Goal: Task Accomplishment & Management: Manage account settings

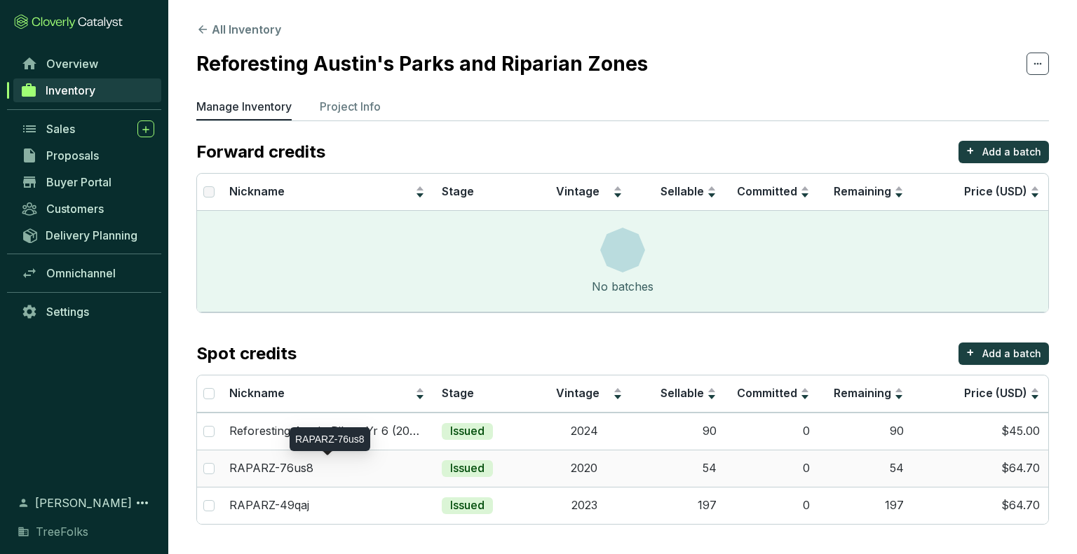
click at [274, 470] on p "RAPARZ-76us8" at bounding box center [271, 468] width 84 height 15
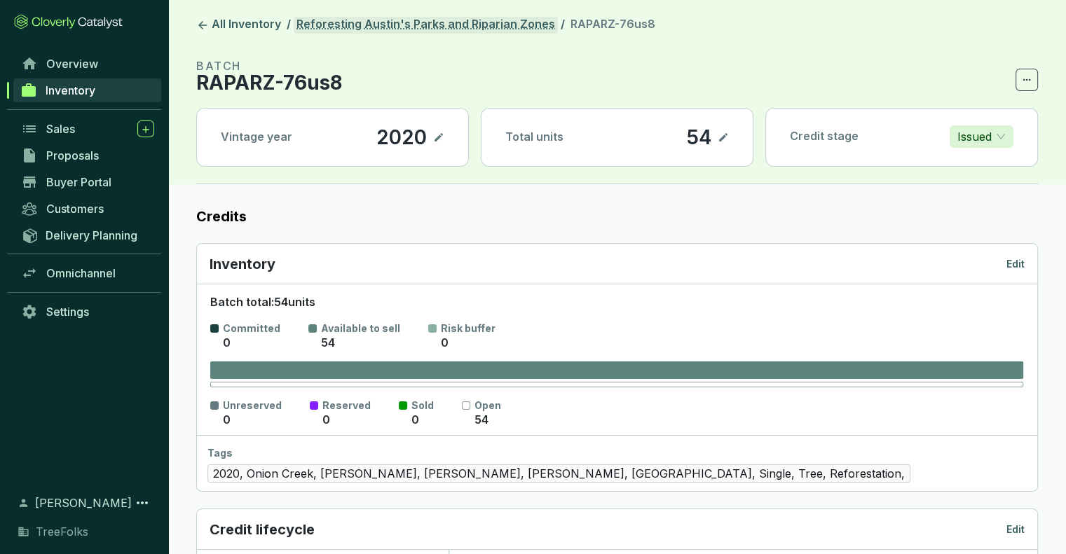
click at [350, 20] on link "Reforesting Austin's Parks and Riparian Zones" at bounding box center [426, 25] width 264 height 17
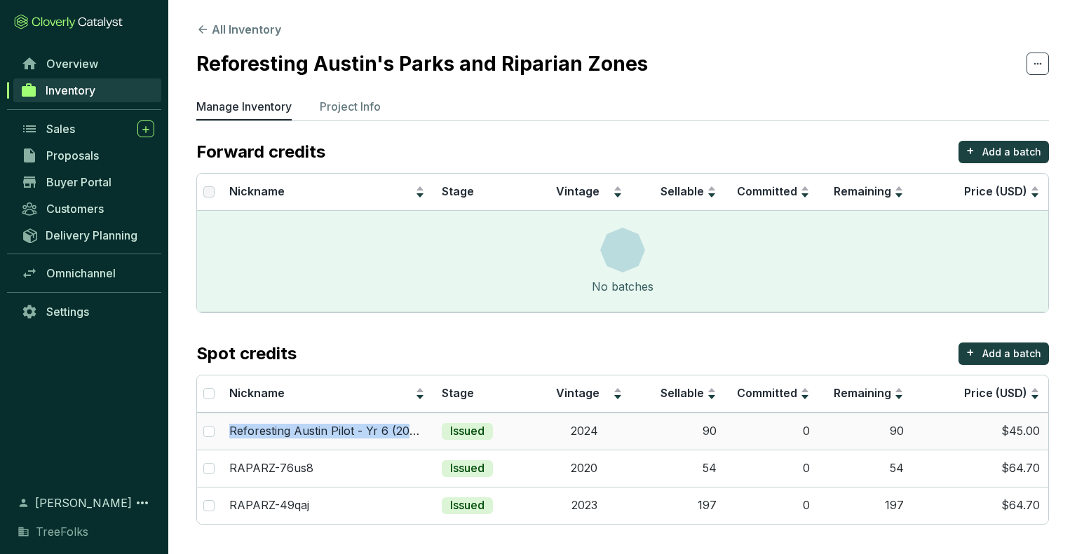
drag, startPoint x: 435, startPoint y: 436, endPoint x: 226, endPoint y: 445, distance: 209.8
click at [226, 445] on tr "Reforesting Austin Pilot - Yr 6 (2024) Issued 2024 90 0 90 $45.00" at bounding box center [622, 431] width 851 height 37
copy p "Reforesting Austin Pilot - Yr 6 (2024)"
click at [336, 471] on div "RAPARZ-76us8" at bounding box center [327, 468] width 196 height 15
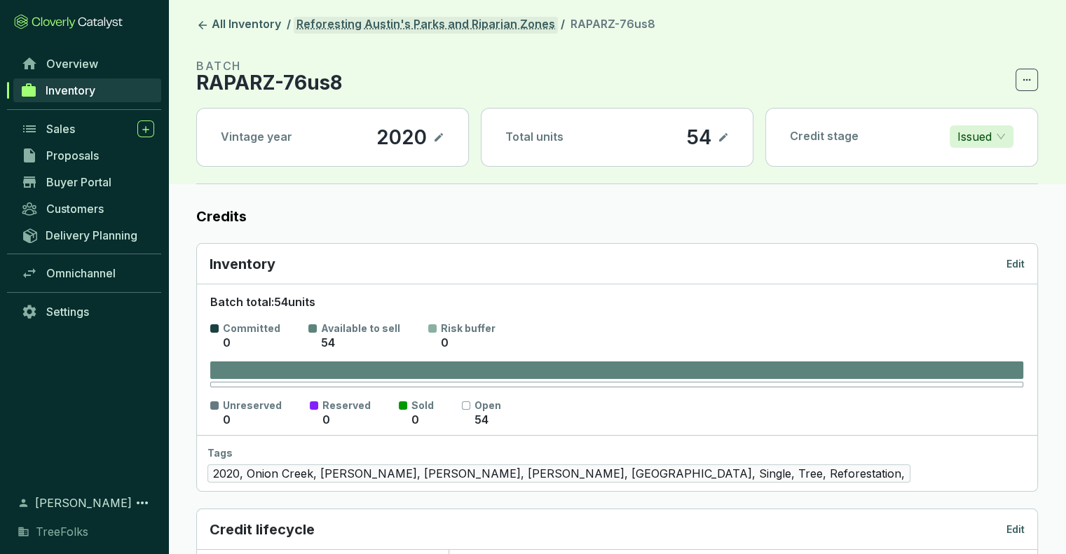
click at [353, 22] on link "Reforesting Austin's Parks and Riparian Zones" at bounding box center [426, 25] width 264 height 17
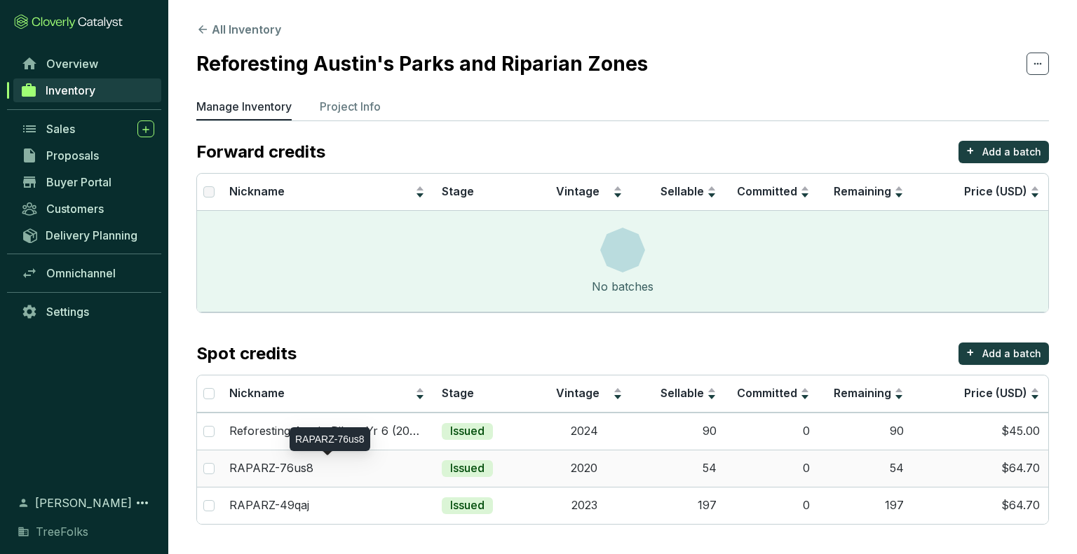
click at [278, 462] on p "RAPARZ-76us8" at bounding box center [271, 468] width 84 height 15
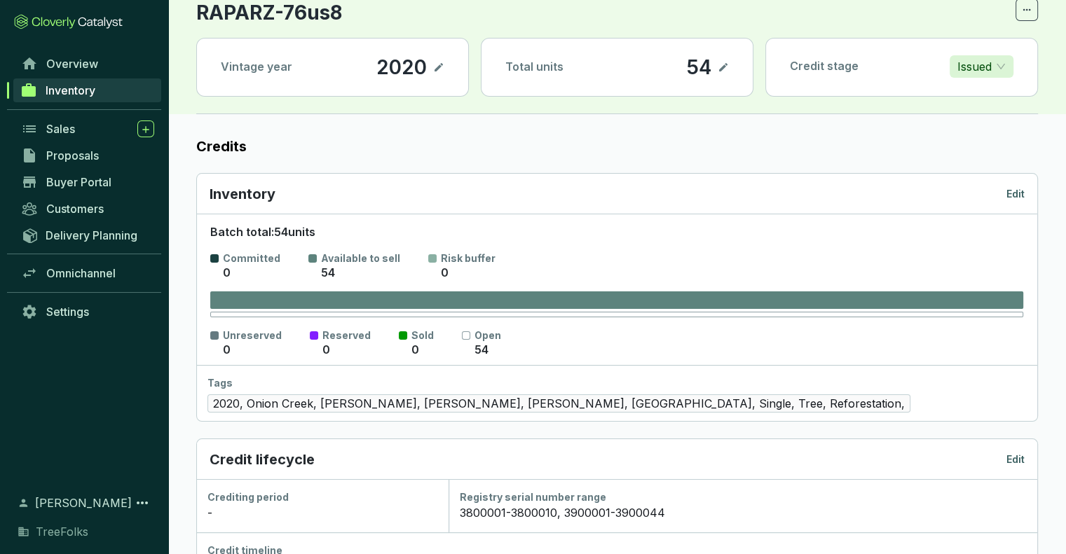
scroll to position [140, 0]
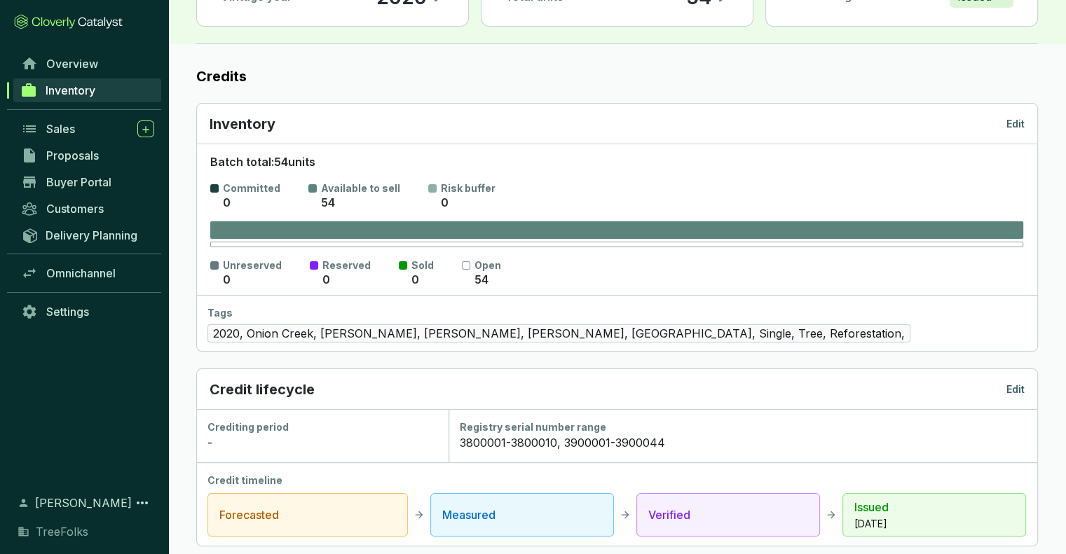
click at [1016, 391] on p "Edit" at bounding box center [1016, 390] width 18 height 14
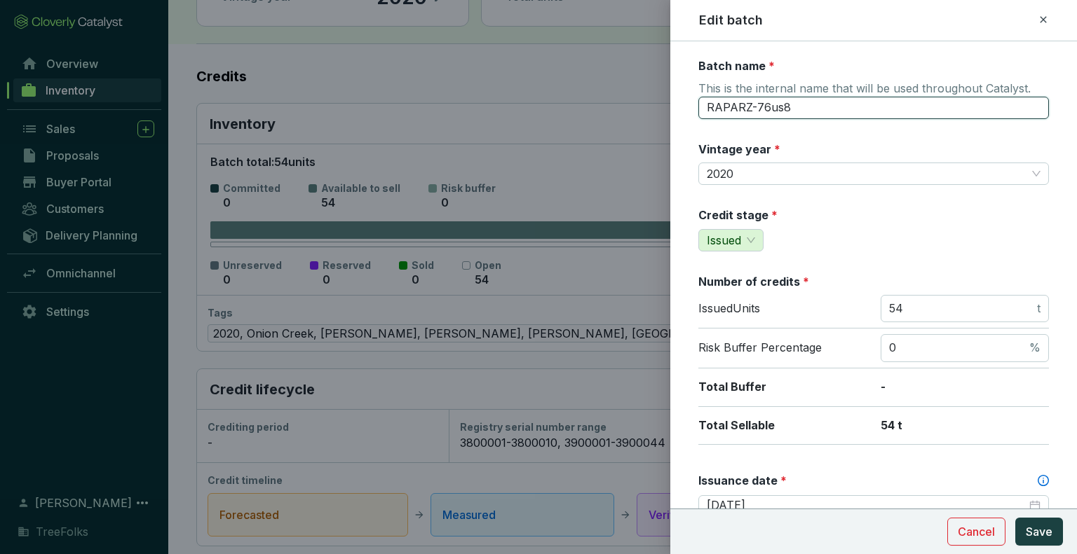
drag, startPoint x: 845, startPoint y: 109, endPoint x: 574, endPoint y: 154, distance: 274.3
click at [574, 154] on div "Edit batch Batch name * This is the internal name that will be used throughout …" at bounding box center [538, 277] width 1077 height 554
paste input "eforesting Austin Pilot - Yr 6 (2024)"
click at [861, 108] on input "Reforesting Austin Pilot - Yr 6 (2024)" at bounding box center [873, 108] width 350 height 22
type input "Reforesting Austin Pilot - Yr 4 (2020)"
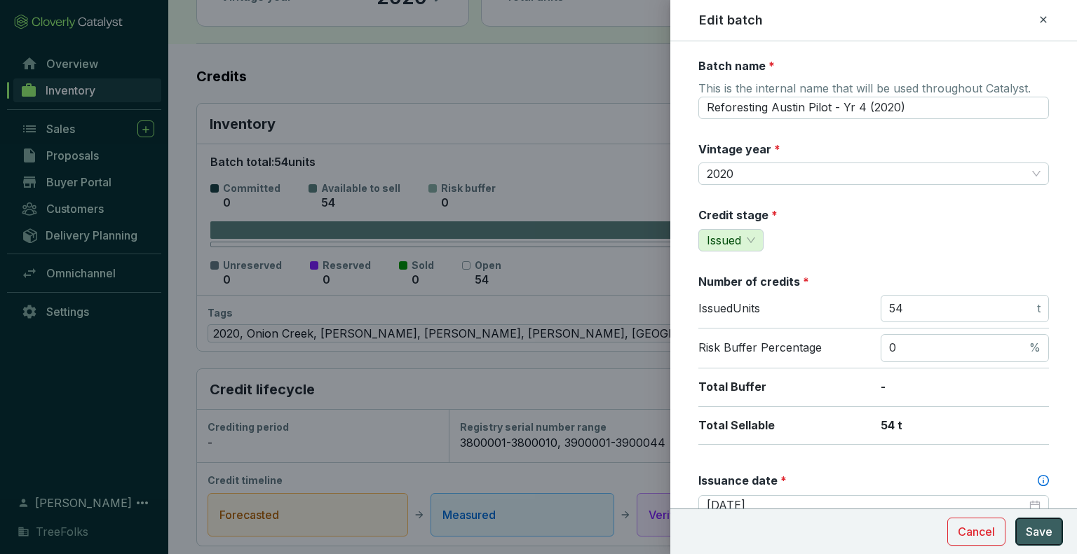
click at [1056, 532] on button "Save" at bounding box center [1039, 532] width 48 height 28
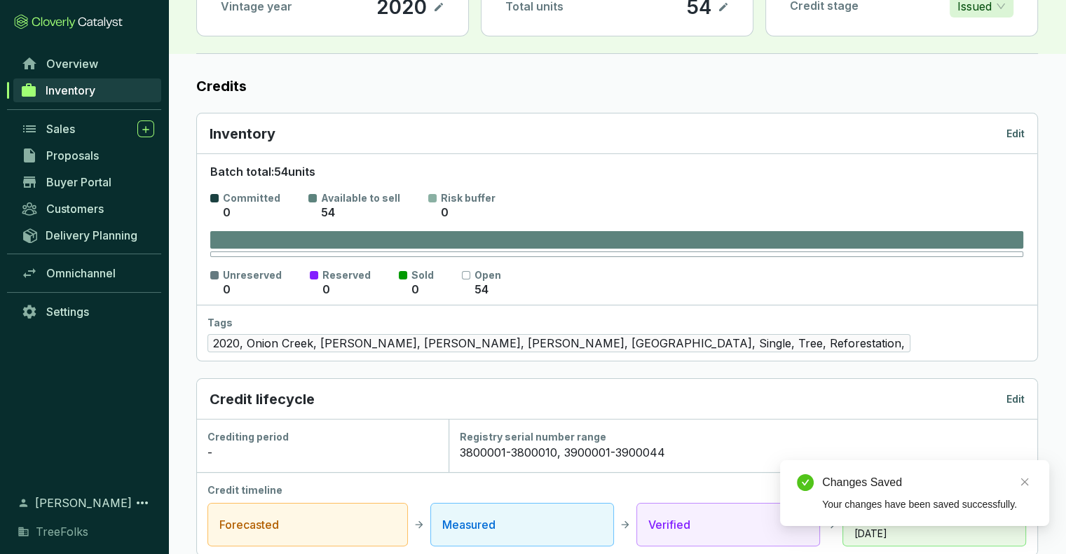
scroll to position [0, 0]
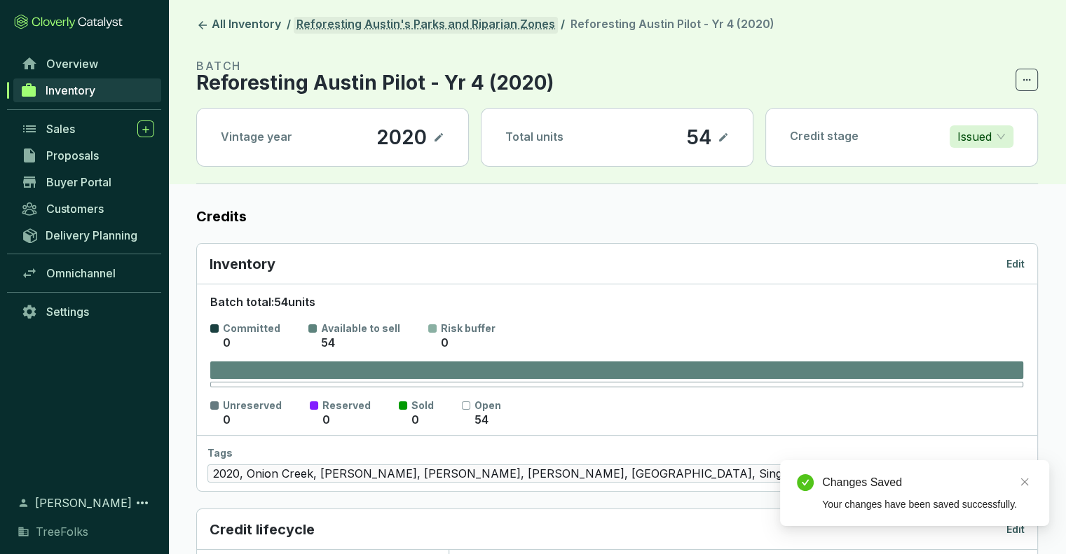
click at [364, 22] on link "Reforesting Austin's Parks and Riparian Zones" at bounding box center [426, 25] width 264 height 17
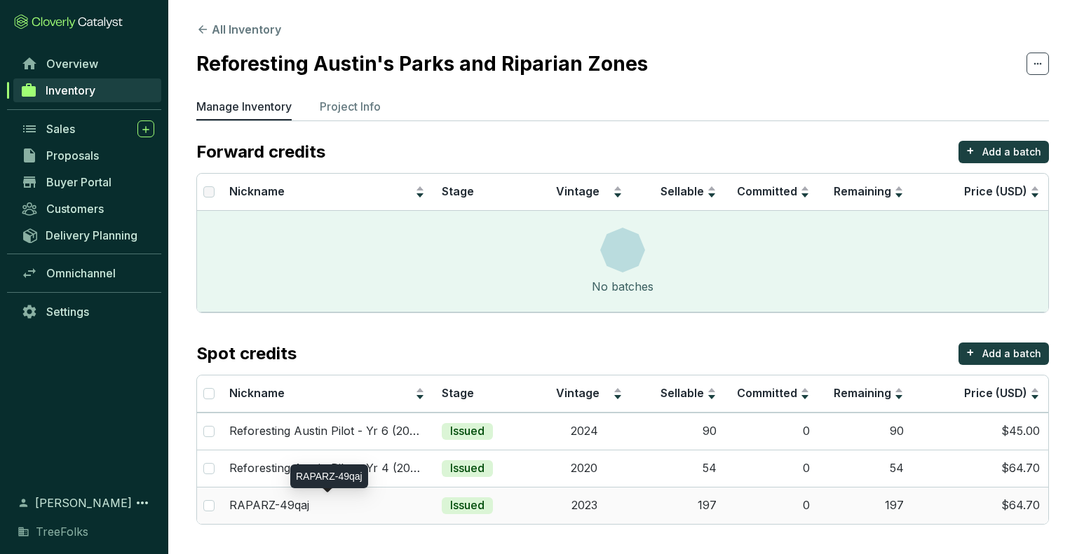
click at [289, 511] on p "RAPARZ-49qaj" at bounding box center [269, 505] width 80 height 15
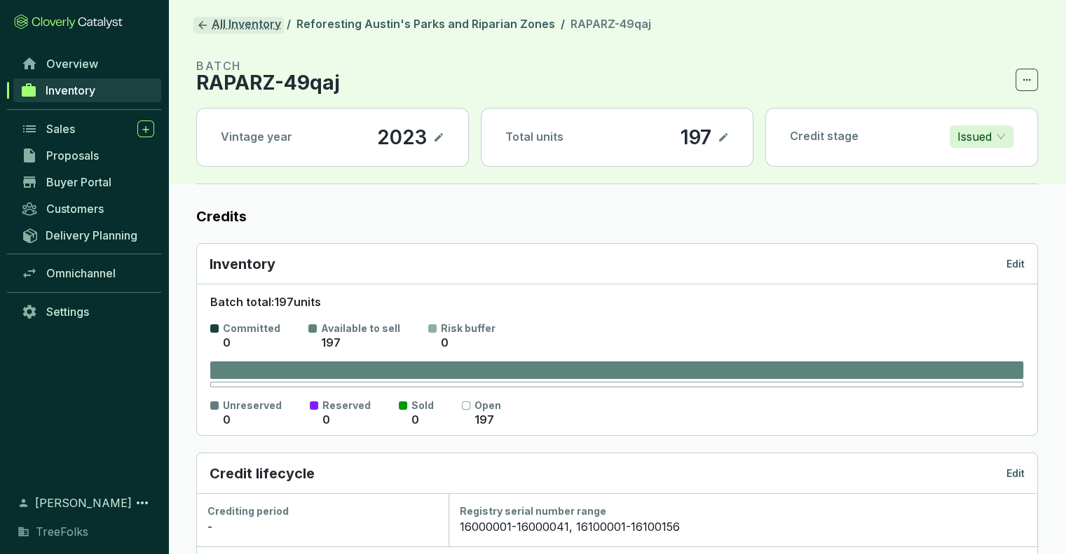
click at [239, 26] on link "All Inventory" at bounding box center [238, 25] width 90 height 17
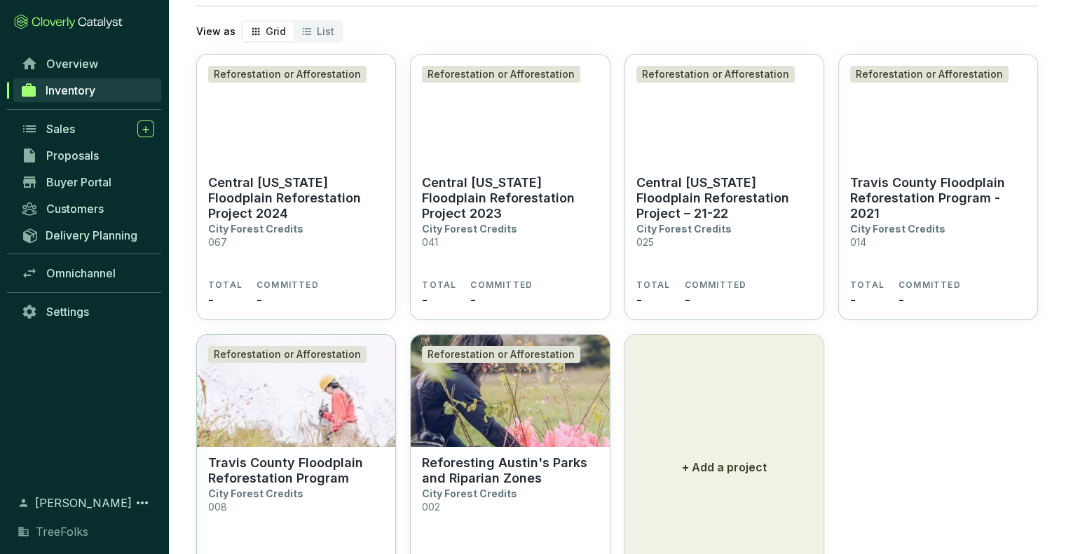
scroll to position [160, 0]
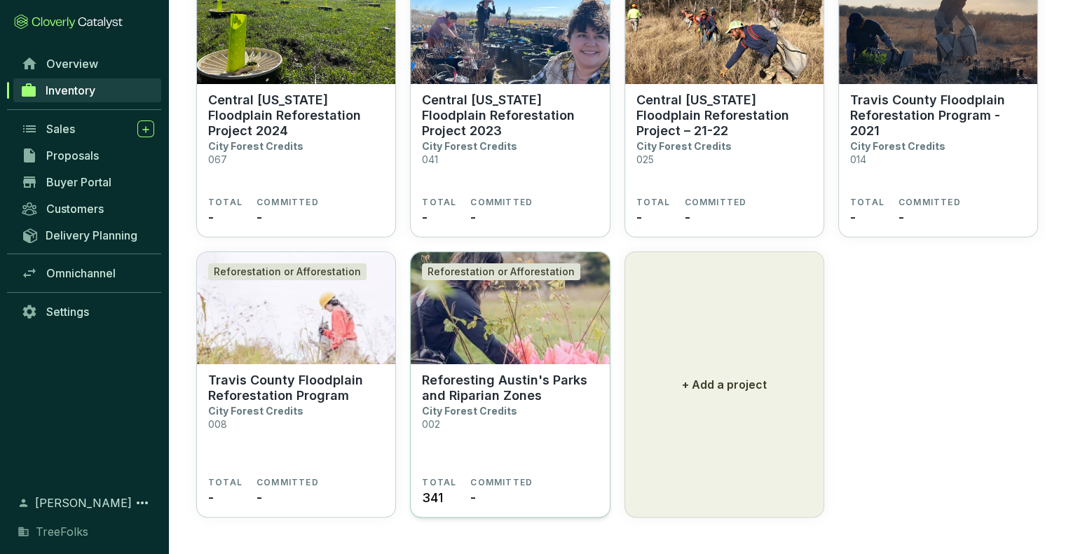
click at [480, 364] on section "Reforesting Austin's Parks and Riparian Zones City Forest Credits 002 TOTAL 341…" at bounding box center [510, 441] width 198 height 154
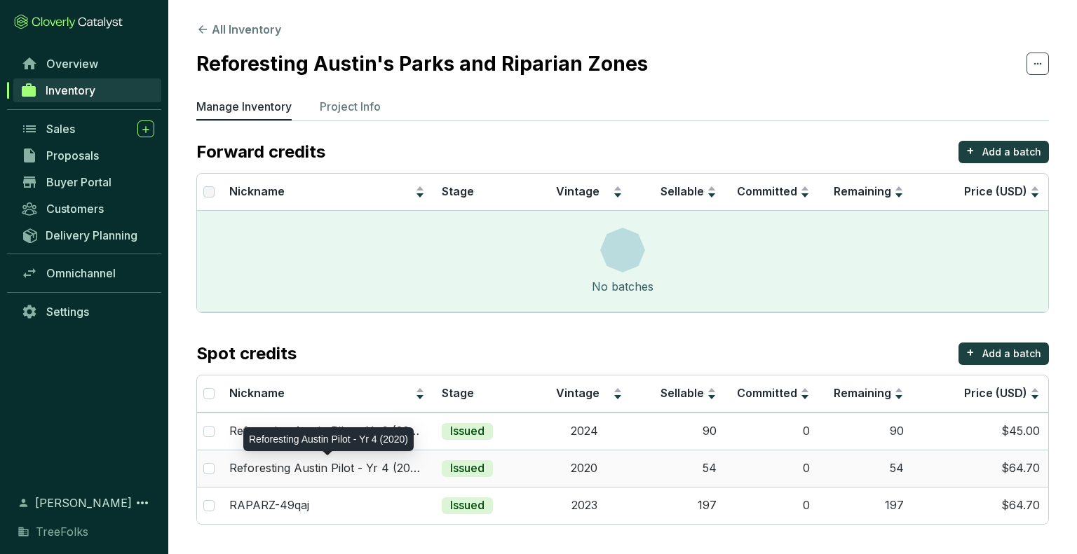
click at [389, 467] on p "Reforesting Austin Pilot - Yr 4 (2020)" at bounding box center [327, 468] width 196 height 15
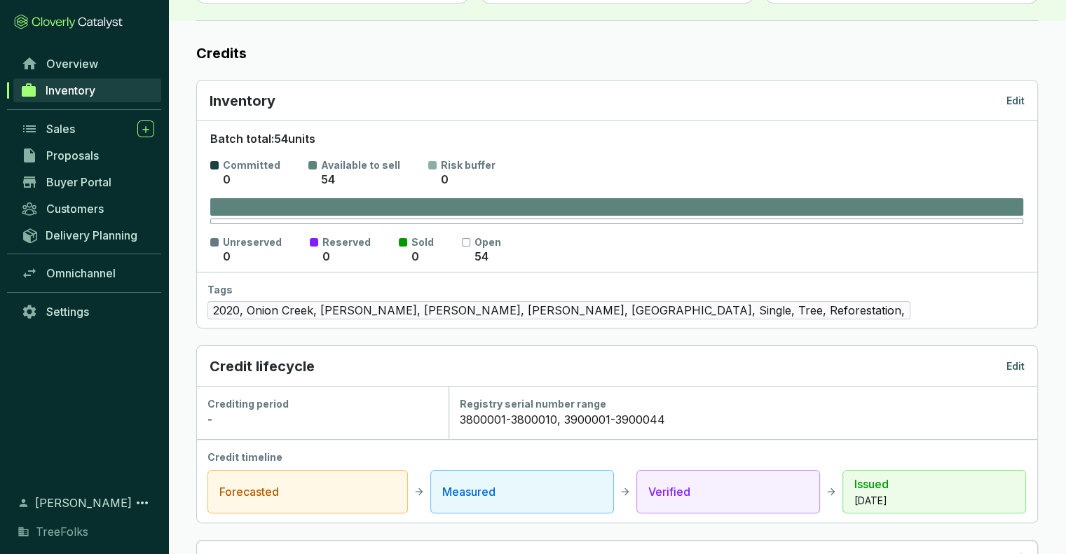
scroll to position [280, 0]
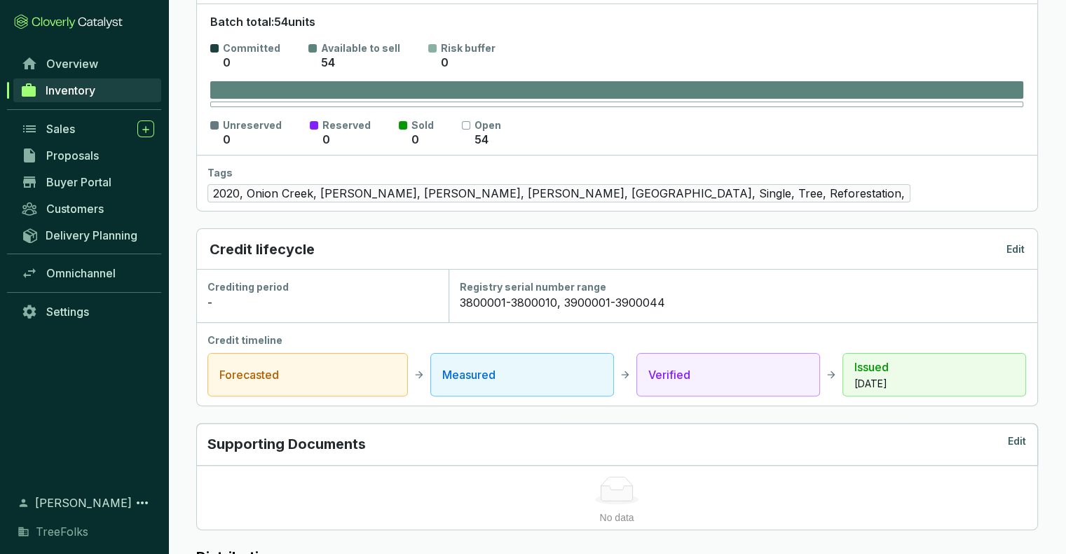
click at [1011, 246] on p "Edit" at bounding box center [1016, 250] width 18 height 14
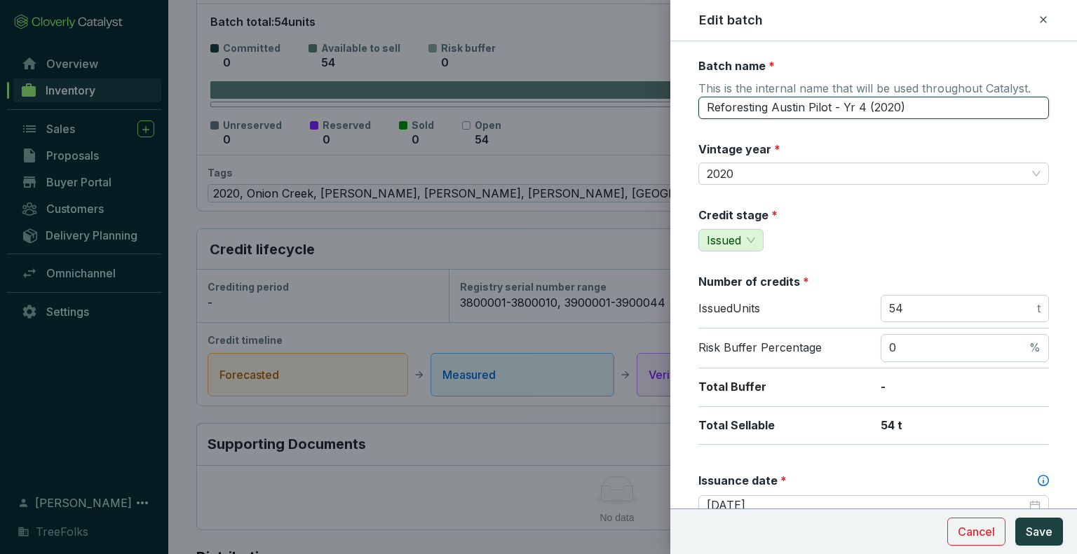
click at [861, 102] on input "Reforesting Austin Pilot - Yr 4 (2020)" at bounding box center [873, 108] width 350 height 22
type input "Reforesting Austin Pilot - Yr 1 (2020)"
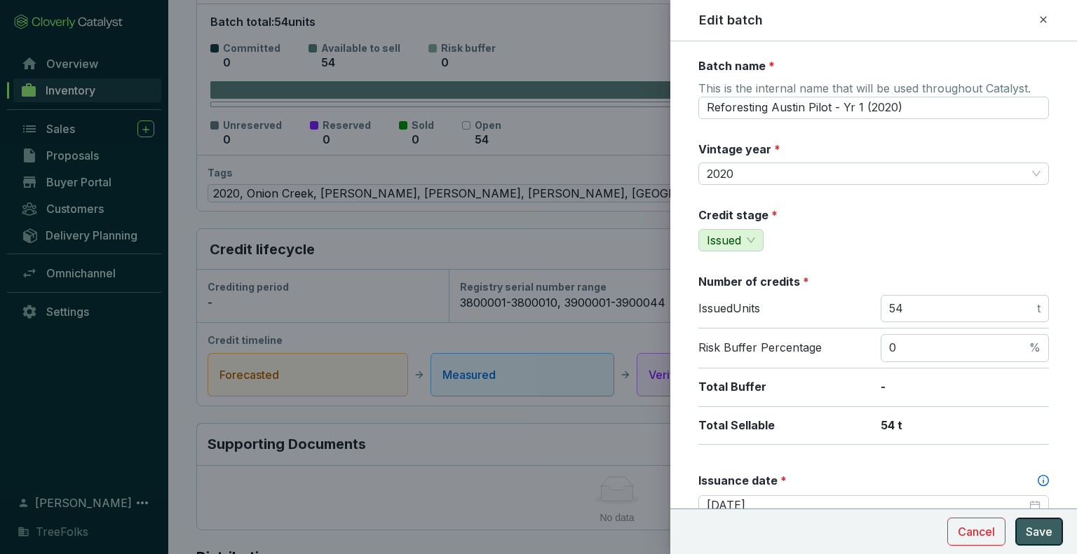
click at [1047, 532] on span "Save" at bounding box center [1039, 532] width 27 height 17
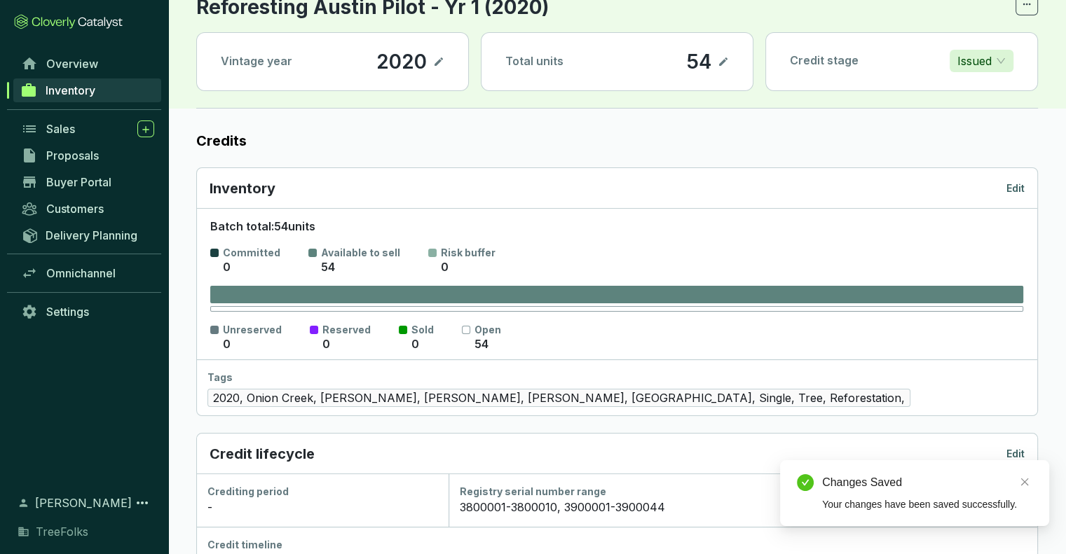
scroll to position [0, 0]
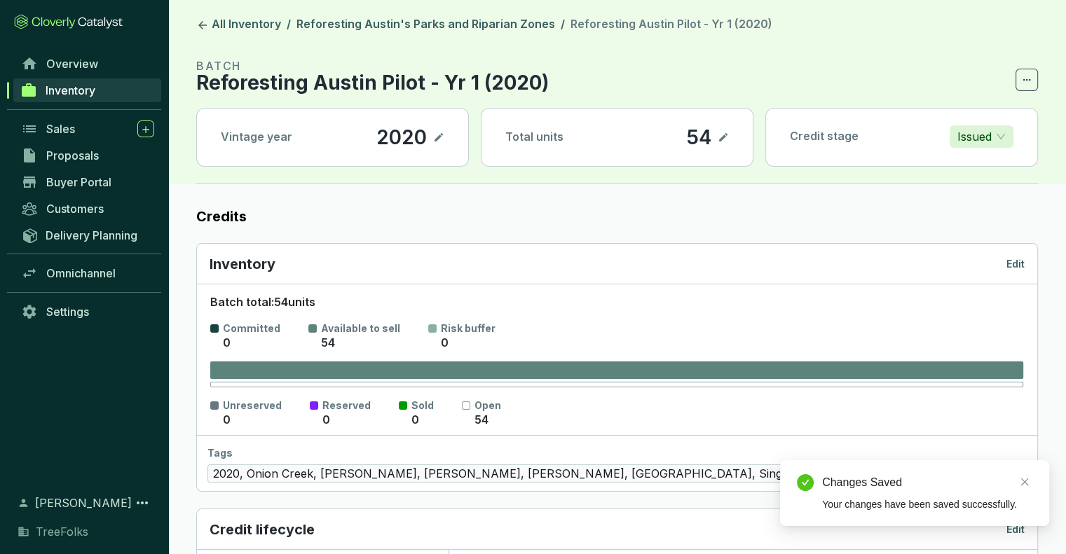
click at [311, 81] on p "Reforesting Austin Pilot - Yr 1 (2020)" at bounding box center [372, 82] width 353 height 17
click at [354, 22] on link "Reforesting Austin's Parks and Riparian Zones" at bounding box center [426, 25] width 264 height 17
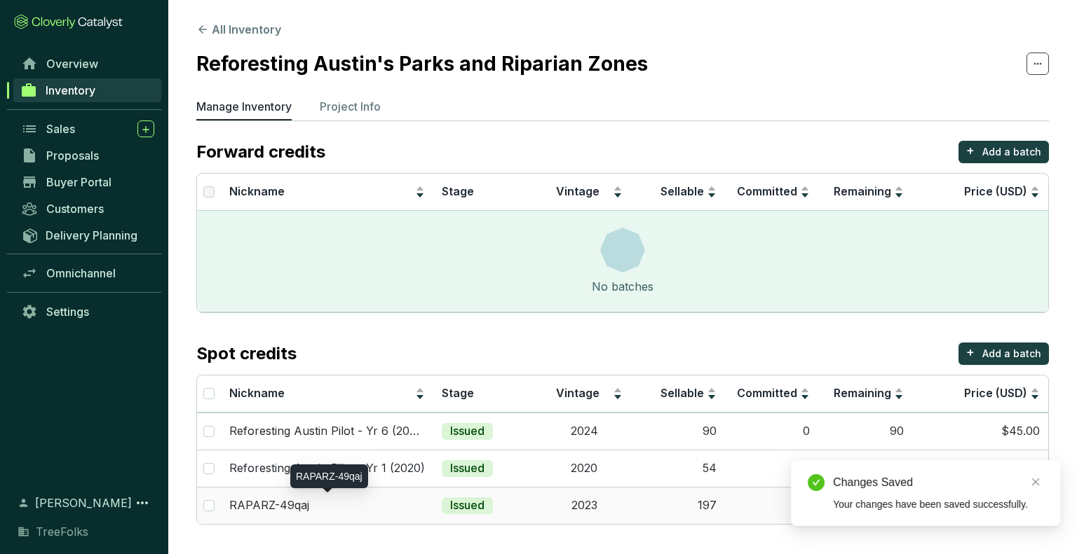
click at [325, 507] on div "RAPARZ-49qaj" at bounding box center [327, 505] width 196 height 15
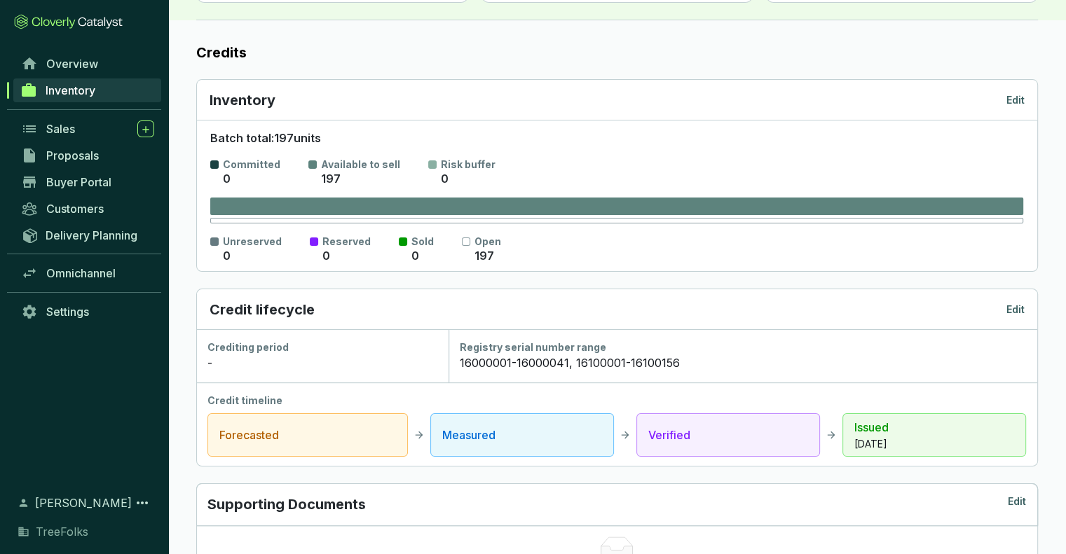
scroll to position [140, 0]
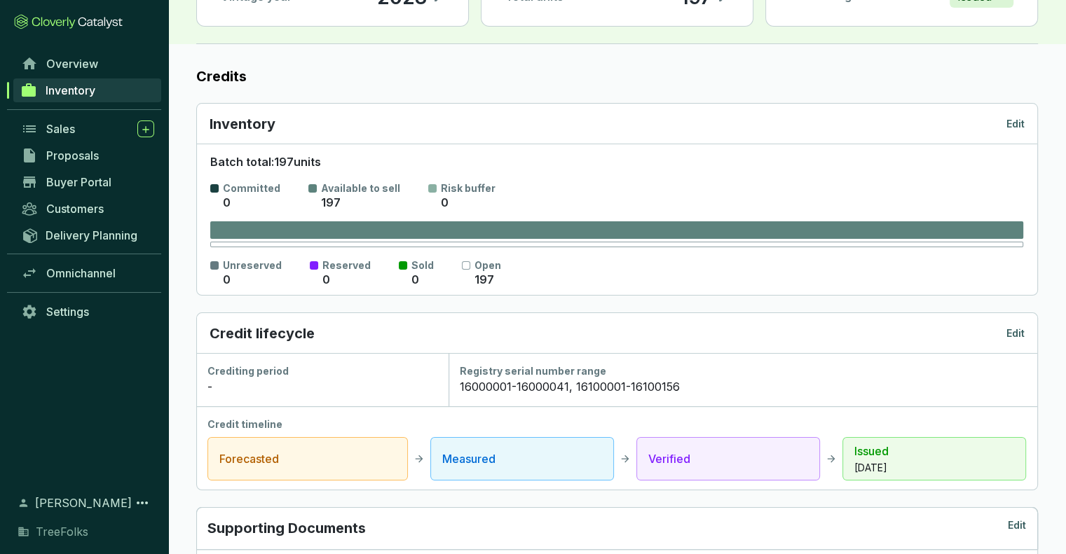
click at [1016, 336] on p "Edit" at bounding box center [1016, 334] width 18 height 14
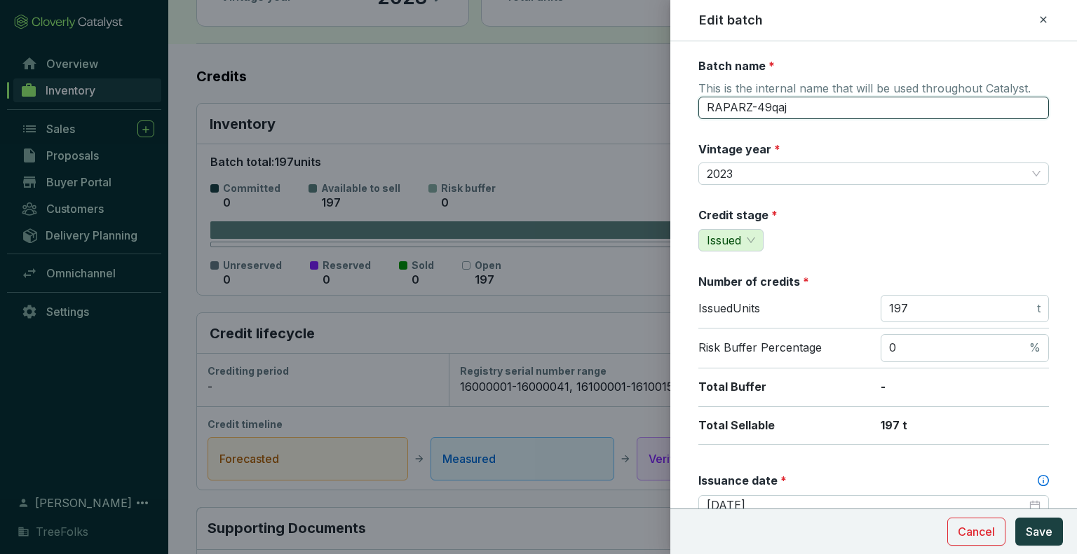
drag, startPoint x: 823, startPoint y: 106, endPoint x: 709, endPoint y: 118, distance: 115.0
paste input "eforesting Austin Pilot - Yr 6 (2024)"
click at [863, 98] on input "Reforesting Austin Pilot - Yr 6 (2024)" at bounding box center [873, 108] width 350 height 22
type input "Reforesting Austin Pilot - Yr 4 (2023)"
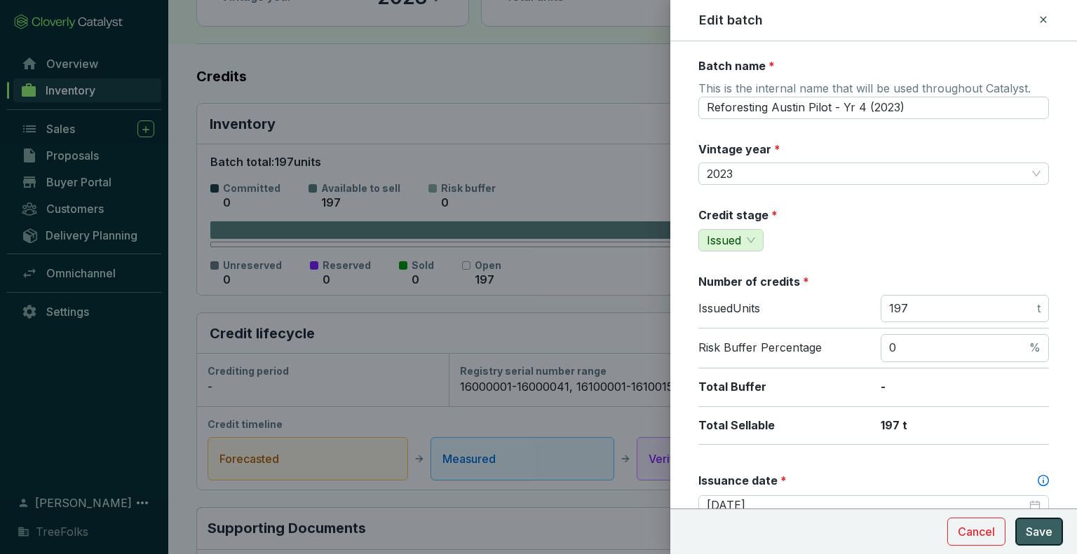
click at [1044, 535] on span "Save" at bounding box center [1039, 532] width 27 height 17
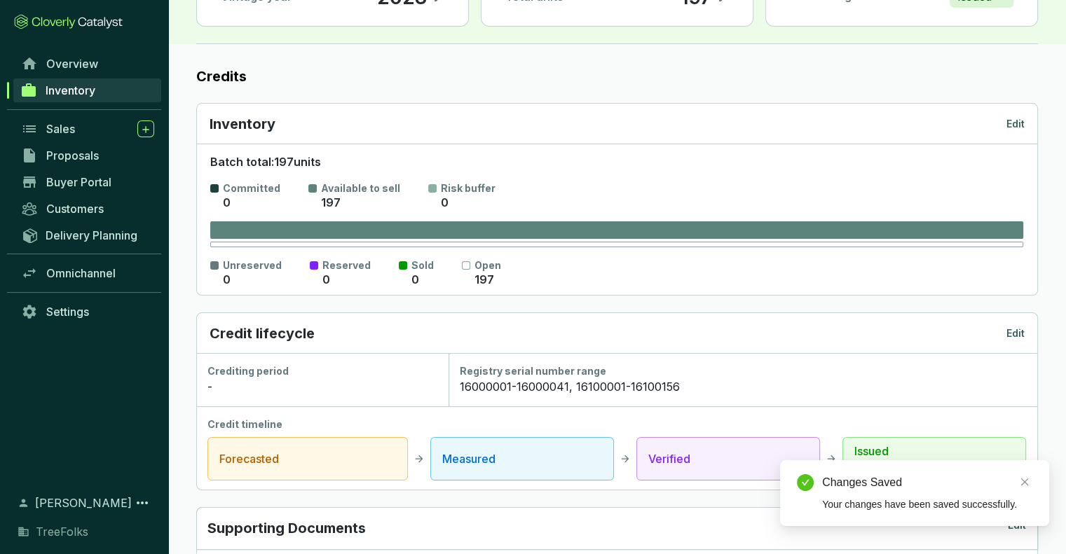
scroll to position [0, 0]
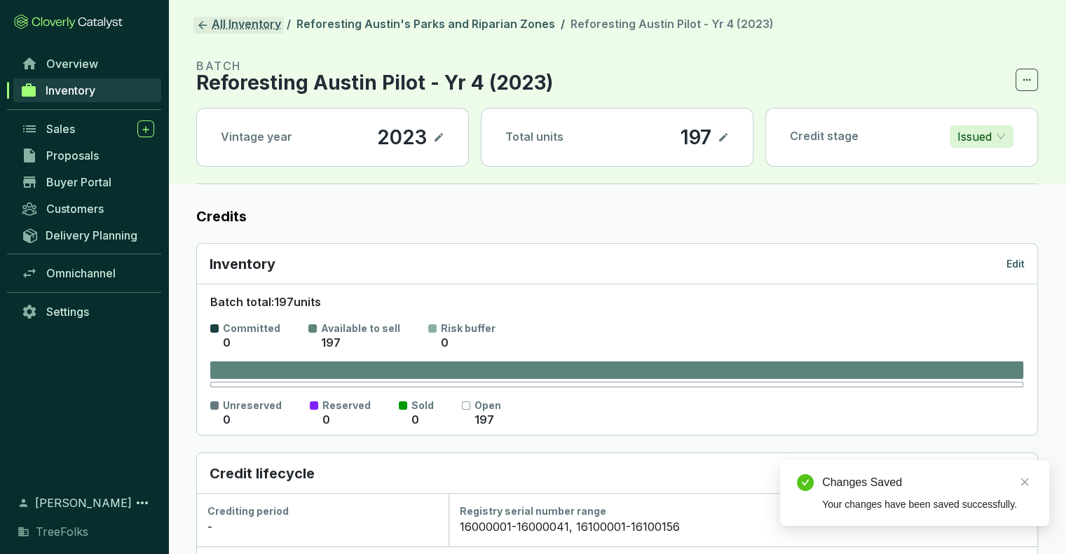
click at [205, 24] on icon at bounding box center [202, 25] width 13 height 13
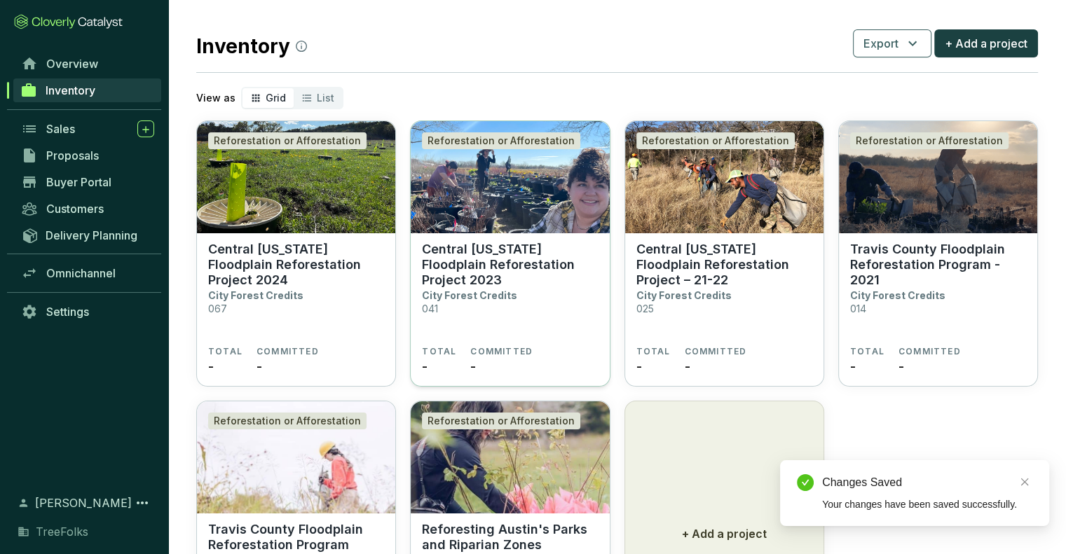
scroll to position [140, 0]
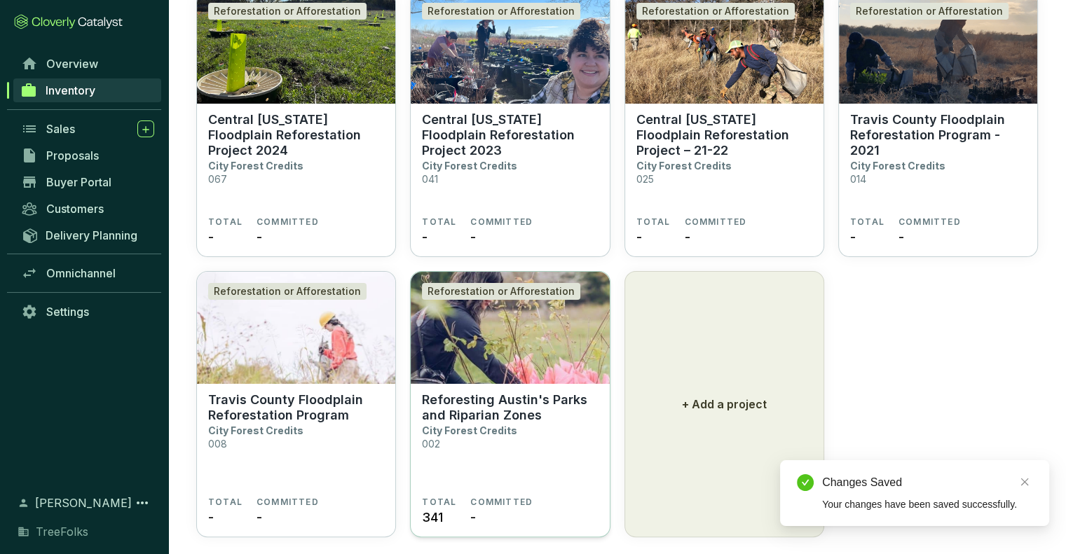
click at [477, 414] on p "Reforesting Austin's Parks and Riparian Zones" at bounding box center [510, 408] width 176 height 31
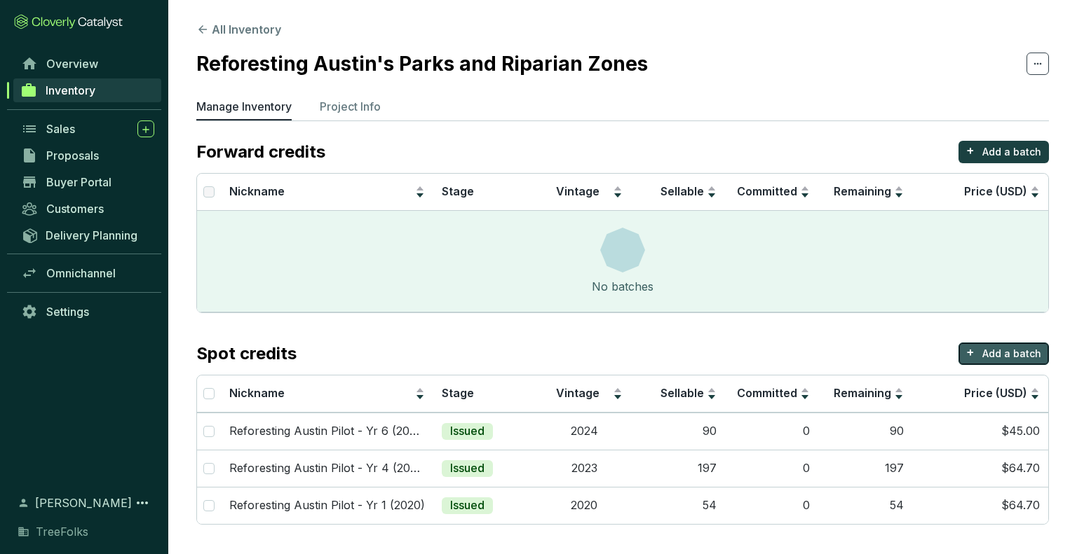
click at [1026, 350] on p "Add a batch" at bounding box center [1011, 354] width 59 height 14
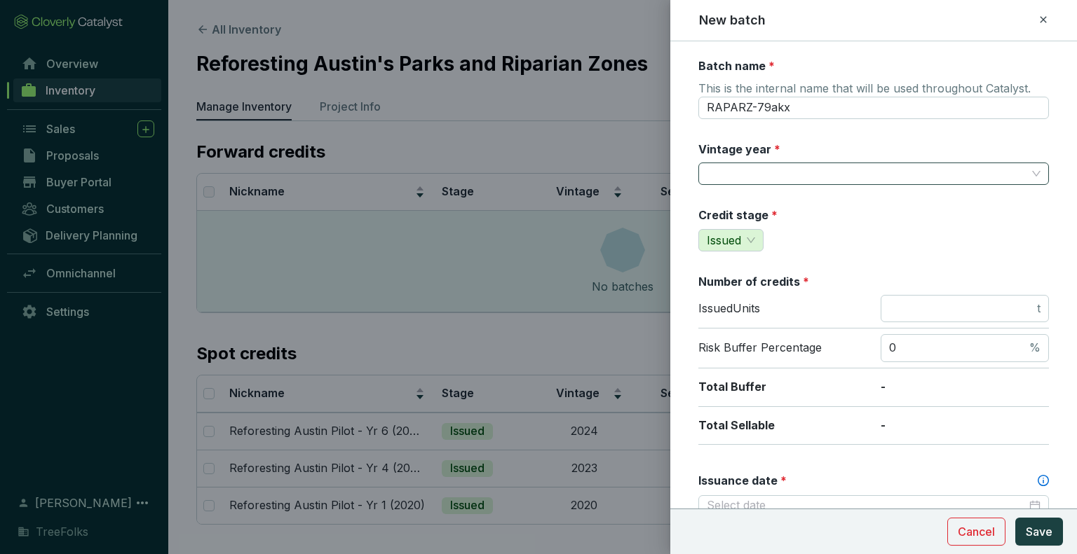
click at [749, 182] on input "Vintage year *" at bounding box center [867, 173] width 320 height 21
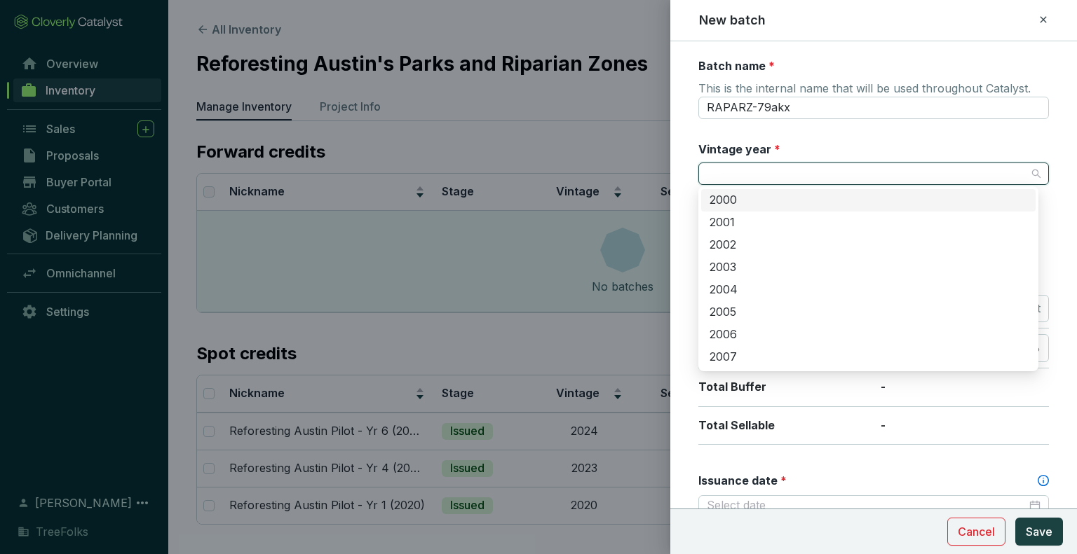
type input "3"
type input "2044"
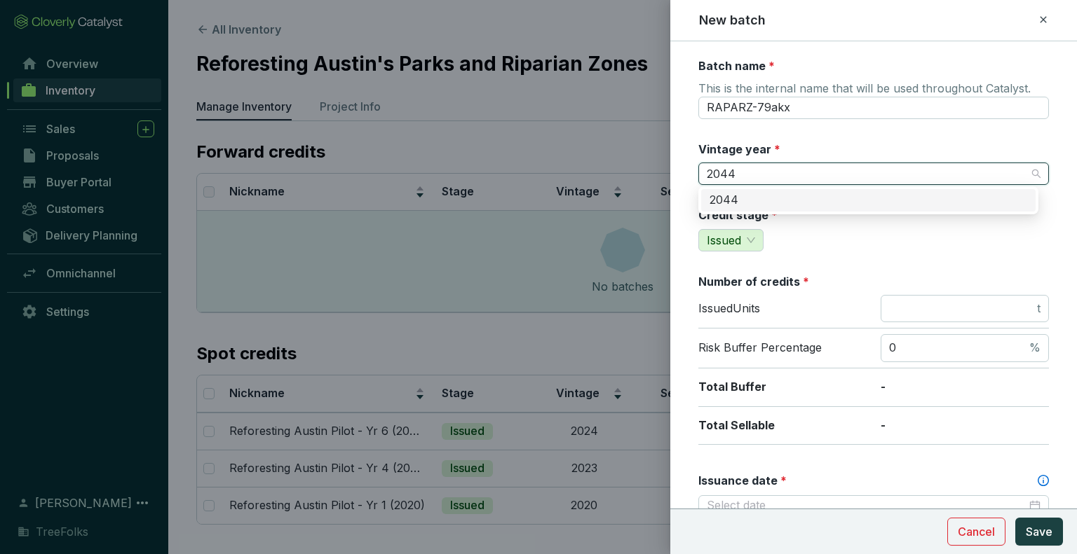
click at [746, 200] on div "2044" at bounding box center [868, 200] width 318 height 15
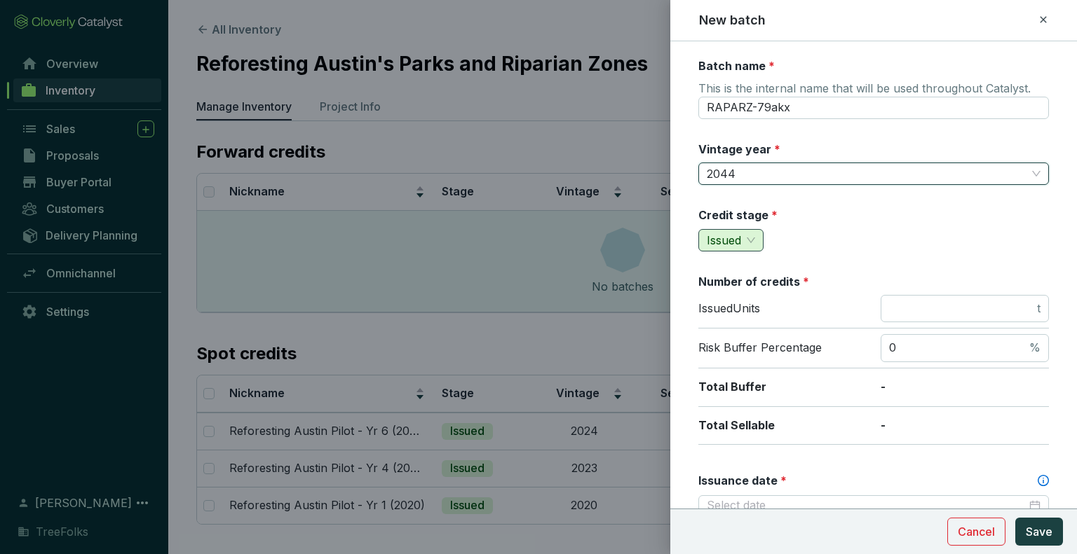
click at [749, 239] on span "Issued" at bounding box center [731, 240] width 48 height 21
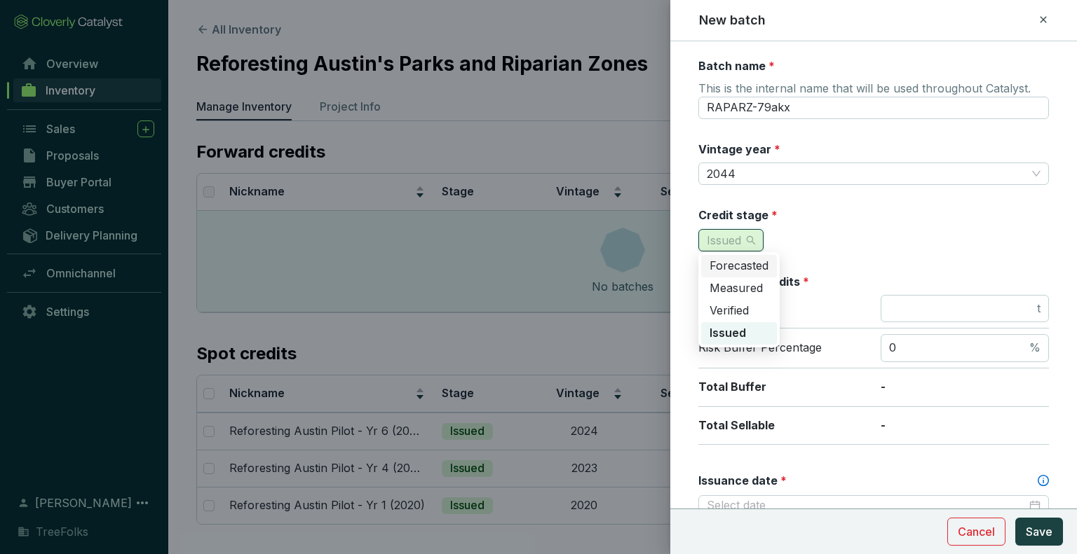
click at [749, 269] on span "Forecasted" at bounding box center [738, 266] width 59 height 14
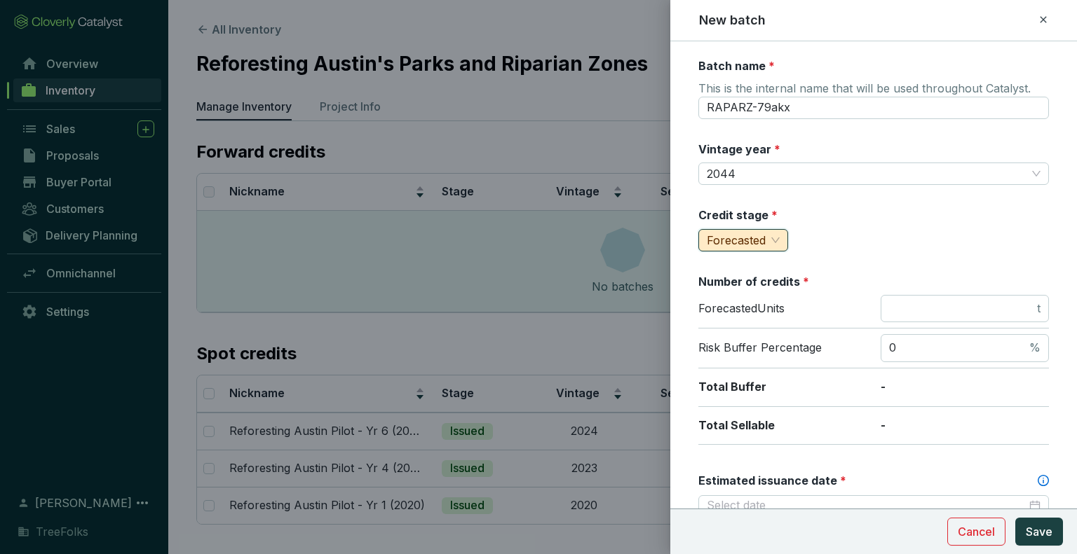
click at [847, 274] on div "Number of credits *" at bounding box center [873, 281] width 350 height 15
click at [983, 313] on input "number" at bounding box center [961, 308] width 145 height 15
type input "62"
click at [990, 227] on div "Credit stage * Forecasted" at bounding box center [873, 229] width 350 height 44
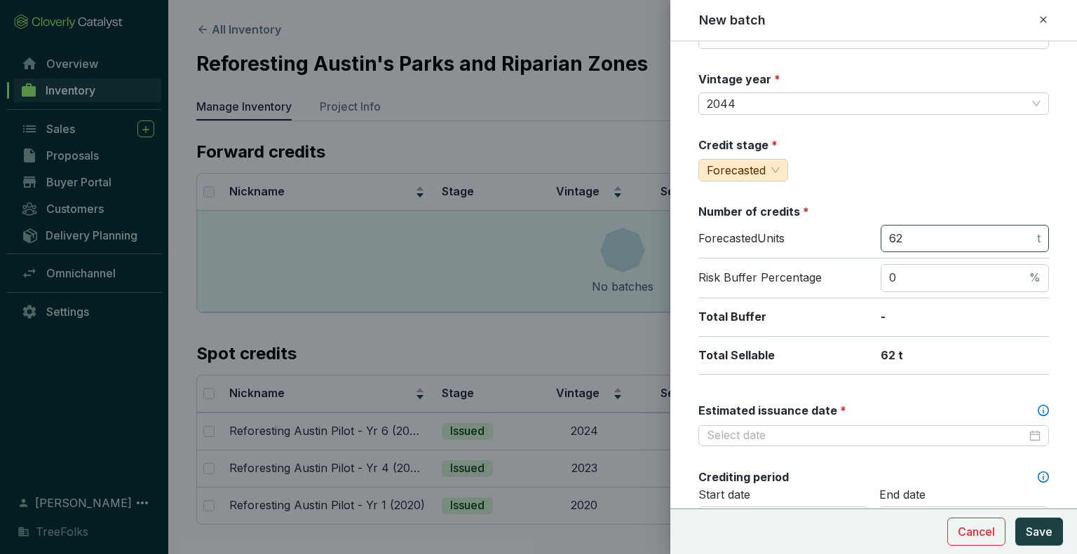
scroll to position [140, 0]
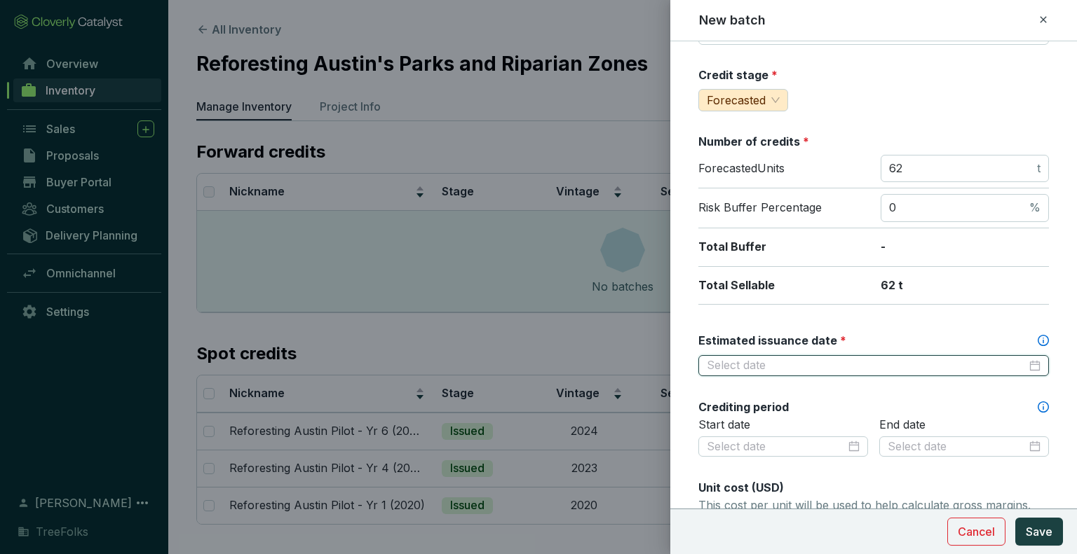
click at [849, 369] on input "Estimated issuance date *" at bounding box center [867, 365] width 320 height 15
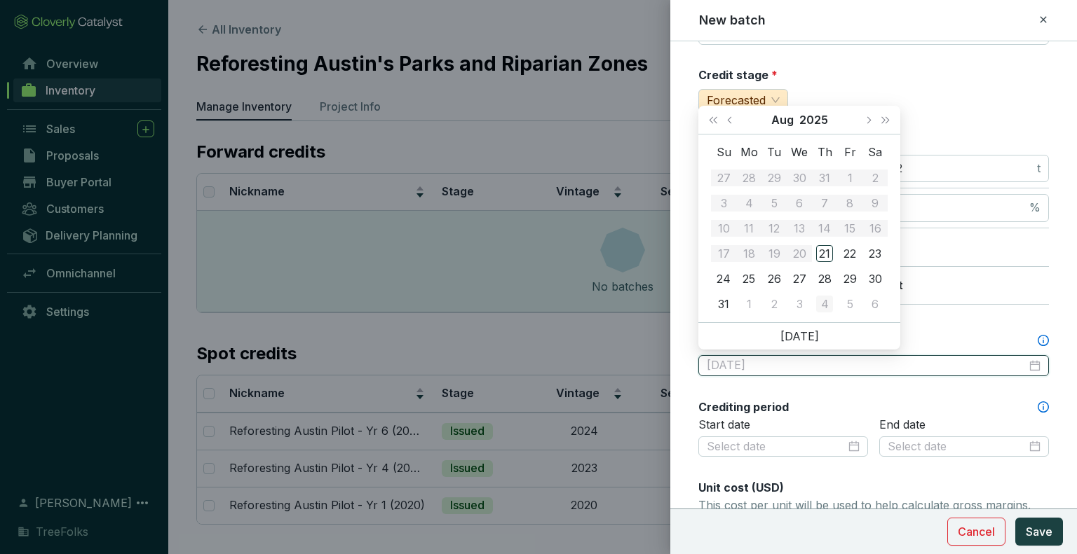
type input "2025-09-04"
click at [1015, 518] on button "Save" at bounding box center [1039, 532] width 48 height 28
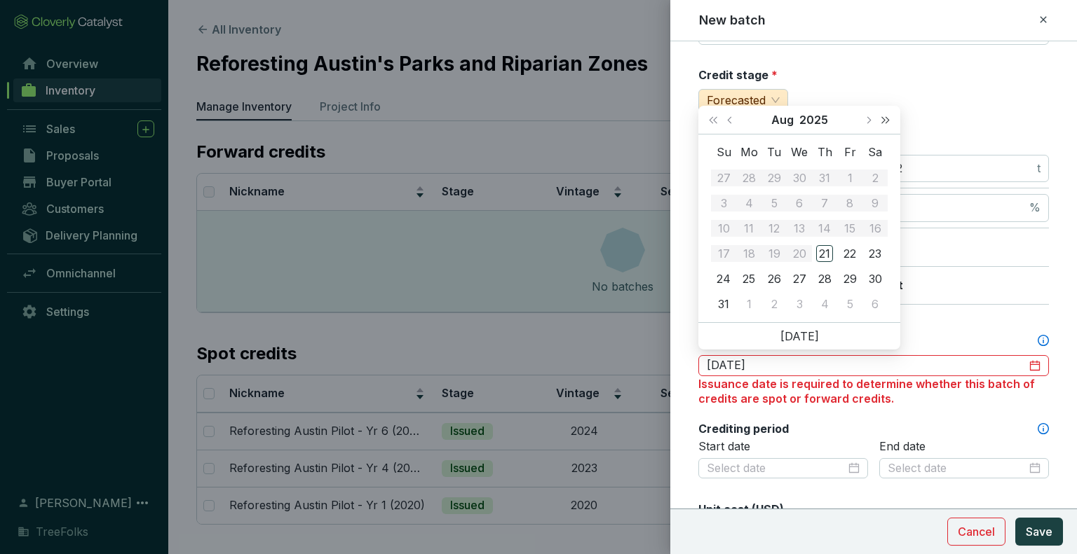
click at [882, 118] on span "Next year (Control + right)" at bounding box center [885, 119] width 7 height 7
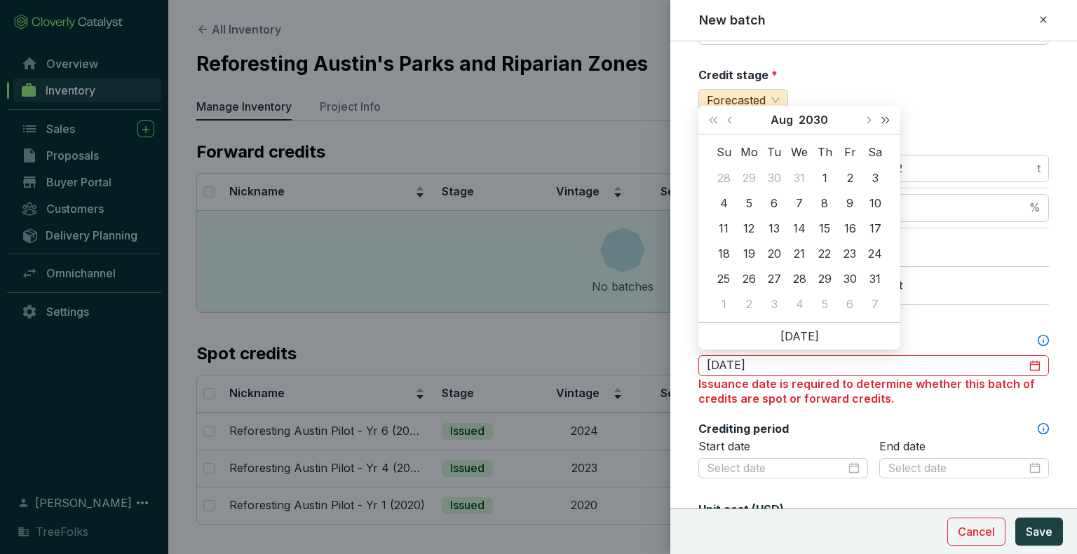
click at [882, 118] on span "Next year (Control + right)" at bounding box center [885, 119] width 7 height 7
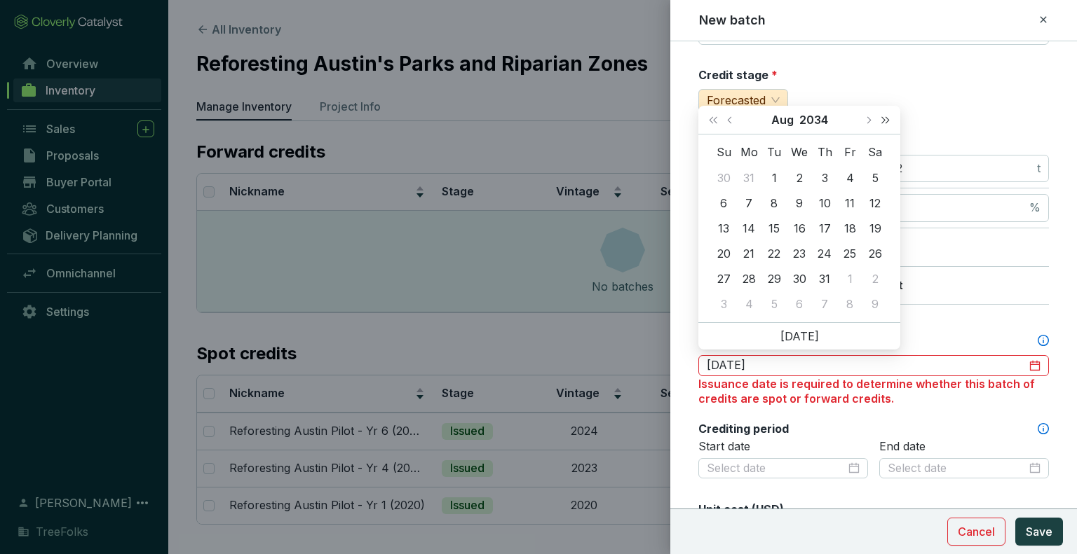
click at [882, 118] on span "Next year (Control + right)" at bounding box center [885, 119] width 7 height 7
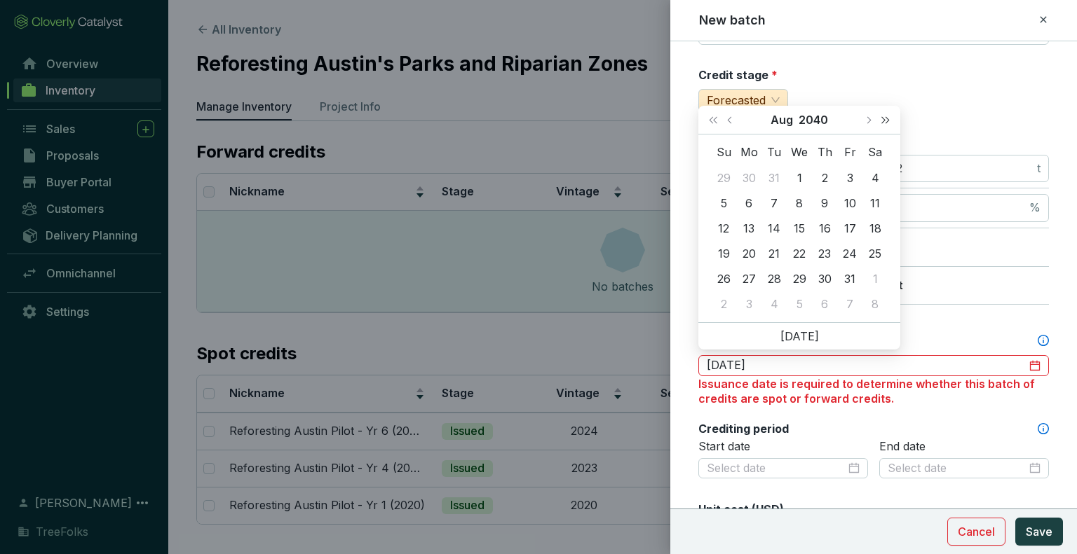
click at [882, 118] on span "Next year (Control + right)" at bounding box center [885, 119] width 7 height 7
click at [734, 124] on button "Previous month (PageUp)" at bounding box center [731, 120] width 18 height 28
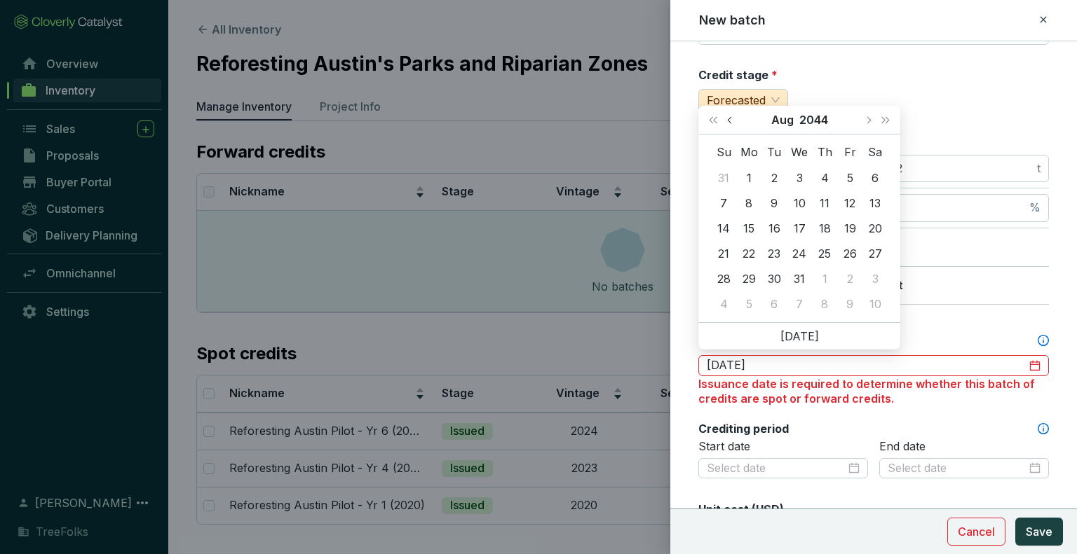
click at [734, 124] on button "Previous month (PageUp)" at bounding box center [731, 120] width 18 height 28
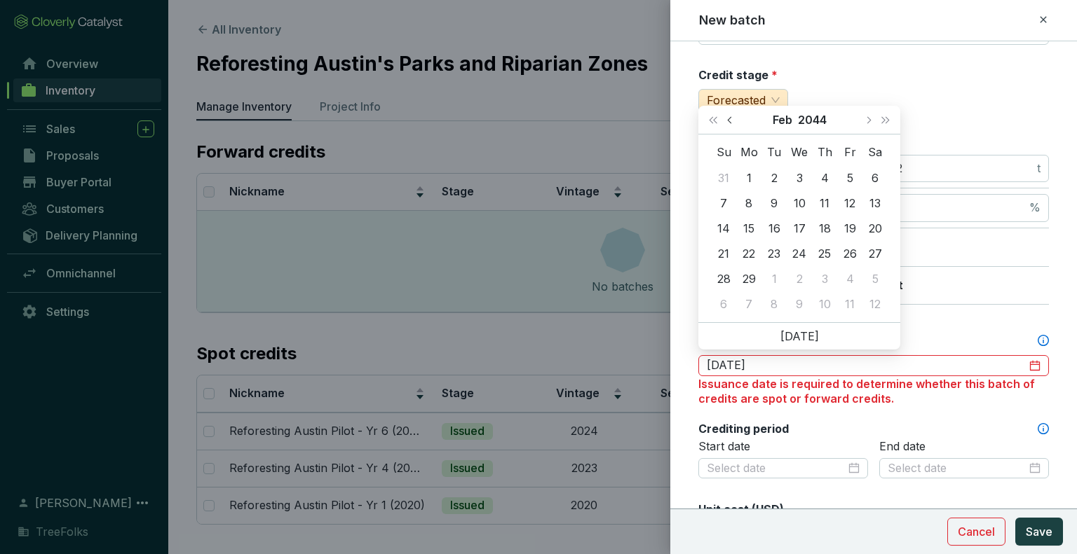
click at [734, 124] on button "Previous month (PageUp)" at bounding box center [731, 120] width 18 height 28
click at [866, 119] on span "Next month (PageDown)" at bounding box center [867, 119] width 7 height 7
type input "2044-02-19"
click at [845, 224] on div "19" at bounding box center [849, 228] width 17 height 17
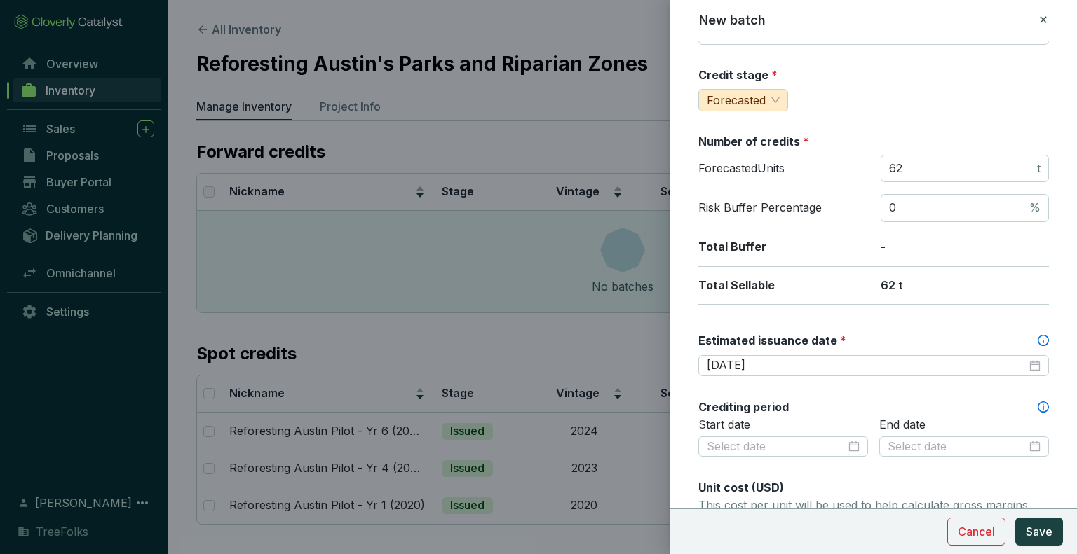
click at [837, 400] on div "Crediting period" at bounding box center [873, 407] width 350 height 15
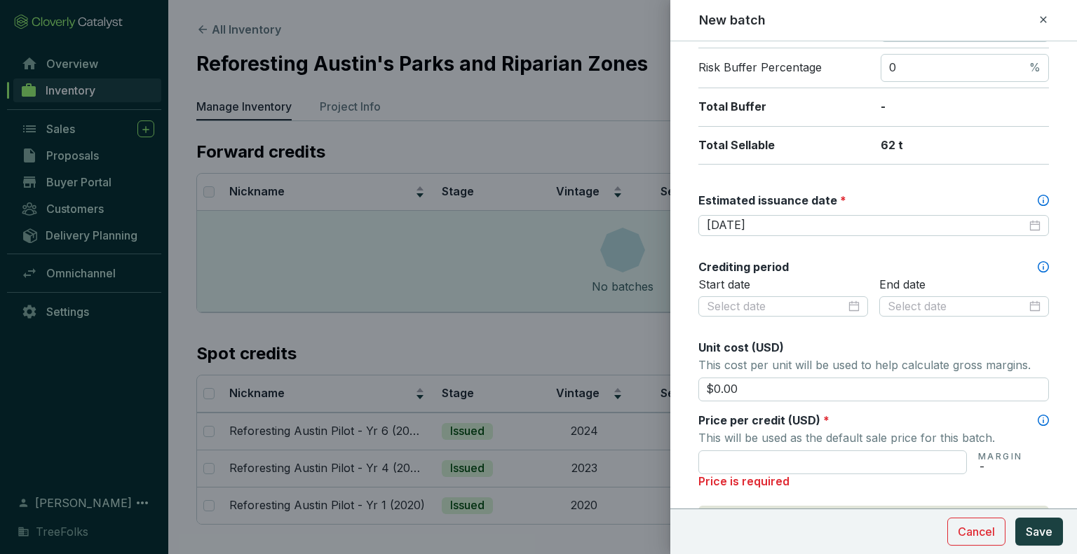
scroll to position [350, 0]
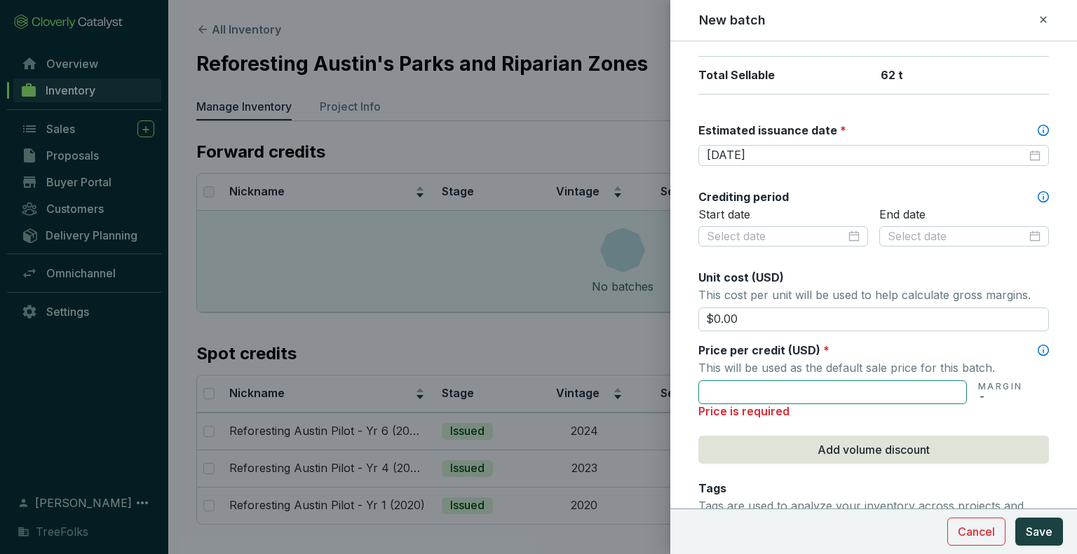
click at [779, 392] on input "text" at bounding box center [832, 393] width 268 height 24
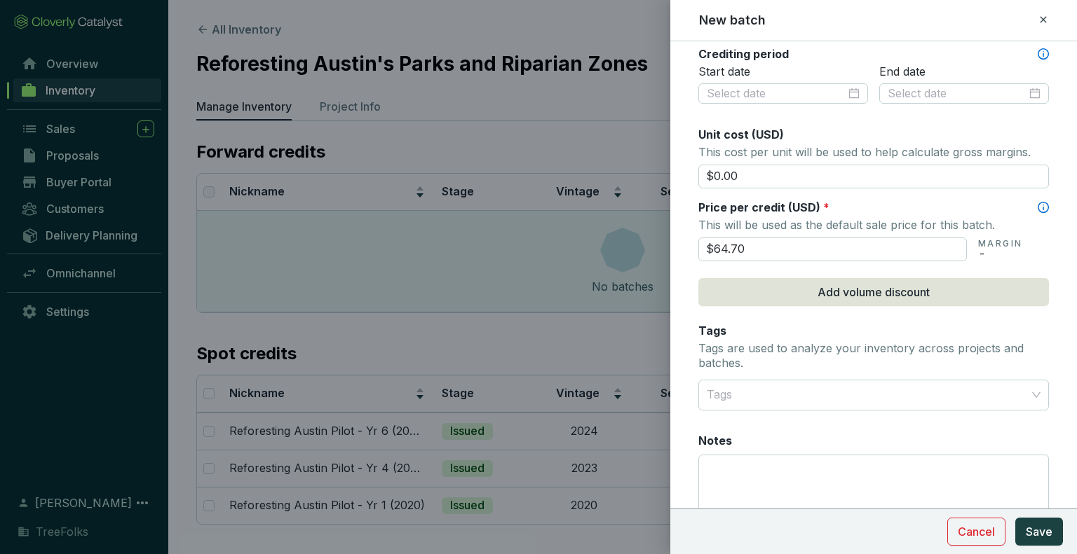
scroll to position [574, 0]
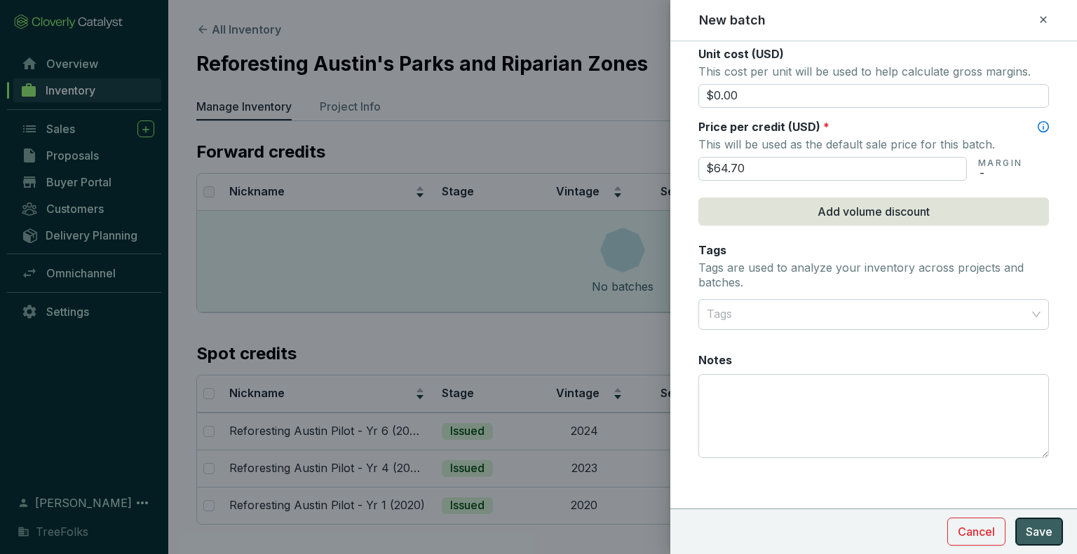
type input "$64.70"
click at [1047, 539] on span "Save" at bounding box center [1039, 532] width 27 height 17
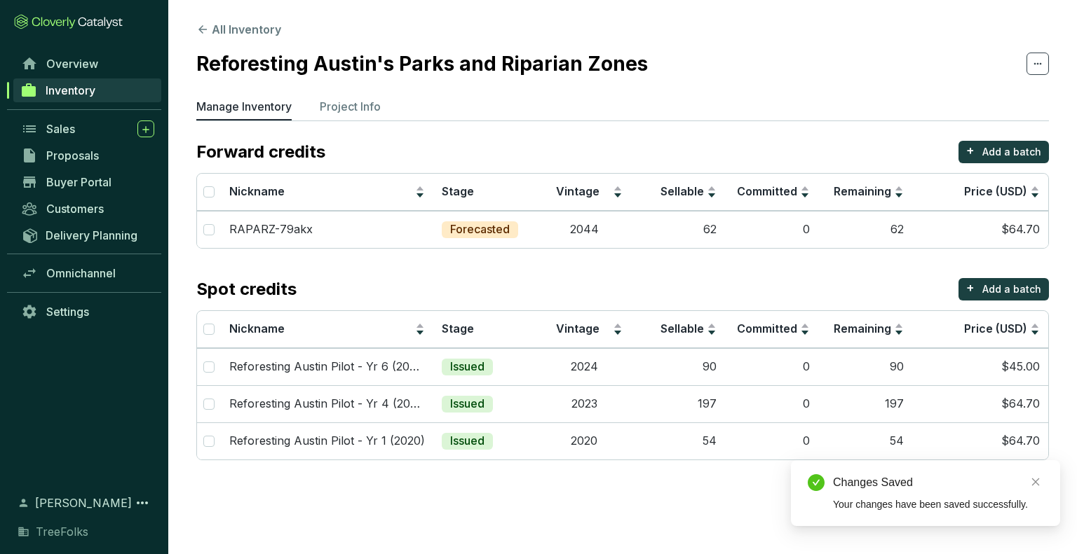
click at [588, 510] on section "All Inventory Reforesting Austin's Parks and Riparian Zones Manage Inventory Pr…" at bounding box center [538, 277] width 1077 height 554
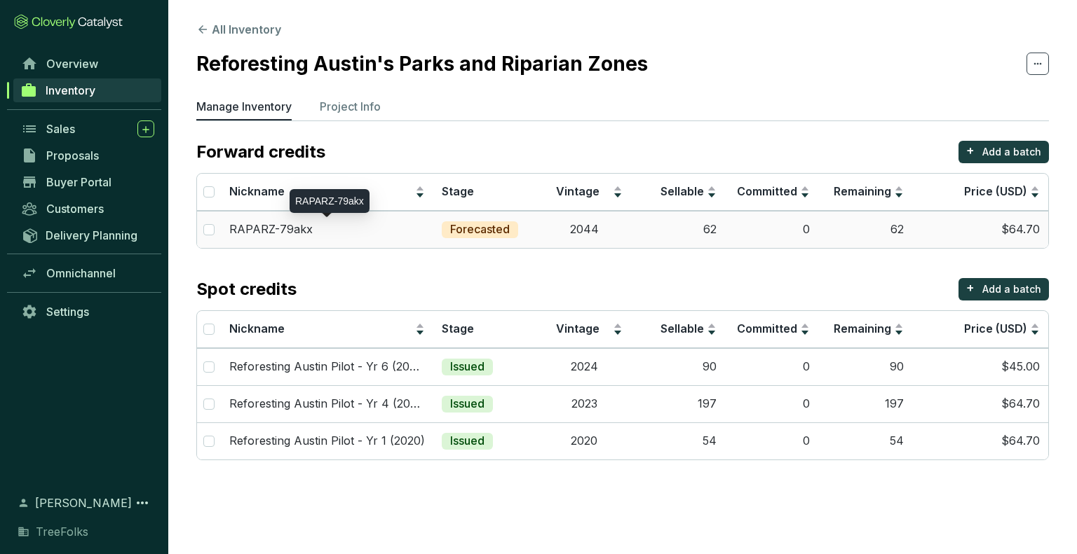
click at [332, 229] on div "RAPARZ-79akx" at bounding box center [327, 229] width 196 height 15
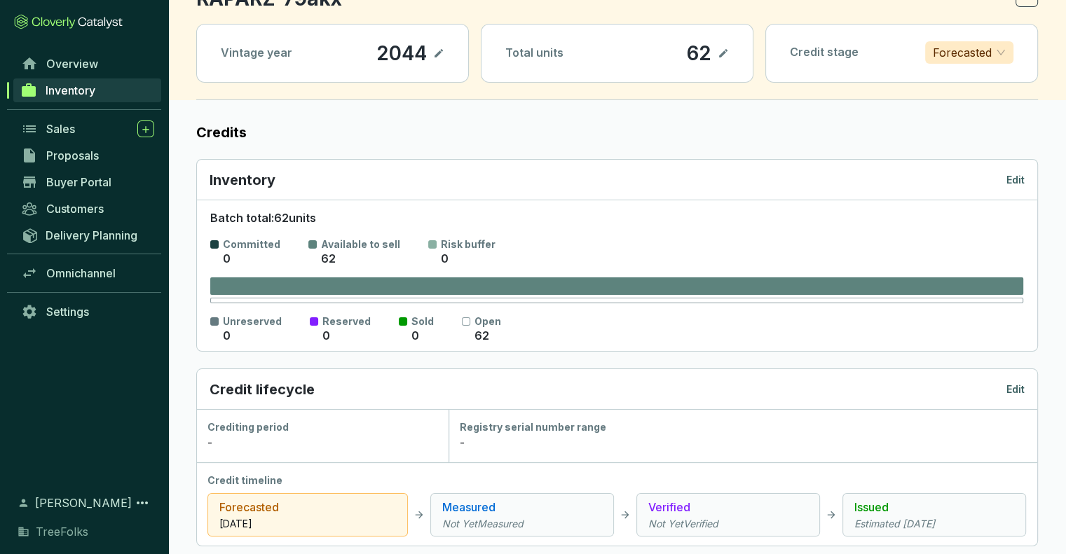
scroll to position [140, 0]
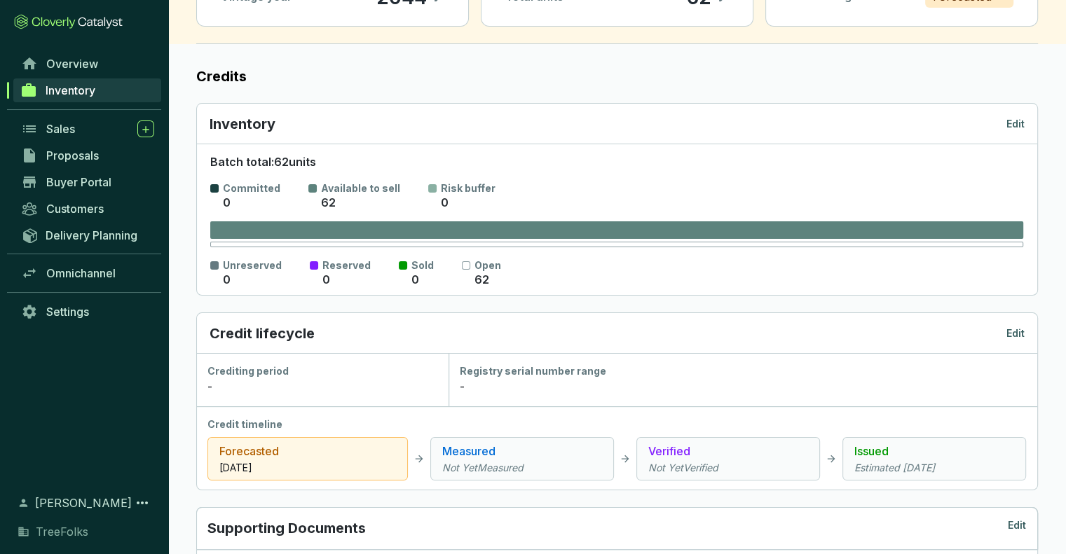
click at [1018, 332] on p "Edit" at bounding box center [1016, 334] width 18 height 14
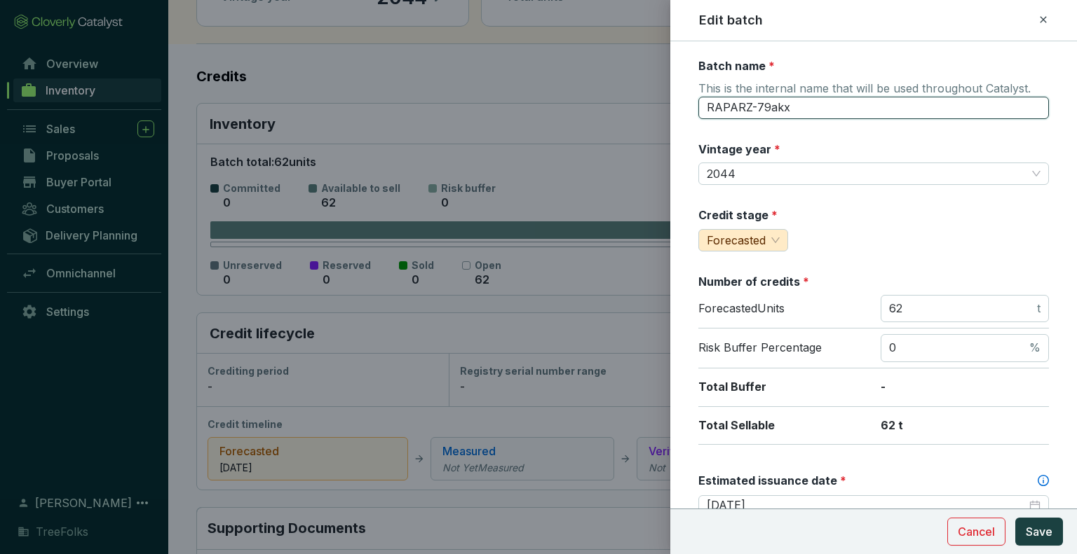
drag, startPoint x: 846, startPoint y: 113, endPoint x: 610, endPoint y: 139, distance: 237.7
click at [610, 139] on div "Edit batch Batch name * This is the internal name that will be used throughout …" at bounding box center [538, 277] width 1077 height 554
paste input "eforesting Austin Pilot - Yr 6 (2024)"
click at [860, 109] on input "Reforesting Austin Pilot - Yr 6 (2024)" at bounding box center [873, 108] width 350 height 22
click at [895, 106] on input "Reforesting Austin Pilot - Yr 26 (2024)" at bounding box center [873, 108] width 350 height 22
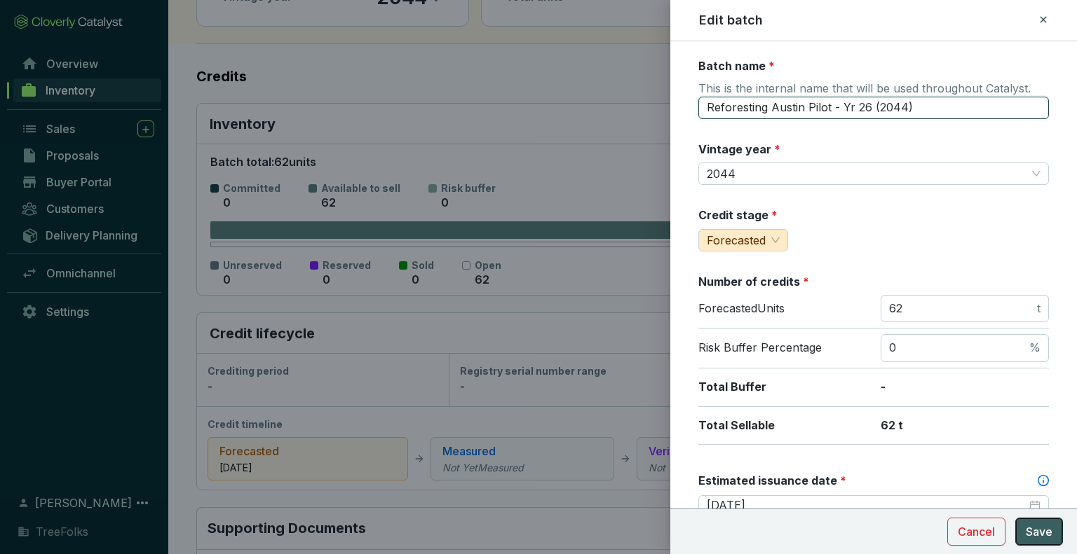
type input "Reforesting Austin Pilot - Yr 26 (2044)"
click at [1040, 544] on button "Save" at bounding box center [1039, 532] width 48 height 28
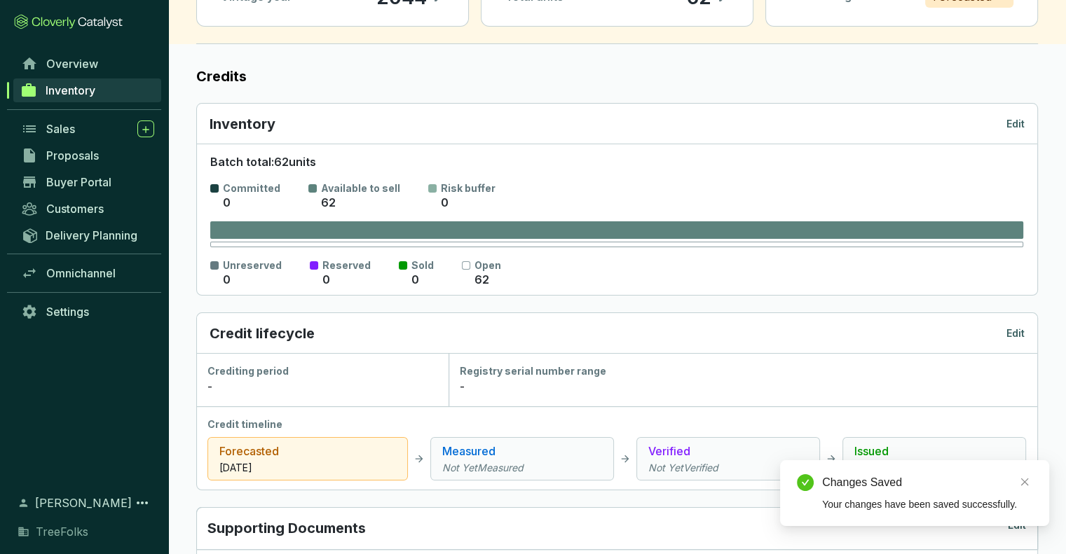
scroll to position [0, 0]
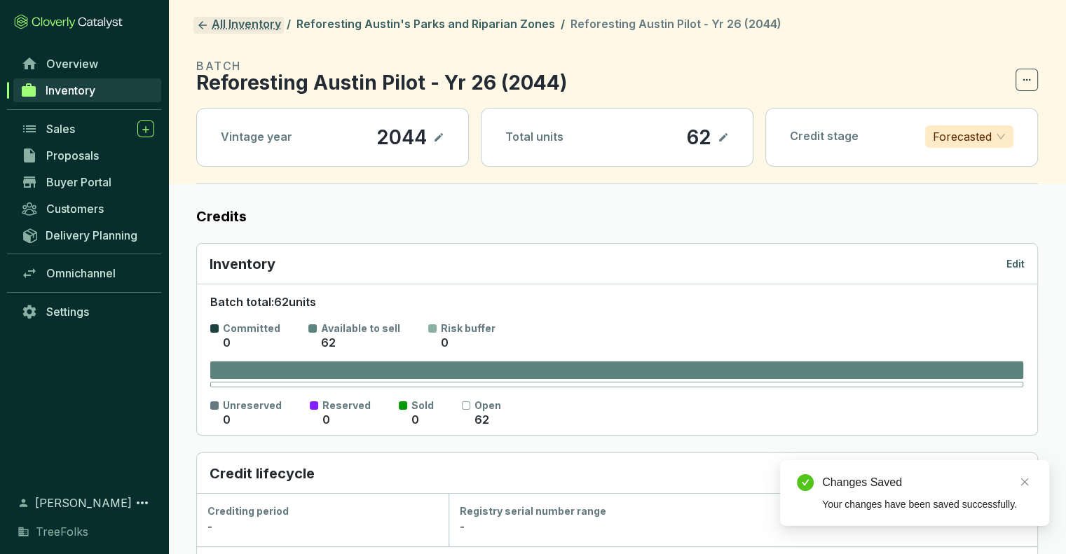
click at [200, 28] on icon at bounding box center [202, 25] width 13 height 13
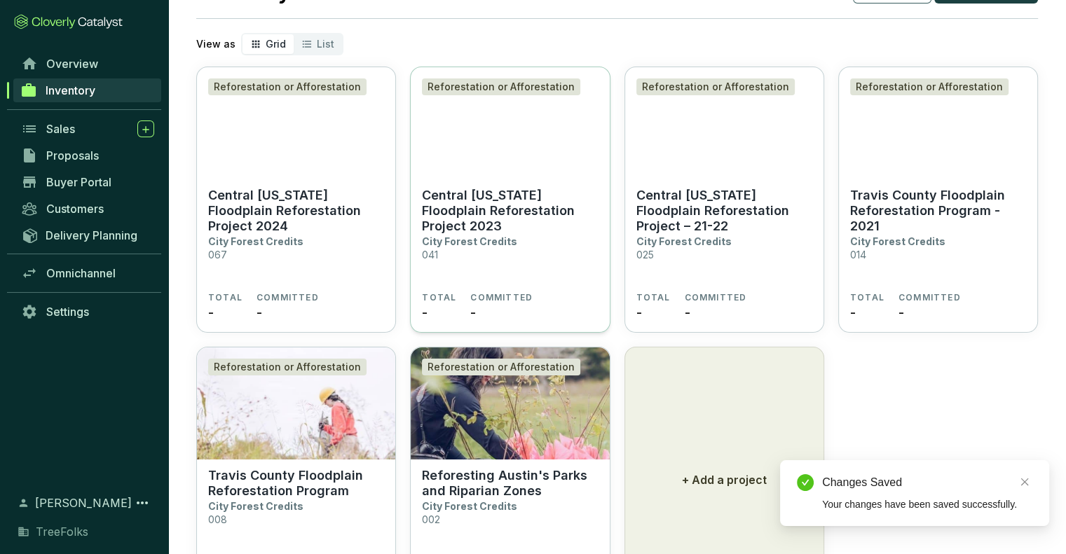
scroll to position [140, 0]
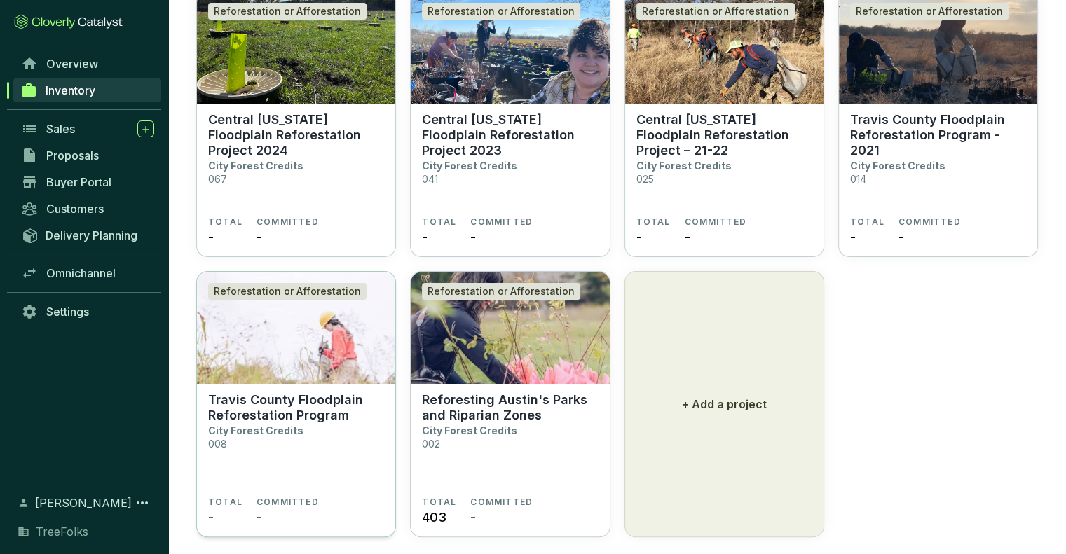
click at [245, 409] on p "Travis County Floodplain Reforestation Program" at bounding box center [296, 408] width 176 height 31
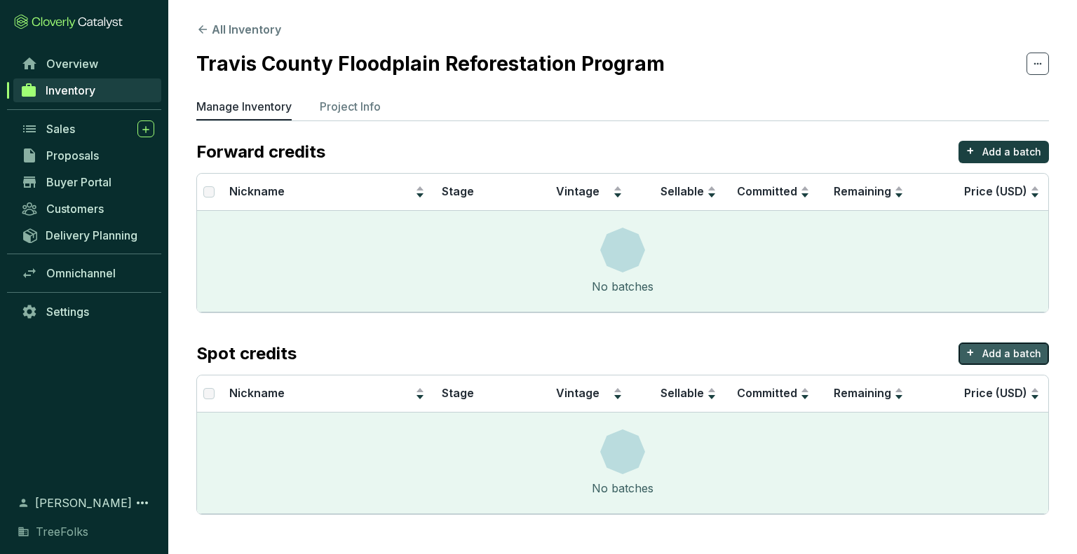
click at [1037, 350] on p "Add a batch" at bounding box center [1011, 354] width 59 height 14
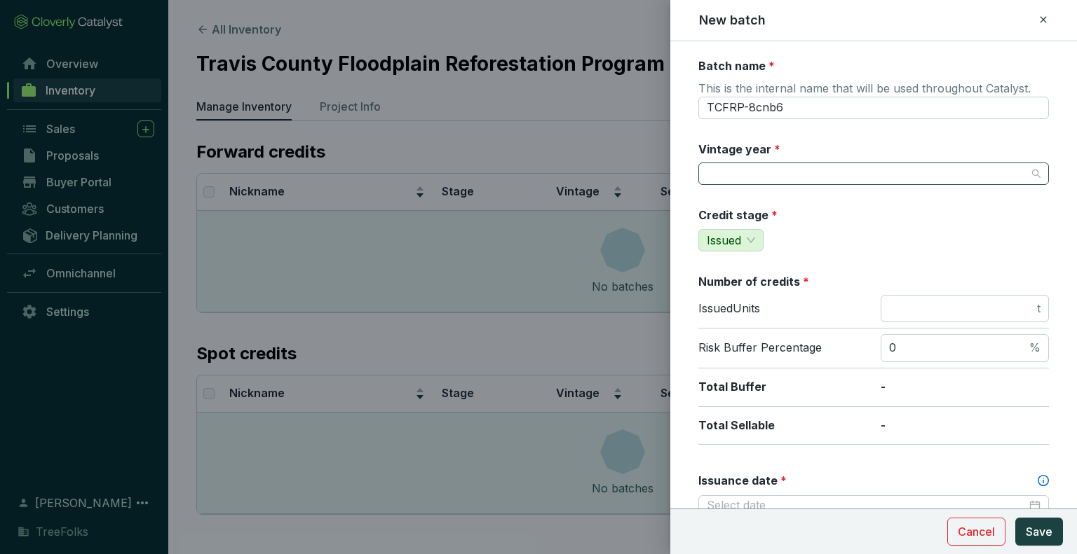
click at [769, 173] on input "Vintage year *" at bounding box center [867, 173] width 320 height 21
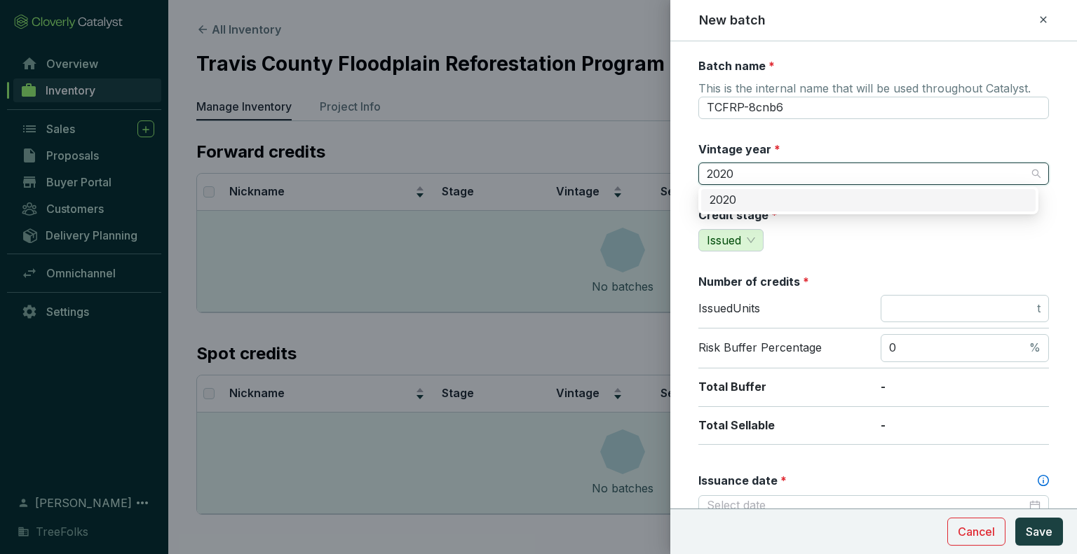
type input "2020"
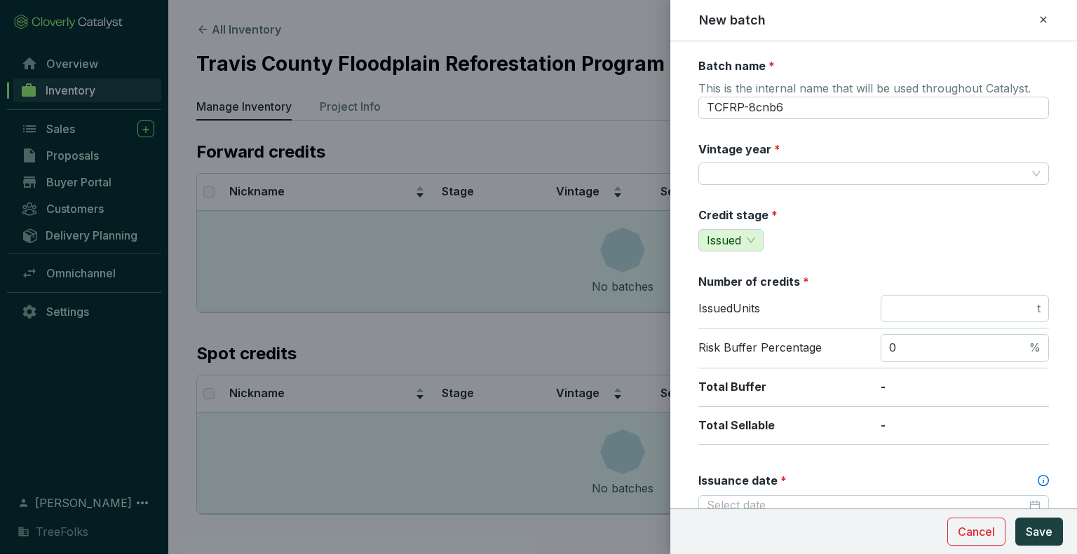
click at [906, 301] on input "number" at bounding box center [961, 308] width 145 height 15
type input "871"
click at [887, 240] on div "Credit stage * Issued" at bounding box center [873, 229] width 350 height 44
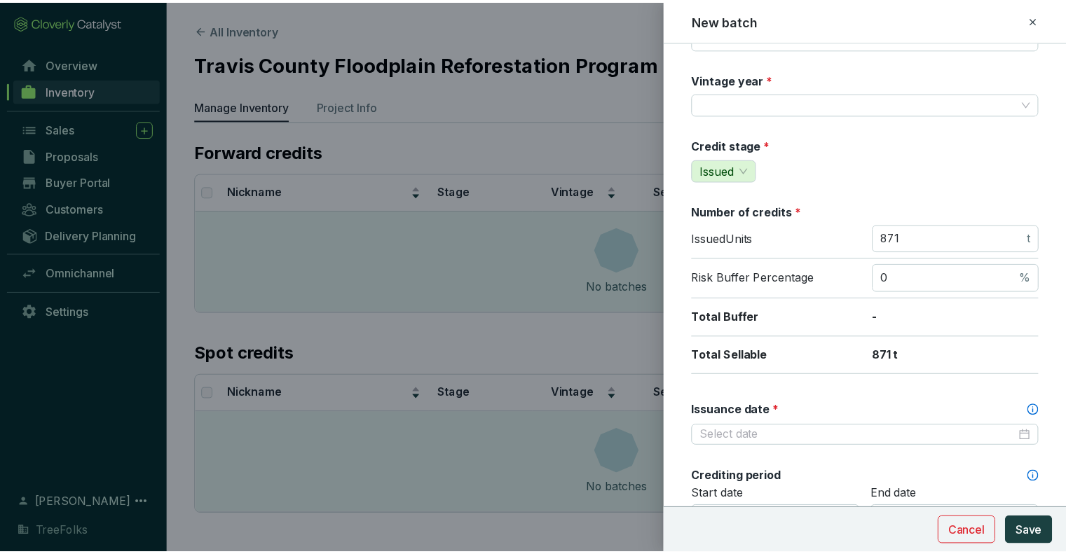
scroll to position [140, 0]
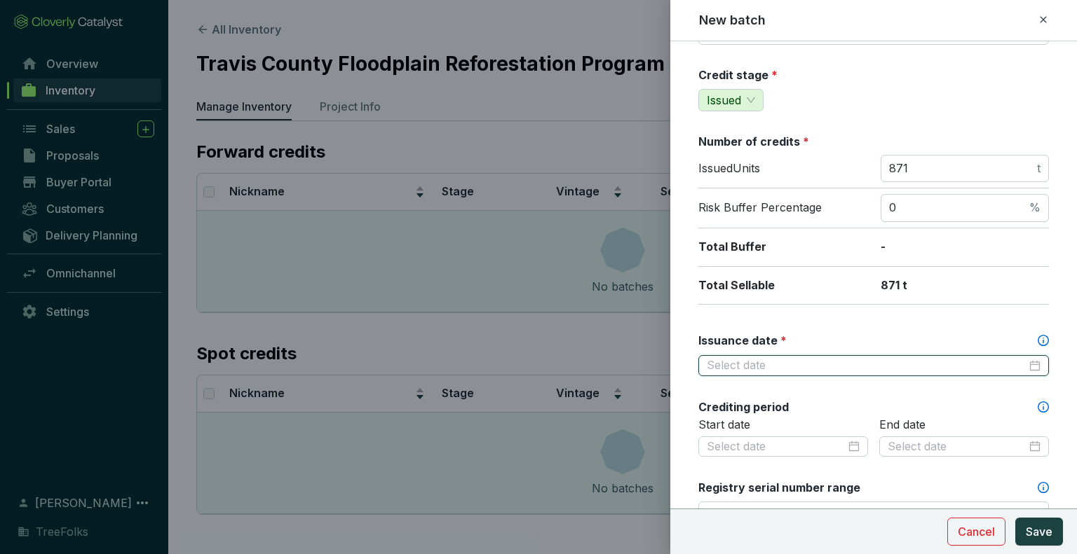
click at [791, 358] on input "Issuance date *" at bounding box center [867, 365] width 320 height 15
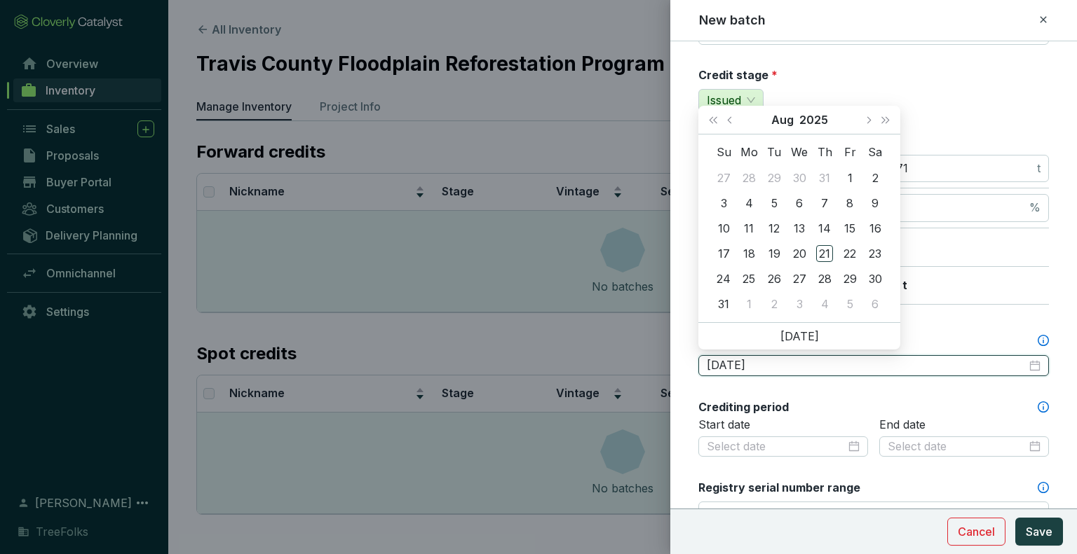
type input "2025-08-05"
click at [737, 122] on button "Previous month (PageUp)" at bounding box center [731, 120] width 18 height 28
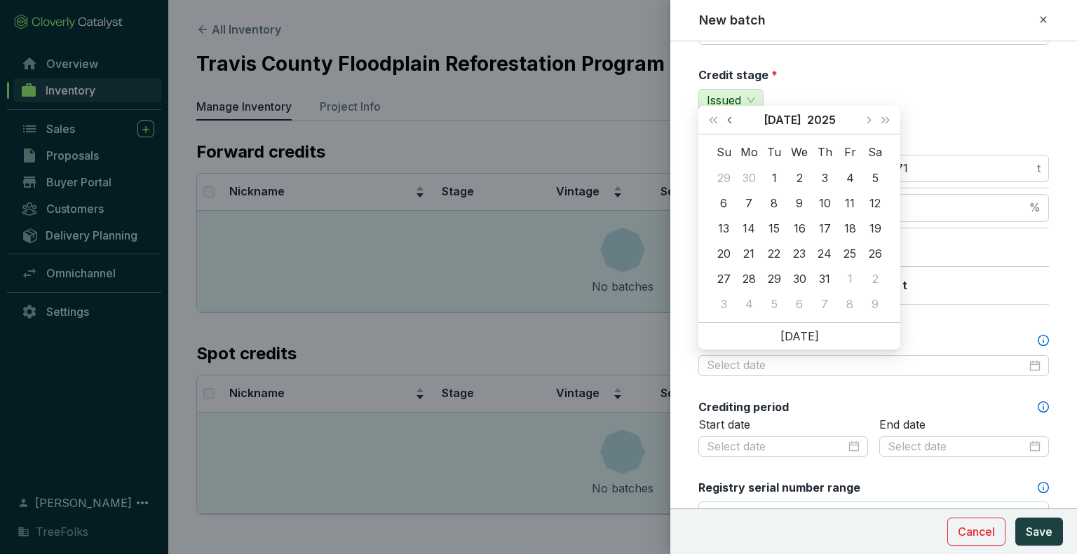
click at [735, 121] on button "Previous month (PageUp)" at bounding box center [731, 120] width 18 height 28
click at [716, 120] on span "Last year (Control + left)" at bounding box center [712, 119] width 7 height 7
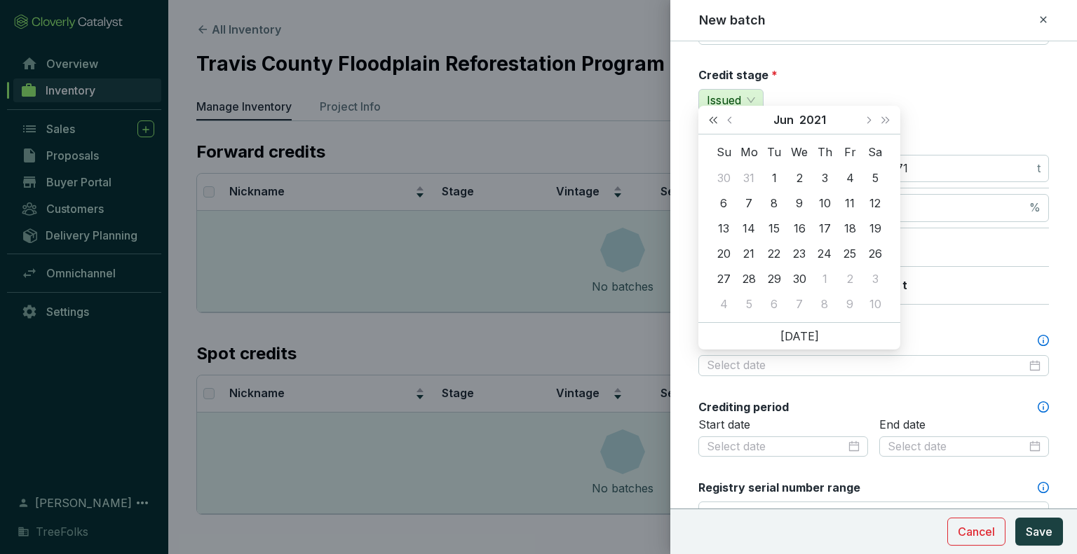
click at [716, 120] on span "Last year (Control + left)" at bounding box center [712, 119] width 7 height 7
click at [886, 117] on span "Next year (Control + right)" at bounding box center [885, 119] width 7 height 7
click at [863, 121] on button "Next month (PageDown)" at bounding box center [868, 120] width 18 height 28
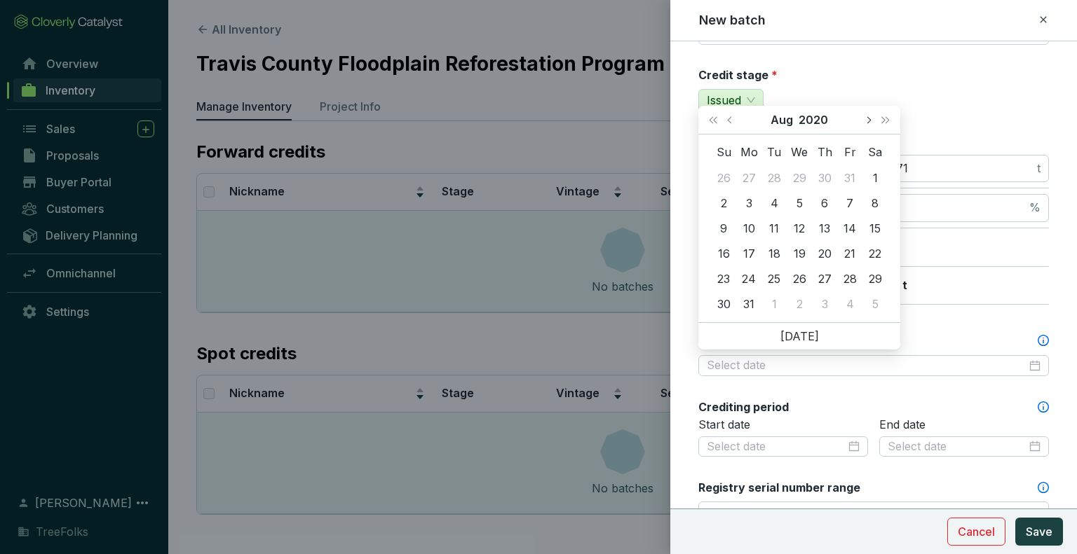
click at [863, 121] on button "Next month (PageDown)" at bounding box center [868, 120] width 18 height 28
click at [728, 115] on button "Previous month (PageUp)" at bounding box center [731, 120] width 18 height 28
type input "2020-08-14"
click at [846, 226] on div "14" at bounding box center [849, 228] width 17 height 17
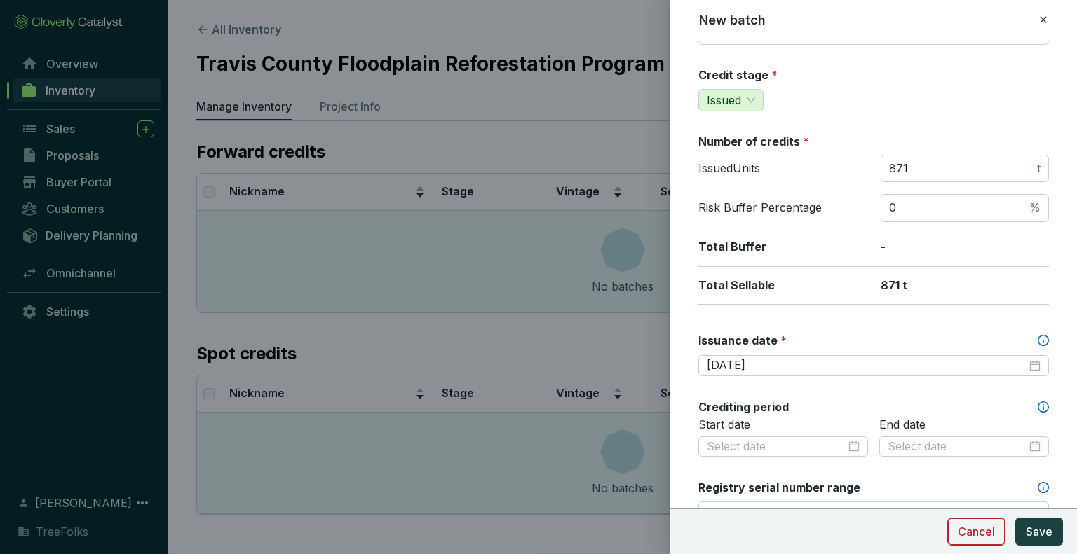
click at [981, 530] on span "Cancel" at bounding box center [976, 532] width 37 height 17
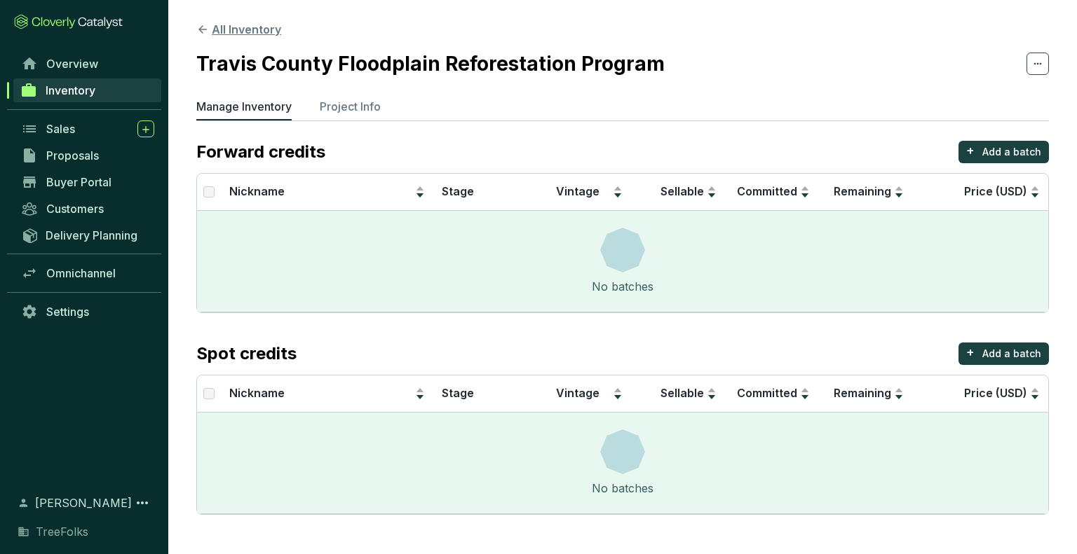
click at [217, 21] on button "All Inventory" at bounding box center [238, 29] width 85 height 17
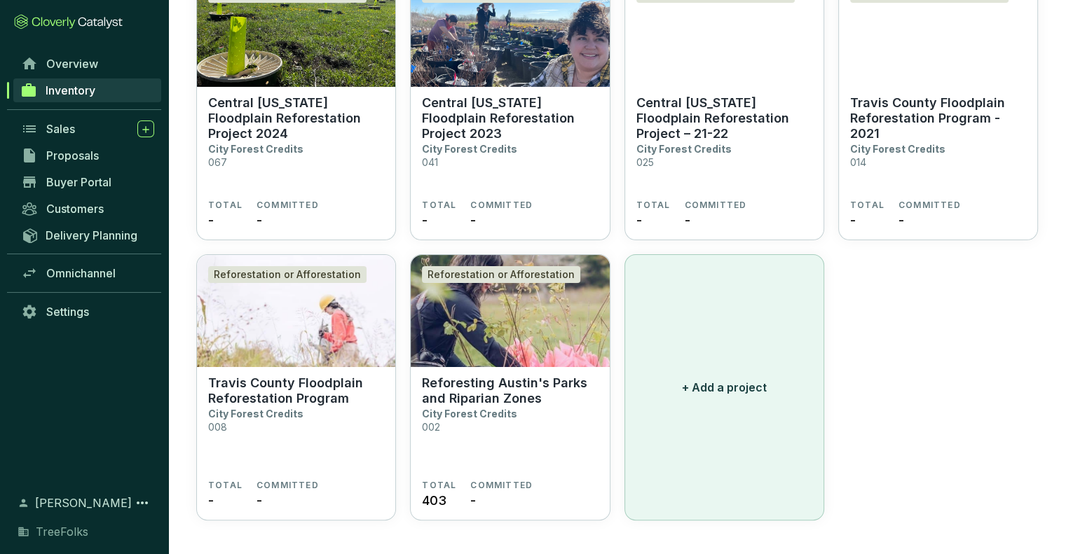
scroll to position [160, 0]
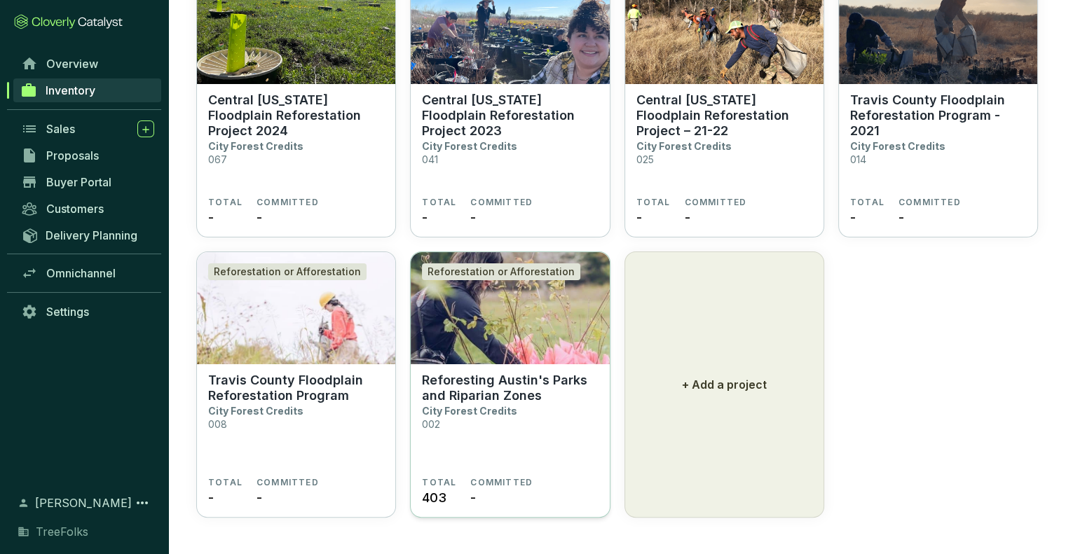
click at [499, 335] on img at bounding box center [510, 308] width 198 height 112
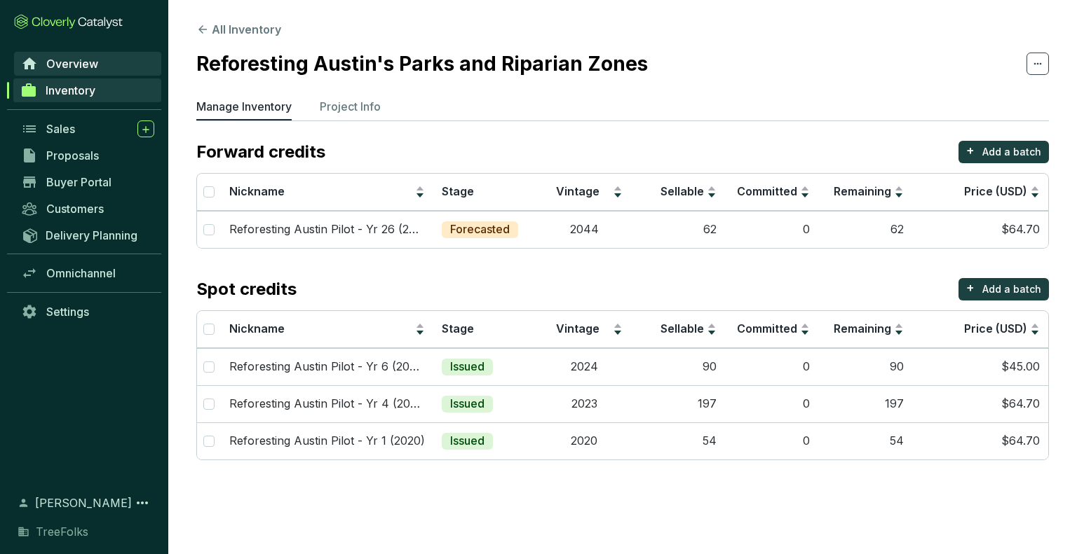
click at [59, 53] on link "Overview" at bounding box center [87, 64] width 147 height 24
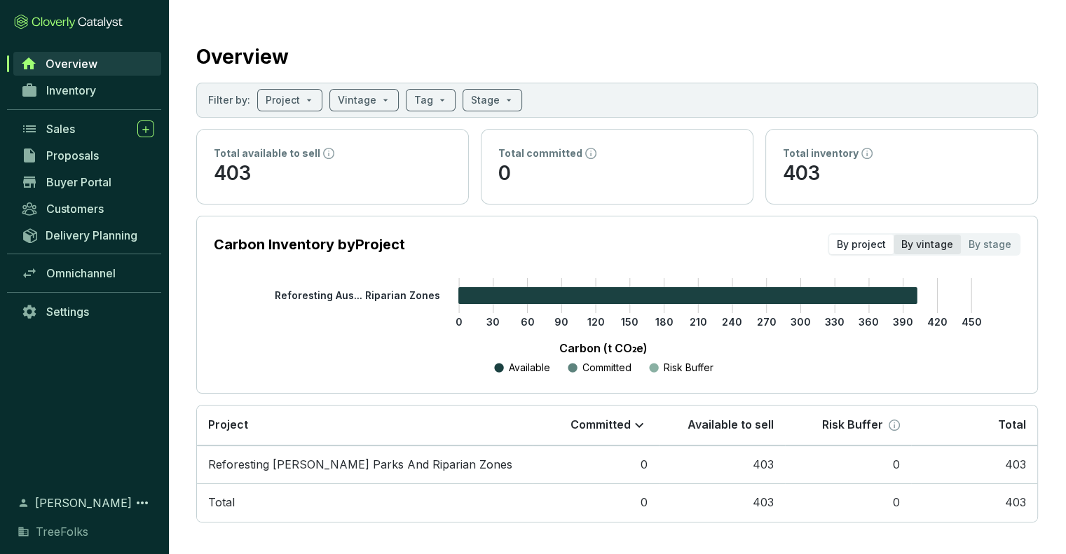
click at [943, 247] on div "By vintage" at bounding box center [927, 245] width 67 height 20
click at [894, 235] on input "By vintage" at bounding box center [894, 235] width 0 height 0
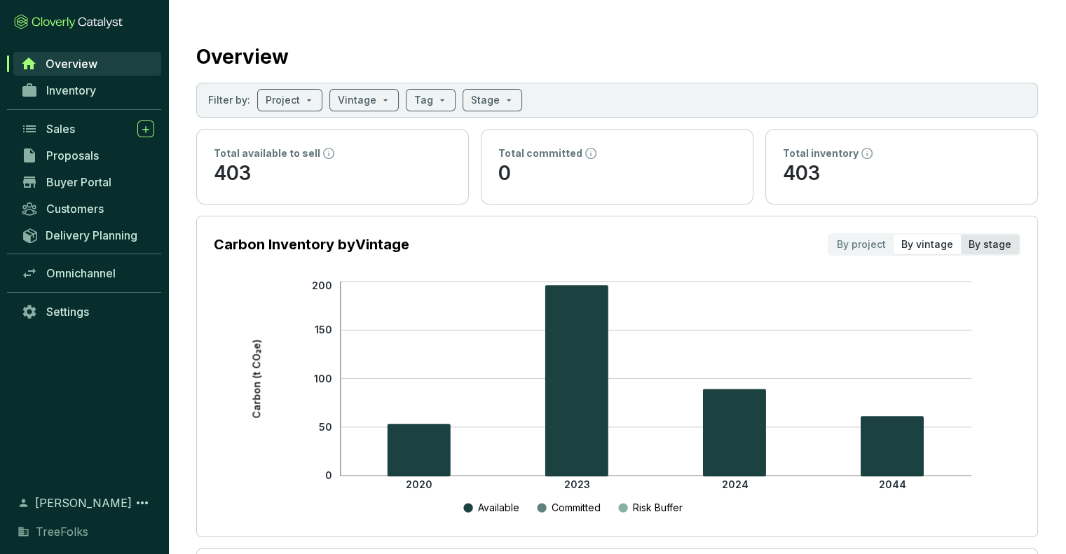
click at [998, 244] on div "By stage" at bounding box center [990, 245] width 58 height 20
click at [961, 235] on input "By stage" at bounding box center [961, 235] width 0 height 0
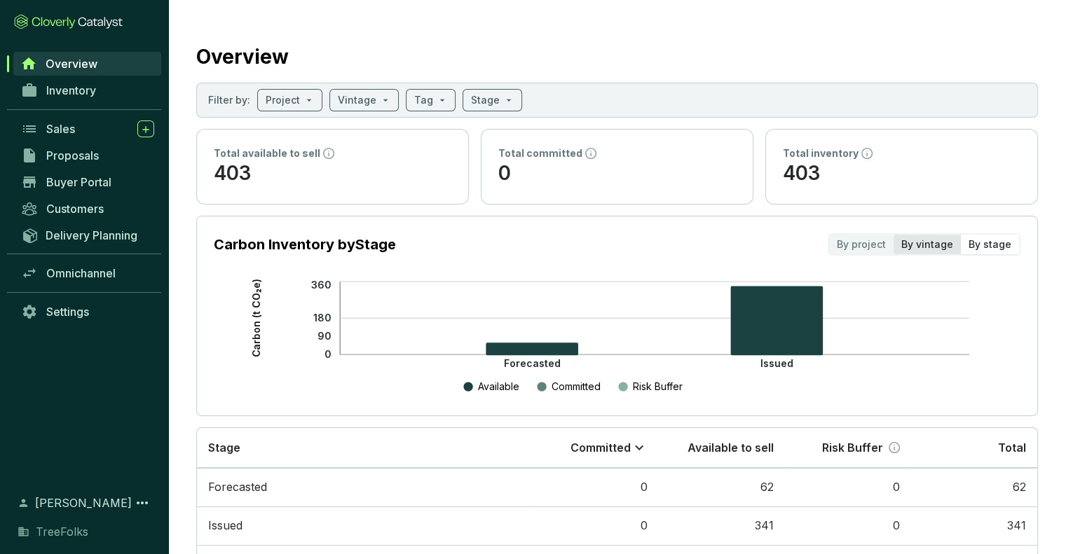
click at [944, 243] on div "By vintage" at bounding box center [927, 245] width 67 height 20
click at [894, 235] on input "By vintage" at bounding box center [894, 235] width 0 height 0
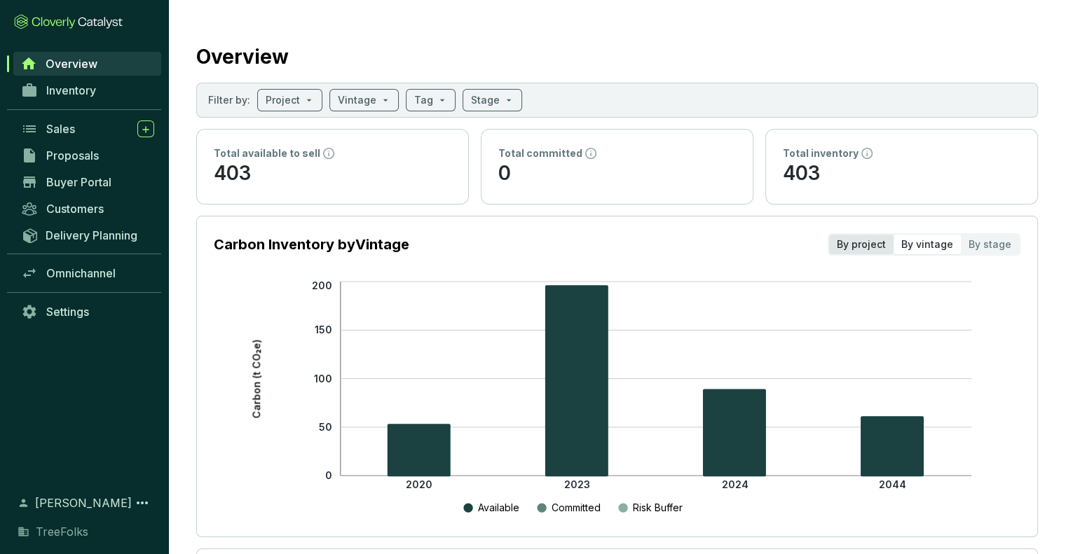
click at [867, 243] on div "By project" at bounding box center [861, 245] width 64 height 20
click at [829, 235] on input "By project" at bounding box center [829, 235] width 0 height 0
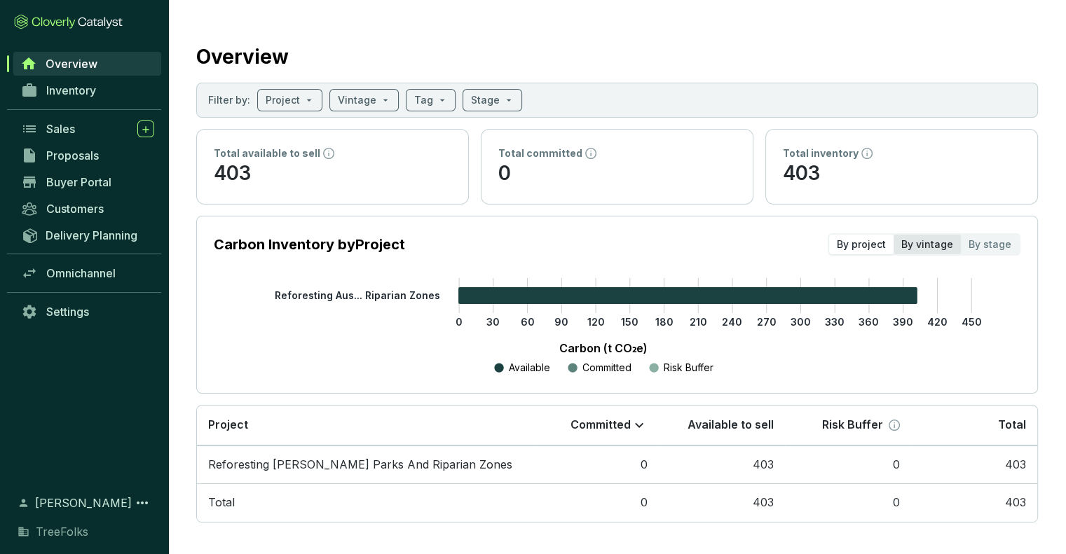
click at [934, 240] on div "By vintage" at bounding box center [927, 245] width 67 height 20
click at [894, 235] on input "By vintage" at bounding box center [894, 235] width 0 height 0
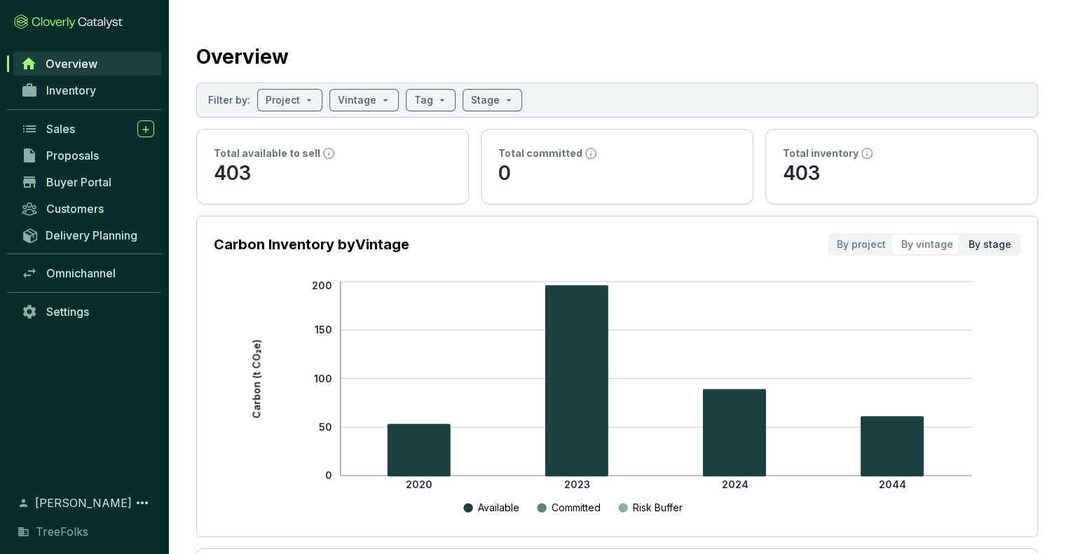
click at [987, 238] on div "By stage" at bounding box center [990, 245] width 58 height 20
click at [961, 235] on input "By stage" at bounding box center [961, 235] width 0 height 0
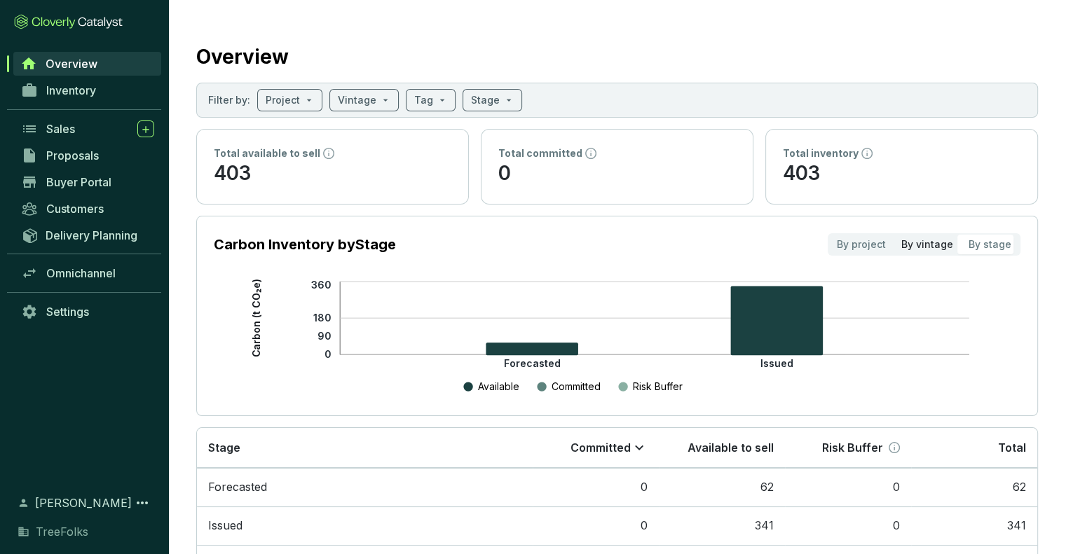
click at [939, 238] on div "By vintage" at bounding box center [927, 245] width 67 height 20
click at [894, 235] on input "By vintage" at bounding box center [894, 235] width 0 height 0
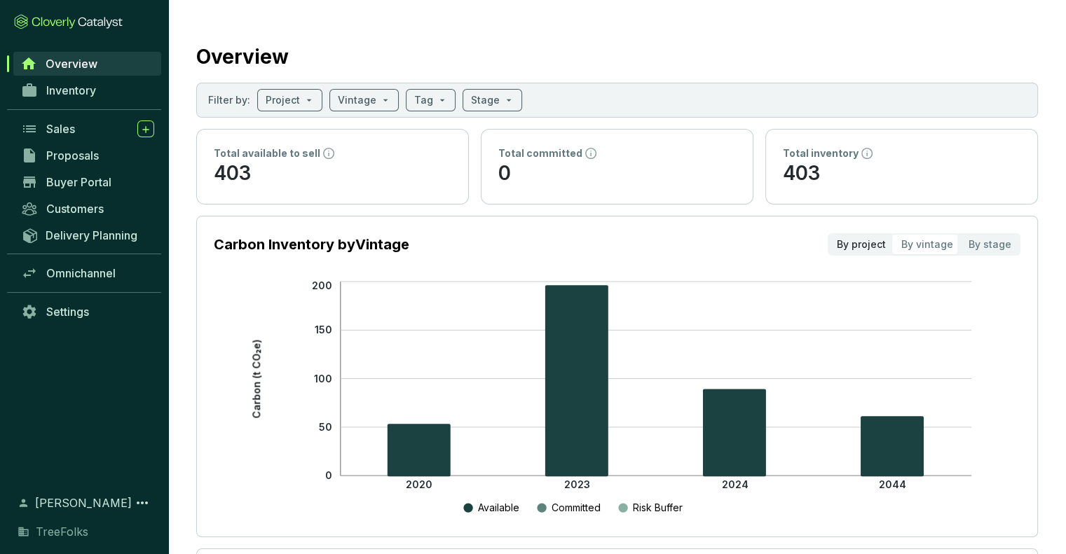
click at [878, 238] on div "By project" at bounding box center [861, 245] width 64 height 20
click at [829, 235] on input "By project" at bounding box center [829, 235] width 0 height 0
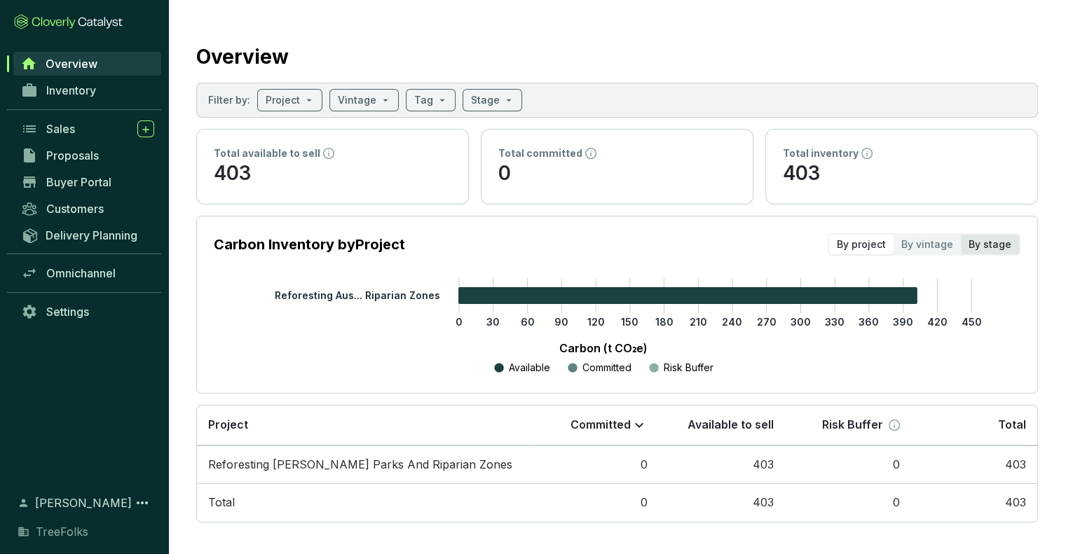
click at [1008, 240] on div "By stage" at bounding box center [990, 245] width 58 height 20
click at [961, 235] on input "By stage" at bounding box center [961, 235] width 0 height 0
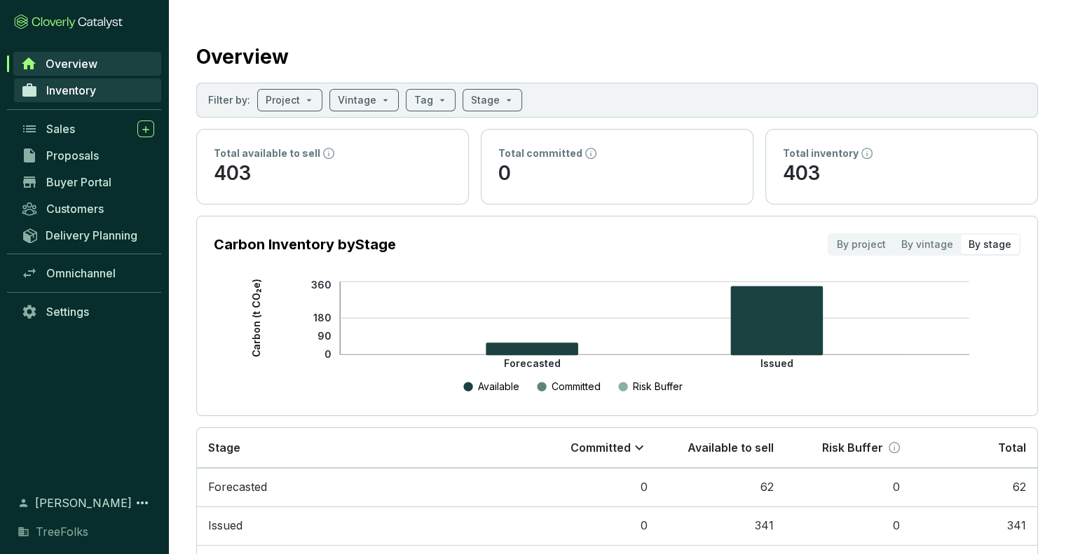
click at [78, 86] on span "Inventory" at bounding box center [71, 90] width 50 height 14
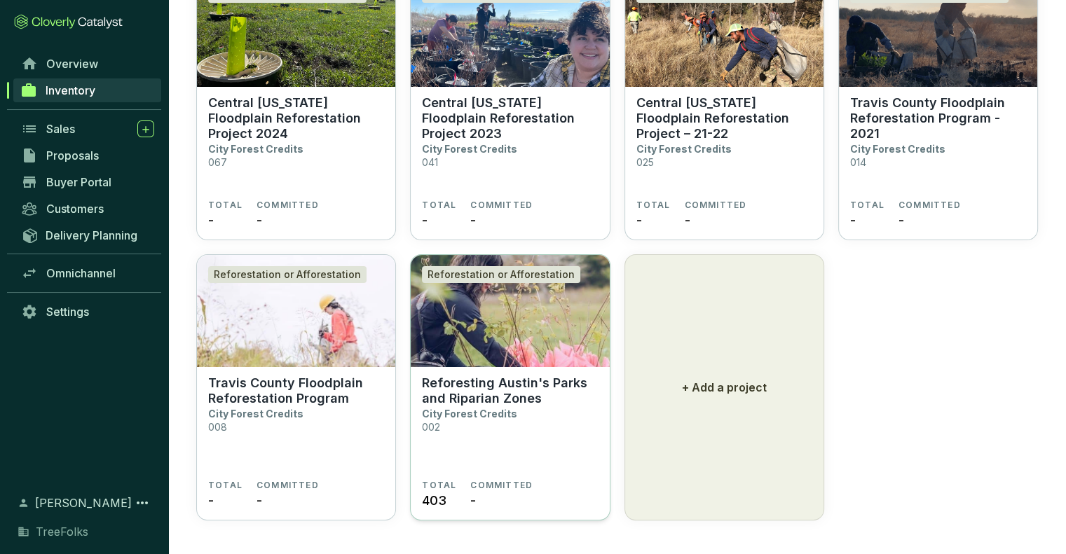
scroll to position [160, 0]
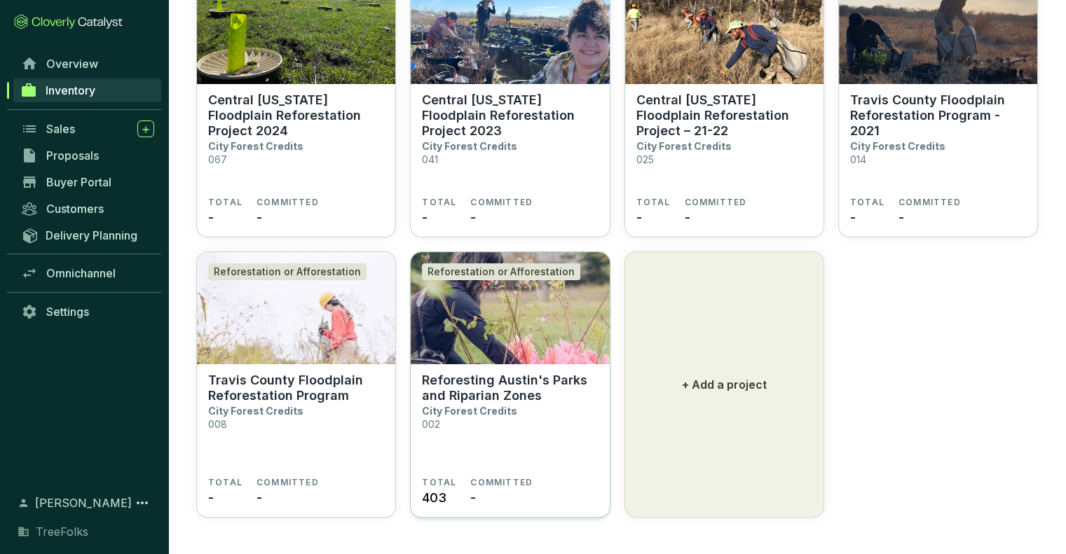
click at [510, 370] on section "Reforesting Austin's Parks and Riparian Zones City Forest Credits 002 TOTAL 403…" at bounding box center [510, 441] width 198 height 154
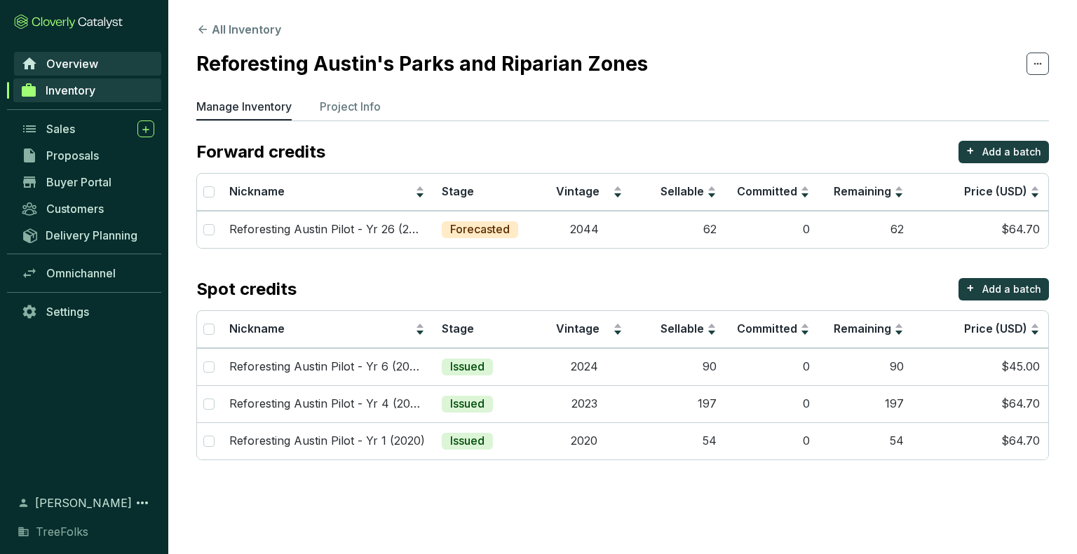
click at [76, 61] on span "Overview" at bounding box center [72, 64] width 52 height 14
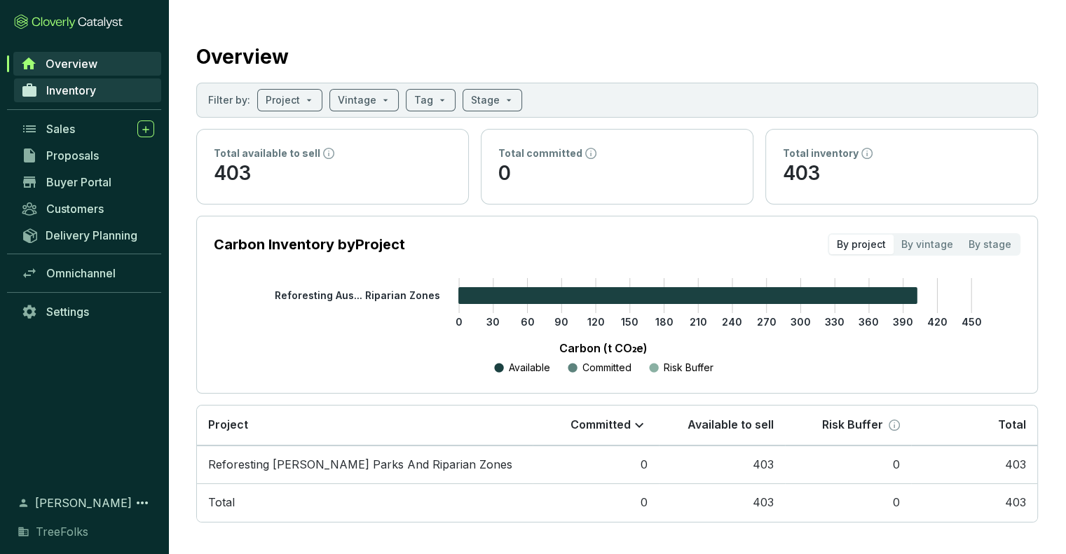
click at [84, 91] on span "Inventory" at bounding box center [71, 90] width 50 height 14
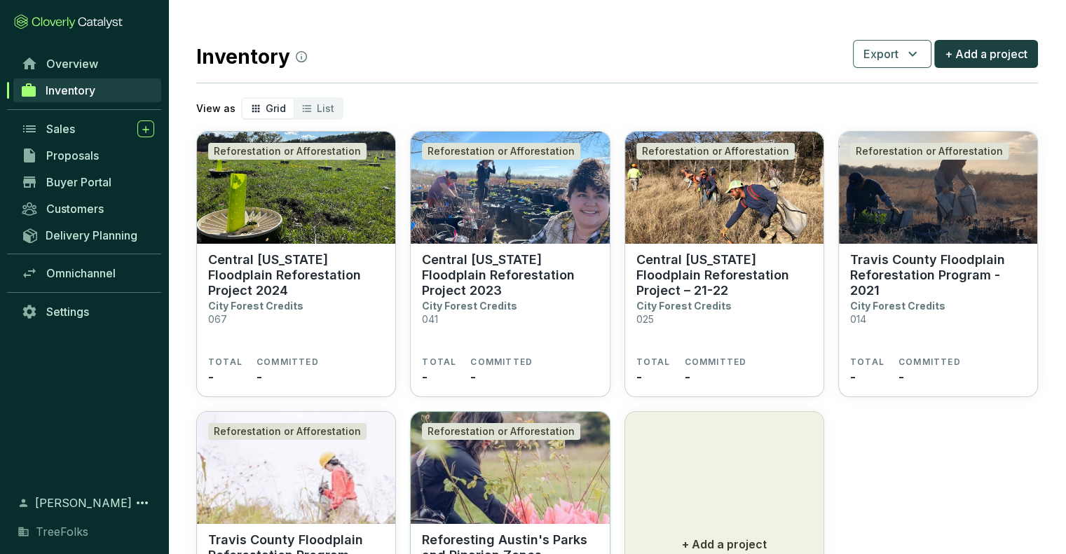
click at [509, 474] on img at bounding box center [510, 468] width 198 height 112
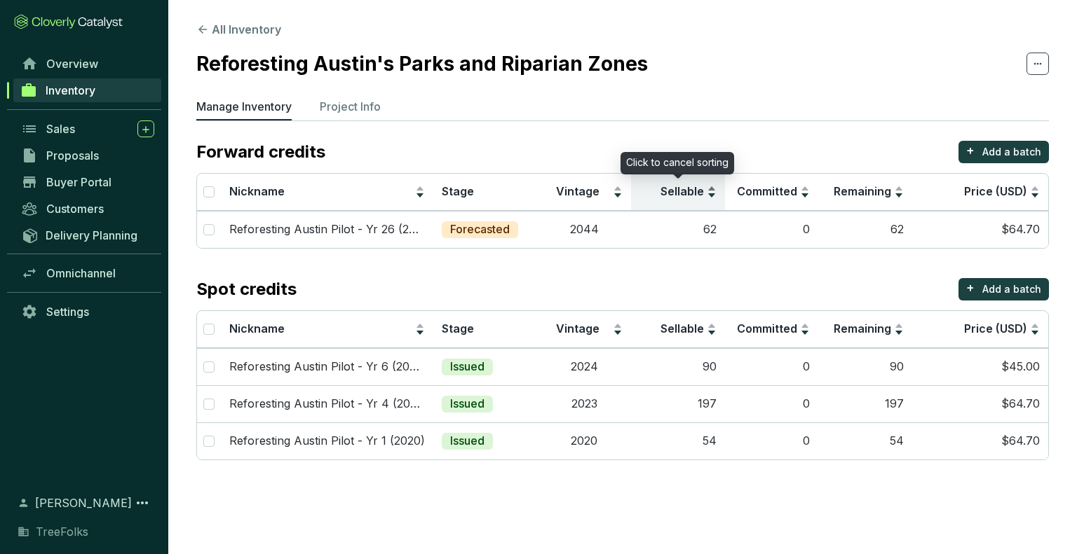
click at [684, 190] on span "Sellable" at bounding box center [681, 191] width 43 height 14
click at [732, 276] on section "Forward credits + Add a batch Nickname Stage Vintage Sellable Committed Remaini…" at bounding box center [622, 301] width 852 height 320
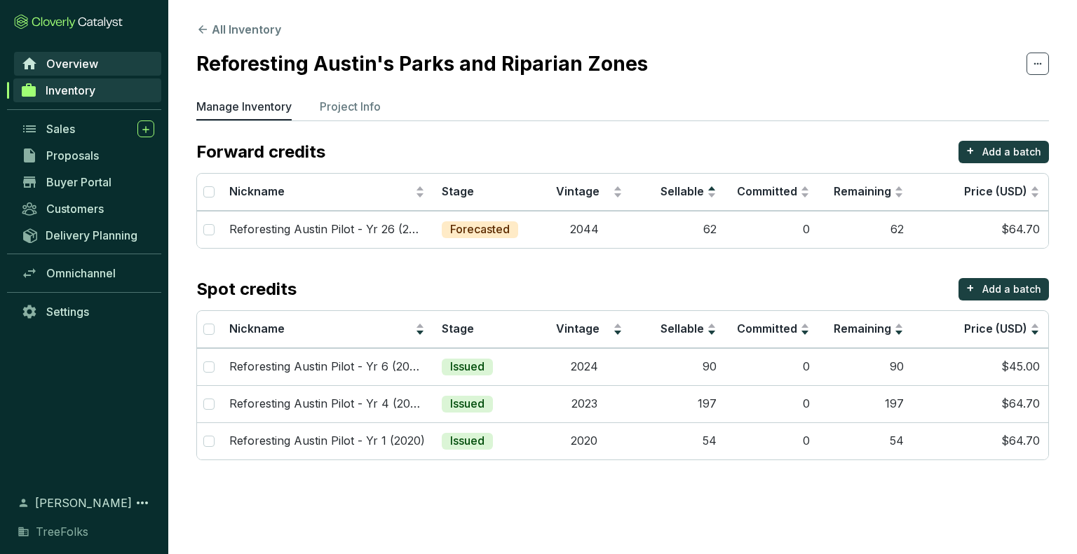
click at [88, 65] on span "Overview" at bounding box center [72, 64] width 52 height 14
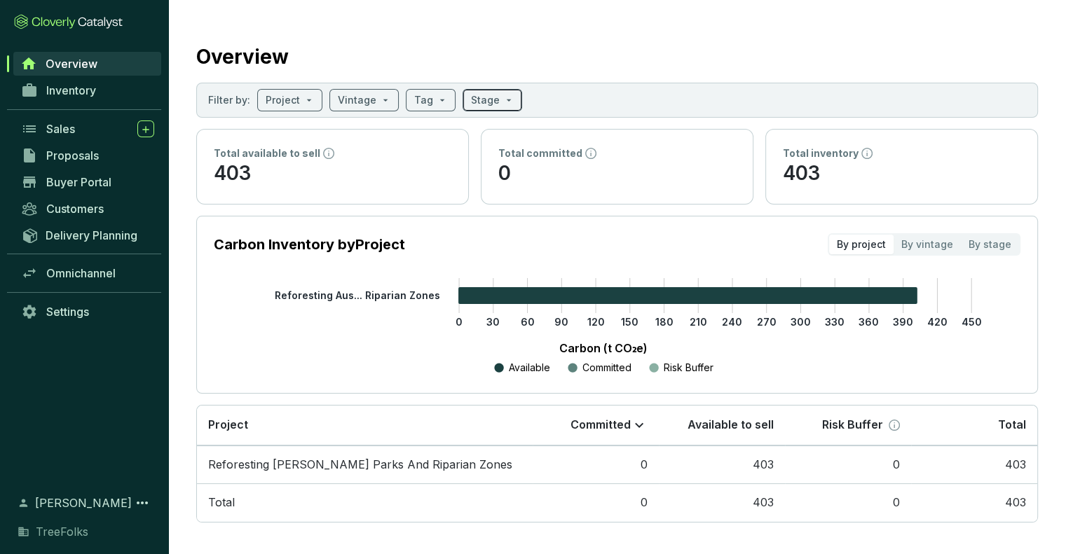
click at [488, 101] on input "search" at bounding box center [485, 100] width 29 height 21
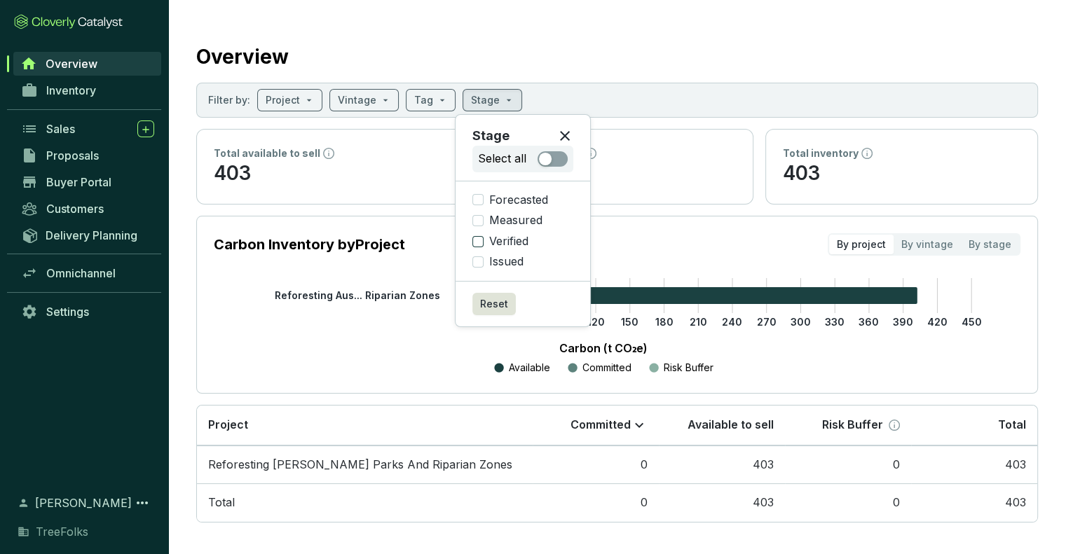
click at [478, 237] on input "Verified" at bounding box center [477, 241] width 11 height 11
checkbox input "true"
click at [479, 261] on input "Issued" at bounding box center [477, 262] width 11 height 11
checkbox input "true"
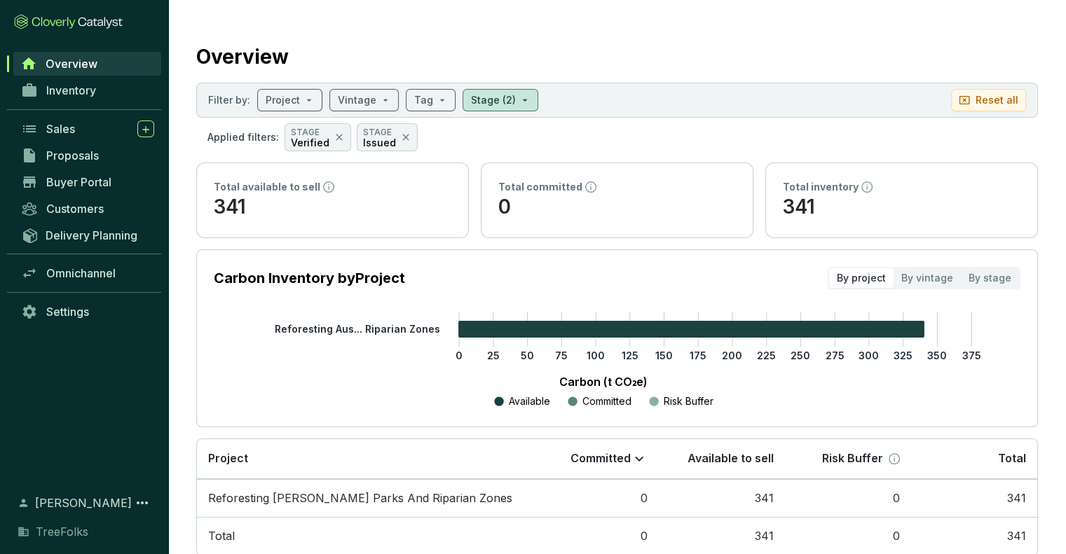
click at [669, 193] on div "Total committed" at bounding box center [617, 187] width 238 height 14
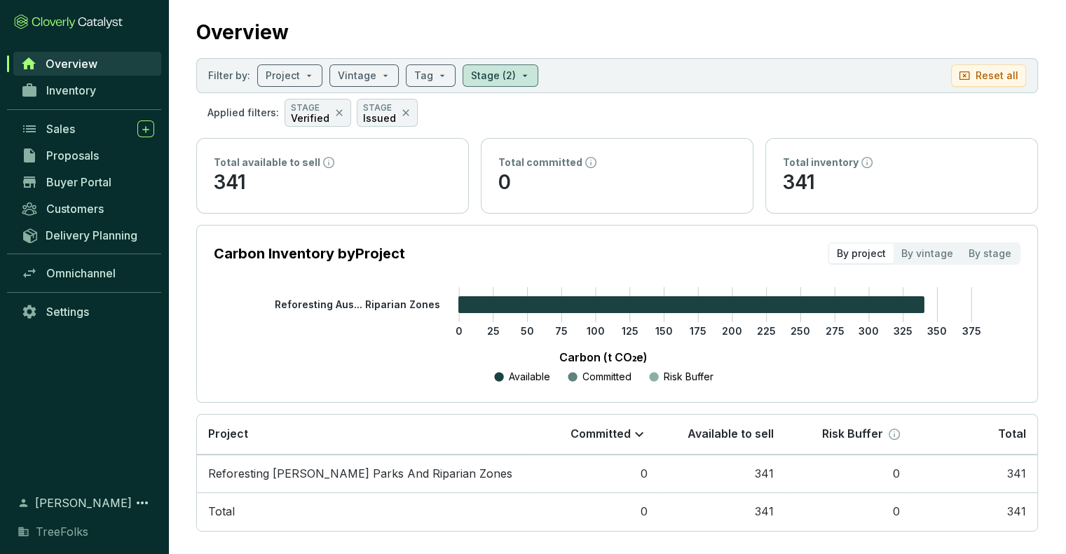
scroll to position [36, 0]
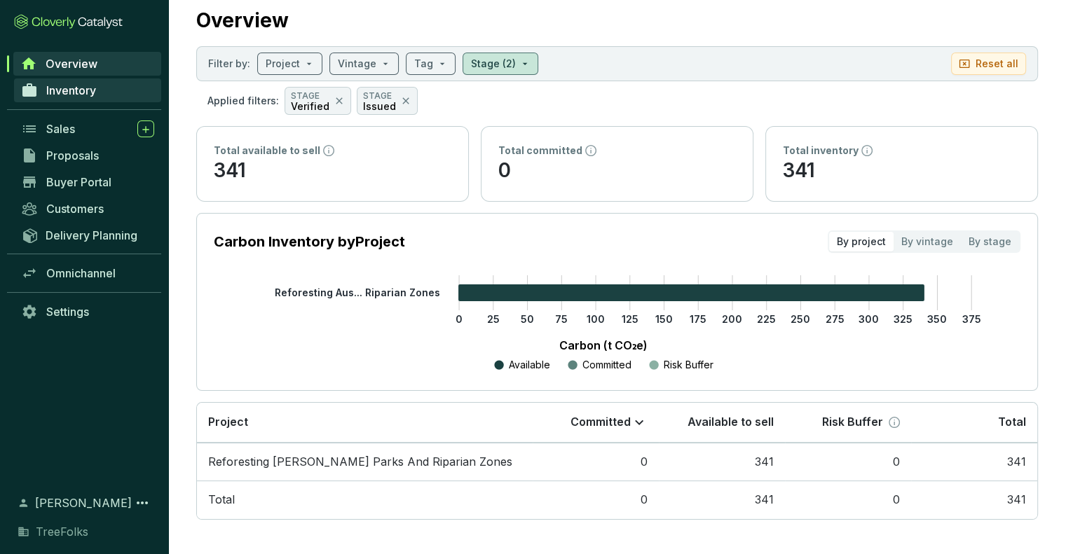
click at [76, 86] on span "Inventory" at bounding box center [71, 90] width 50 height 14
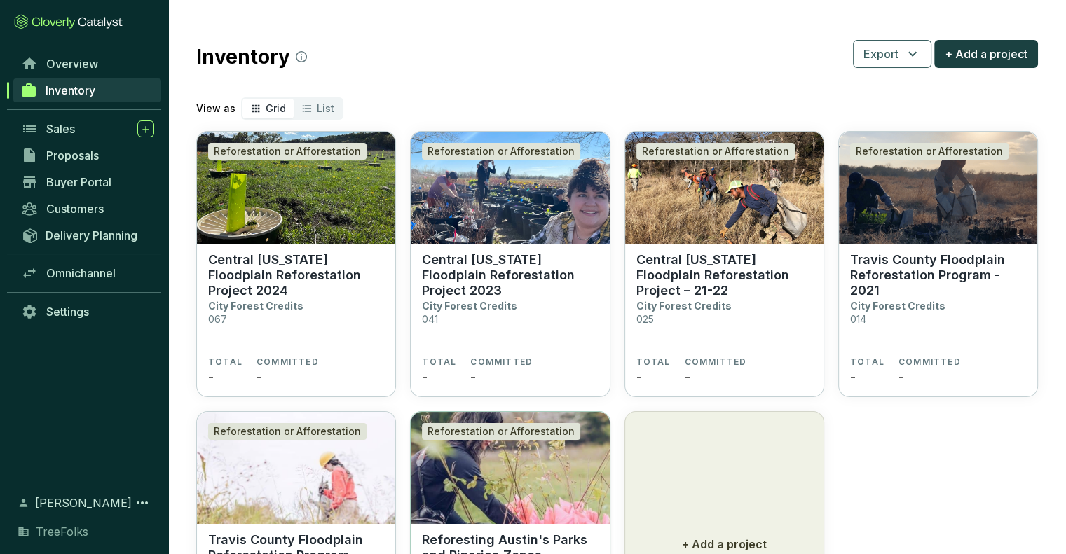
click at [487, 467] on img at bounding box center [510, 468] width 198 height 112
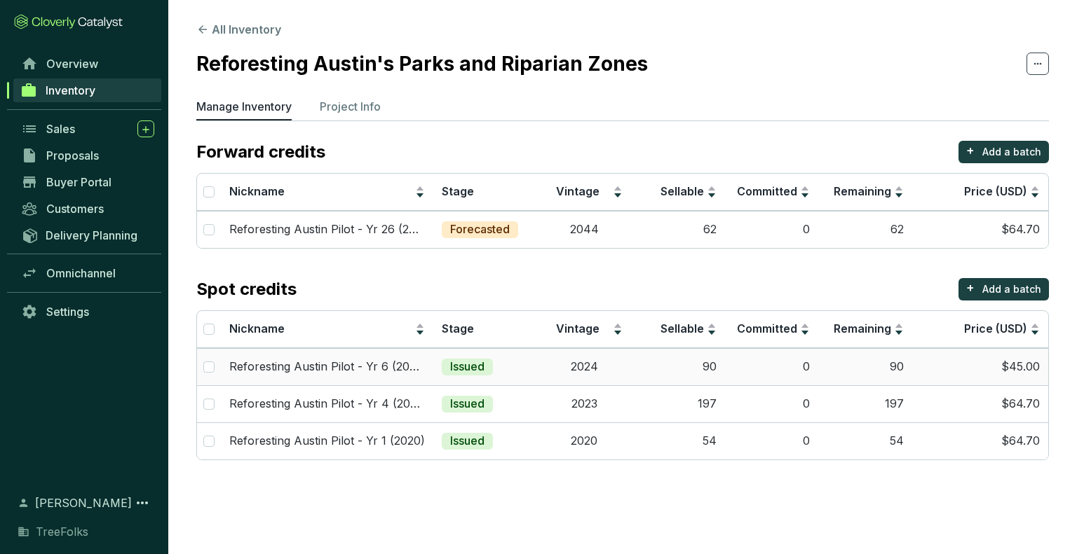
click at [470, 375] on td "Issued" at bounding box center [485, 366] width 104 height 37
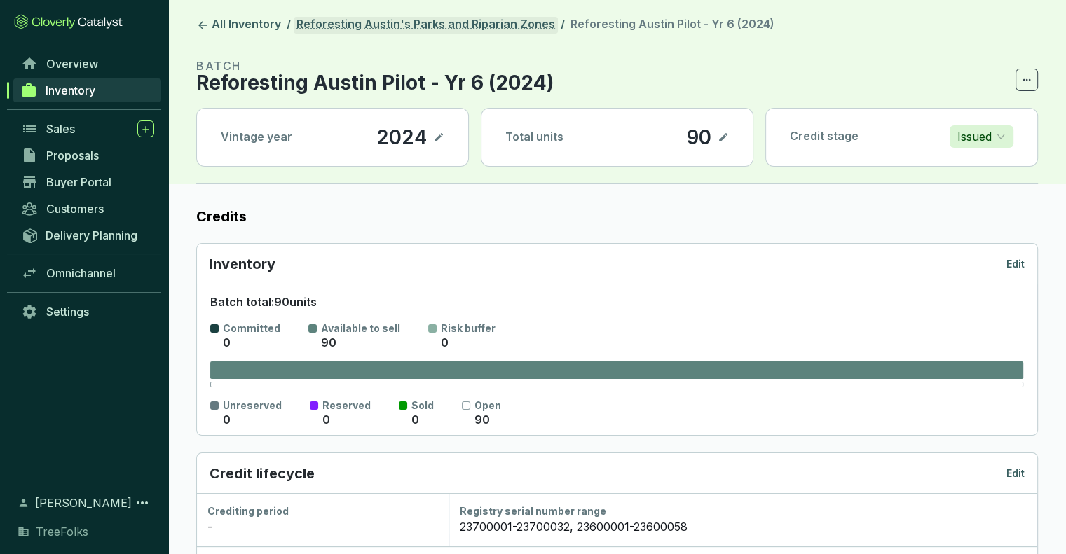
click at [383, 22] on link "Reforesting Austin's Parks and Riparian Zones" at bounding box center [426, 25] width 264 height 17
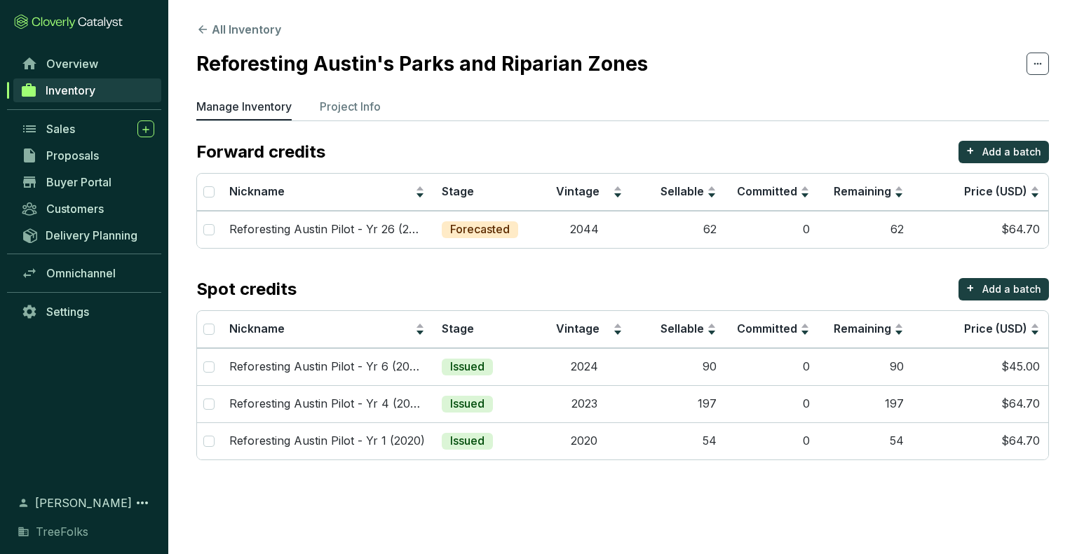
click at [906, 25] on section "All Inventory Reforesting Austin's Parks and Riparian Zones Manage Inventory Pr…" at bounding box center [622, 244] width 908 height 489
click at [219, 34] on button "All Inventory" at bounding box center [238, 29] width 85 height 17
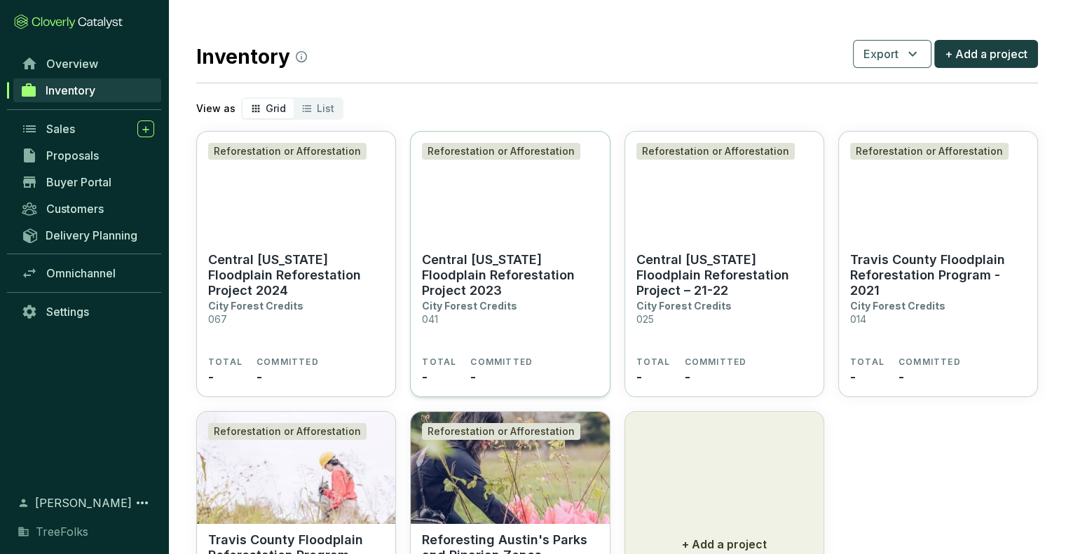
scroll to position [70, 0]
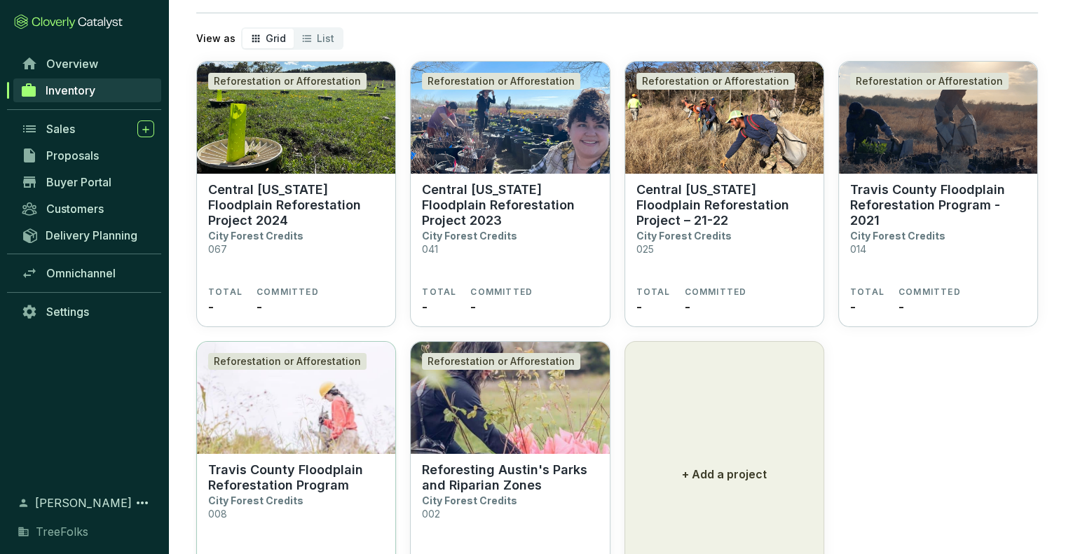
click at [321, 440] on img at bounding box center [296, 398] width 198 height 112
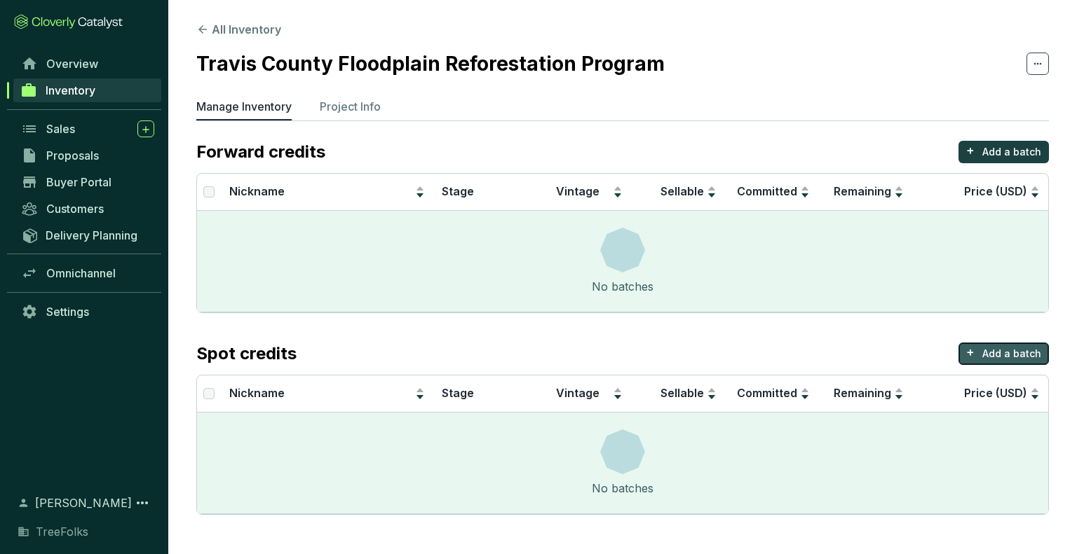
click at [1030, 357] on p "Add a batch" at bounding box center [1011, 354] width 59 height 14
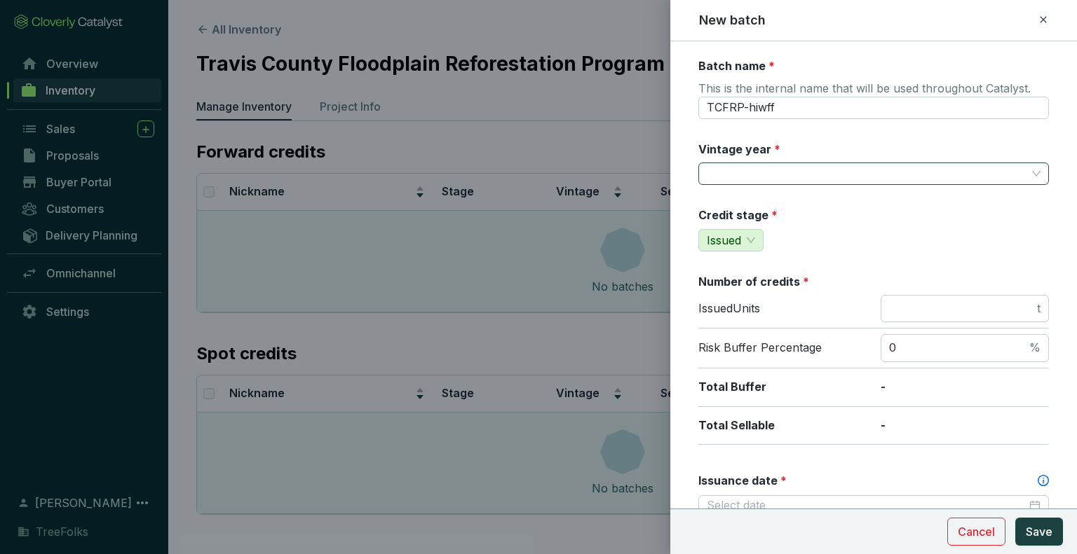
click at [752, 175] on input "Vintage year *" at bounding box center [867, 173] width 320 height 21
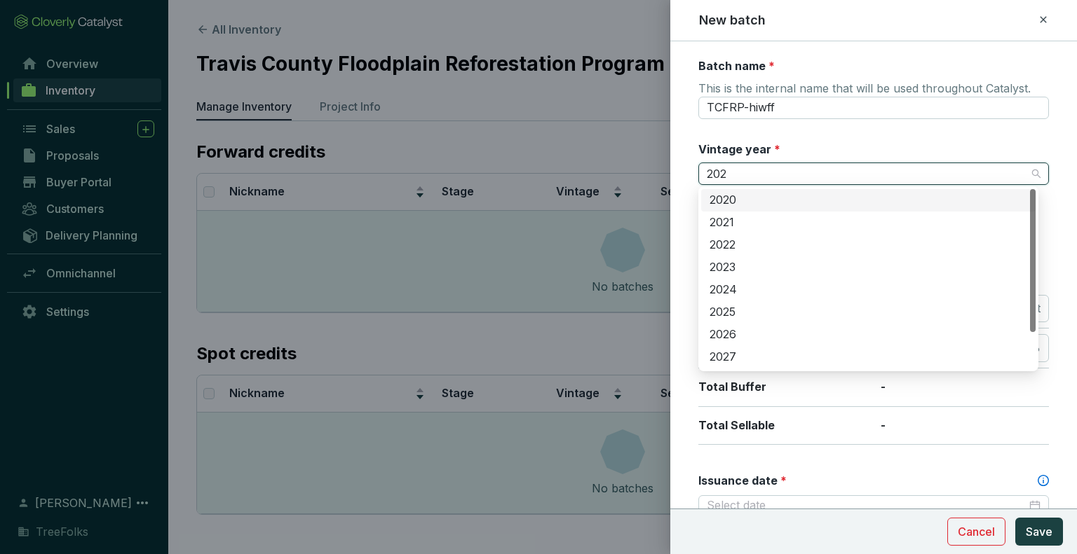
type input "2020"
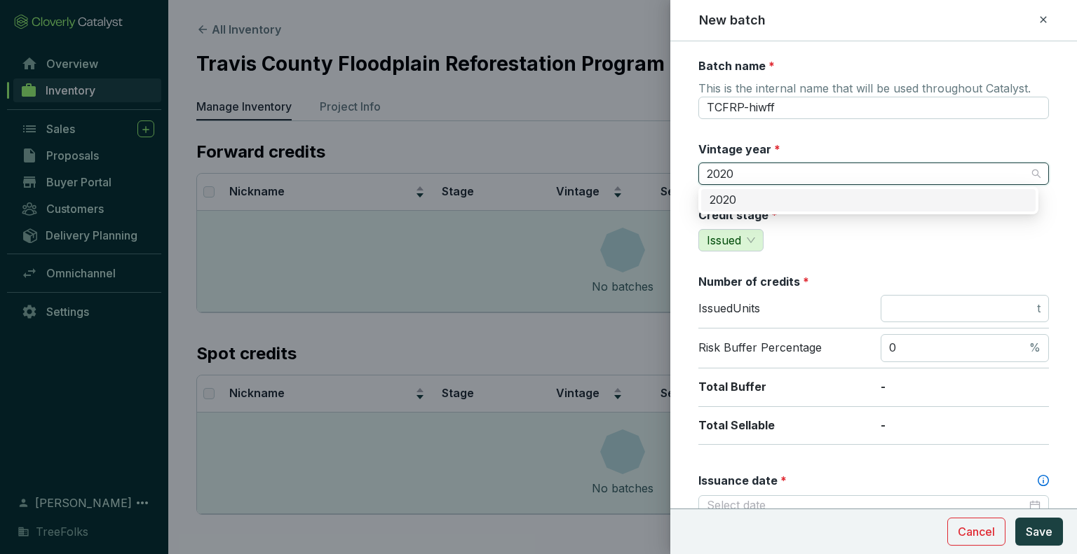
click at [735, 205] on div "2020" at bounding box center [868, 200] width 318 height 15
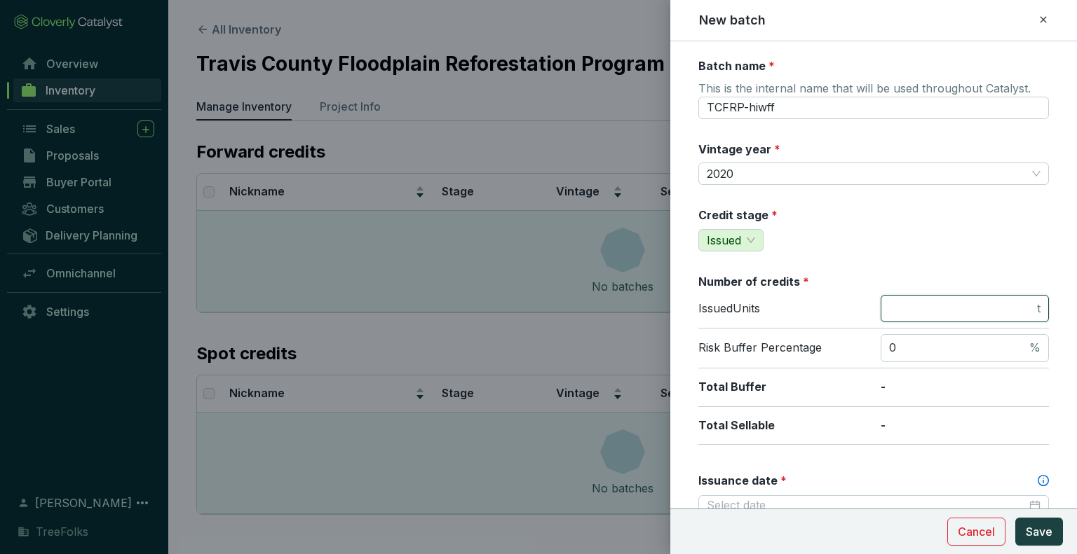
click at [991, 303] on input "number" at bounding box center [961, 308] width 145 height 15
type input "871"
click at [968, 249] on div "Credit stage * Issued" at bounding box center [873, 229] width 350 height 44
click at [906, 343] on input "0" at bounding box center [957, 348] width 137 height 15
click at [849, 341] on p "Risk Buffer Percentage" at bounding box center [782, 348] width 168 height 15
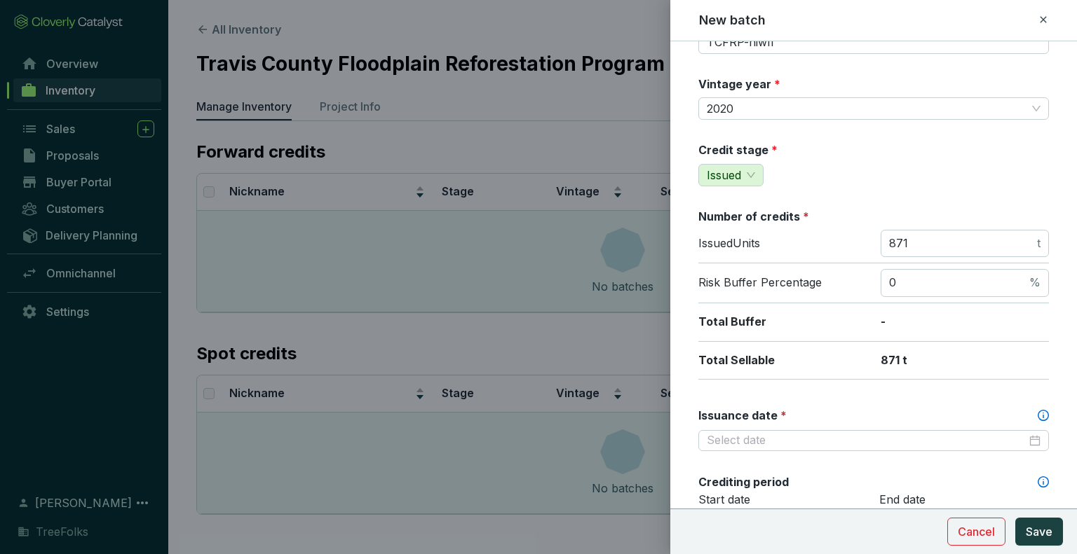
scroll to position [140, 0]
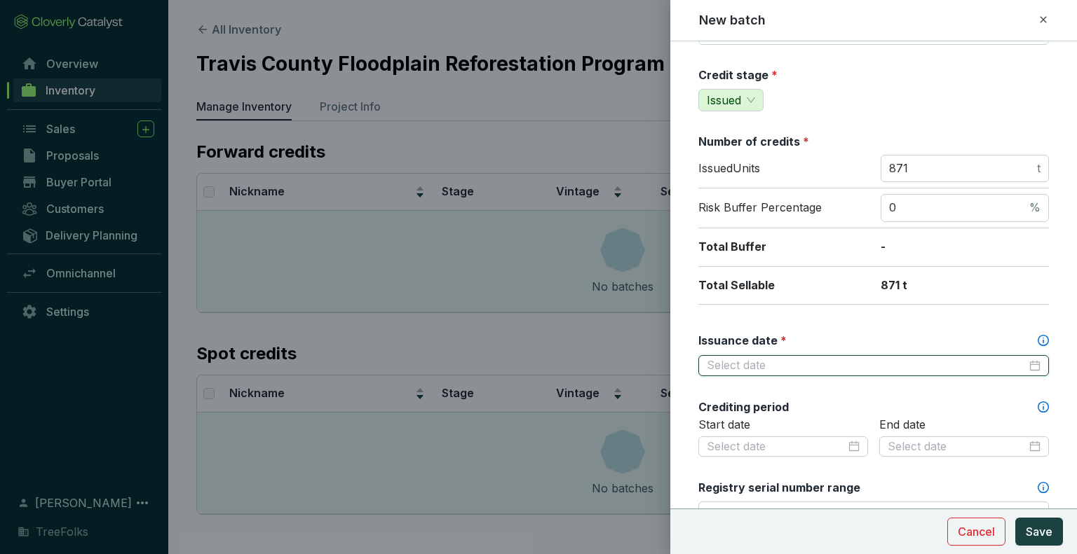
click at [824, 358] on input "Issuance date *" at bounding box center [867, 365] width 320 height 15
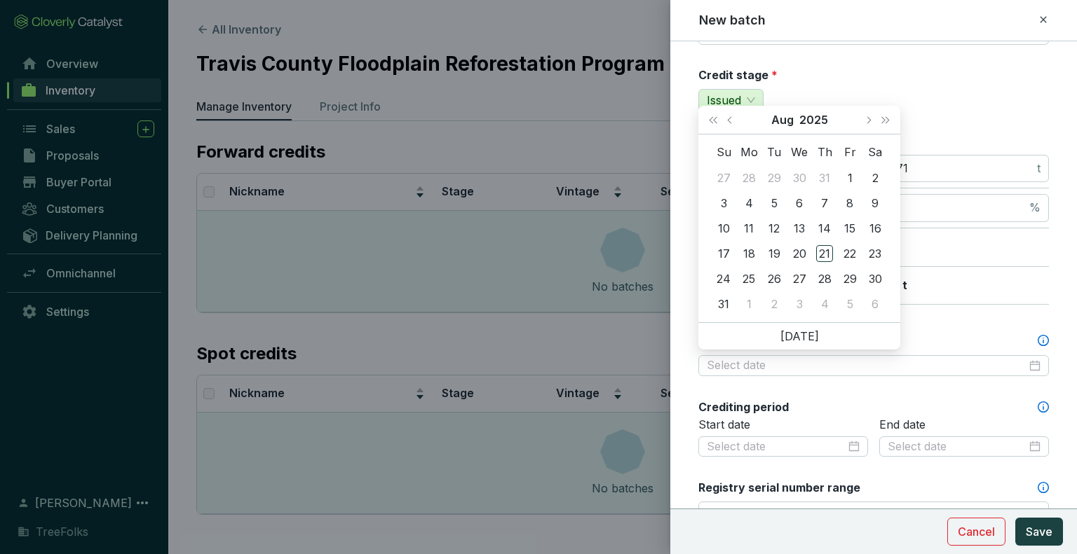
click at [931, 317] on div "Batch name * This is the internal name that will be used throughout Catalyst. T…" at bounding box center [873, 446] width 350 height 1057
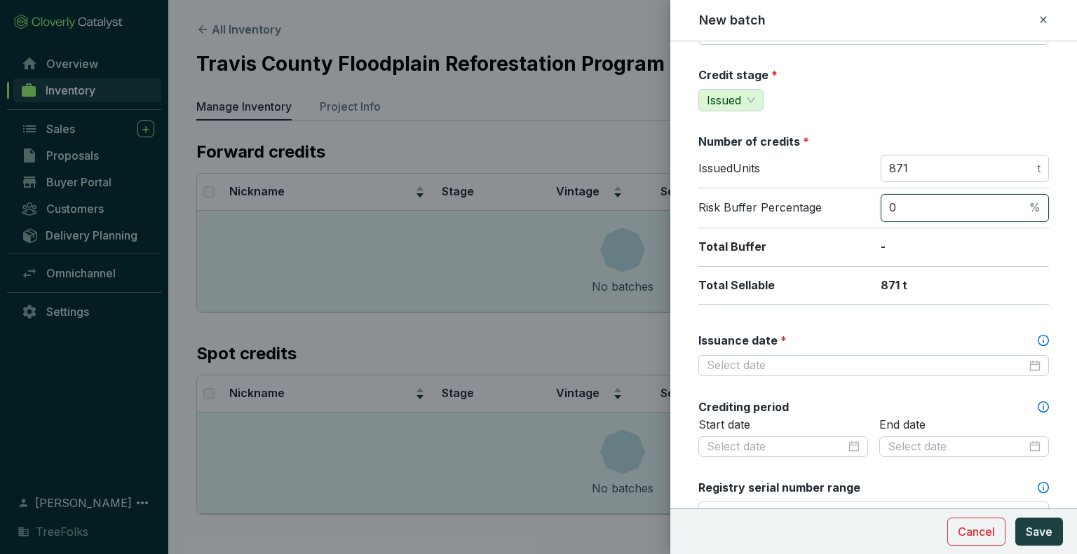
click at [933, 212] on input "0" at bounding box center [957, 207] width 137 height 15
type input "5"
click at [996, 118] on div "Batch name * This is the internal name that will be used throughout Catalyst. T…" at bounding box center [873, 446] width 350 height 1057
click at [919, 163] on input "871" at bounding box center [961, 168] width 145 height 15
type input "8"
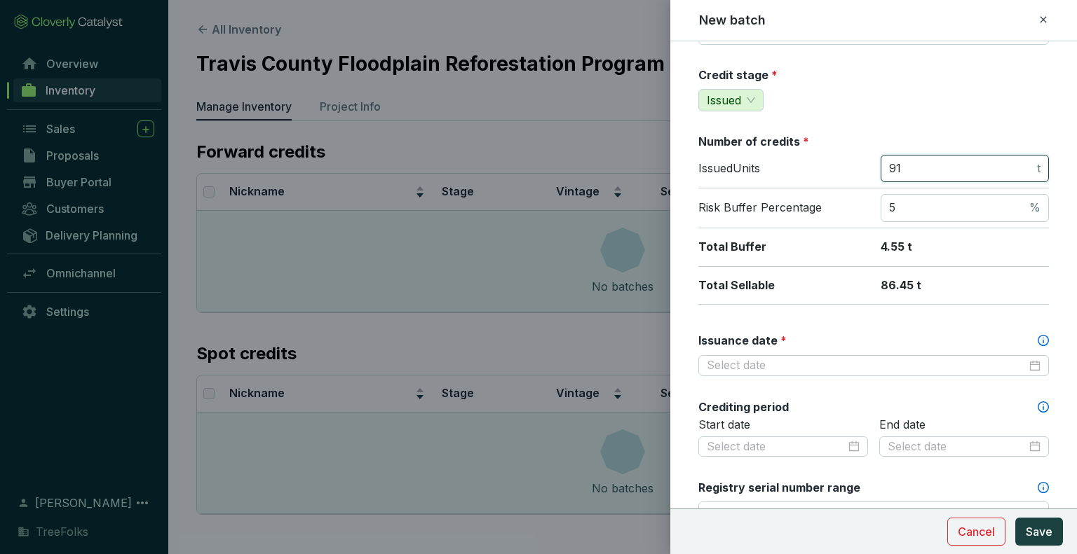
type input "9"
type input "871"
drag, startPoint x: 908, startPoint y: 212, endPoint x: 803, endPoint y: 226, distance: 106.0
click at [803, 226] on section "Number of credits * Issued Units 871 t Risk Buffer Percentage 5 % Total Buffer …" at bounding box center [873, 219] width 350 height 171
click at [808, 241] on section "Number of credits * Issued Units 871 t Risk Buffer Percentage % Total Buffer - …" at bounding box center [873, 219] width 350 height 171
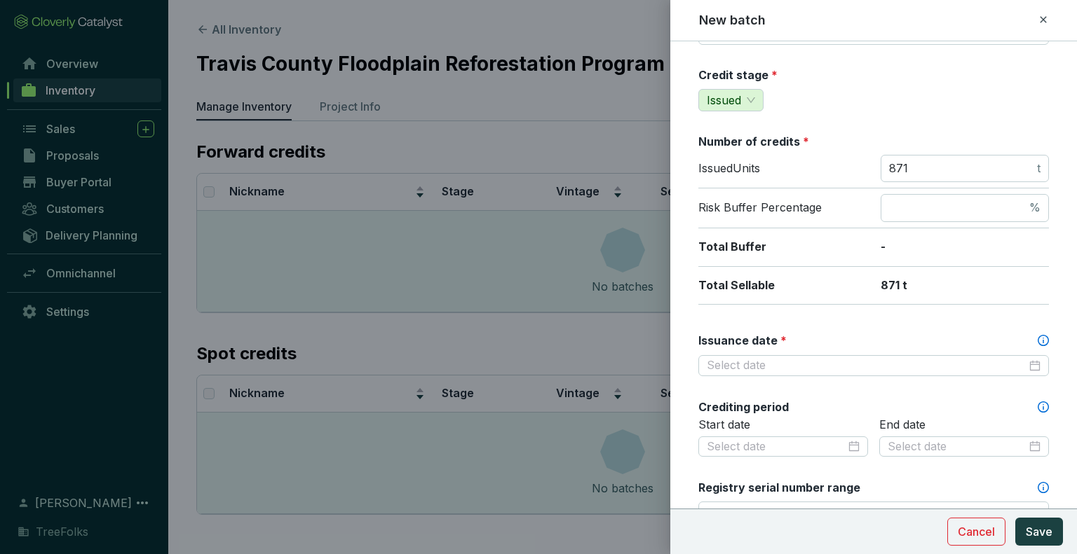
click at [830, 294] on div "Total Sellable 871 t" at bounding box center [873, 286] width 350 height 39
click at [802, 361] on input "Issuance date *" at bounding box center [867, 365] width 320 height 15
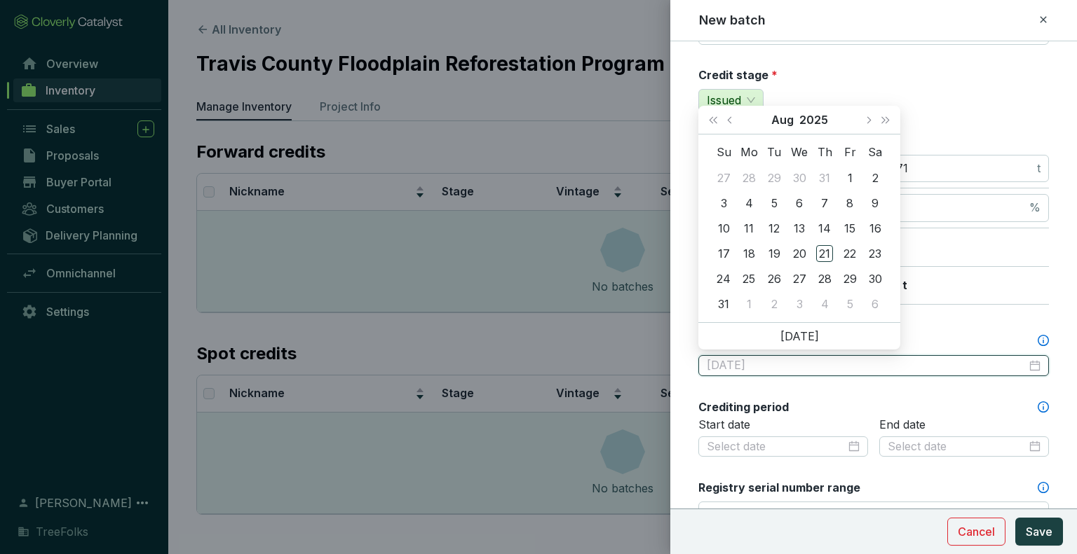
type input "2025-07-30"
click at [716, 123] on span "Last year (Control + left)" at bounding box center [712, 119] width 7 height 7
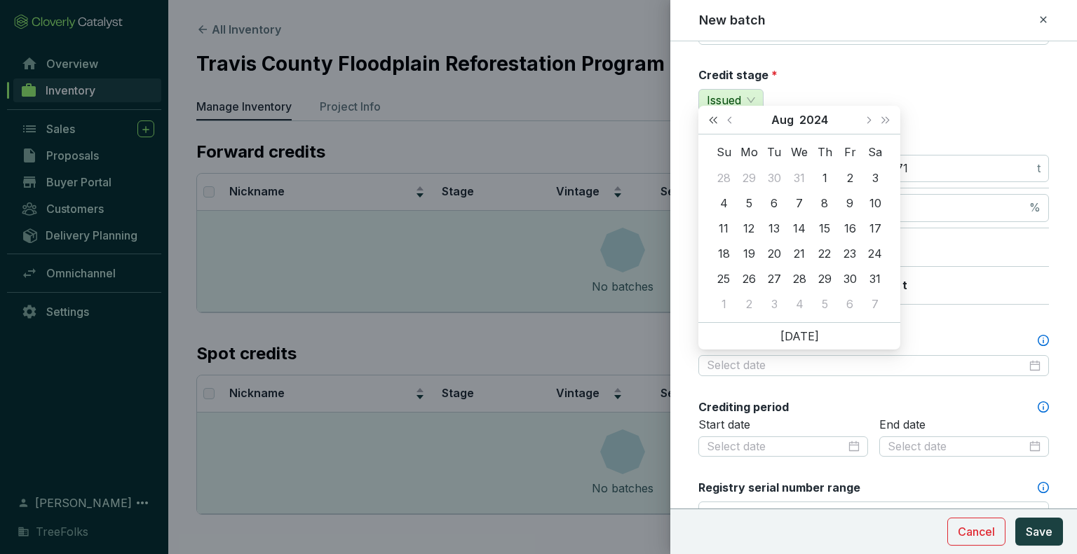
click at [716, 123] on span "Last year (Control + left)" at bounding box center [712, 119] width 7 height 7
click at [728, 118] on span "Previous month (PageUp)" at bounding box center [730, 119] width 7 height 7
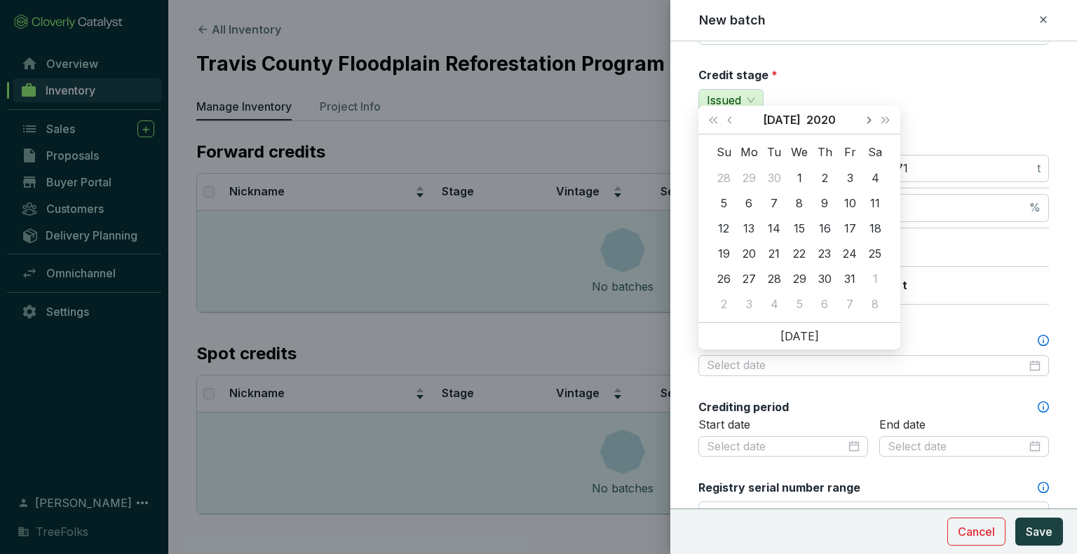
click at [869, 118] on span "Next month (PageDown)" at bounding box center [867, 119] width 7 height 7
click at [722, 126] on button "Previous month (PageUp)" at bounding box center [731, 120] width 18 height 28
type input "2020-09-14"
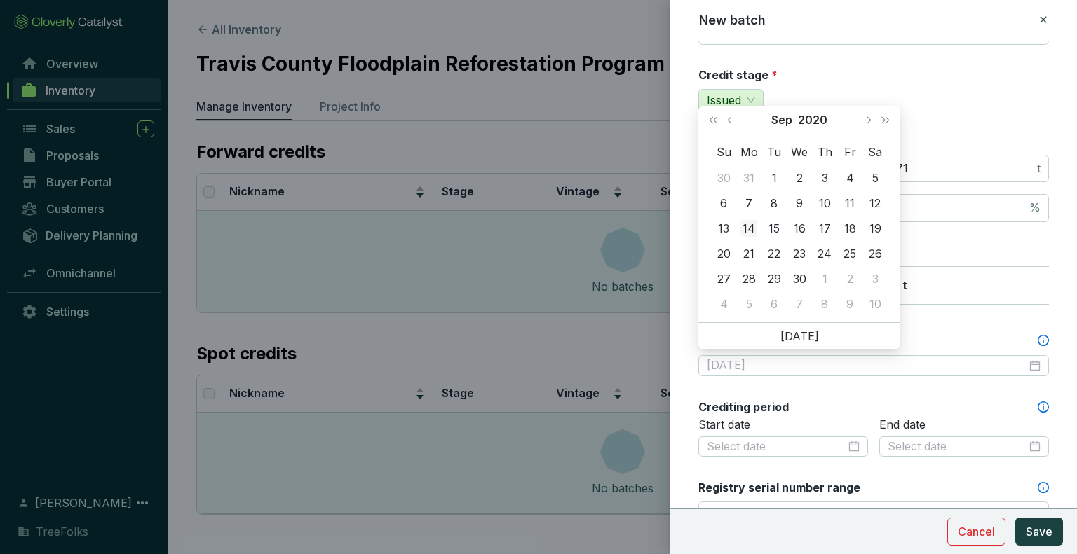
click at [756, 232] on div "14" at bounding box center [748, 228] width 17 height 17
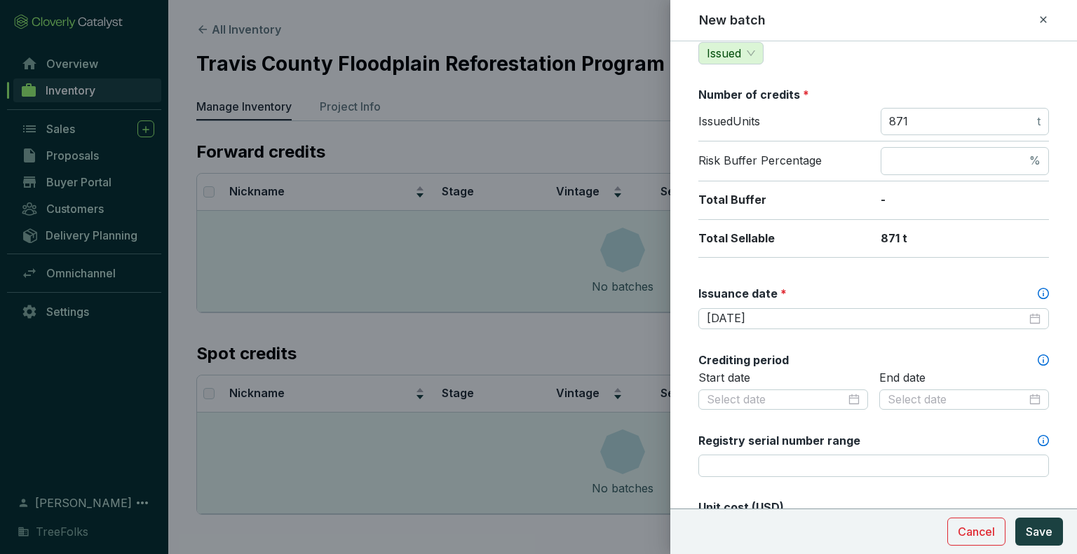
scroll to position [210, 0]
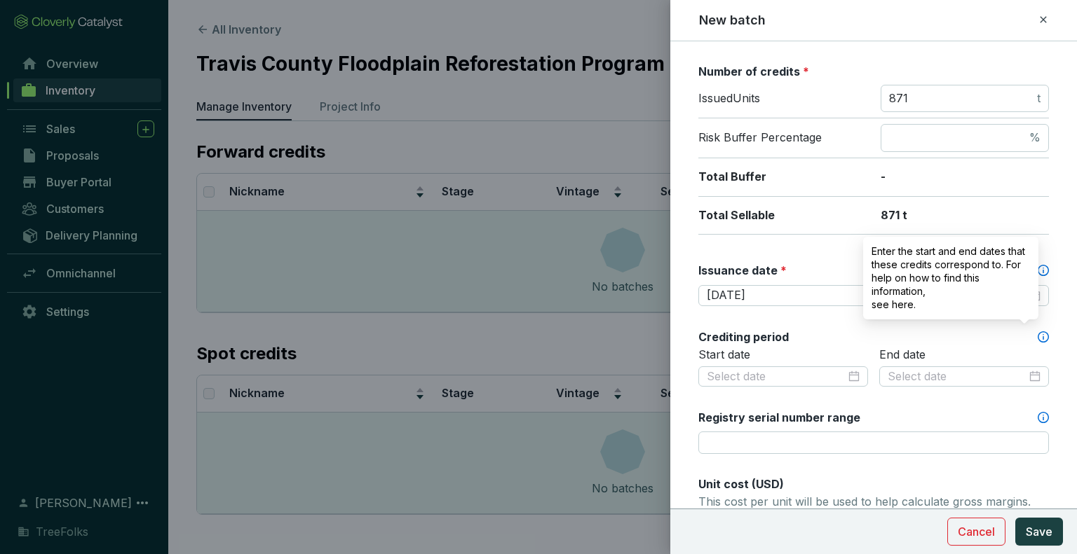
click at [1037, 334] on icon at bounding box center [1042, 337] width 11 height 11
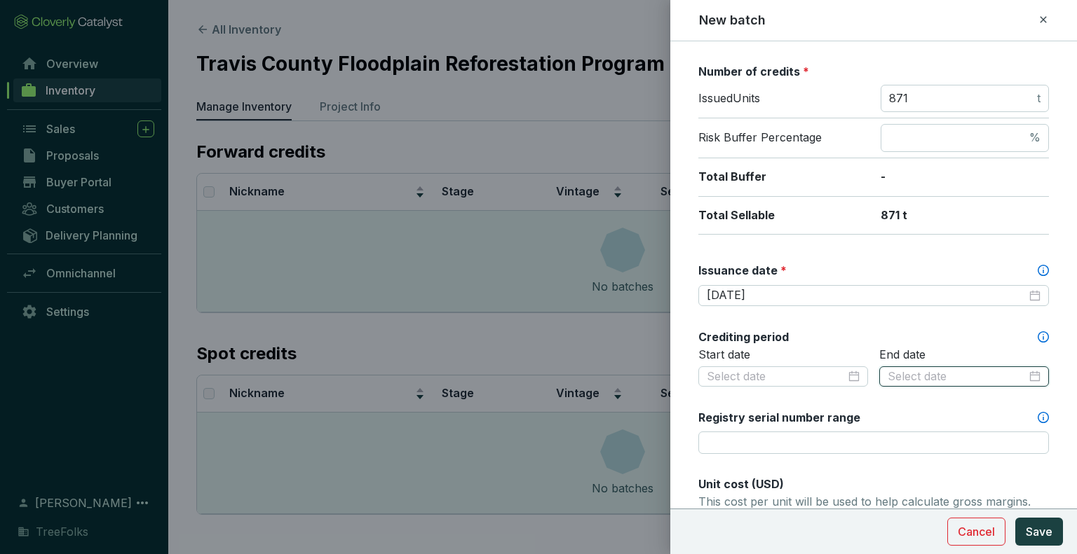
click at [935, 373] on input at bounding box center [956, 376] width 139 height 15
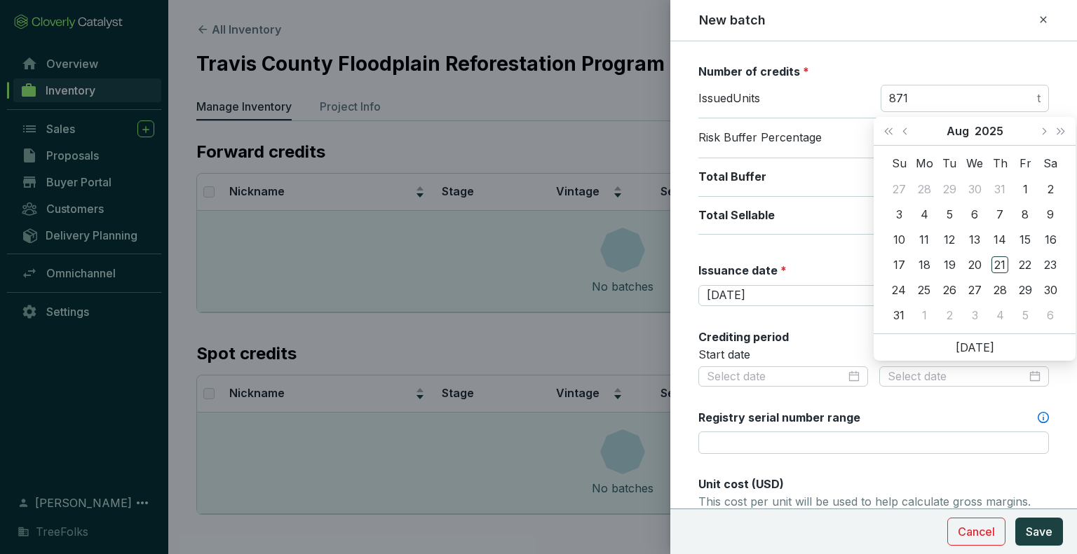
click at [810, 331] on div "Crediting period" at bounding box center [873, 336] width 350 height 15
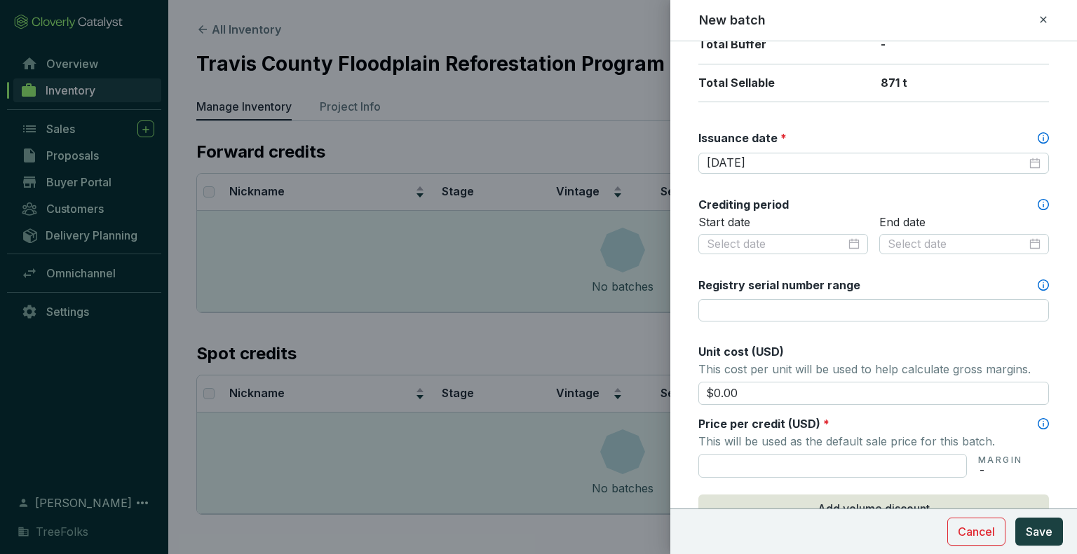
scroll to position [350, 0]
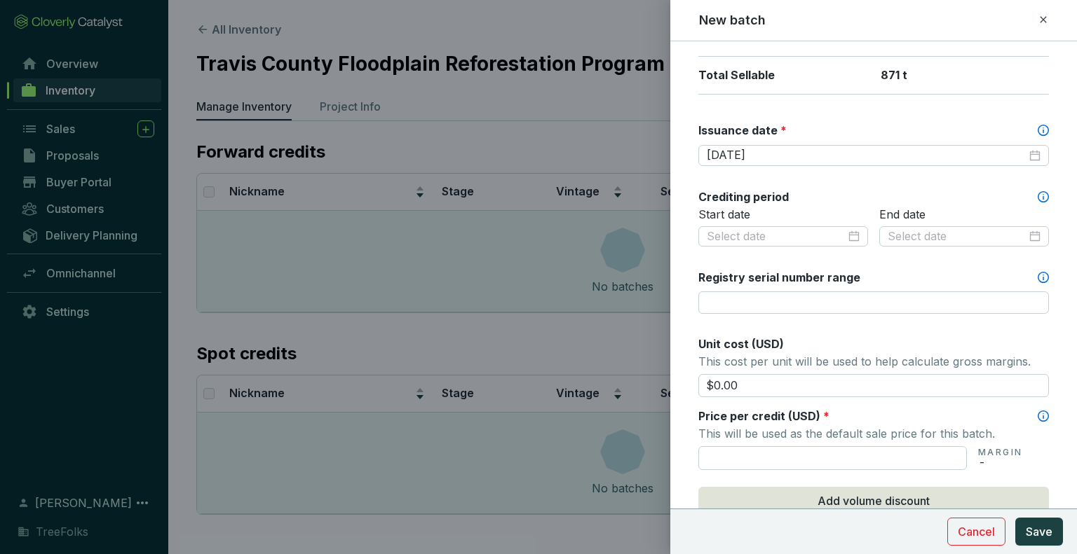
click at [934, 266] on div "Batch name * This is the internal name that will be used throughout Catalyst. T…" at bounding box center [873, 236] width 350 height 1057
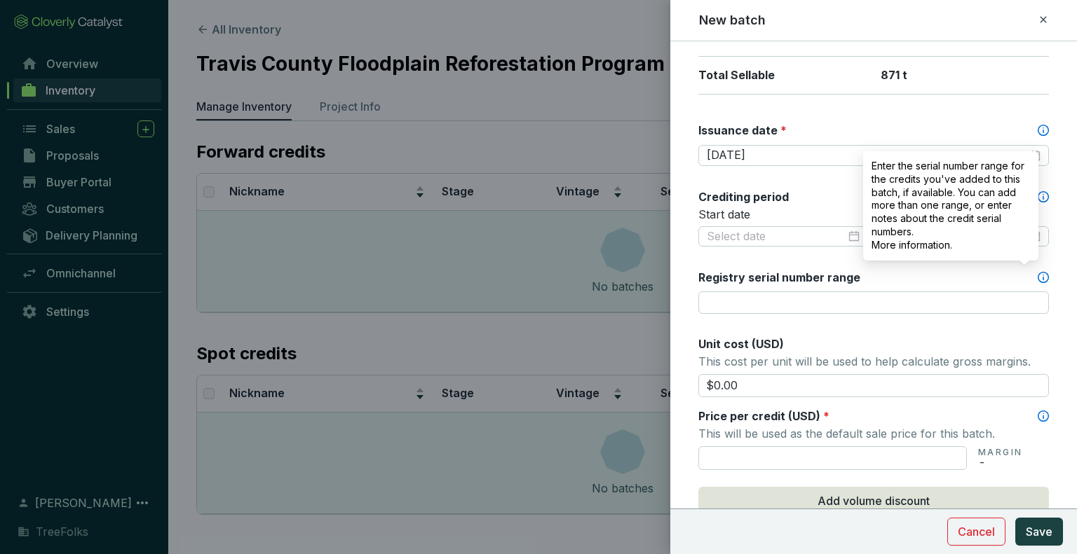
click at [1037, 274] on icon at bounding box center [1042, 277] width 11 height 11
click at [1032, 292] on input "Registry serial number range" at bounding box center [873, 303] width 350 height 22
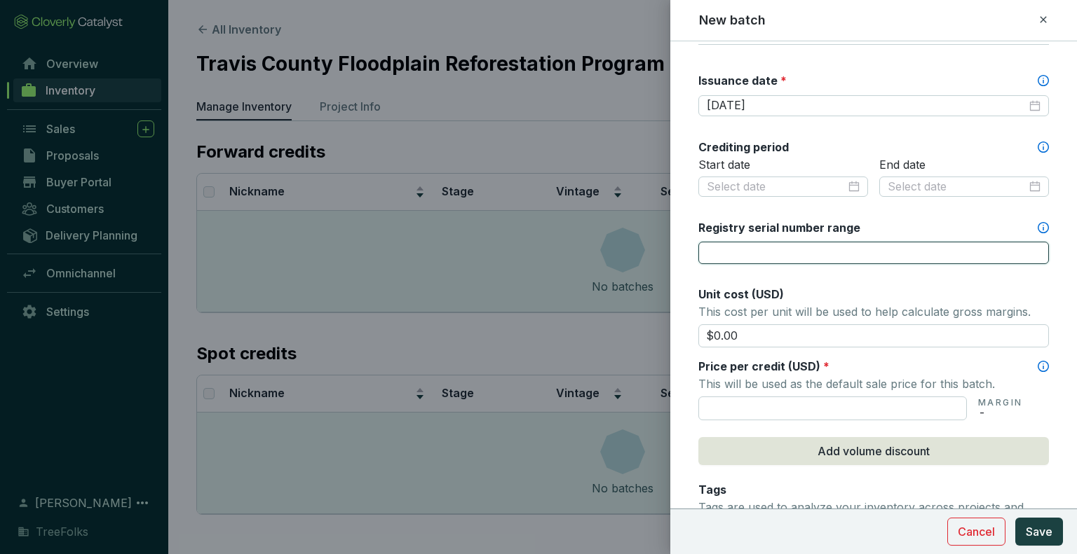
scroll to position [421, 0]
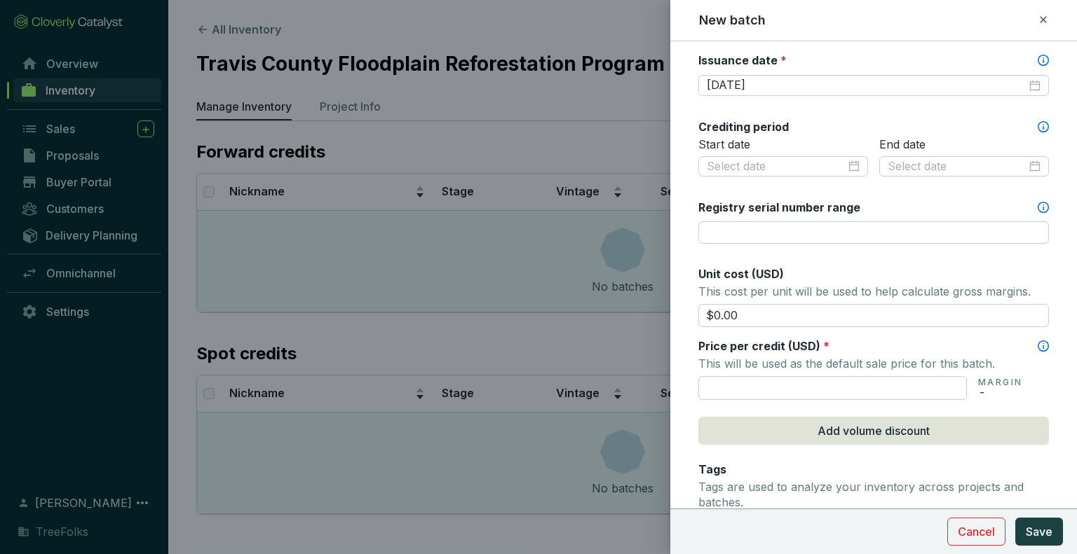
drag, startPoint x: 785, startPoint y: 313, endPoint x: 585, endPoint y: 322, distance: 200.7
click at [585, 322] on div "New batch Batch name * This is the internal name that will be used throughout C…" at bounding box center [538, 277] width 1077 height 554
type input "$6"
type input "$30.00"
click at [758, 376] on input "text" at bounding box center [832, 388] width 268 height 24
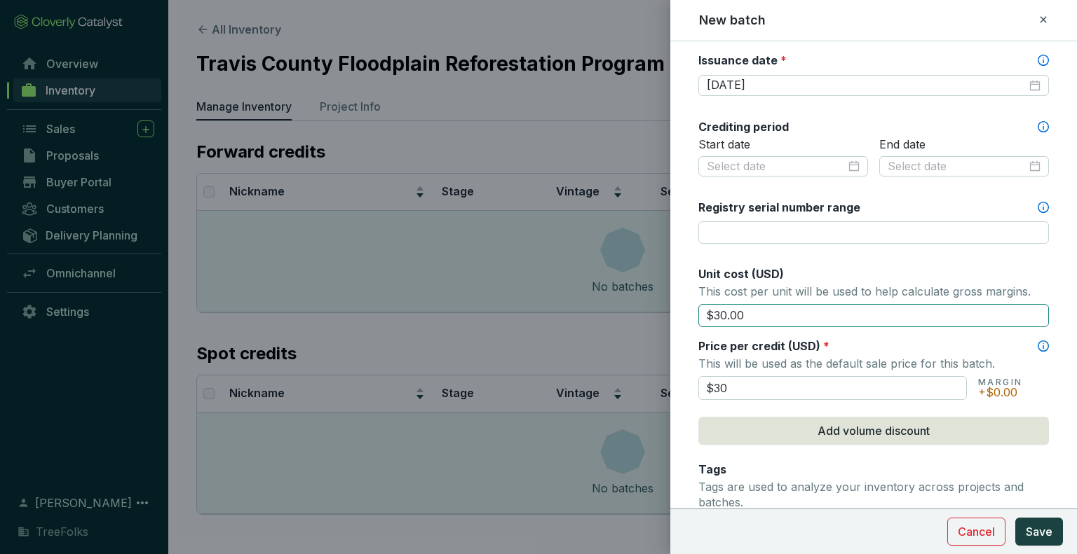
type input "$30.00"
drag, startPoint x: 747, startPoint y: 313, endPoint x: 687, endPoint y: 312, distance: 59.6
click at [687, 312] on form "Batch name * This is the internal name that will be used throughout Catalyst. T…" at bounding box center [873, 200] width 407 height 1124
click at [903, 266] on div "Unit cost (USD)" at bounding box center [873, 273] width 350 height 15
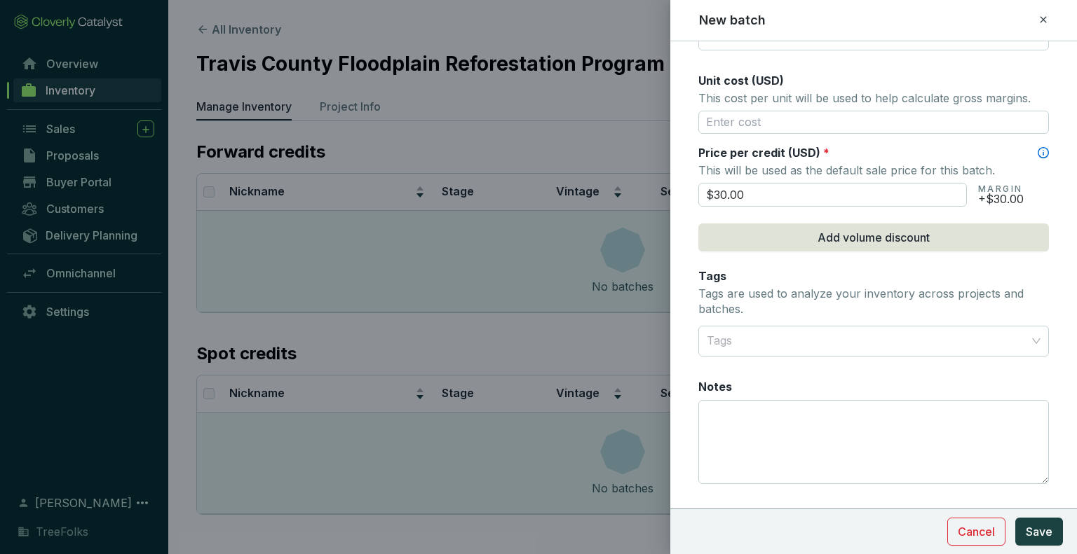
scroll to position [631, 0]
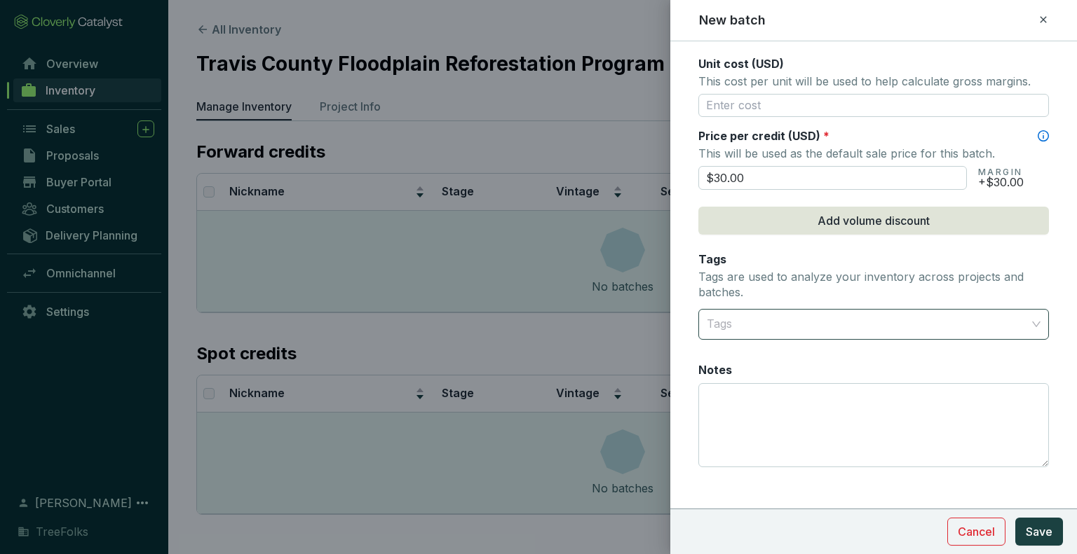
click at [800, 335] on div "Tags" at bounding box center [873, 324] width 350 height 31
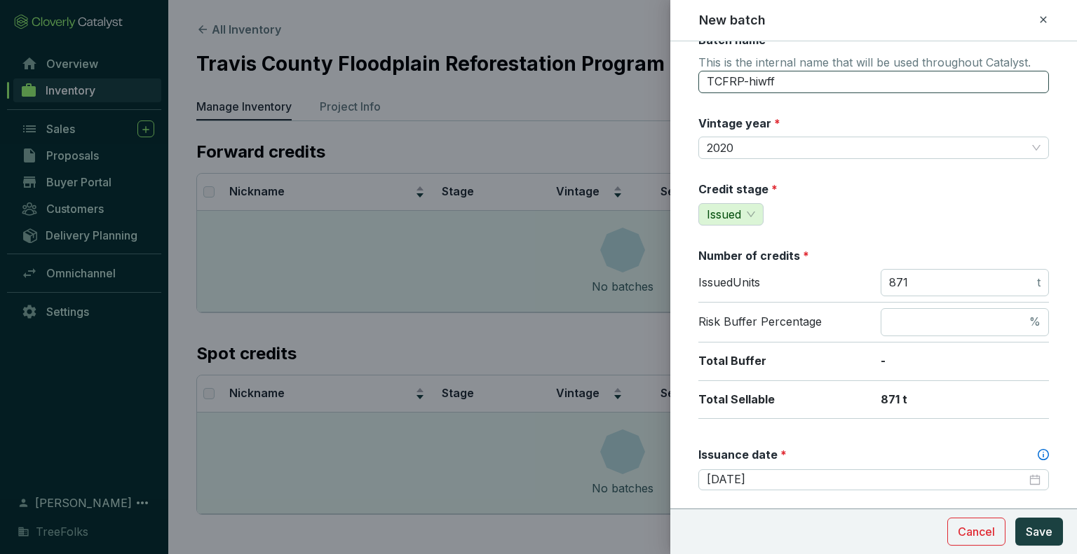
scroll to position [0, 0]
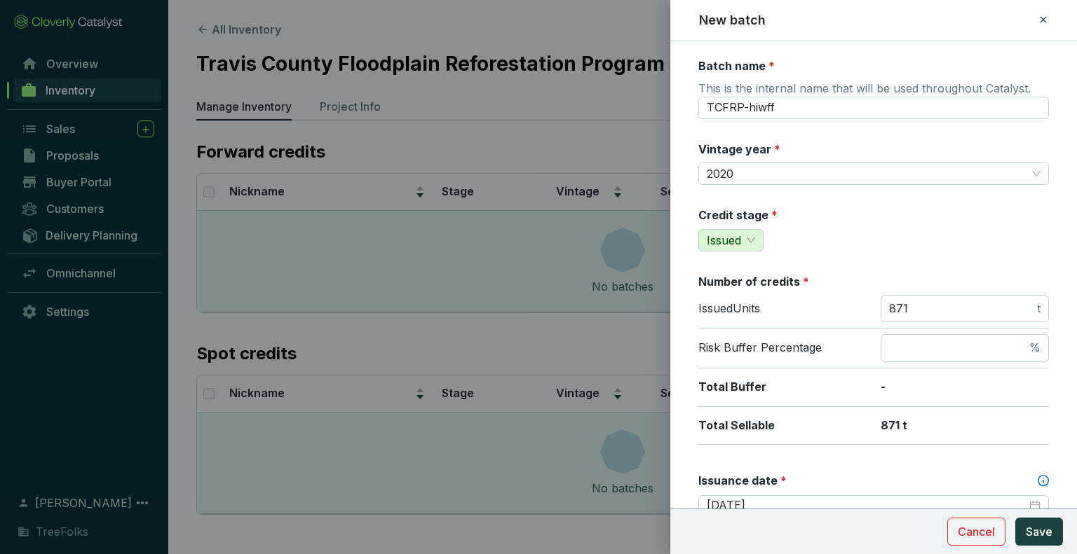
type input "20"
drag, startPoint x: 803, startPoint y: 90, endPoint x: 700, endPoint y: 95, distance: 103.9
click at [700, 95] on div "This is the internal name that will be used throughout Catalyst. TCFRP-hiwff" at bounding box center [873, 99] width 350 height 39
click at [764, 108] on input "TCFRP-hiwff" at bounding box center [873, 108] width 350 height 22
drag, startPoint x: 806, startPoint y: 109, endPoint x: 673, endPoint y: 109, distance: 133.2
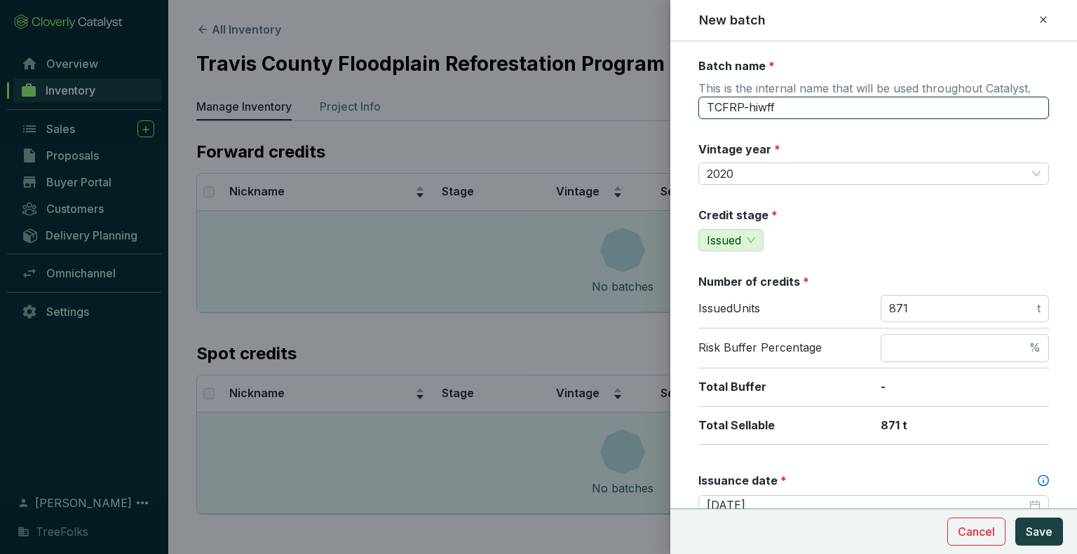
paste input "Reforesting Austin Pilot - Yr 6 (2024)"
drag, startPoint x: 827, startPoint y: 108, endPoint x: 681, endPoint y: 100, distance: 146.7
type input "PJ008 - Yr 1 (2020)"
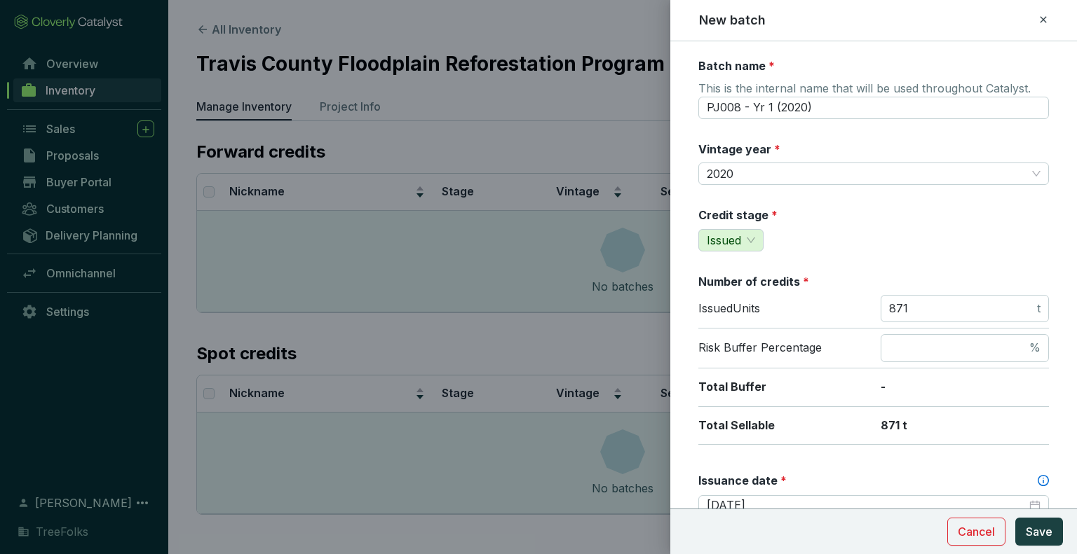
click at [915, 214] on div "Credit stage * Issued" at bounding box center [873, 229] width 350 height 44
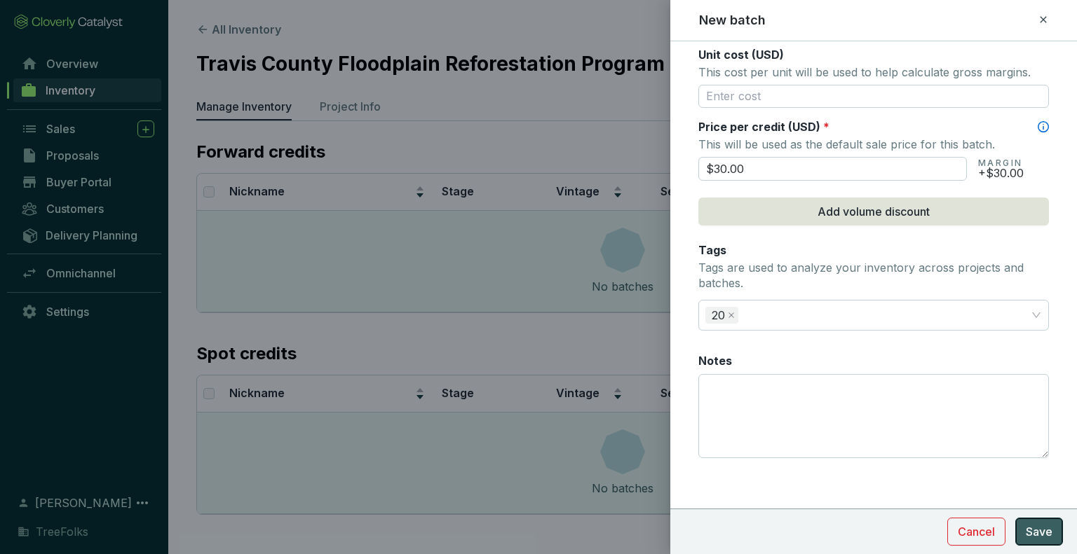
click at [1029, 532] on span "Save" at bounding box center [1039, 532] width 27 height 17
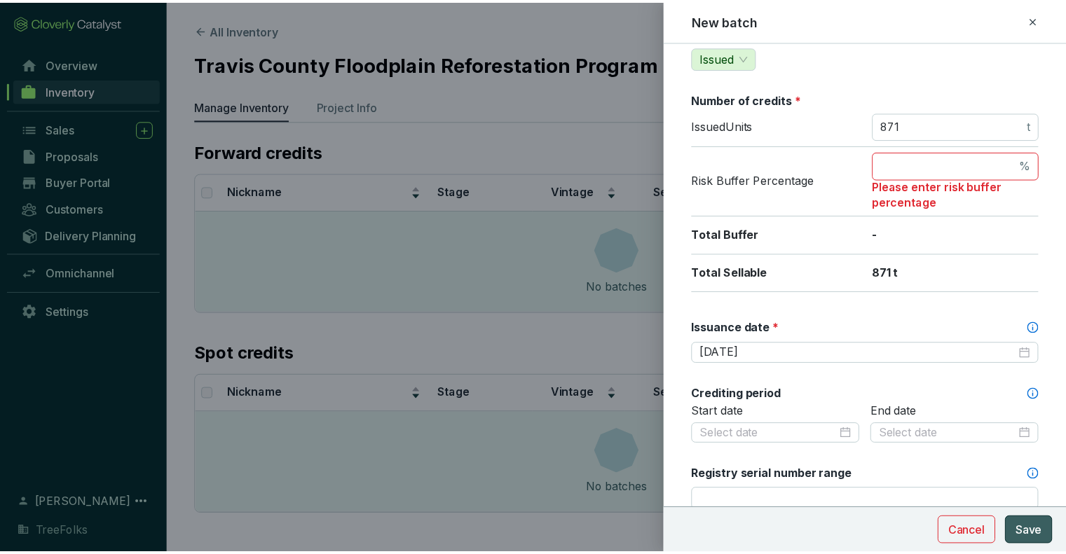
scroll to position [96, 0]
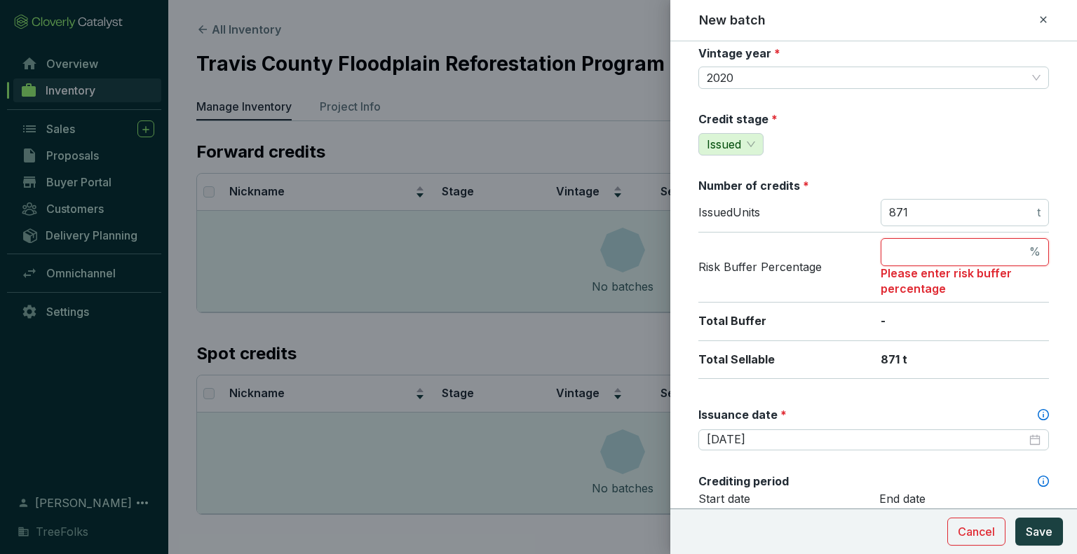
click at [919, 247] on input "number" at bounding box center [957, 252] width 137 height 15
type input "0"
click at [921, 199] on span "871 t" at bounding box center [964, 213] width 168 height 28
click at [960, 139] on div "Credit stage * Issued" at bounding box center [873, 133] width 350 height 44
click at [1042, 524] on button "Save" at bounding box center [1039, 532] width 48 height 28
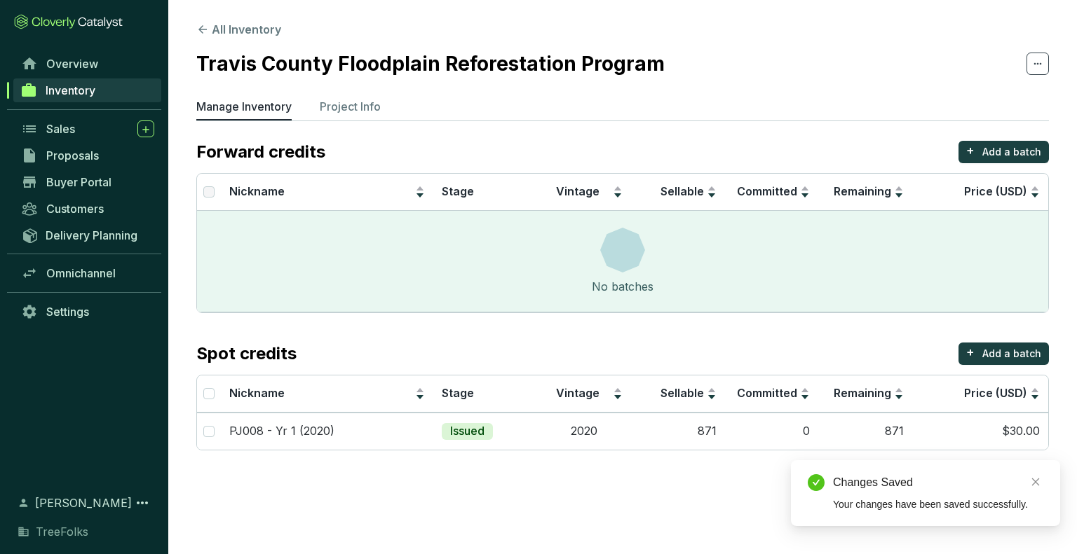
click at [552, 499] on section "All Inventory Travis County Floodplain Reforestation Program Manage Inventory P…" at bounding box center [538, 277] width 1077 height 554
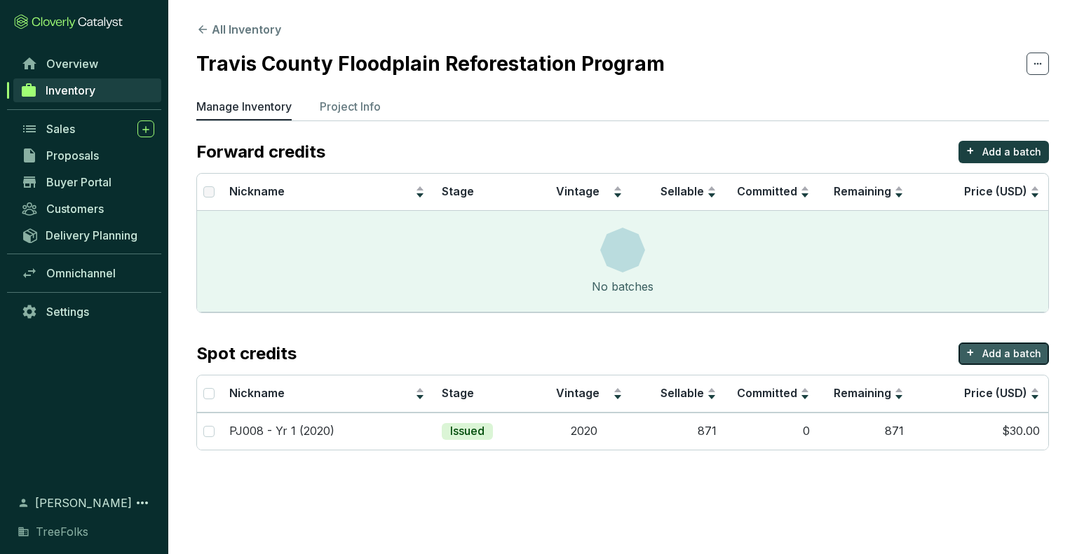
click at [1012, 360] on button "+ Add a batch" at bounding box center [1003, 354] width 90 height 22
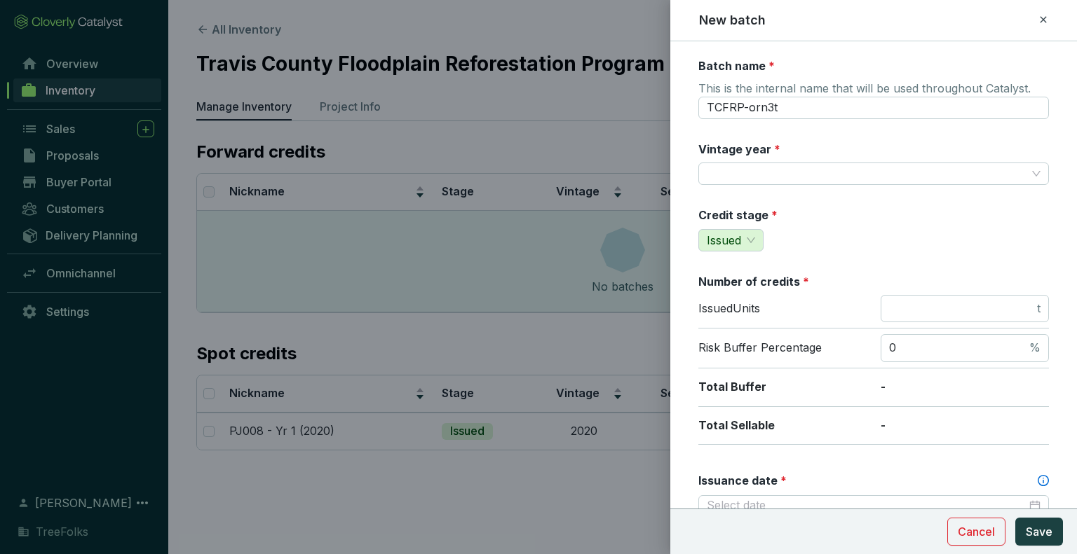
click at [299, 417] on div at bounding box center [538, 277] width 1077 height 554
click at [1044, 19] on icon at bounding box center [1042, 19] width 11 height 17
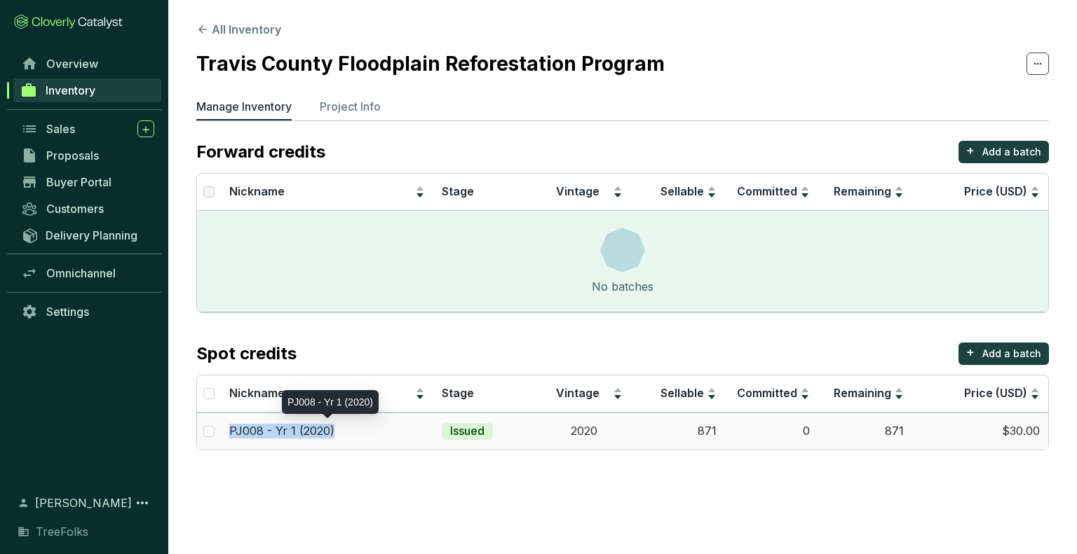
drag, startPoint x: 278, startPoint y: 433, endPoint x: 225, endPoint y: 435, distance: 53.3
click at [225, 435] on td "PJ008 - Yr 1 (2020)" at bounding box center [327, 431] width 213 height 37
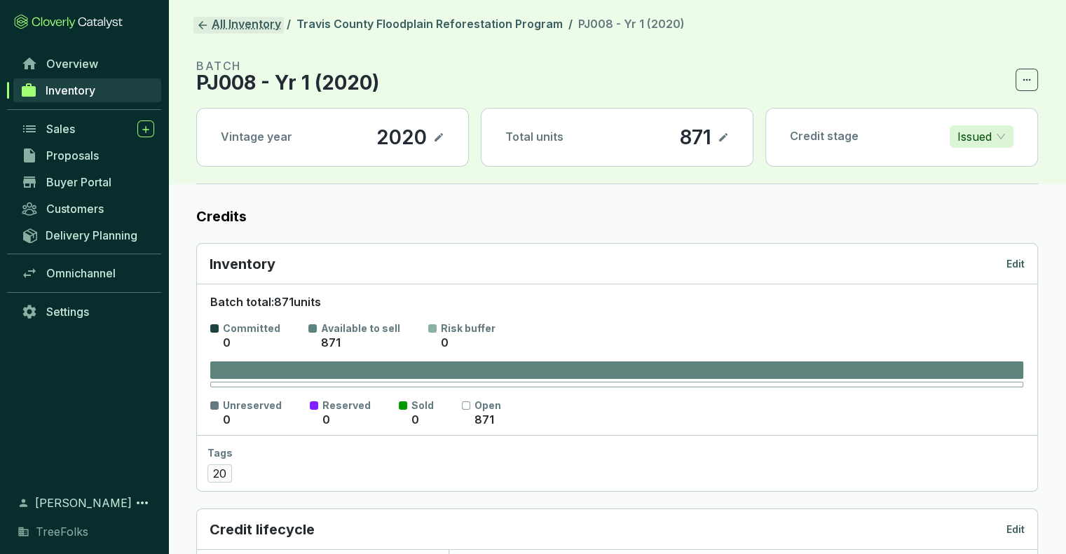
click at [210, 24] on link "All Inventory" at bounding box center [238, 25] width 90 height 17
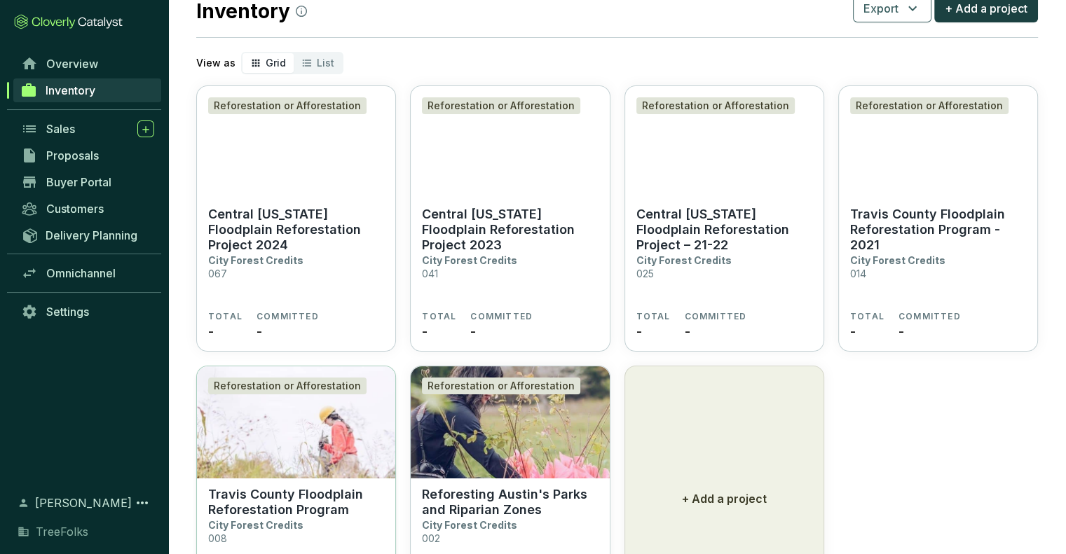
scroll to position [140, 0]
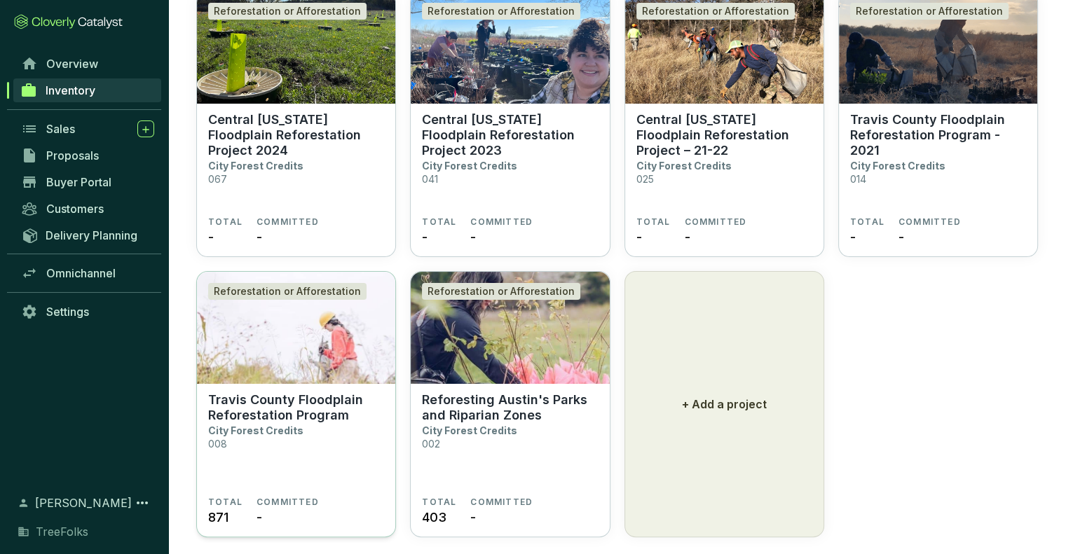
click at [303, 425] on section "Travis County Floodplain Reforestation Program City Forest Credits 008" at bounding box center [296, 445] width 176 height 104
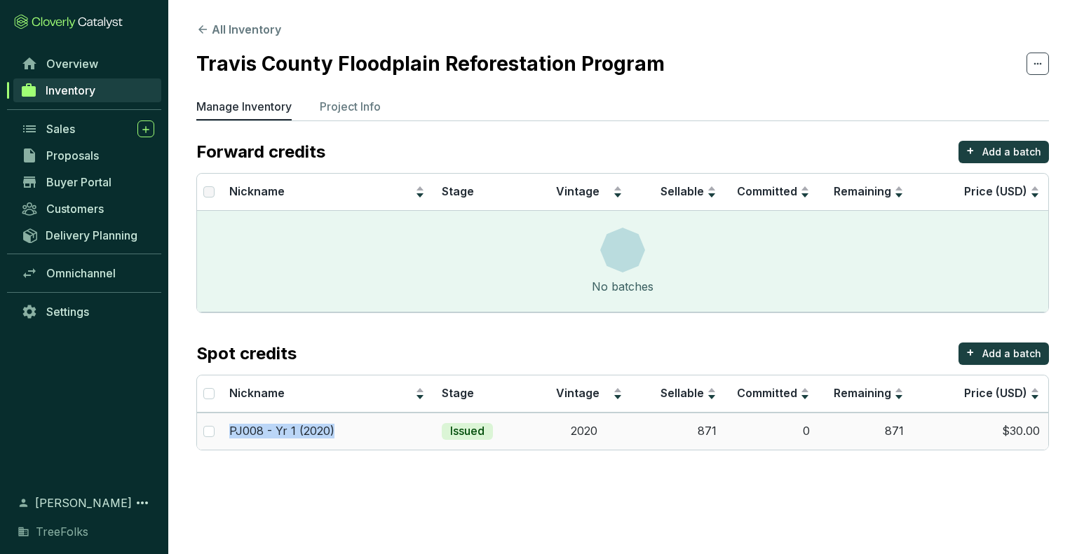
drag, startPoint x: 348, startPoint y: 430, endPoint x: 227, endPoint y: 425, distance: 121.3
click at [227, 425] on td "PJ008 - Yr 1 (2020)" at bounding box center [327, 431] width 213 height 37
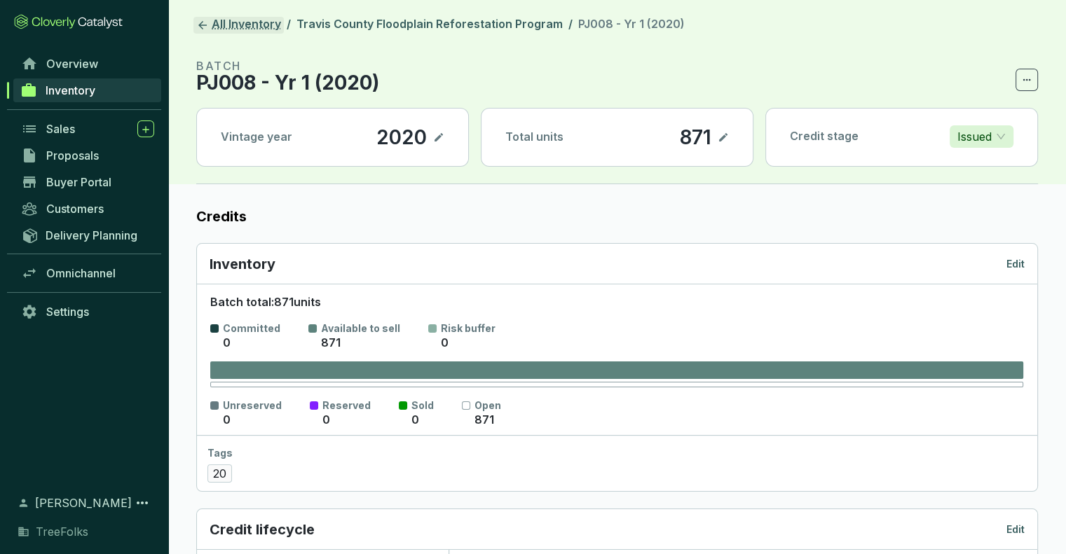
click at [207, 19] on icon at bounding box center [202, 25] width 13 height 13
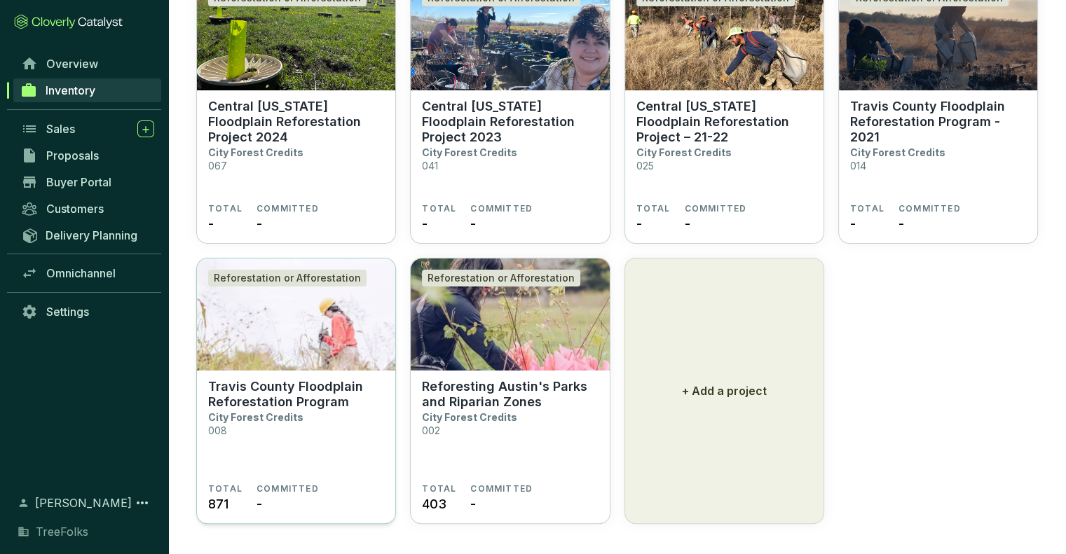
scroll to position [160, 0]
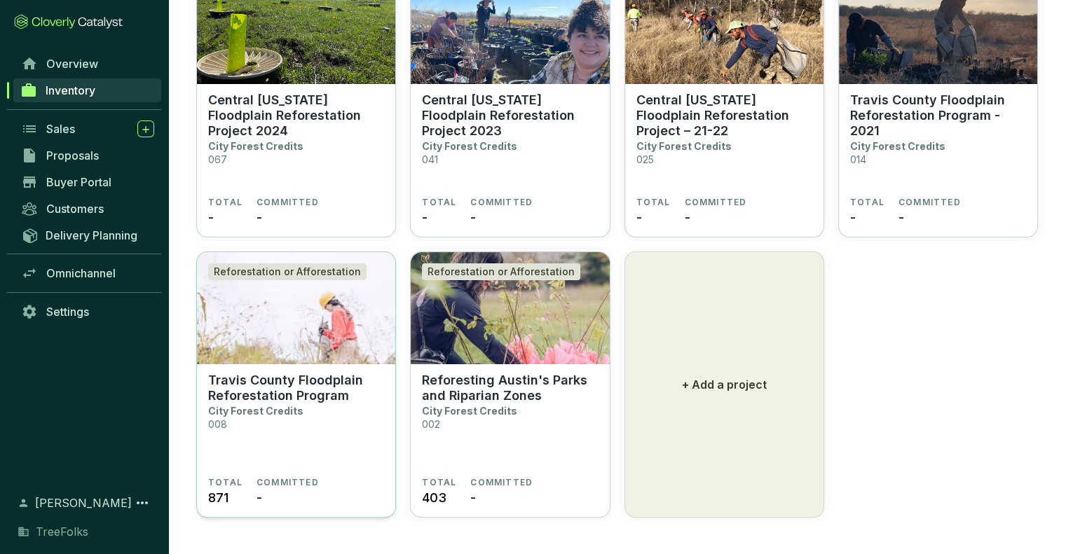
click at [313, 419] on section "Travis County Floodplain Reforestation Program City Forest Credits 008" at bounding box center [296, 425] width 176 height 104
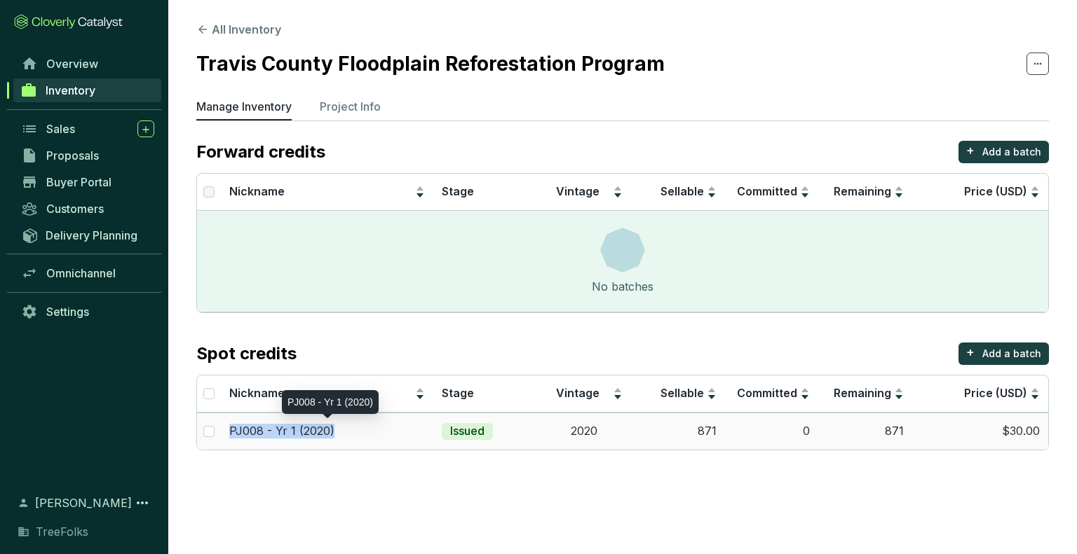
copy p "PJ008 - Yr 1 (2020)"
drag, startPoint x: 341, startPoint y: 437, endPoint x: 231, endPoint y: 435, distance: 110.1
click div "PJ008 - Yr 1 (2020)"
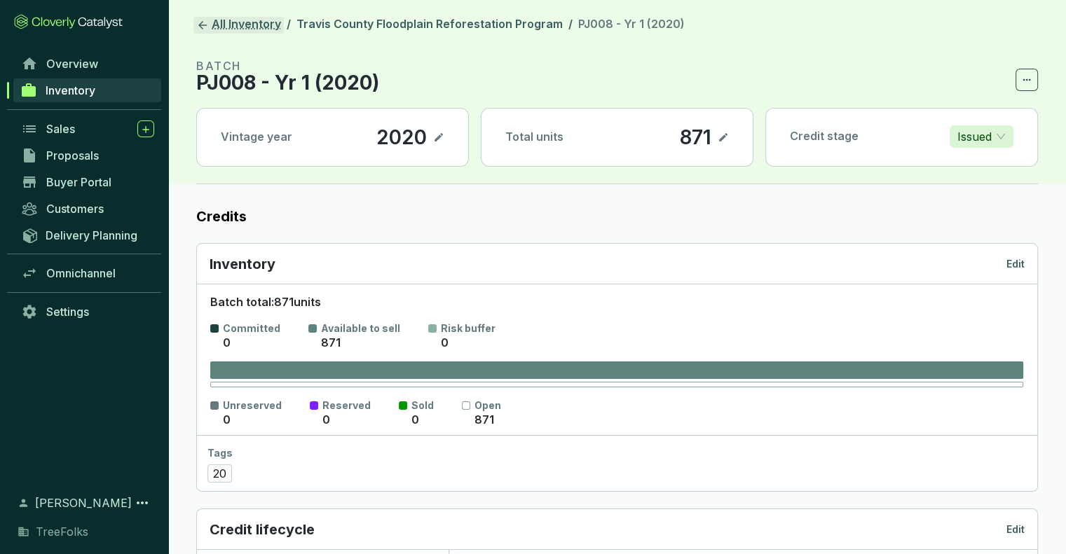
click icon
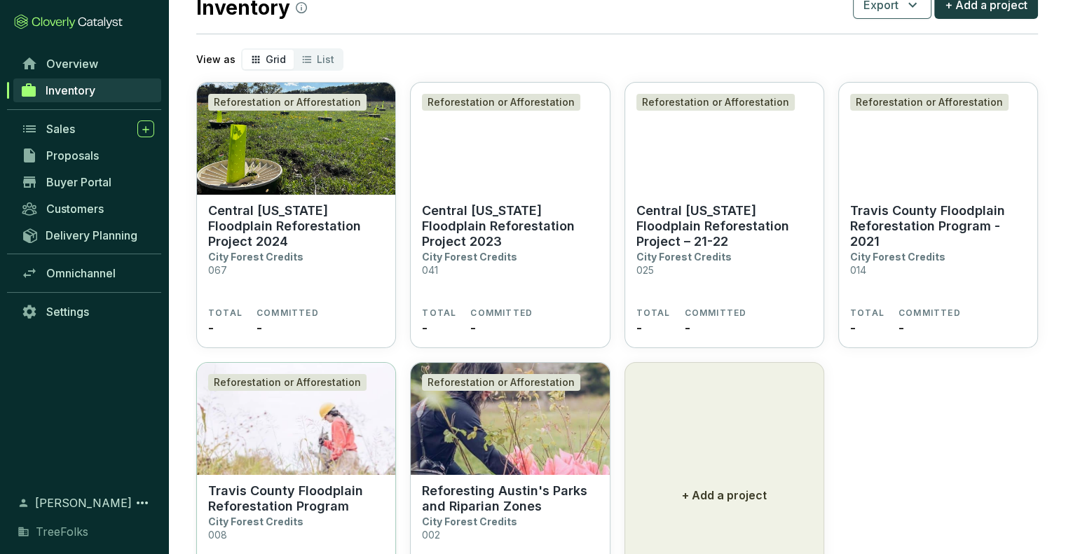
scroll to position [140, 0]
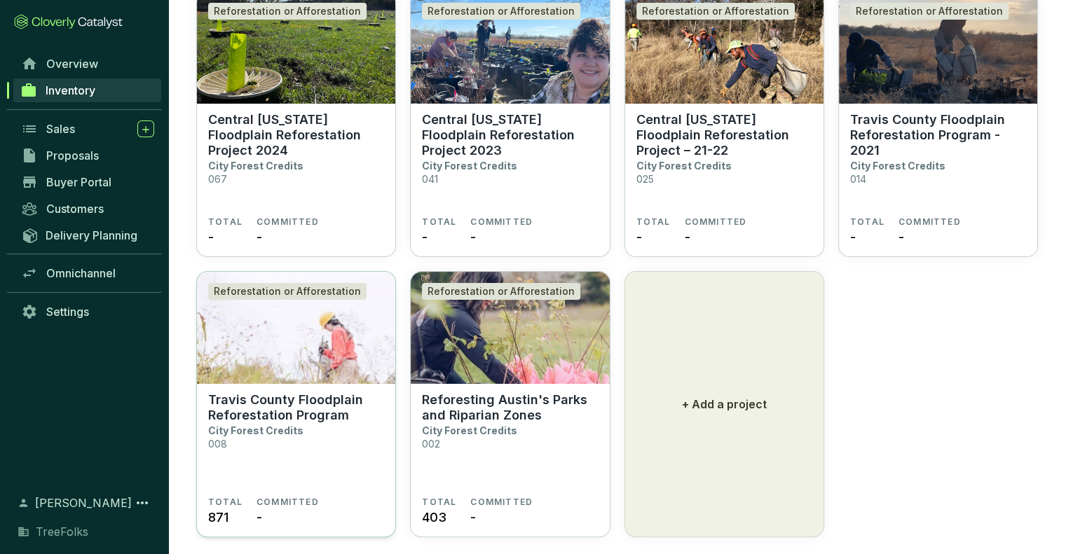
click p "Travis County Floodplain Reforestation Program"
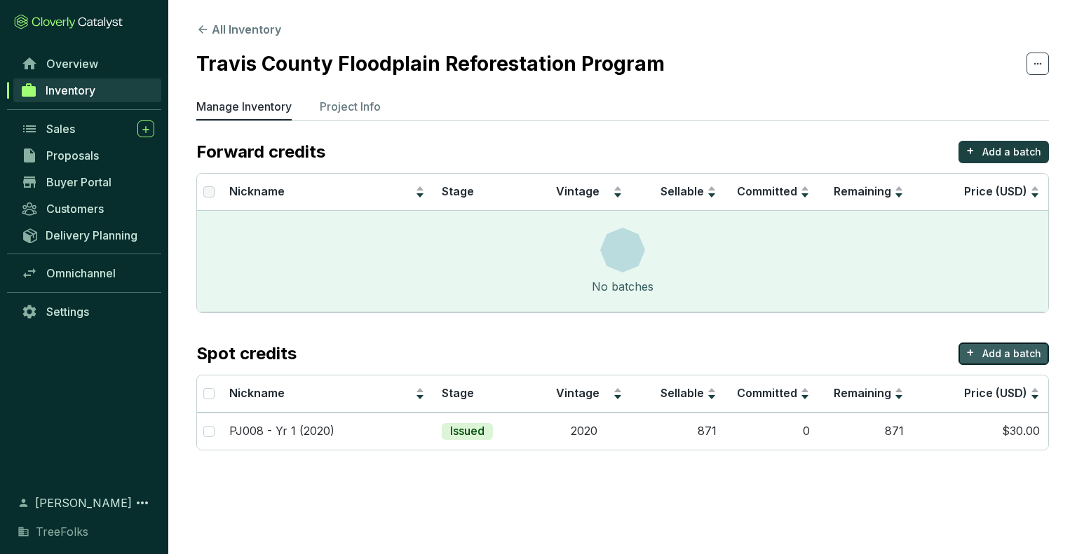
click at [974, 348] on p "+" at bounding box center [970, 353] width 8 height 20
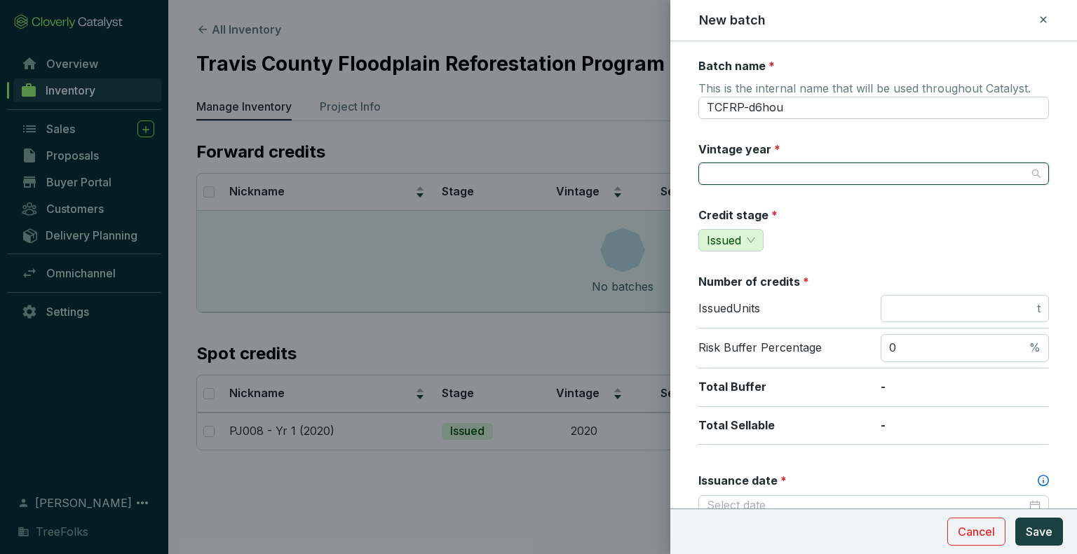
click at [772, 177] on input "Vintage year *" at bounding box center [867, 173] width 320 height 21
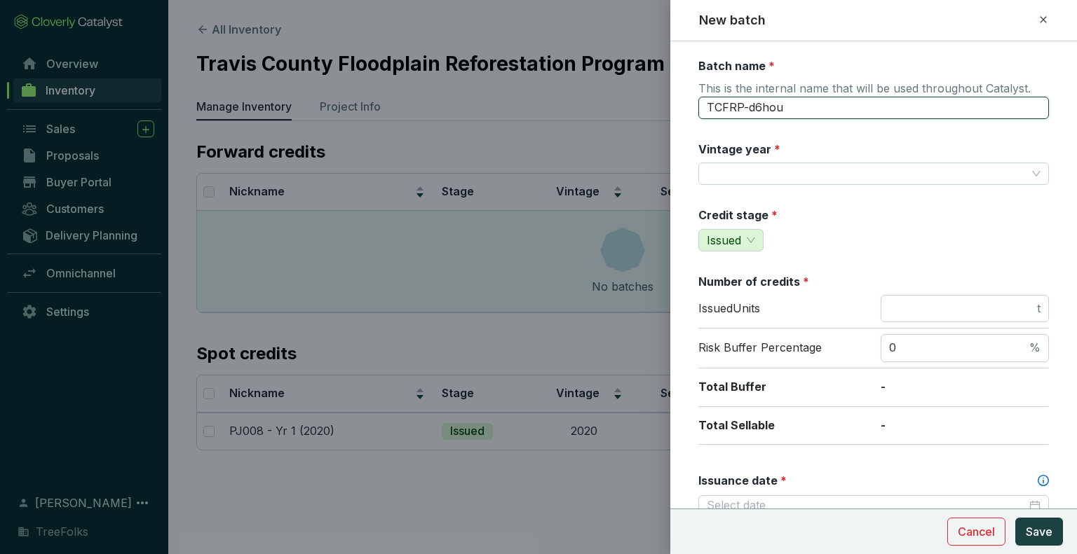
drag, startPoint x: 800, startPoint y: 105, endPoint x: 656, endPoint y: 114, distance: 143.9
click at [656, 114] on div "New batch Batch name * This is the internal name that will be used throughout C…" at bounding box center [538, 277] width 1077 height 554
paste input "PJ008 - Yr 1 (2020)"
click at [771, 104] on input "PJ008 - Yr 1 (2020)" at bounding box center [873, 108] width 350 height 22
type input "PJ008 - Yr 4 (2024)"
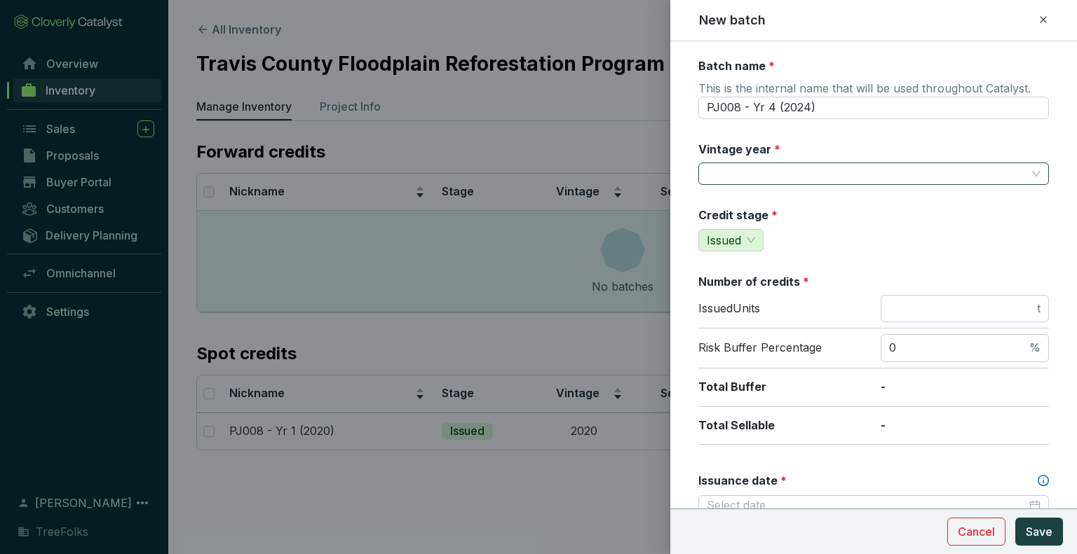
click at [761, 171] on input "Vintage year *" at bounding box center [867, 173] width 320 height 21
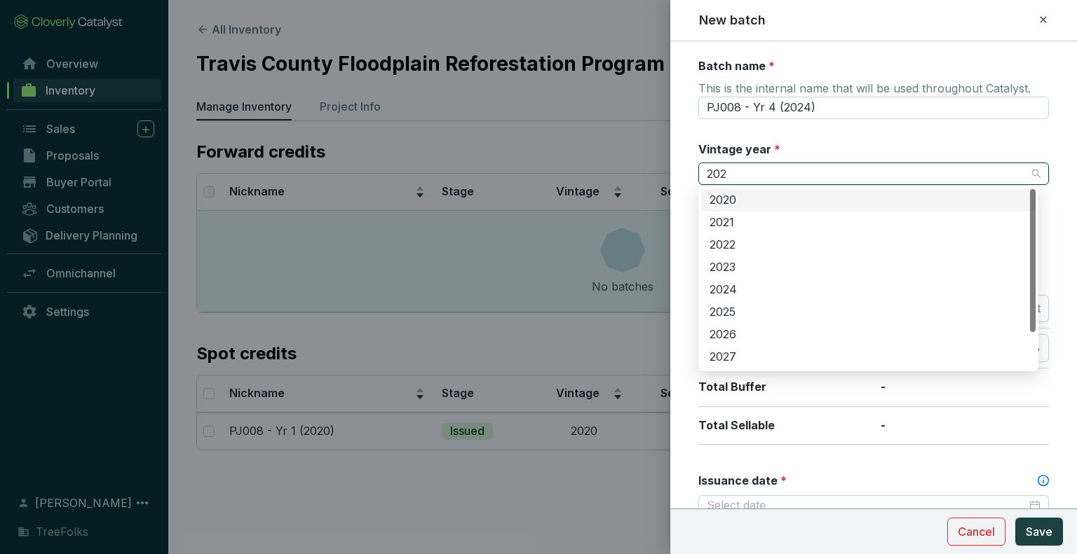
type input "2024"
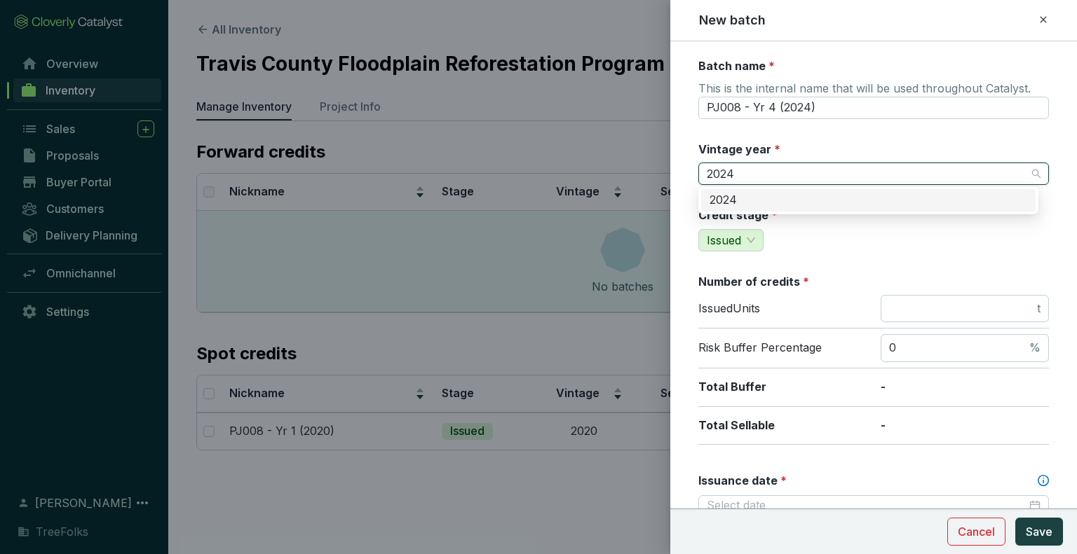
click at [754, 196] on div "2024" at bounding box center [868, 200] width 318 height 15
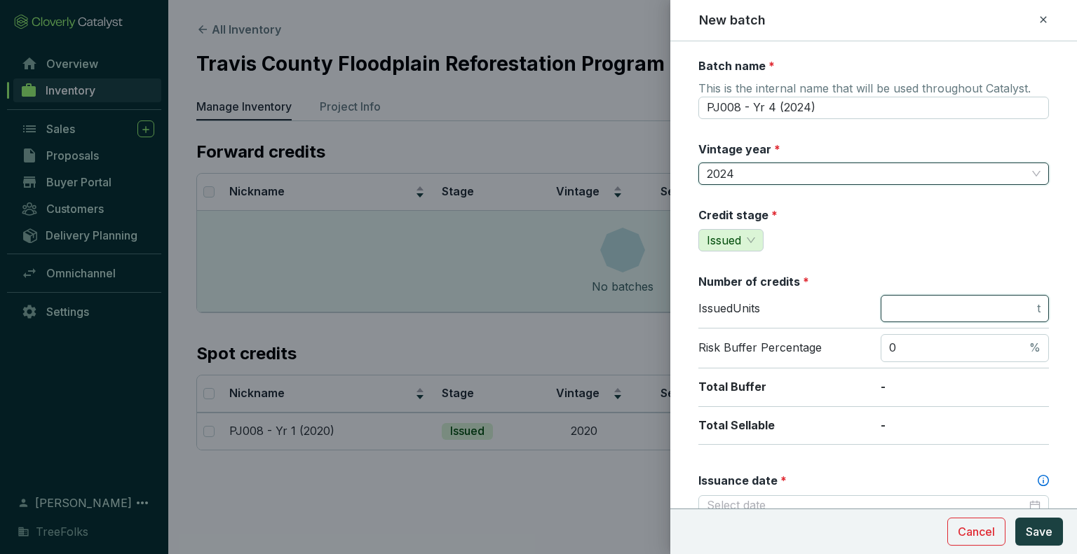
click at [915, 313] on input "number" at bounding box center [961, 308] width 145 height 15
type input "3110"
click at [931, 229] on div "Credit stage * Issued" at bounding box center [873, 229] width 350 height 44
click at [744, 239] on span "Issued" at bounding box center [731, 240] width 48 height 21
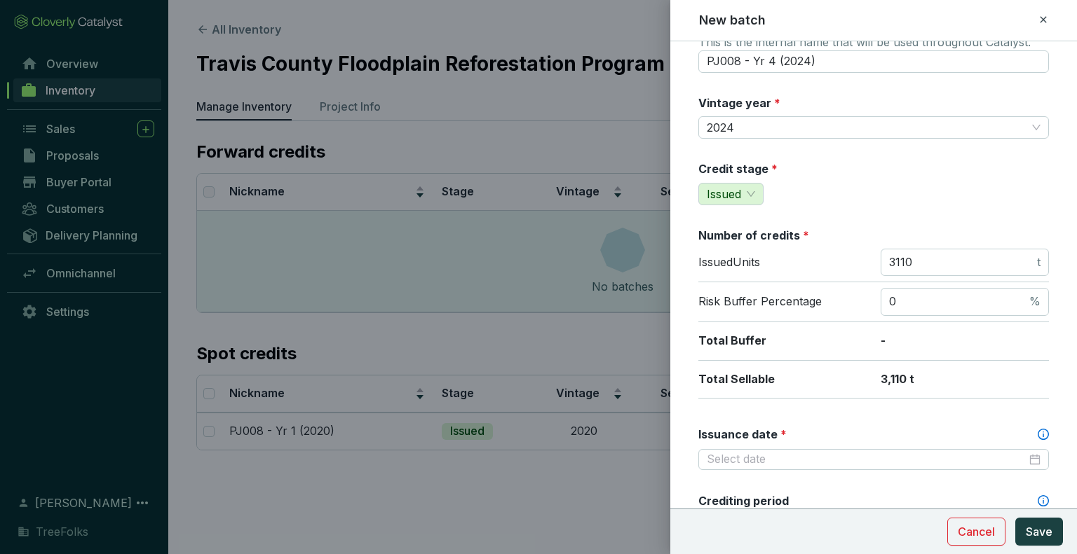
scroll to position [70, 0]
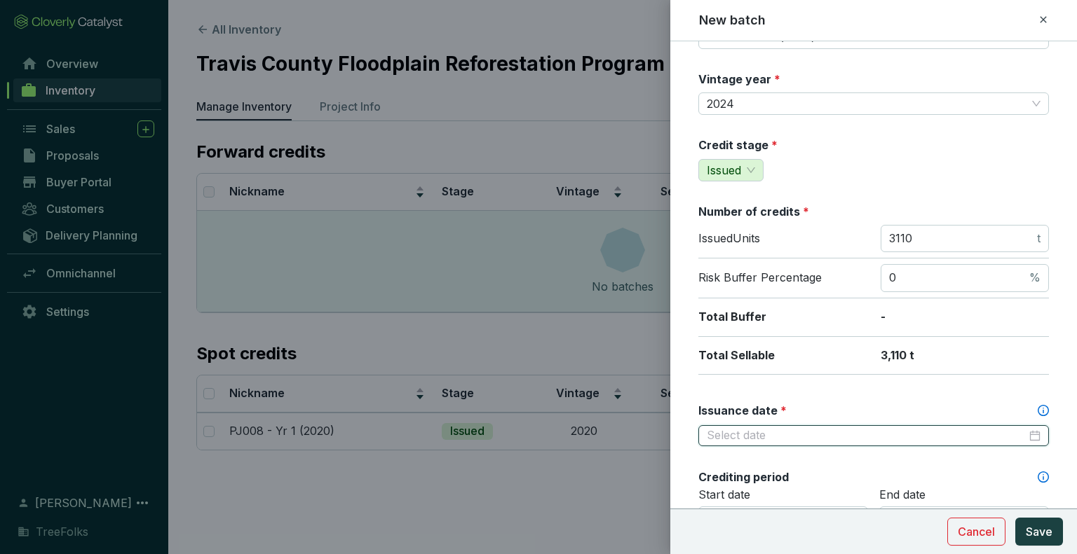
click at [843, 428] on input "Issuance date *" at bounding box center [867, 435] width 320 height 15
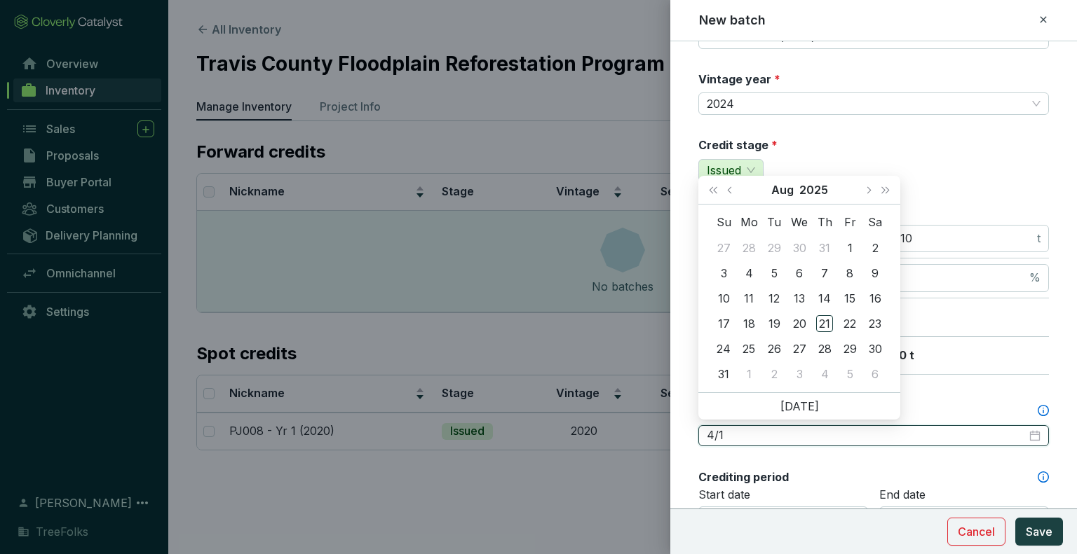
type input "2025-09-05"
type input "2025-08-04"
click at [711, 191] on span "Last year (Control + left)" at bounding box center [712, 189] width 7 height 7
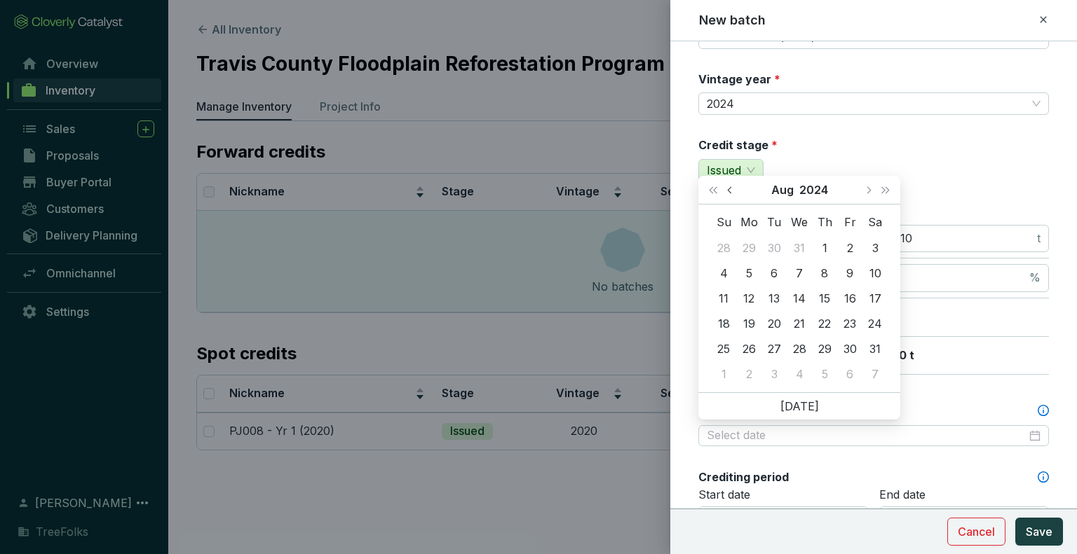
click at [729, 190] on span "Previous month (PageUp)" at bounding box center [730, 189] width 7 height 7
type input "2024-04-01"
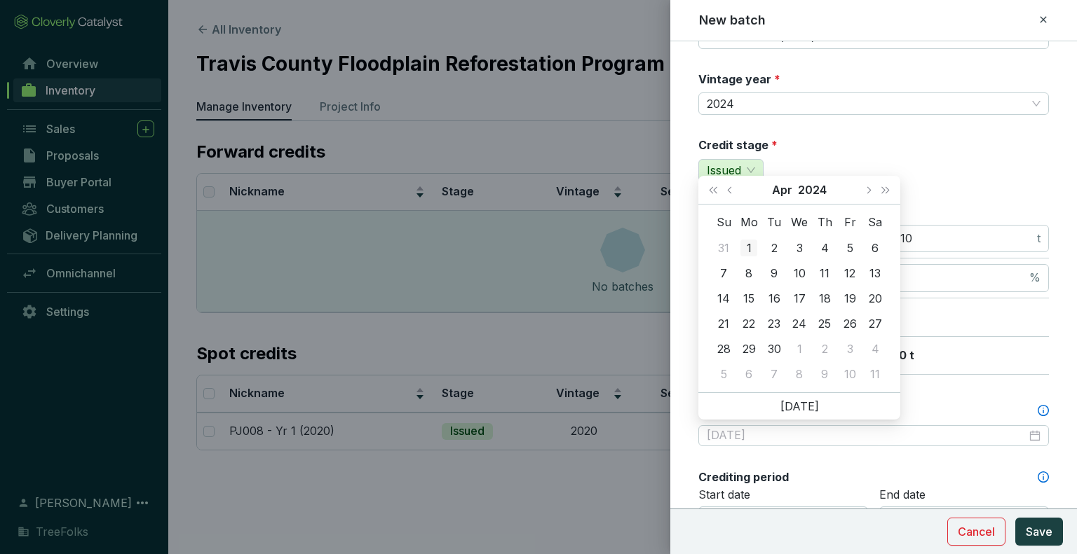
click at [746, 243] on div "1" at bounding box center [748, 248] width 17 height 17
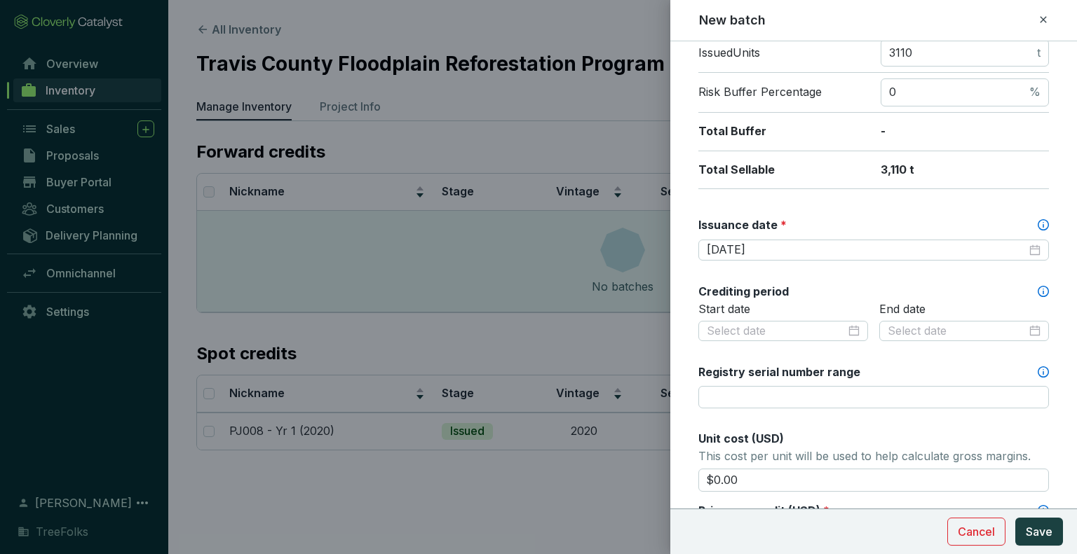
scroll to position [280, 0]
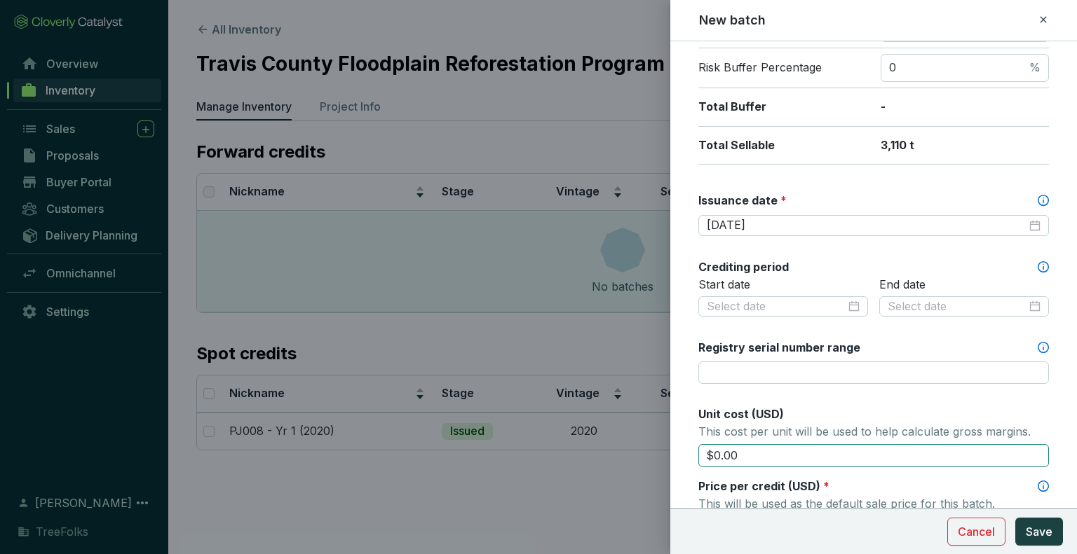
click at [793, 451] on input "$0.00" at bounding box center [873, 456] width 350 height 24
type input "$0"
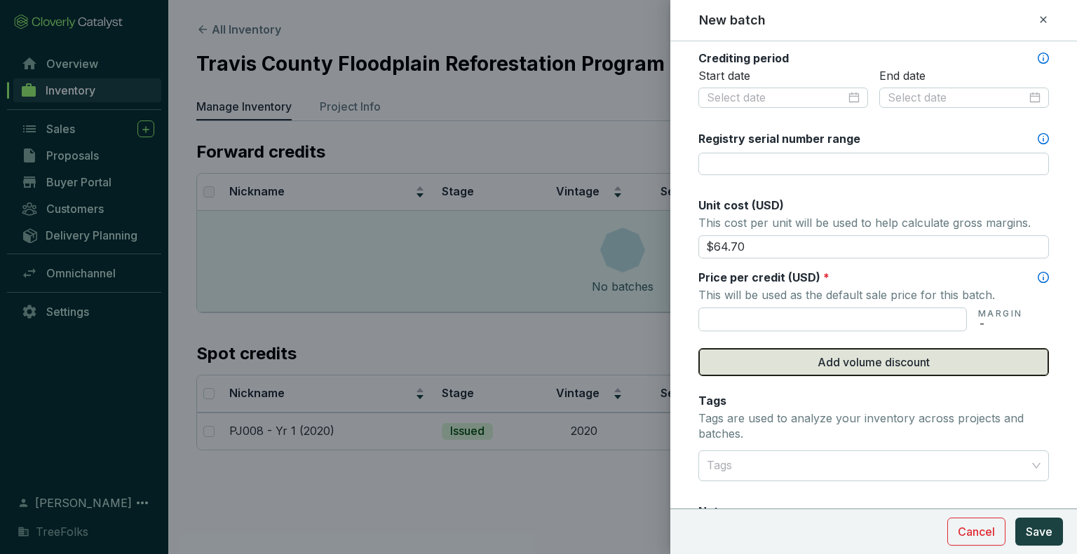
scroll to position [491, 0]
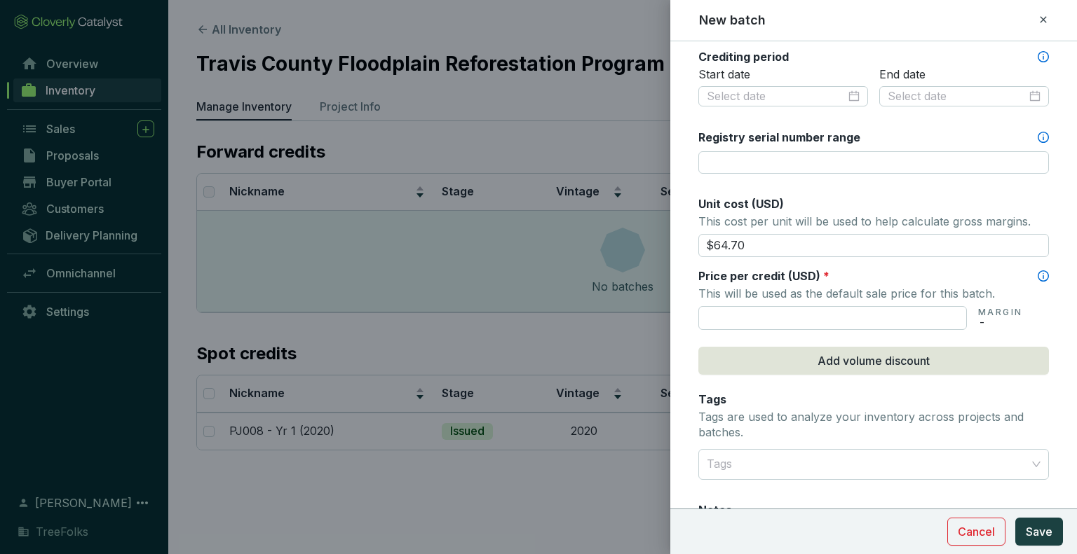
drag, startPoint x: 767, startPoint y: 246, endPoint x: 659, endPoint y: 246, distance: 107.9
click at [659, 246] on div "New batch Batch name * This is the internal name that will be used throughout C…" at bounding box center [538, 277] width 1077 height 554
type input "$64.70"
click at [753, 299] on p "This will be used as the default sale price for this batch." at bounding box center [873, 294] width 350 height 20
click at [754, 308] on input "text" at bounding box center [832, 318] width 268 height 24
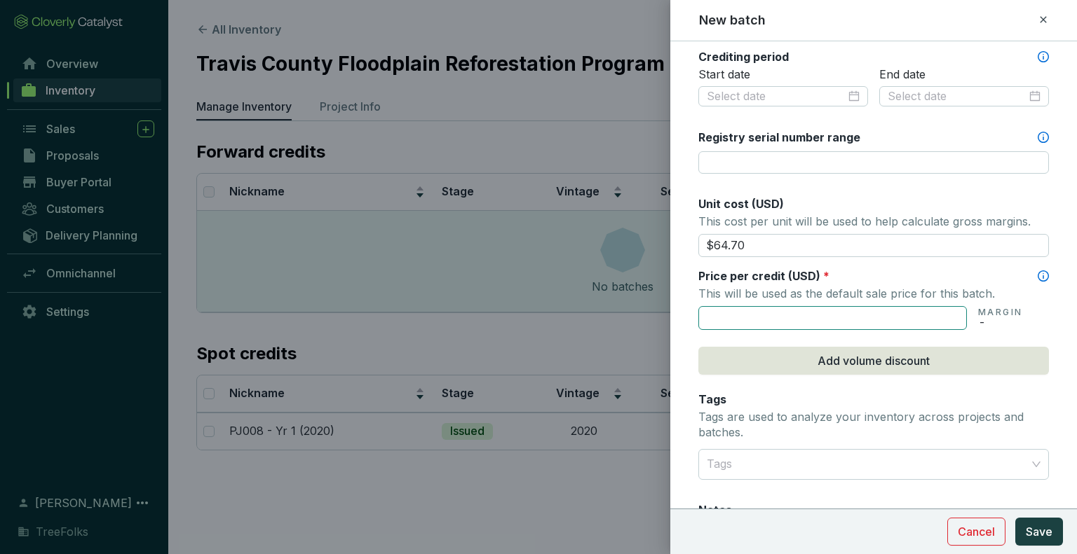
paste input "$64.70"
type input "$64.70"
click at [854, 288] on p "This will be used as the default sale price for this batch." at bounding box center [873, 294] width 350 height 20
click at [903, 271] on div "Price per credit (USD) *" at bounding box center [873, 275] width 350 height 15
drag, startPoint x: 796, startPoint y: 250, endPoint x: 585, endPoint y: 288, distance: 214.5
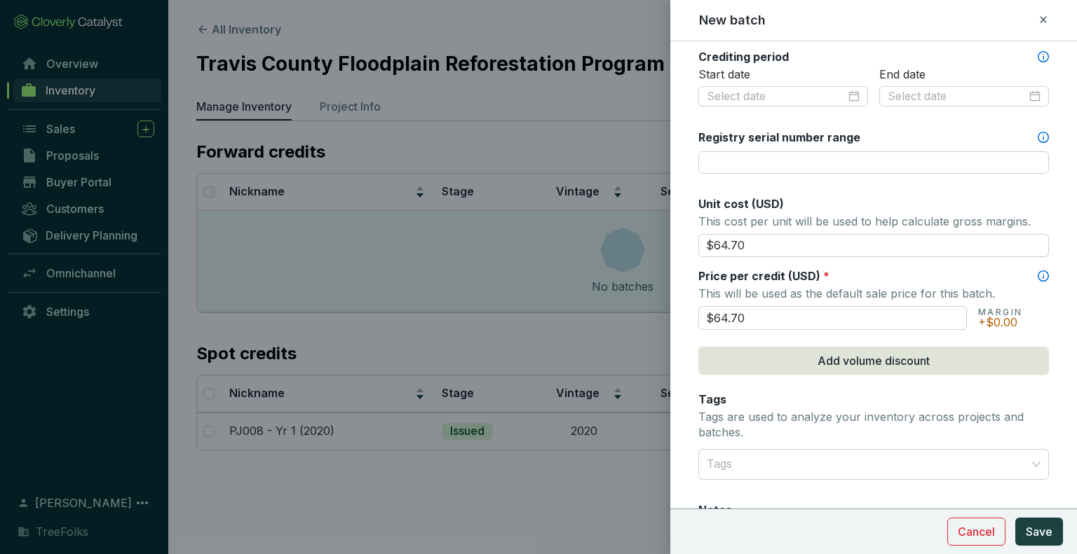
click at [585, 288] on div "New batch Batch name * This is the internal name that will be used throughout C…" at bounding box center [538, 277] width 1077 height 554
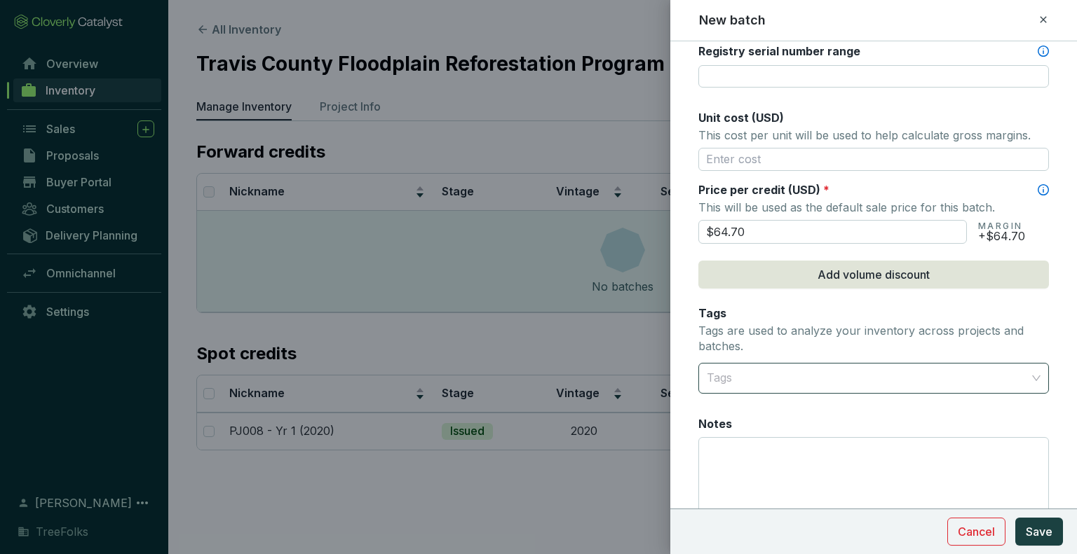
scroll to position [640, 0]
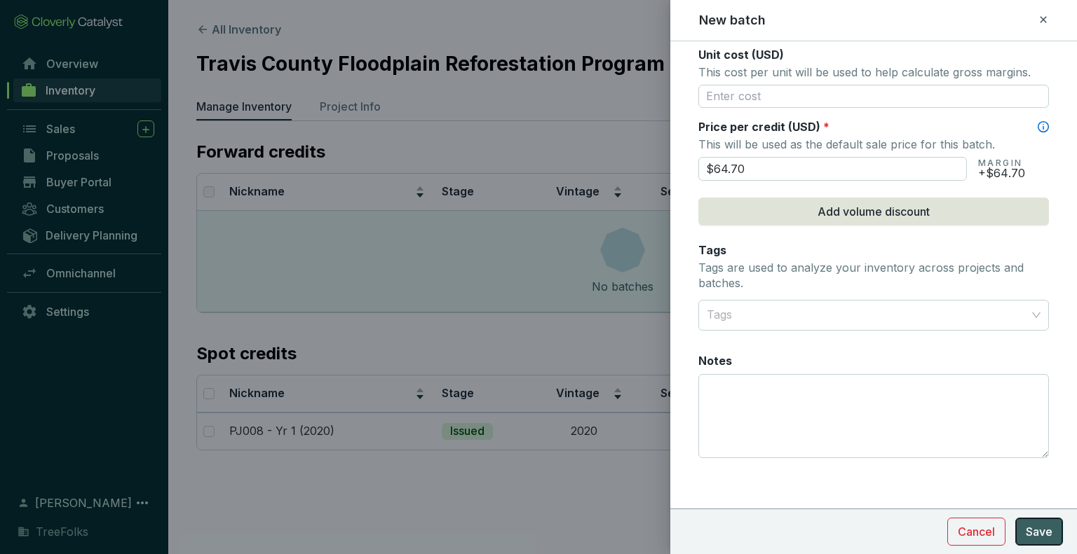
click at [1045, 543] on button "Save" at bounding box center [1039, 532] width 48 height 28
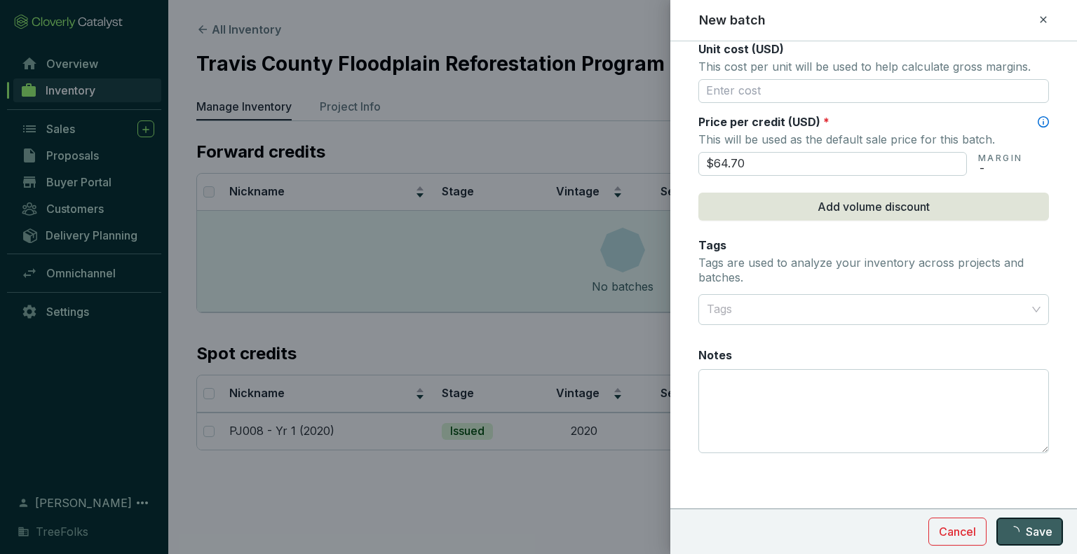
scroll to position [574, 0]
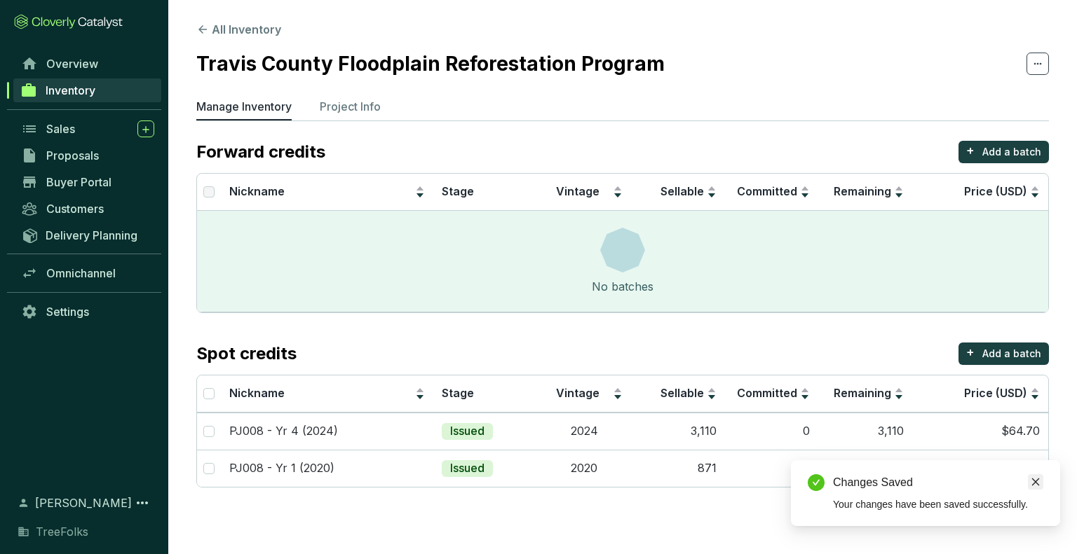
click at [1039, 477] on link "Close" at bounding box center [1035, 482] width 15 height 15
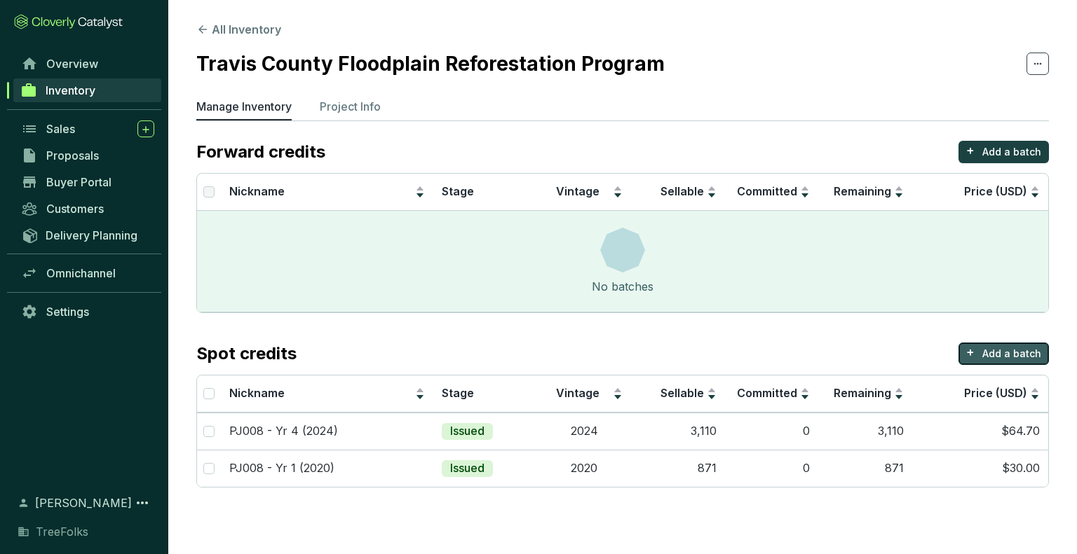
click at [998, 359] on p "Add a batch" at bounding box center [1011, 354] width 59 height 14
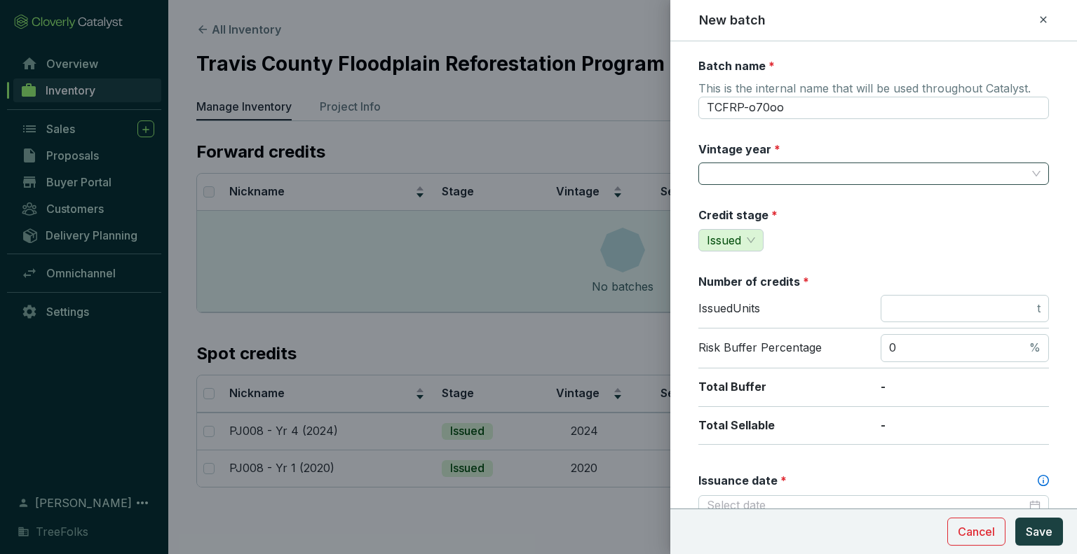
click at [851, 176] on input "Vintage year *" at bounding box center [867, 173] width 320 height 21
drag, startPoint x: 824, startPoint y: 110, endPoint x: 666, endPoint y: 109, distance: 158.4
click at [666, 109] on div "New batch Batch name * This is the internal name that will be used throughout C…" at bounding box center [538, 277] width 1077 height 554
paste input "$64.70"
type input "$"
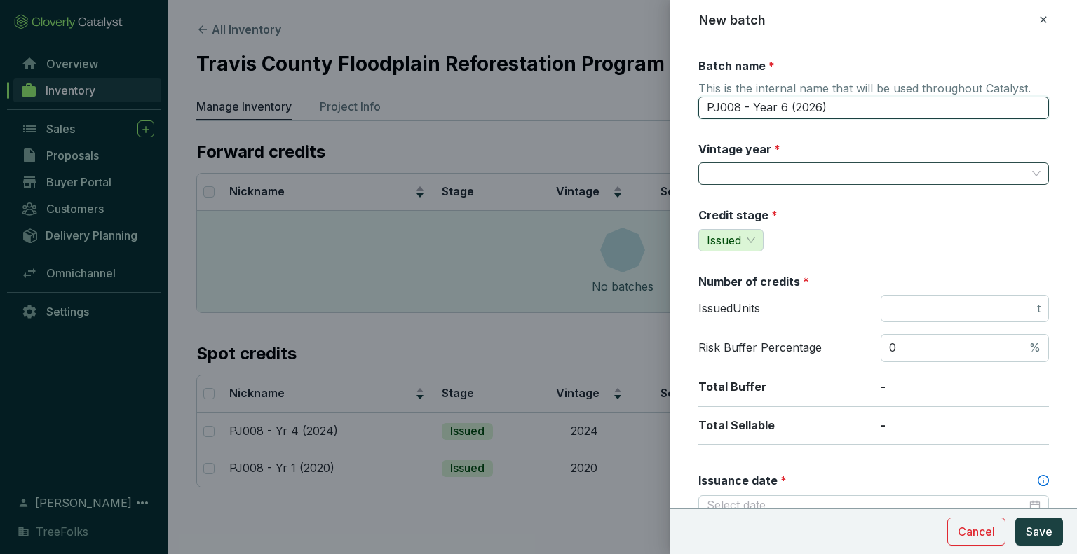
type input "PJ008 - Year 6 (2026)"
click at [777, 177] on input "Vintage year *" at bounding box center [867, 173] width 320 height 21
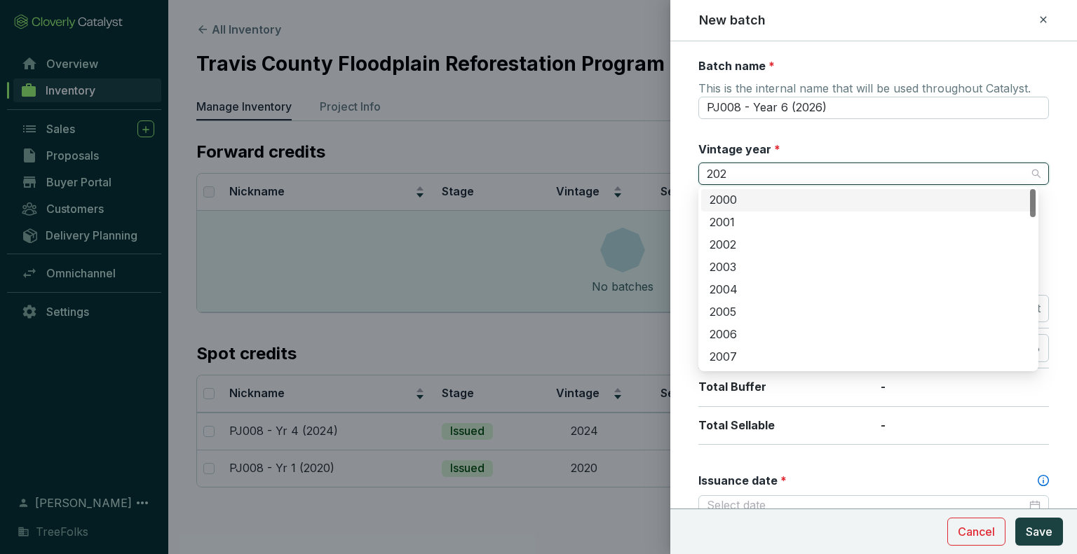
type input "2026"
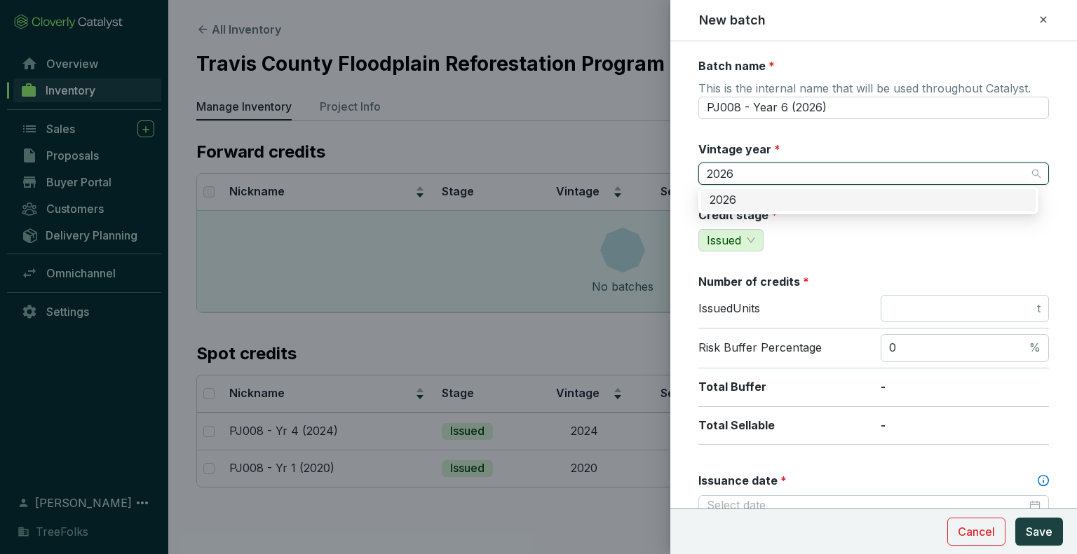
click at [750, 196] on div "2026" at bounding box center [868, 200] width 318 height 15
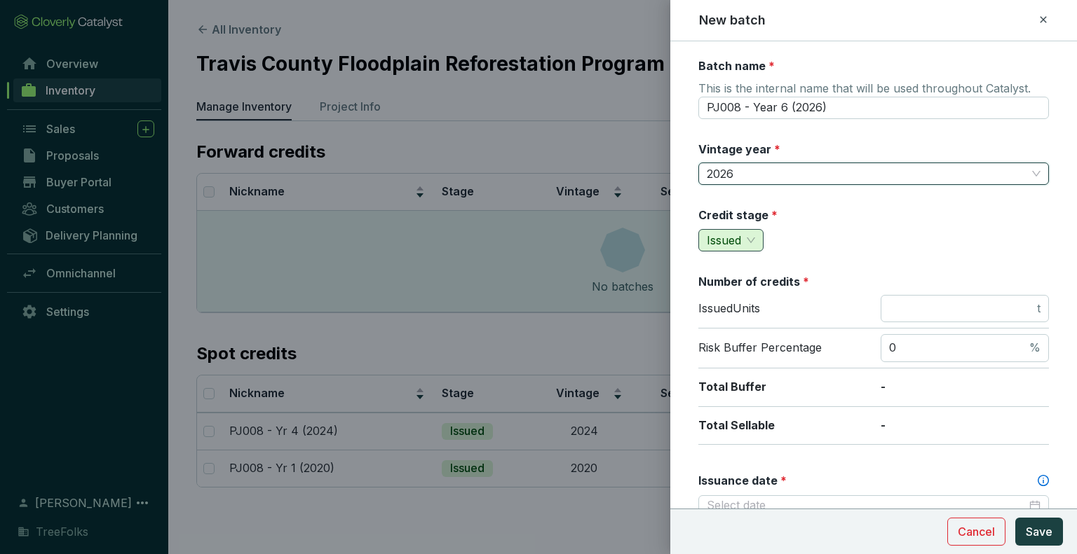
click at [757, 239] on div "Issued" at bounding box center [730, 240] width 65 height 22
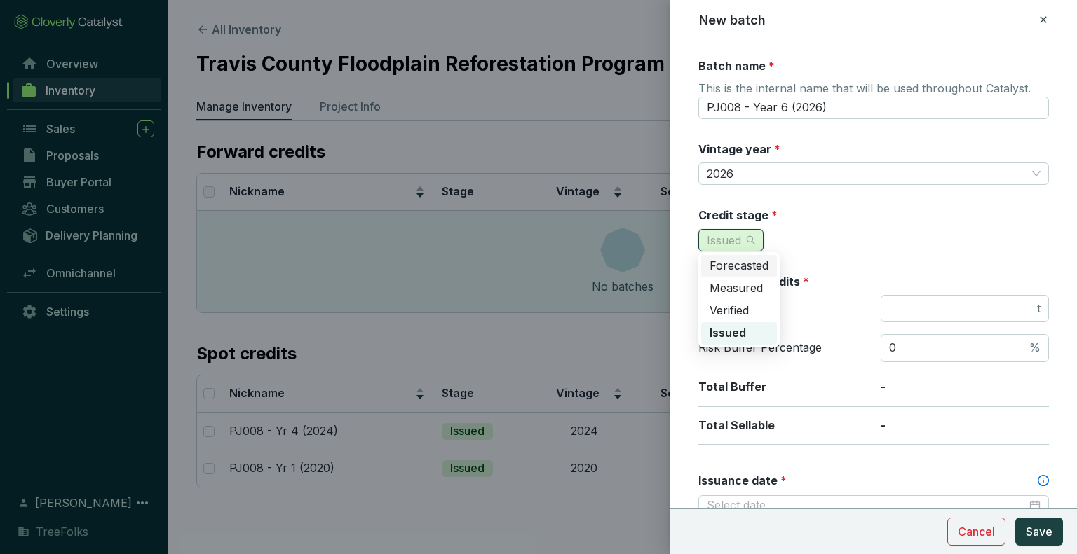
click at [748, 267] on span "Forecasted" at bounding box center [738, 266] width 59 height 14
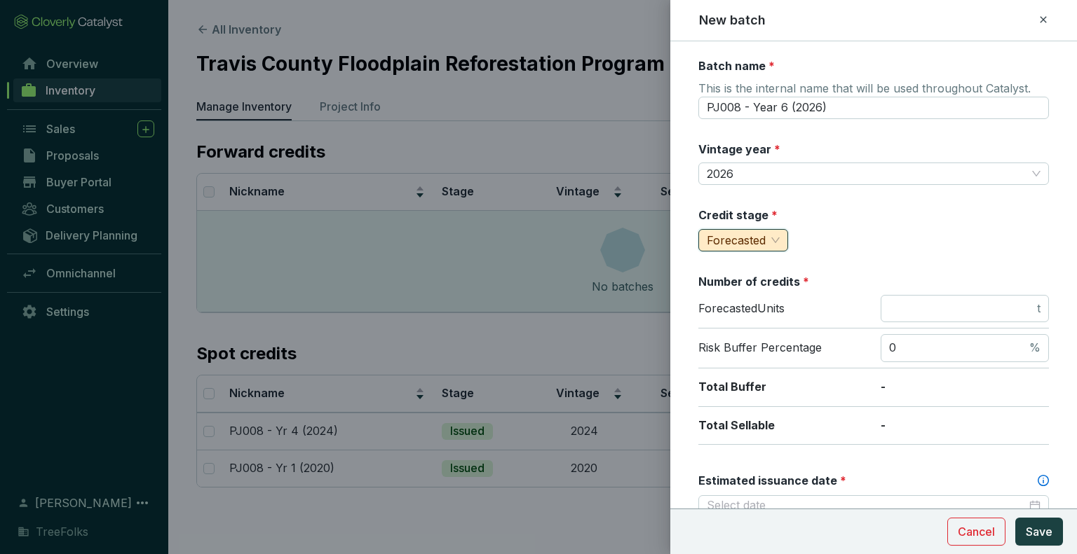
click at [899, 240] on div "Credit stage * forecasted Forecasted" at bounding box center [873, 229] width 350 height 44
click at [946, 296] on span "t" at bounding box center [964, 309] width 168 height 28
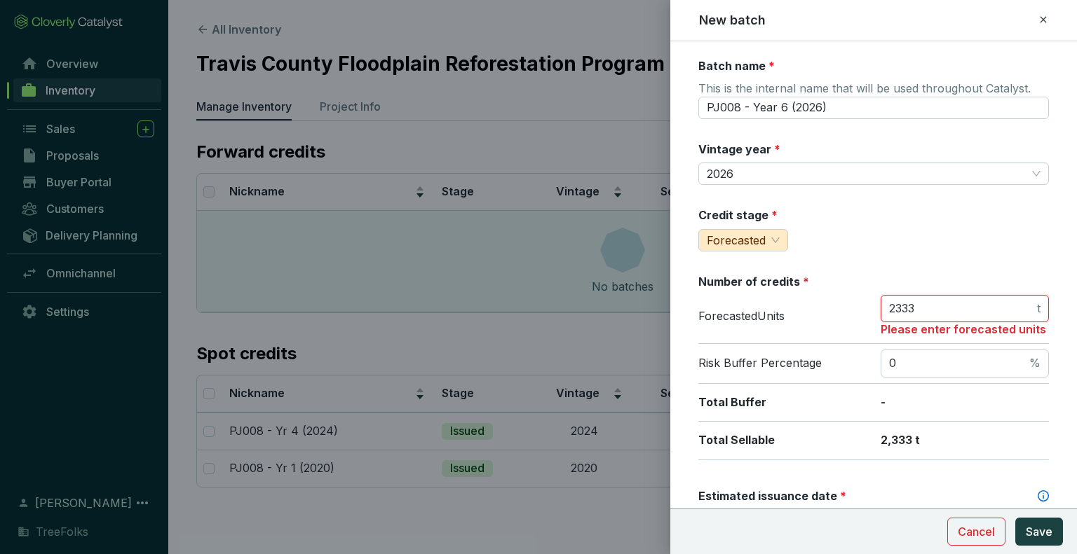
type input "2333"
click at [935, 217] on div "Credit stage * Forecasted" at bounding box center [873, 229] width 350 height 44
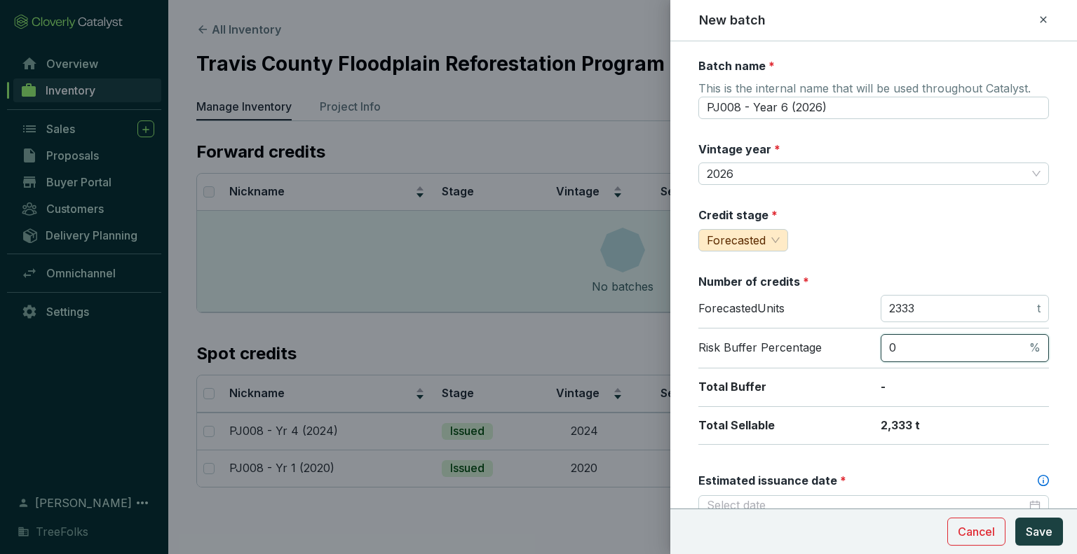
click at [945, 346] on input "0" at bounding box center [957, 348] width 137 height 15
click at [930, 196] on div "Batch name * This is the internal name that will be used throughout Catalyst. P…" at bounding box center [873, 553] width 350 height 991
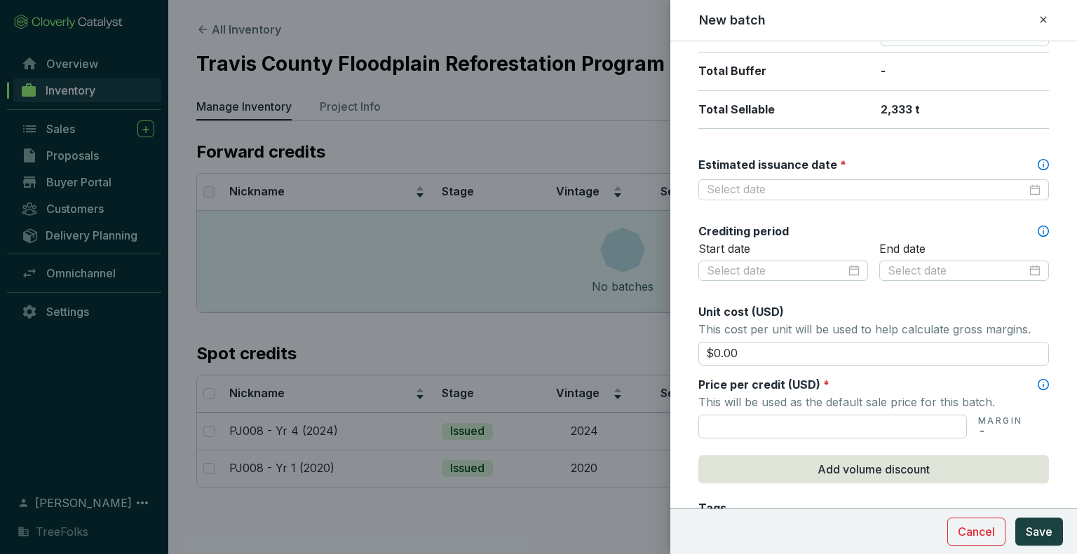
scroll to position [350, 0]
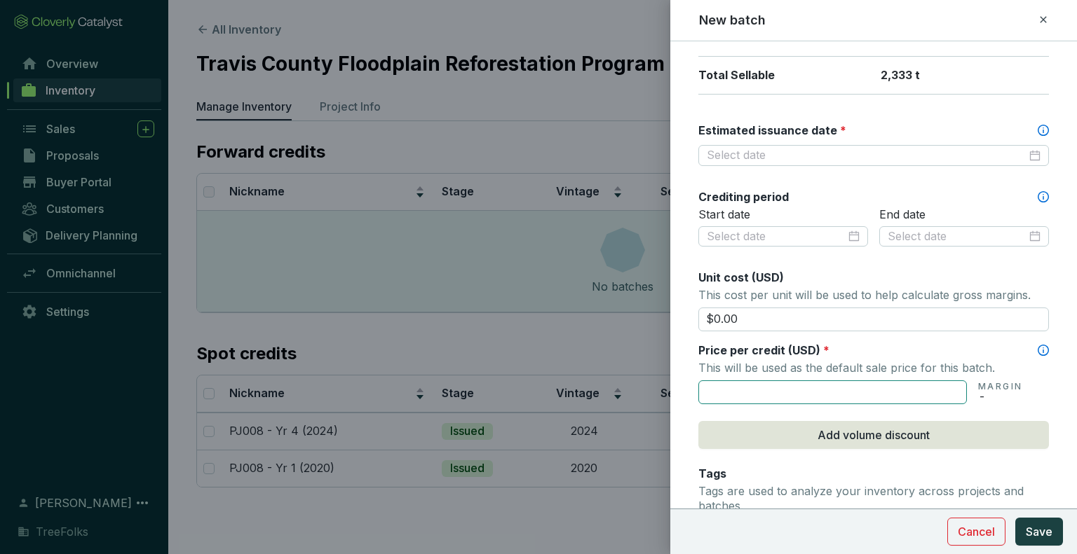
click at [778, 386] on input "text" at bounding box center [832, 393] width 268 height 24
type input "$64.70"
click at [1035, 400] on section "$64.70 MARGIN -" at bounding box center [873, 391] width 350 height 27
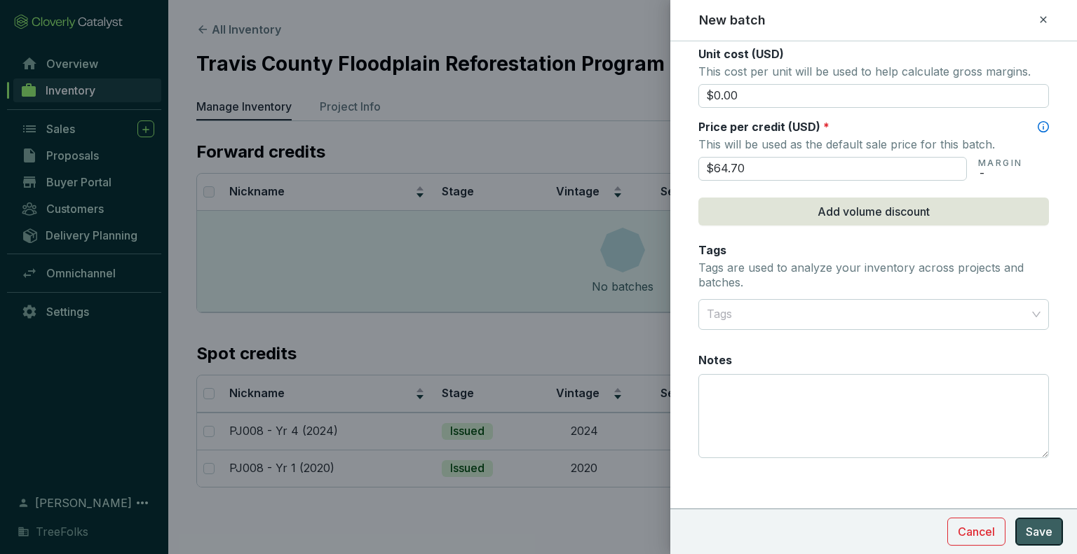
click at [1037, 524] on button "Save" at bounding box center [1039, 532] width 48 height 28
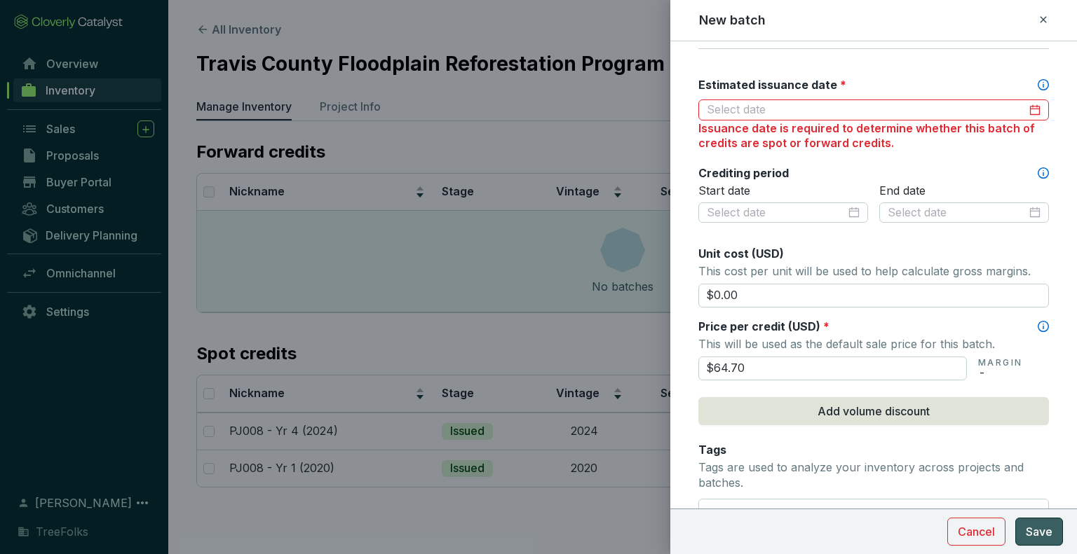
scroll to position [311, 0]
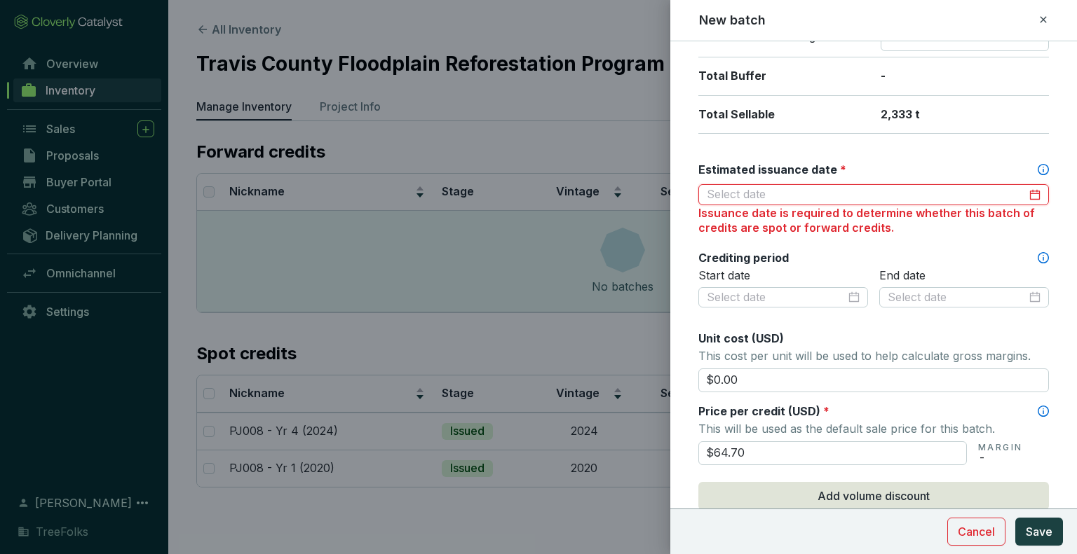
click at [824, 191] on input "Estimated issuance date *" at bounding box center [867, 194] width 320 height 15
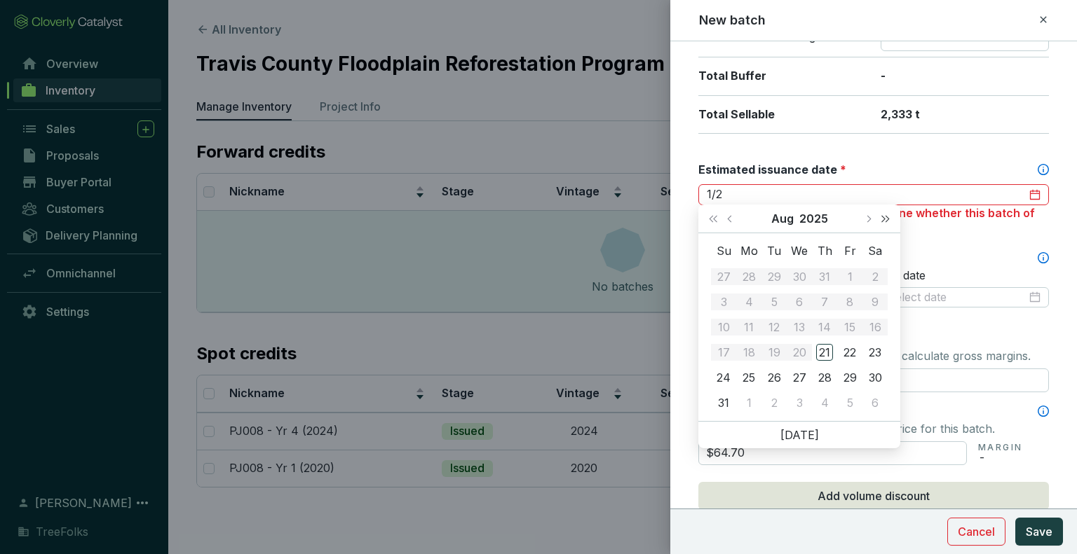
click at [882, 219] on span "Next year (Control + right)" at bounding box center [885, 218] width 7 height 7
click at [735, 219] on button "Previous month (PageUp)" at bounding box center [731, 219] width 18 height 28
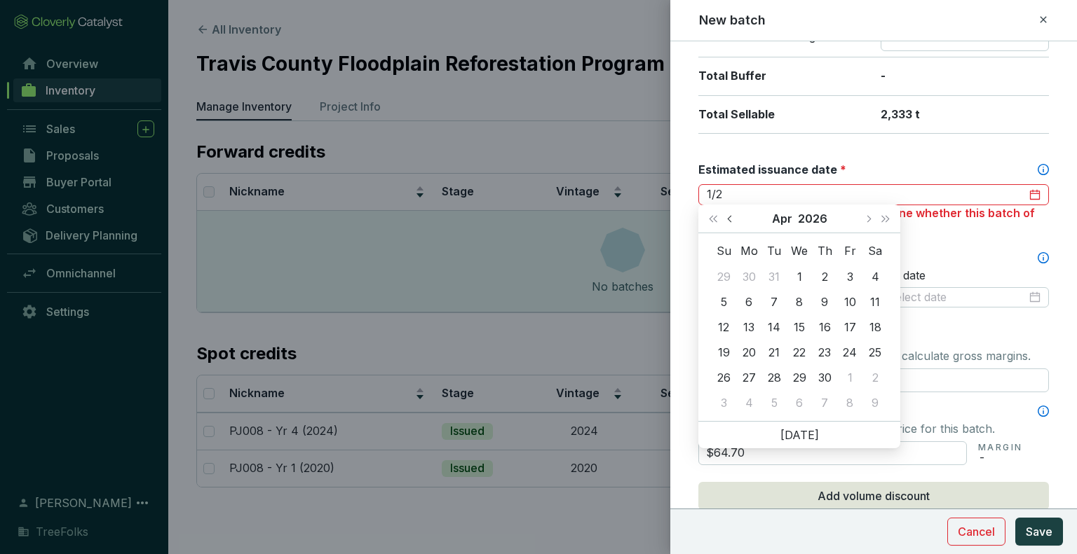
click at [735, 219] on button "Previous month (PageUp)" at bounding box center [731, 219] width 18 height 28
type input "2026-01-26"
click at [744, 372] on div "26" at bounding box center [748, 377] width 17 height 17
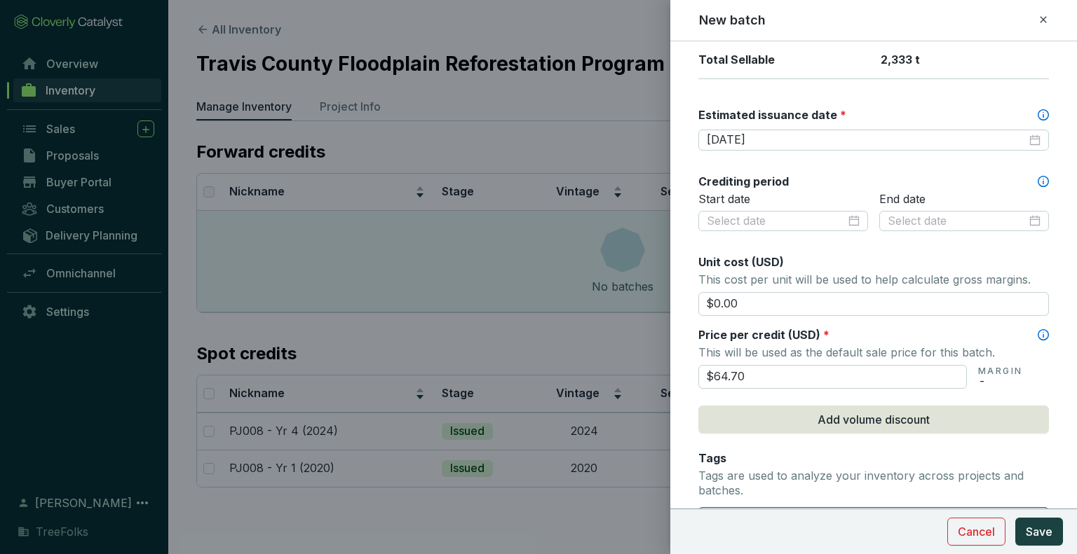
scroll to position [381, 0]
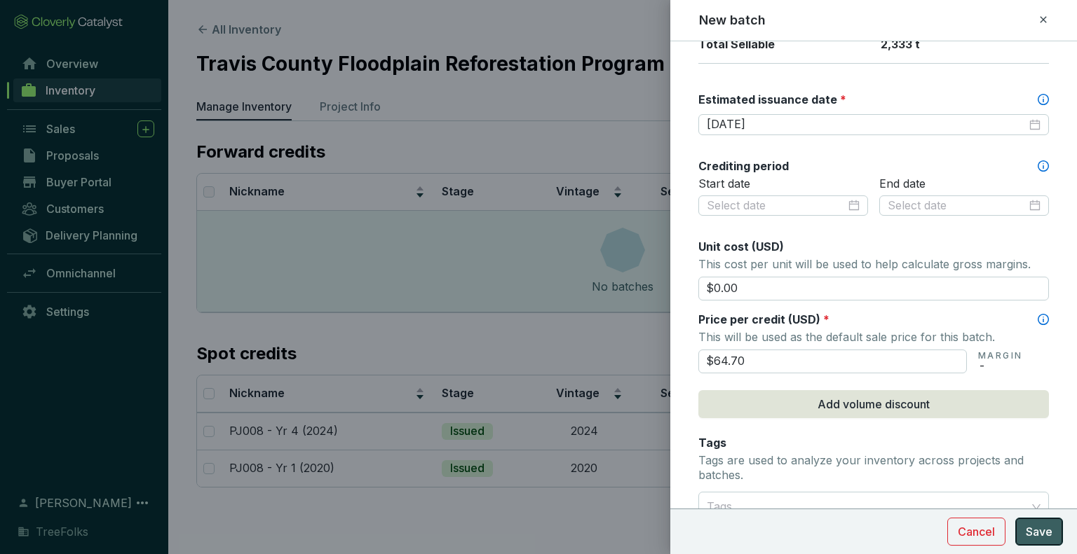
click at [1045, 523] on button "Save" at bounding box center [1039, 532] width 48 height 28
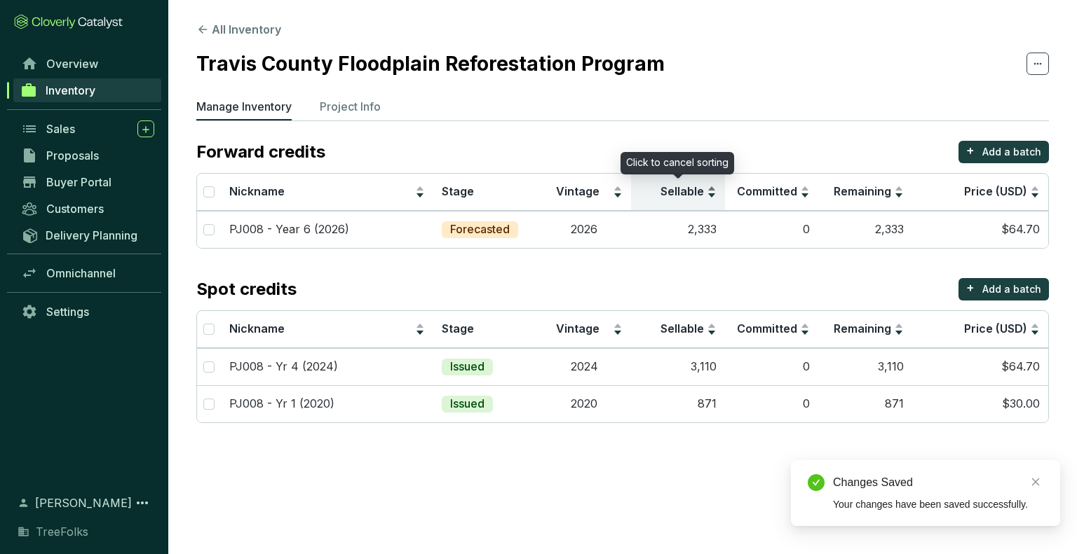
click at [696, 187] on span "Sellable" at bounding box center [681, 191] width 43 height 14
click at [814, 132] on section "All Inventory Travis County Floodplain Reforestation Program Manage Inventory P…" at bounding box center [622, 225] width 908 height 451
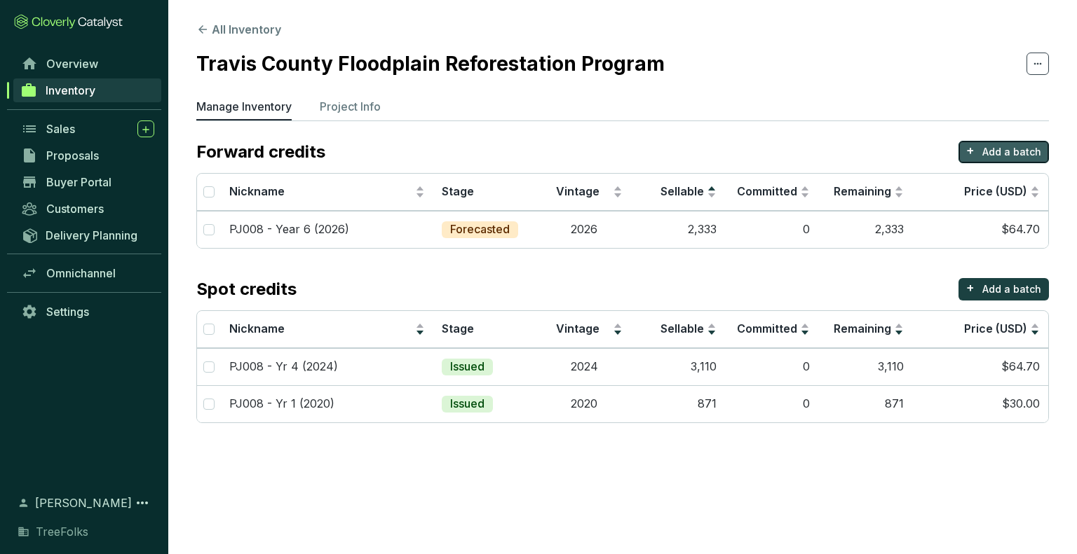
click at [1029, 147] on p "Add a batch" at bounding box center [1011, 152] width 59 height 14
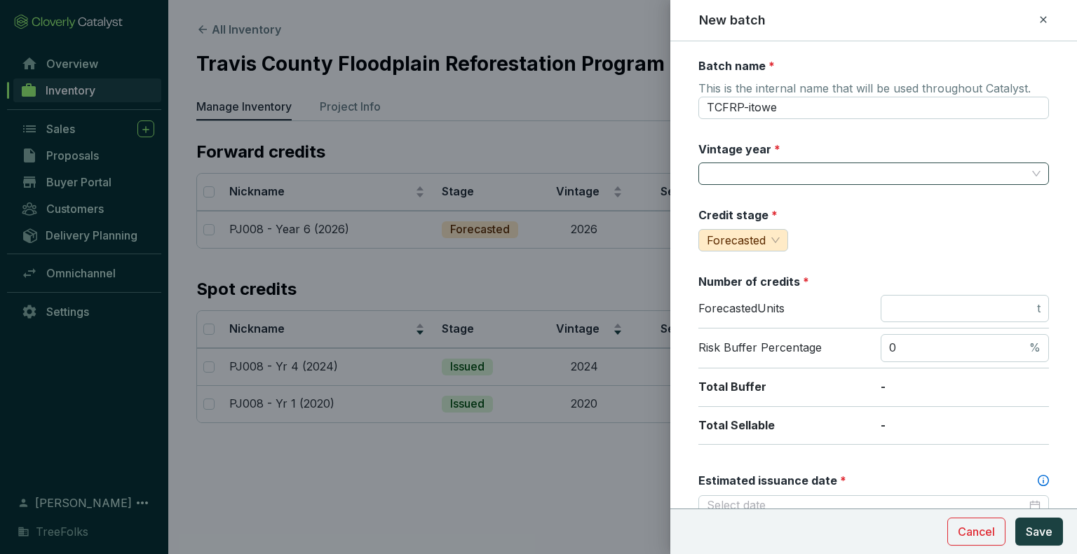
click at [880, 167] on input "Vintage year *" at bounding box center [867, 173] width 320 height 21
drag, startPoint x: 803, startPoint y: 103, endPoint x: 686, endPoint y: 102, distance: 117.8
type input "PJ008 - Yr 26 (2046)"
click at [740, 170] on input "Vintage year *" at bounding box center [867, 173] width 320 height 21
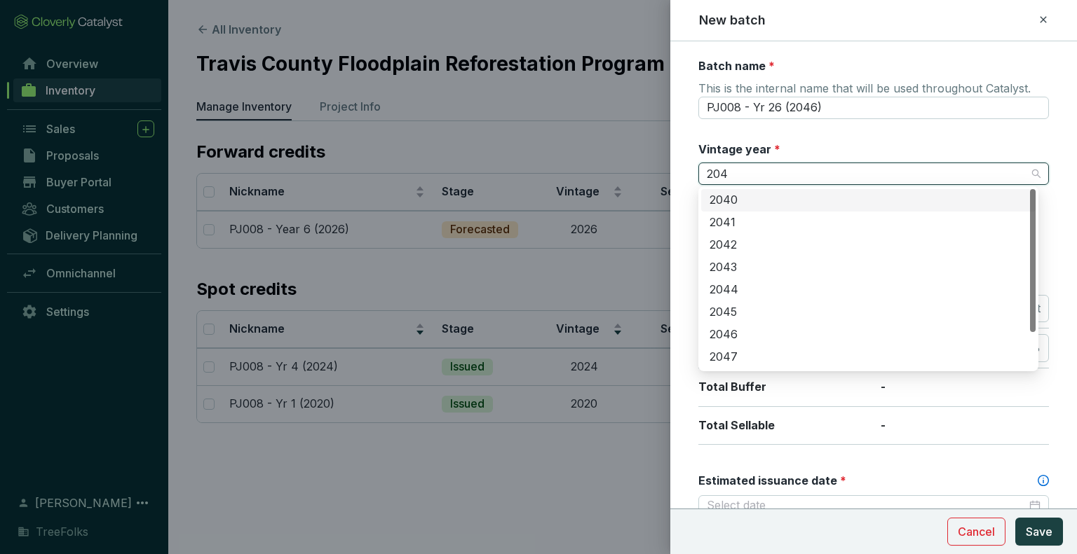
type input "2046"
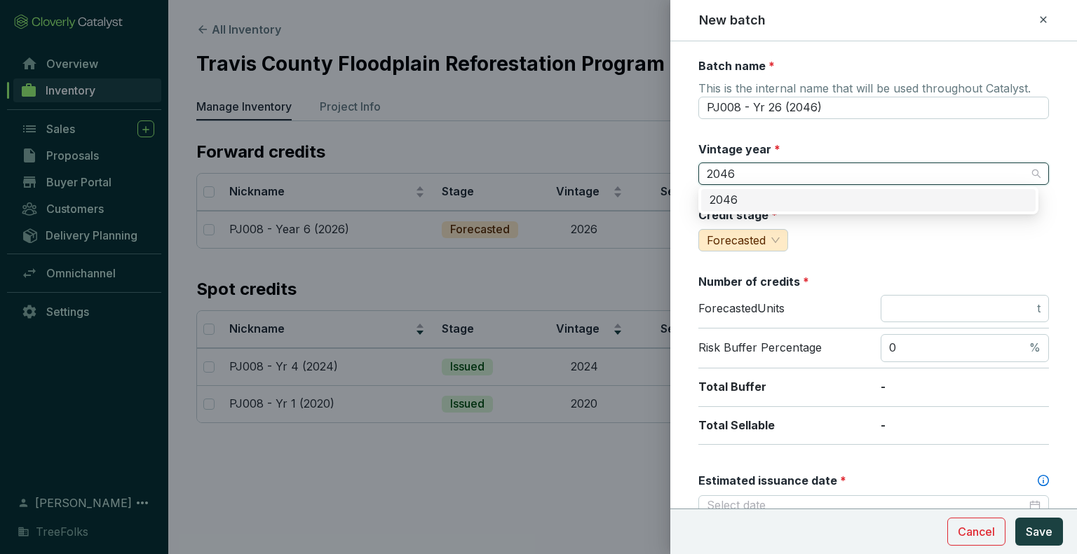
click at [740, 192] on div "2046" at bounding box center [868, 200] width 334 height 22
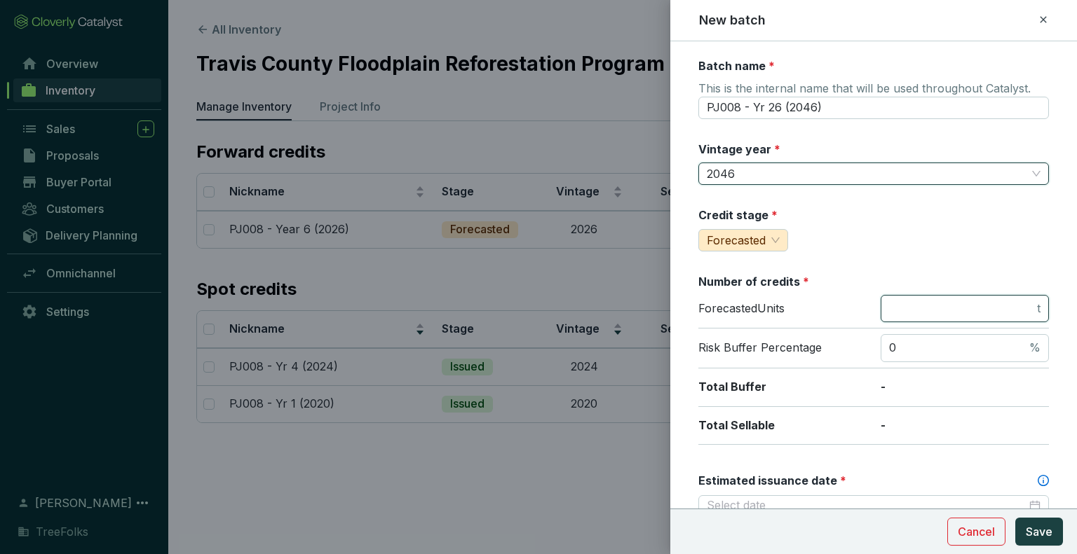
click at [971, 311] on input "number" at bounding box center [961, 308] width 145 height 15
type input "1461"
click at [964, 244] on div "Credit stage * Forecasted" at bounding box center [873, 229] width 350 height 44
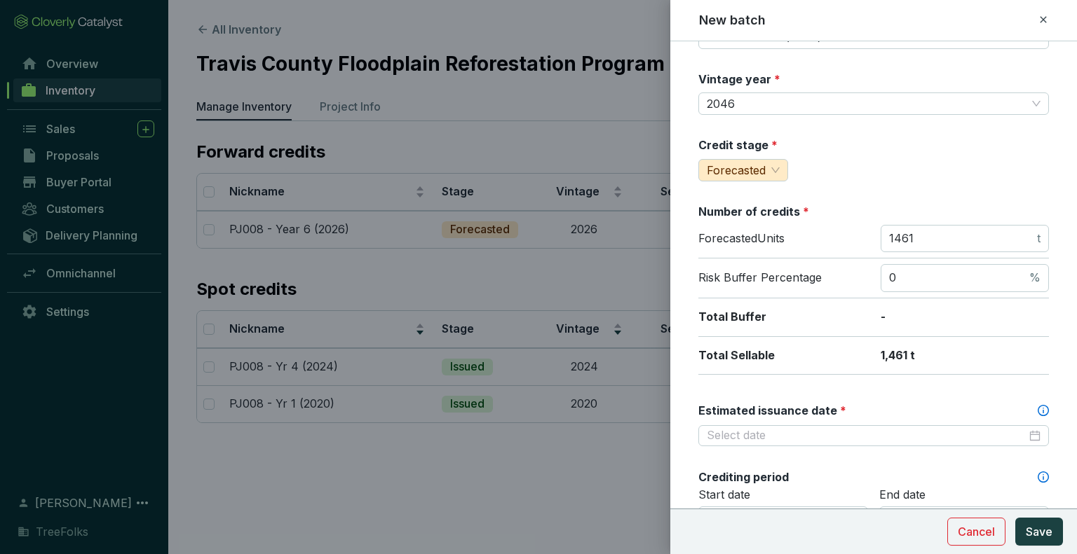
scroll to position [140, 0]
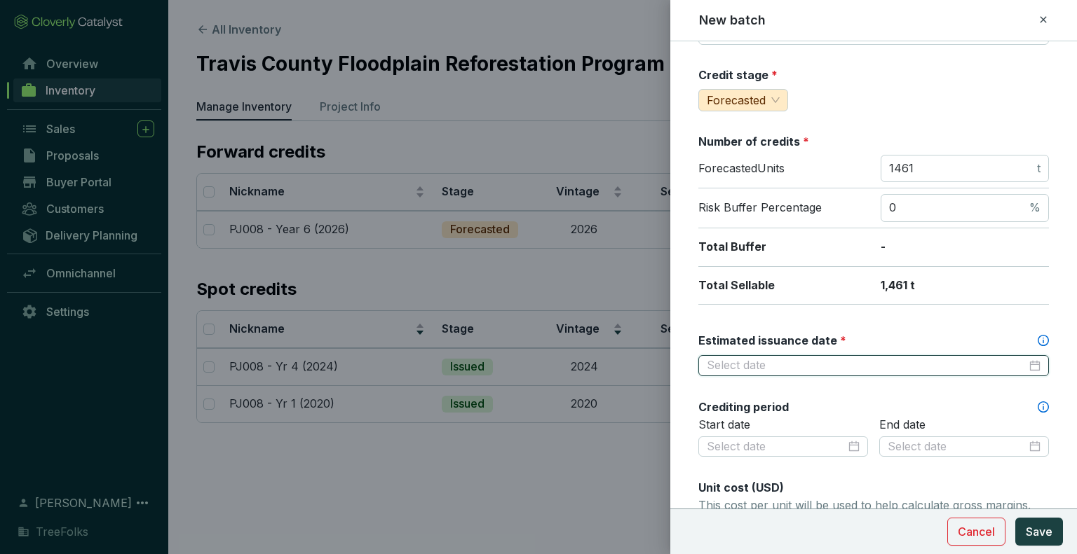
click at [864, 358] on input "Estimated issuance date *" at bounding box center [867, 365] width 320 height 15
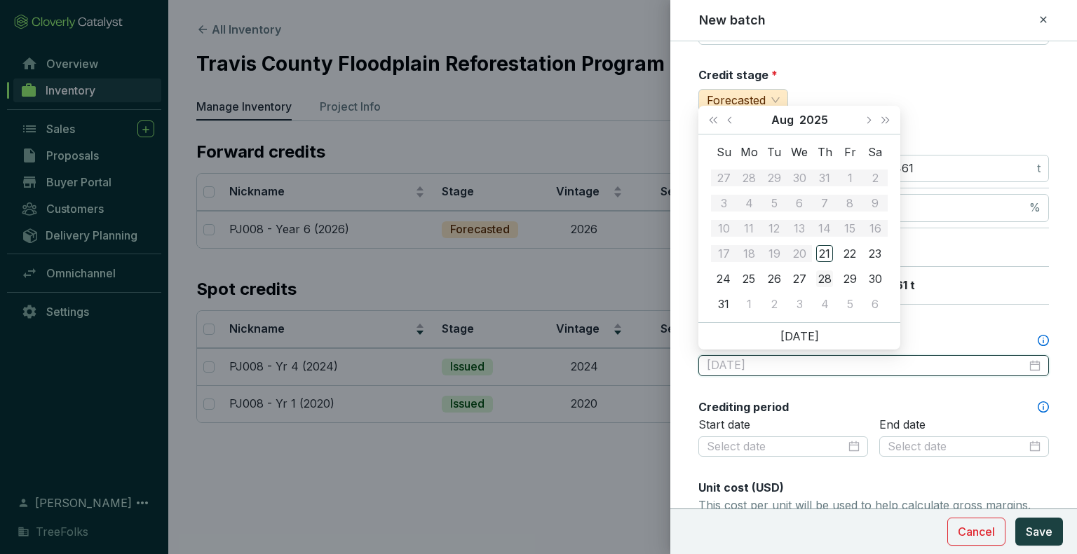
type input "2025-08-28"
click at [887, 120] on span "Next year (Control + right)" at bounding box center [885, 119] width 7 height 7
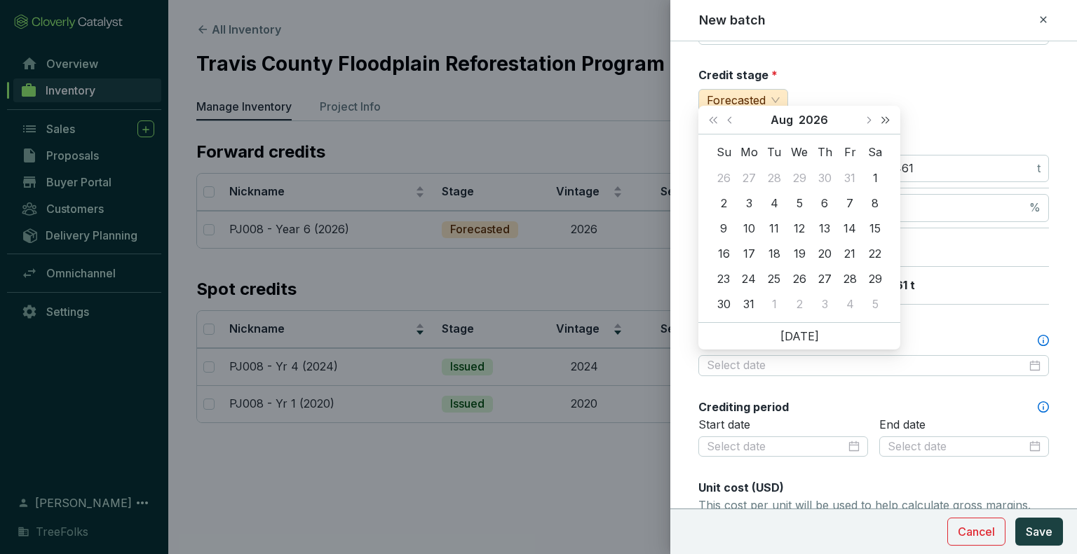
click at [887, 120] on span "Next year (Control + right)" at bounding box center [885, 119] width 7 height 7
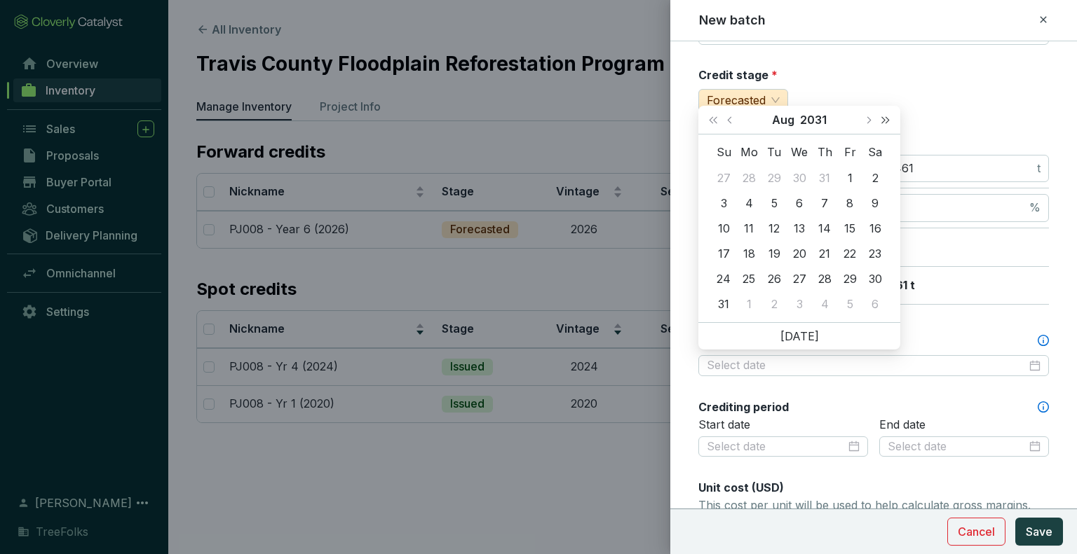
click at [887, 120] on span "Next year (Control + right)" at bounding box center [885, 119] width 7 height 7
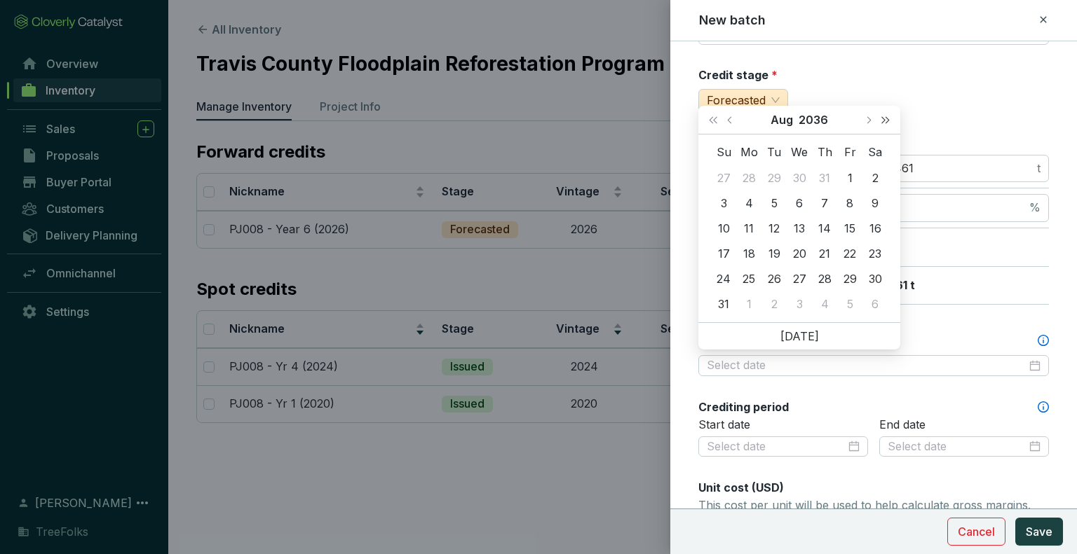
click at [887, 120] on span "Next year (Control + right)" at bounding box center [885, 119] width 7 height 7
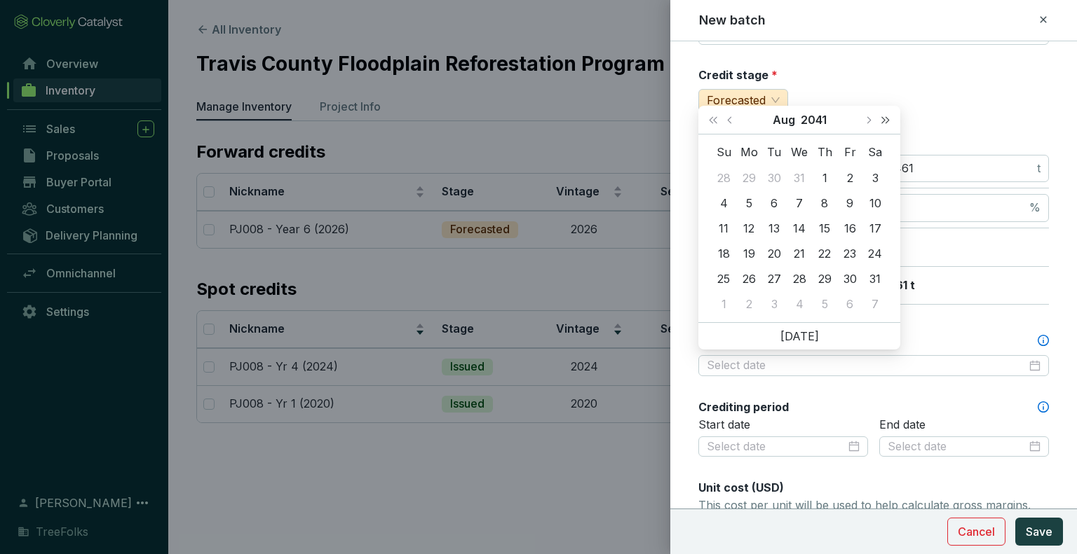
click at [887, 120] on span "Next year (Control + right)" at bounding box center [885, 119] width 7 height 7
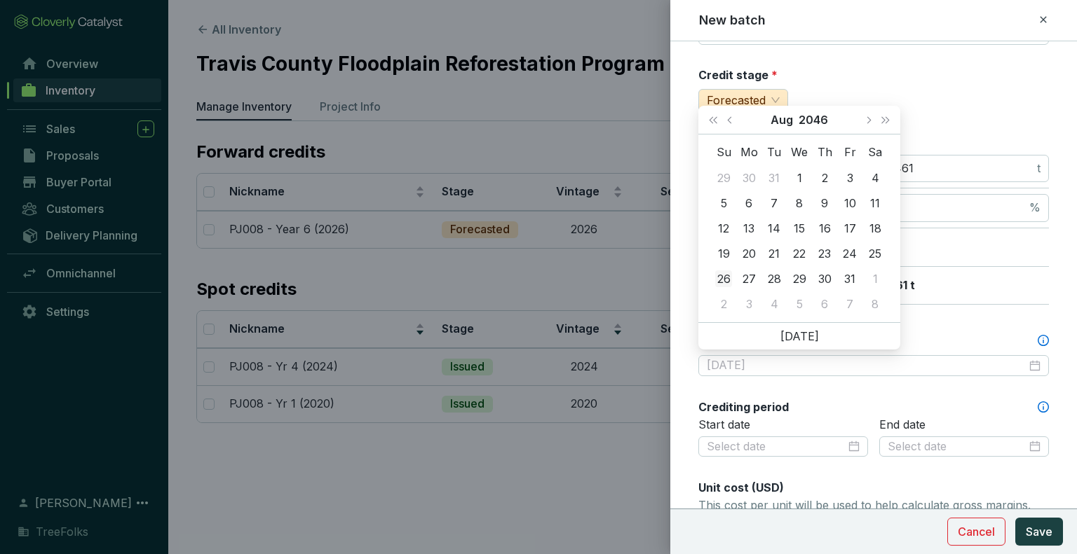
click at [721, 274] on div "26" at bounding box center [723, 279] width 17 height 17
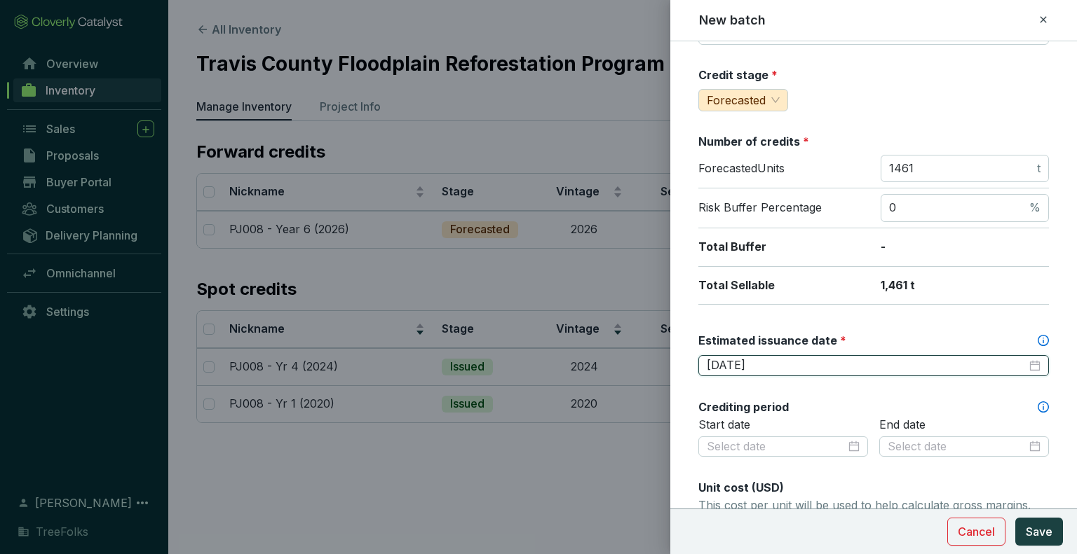
click at [763, 364] on input "2046-08-26" at bounding box center [867, 365] width 320 height 15
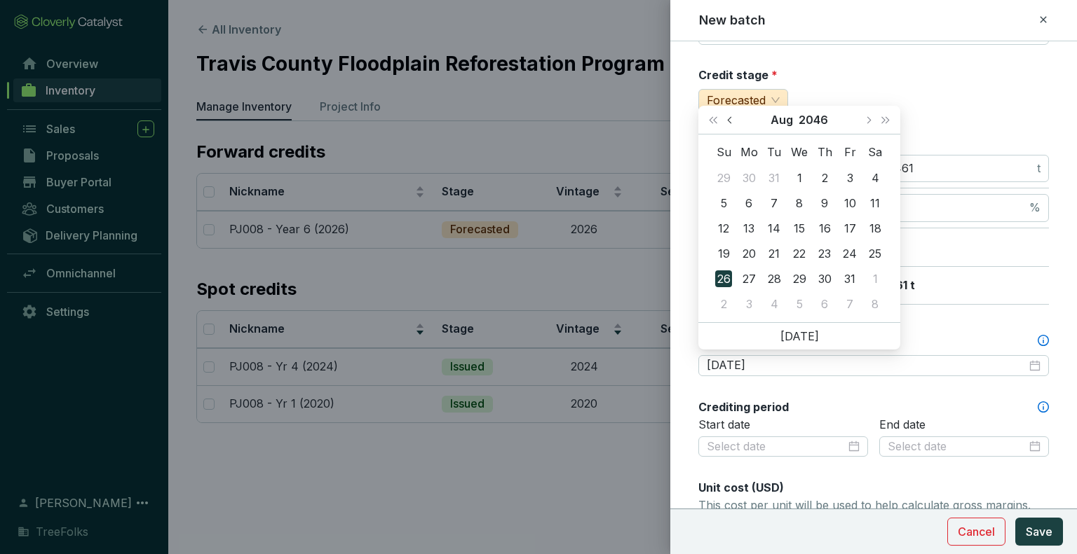
click at [735, 125] on button "Previous month (PageUp)" at bounding box center [731, 120] width 18 height 28
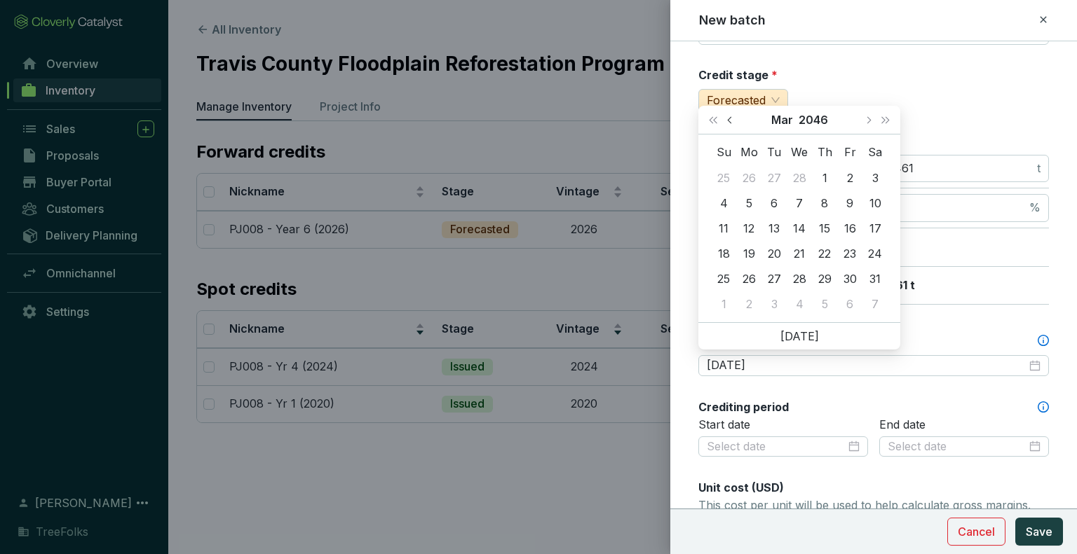
click at [735, 125] on button "Previous month (PageUp)" at bounding box center [731, 120] width 18 height 28
type input "2046-01-26"
click at [844, 251] on div "26" at bounding box center [849, 253] width 17 height 17
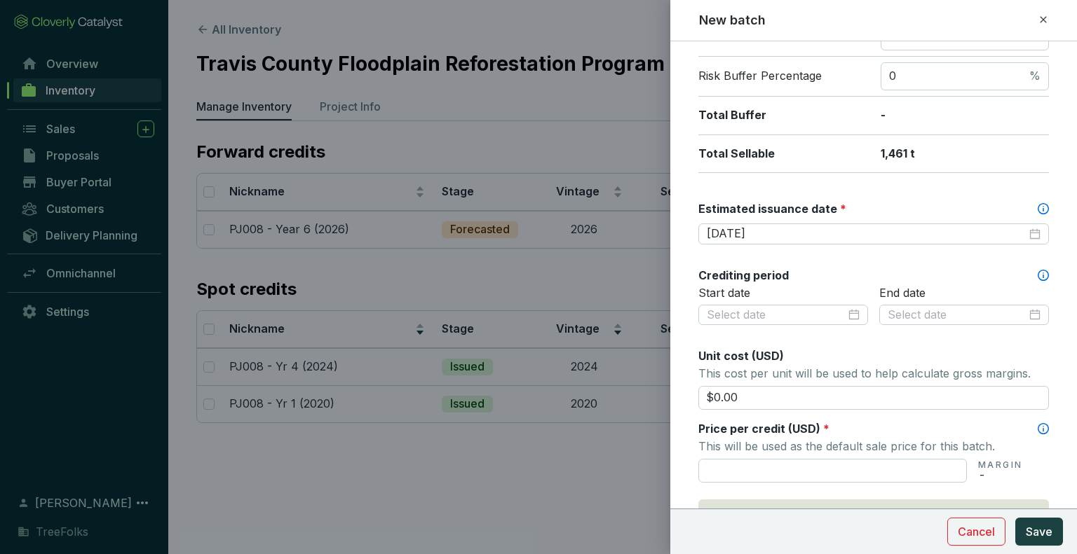
scroll to position [280, 0]
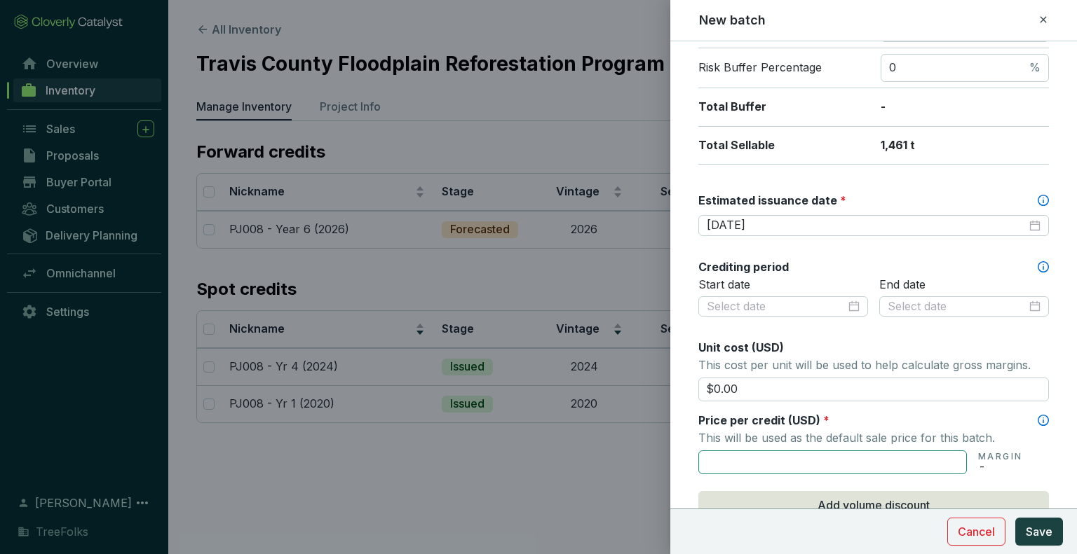
click at [834, 463] on input "text" at bounding box center [832, 463] width 268 height 24
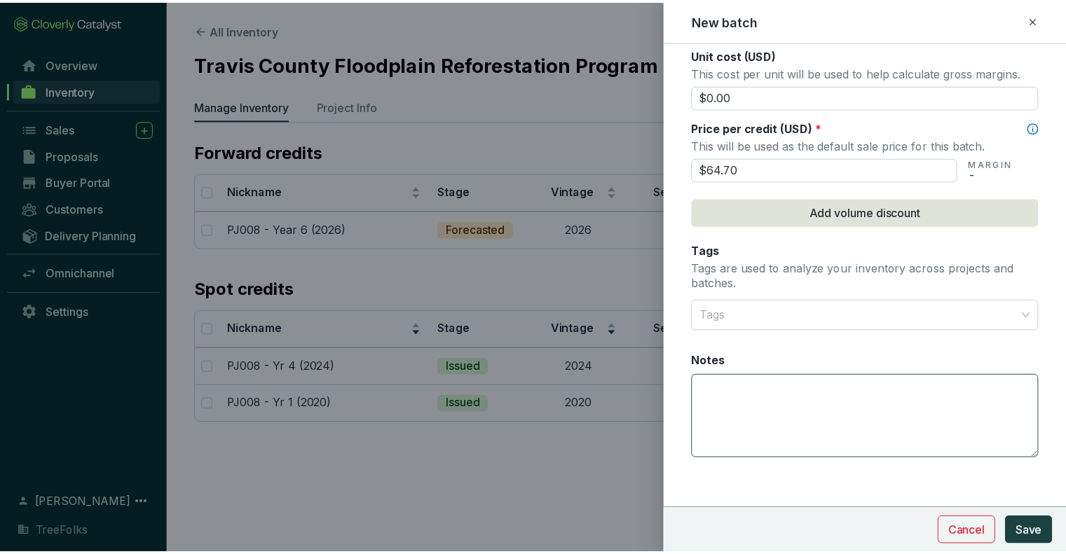
scroll to position [574, 0]
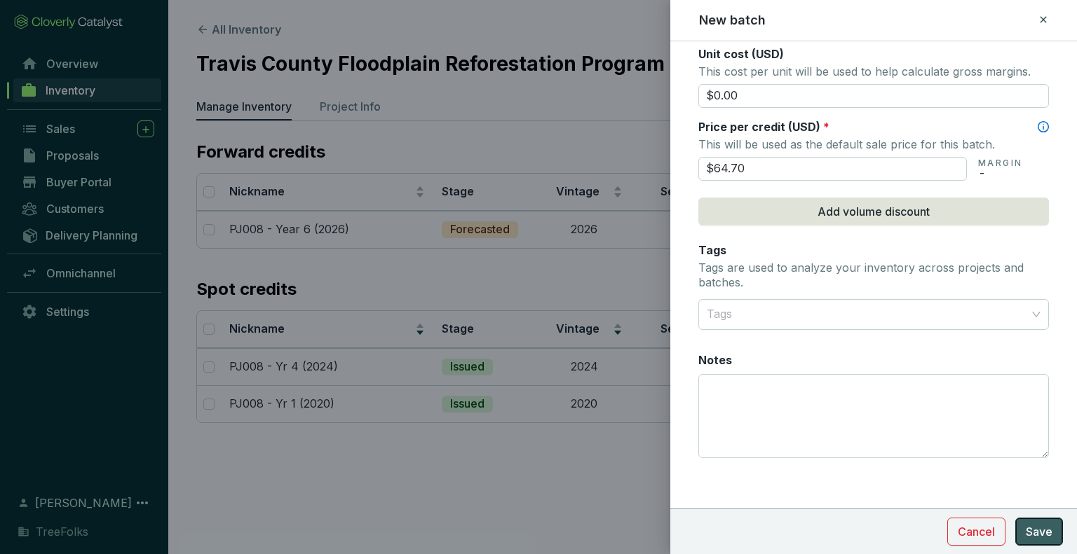
type input "$64.70"
click at [1033, 538] on span "Save" at bounding box center [1039, 532] width 27 height 17
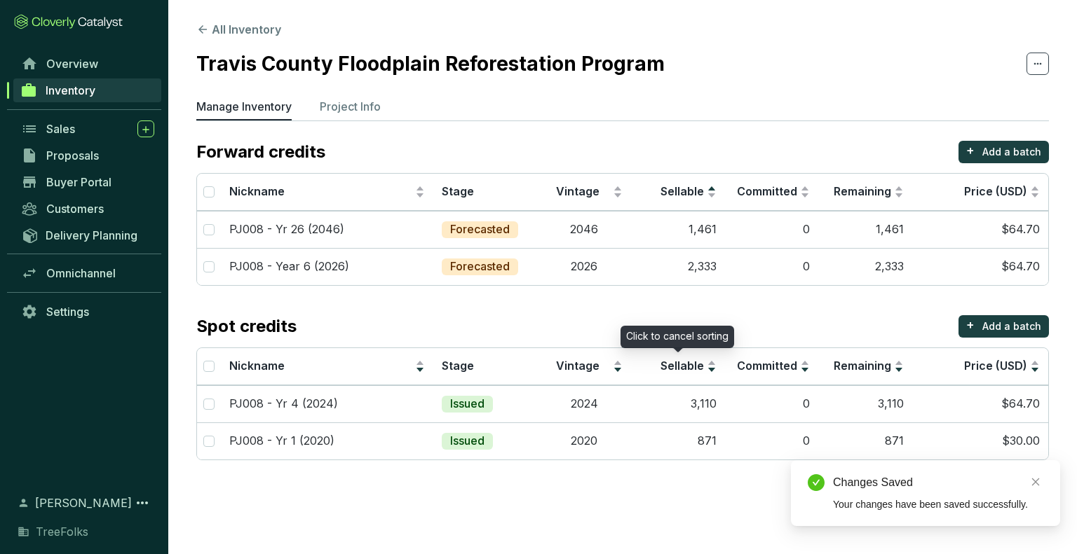
click at [699, 331] on div "Click to cancel sorting" at bounding box center [677, 337] width 114 height 22
click at [708, 316] on div "Spot credits + Add a batch" at bounding box center [622, 326] width 852 height 22
click at [703, 367] on span "Sellable" at bounding box center [681, 366] width 43 height 14
click at [755, 297] on section "Forward credits + Add a batch Nickname Stage Vintage Sellable Committed Remaini…" at bounding box center [622, 301] width 852 height 320
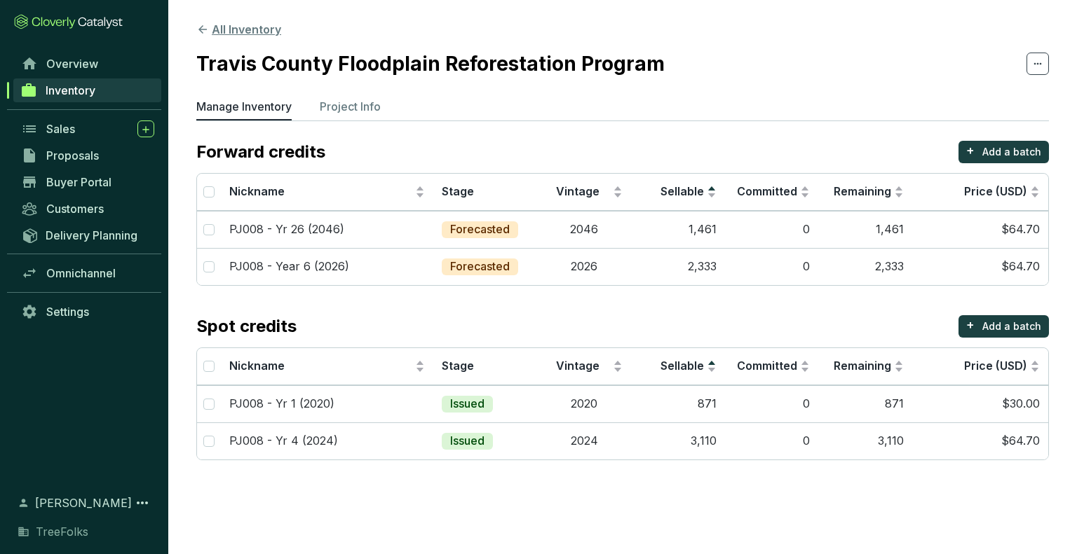
click at [247, 33] on button "All Inventory" at bounding box center [238, 29] width 85 height 17
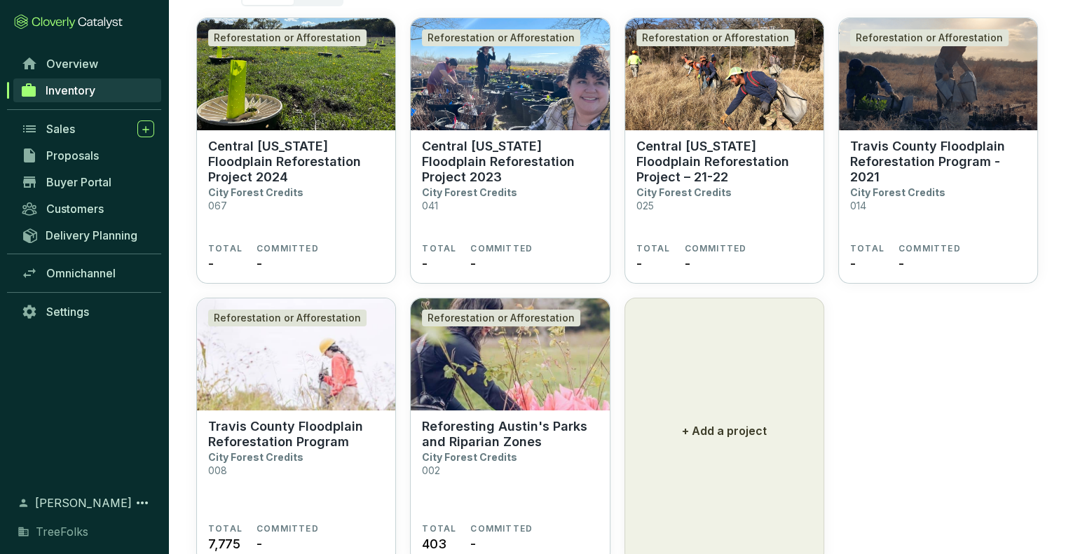
scroll to position [90, 0]
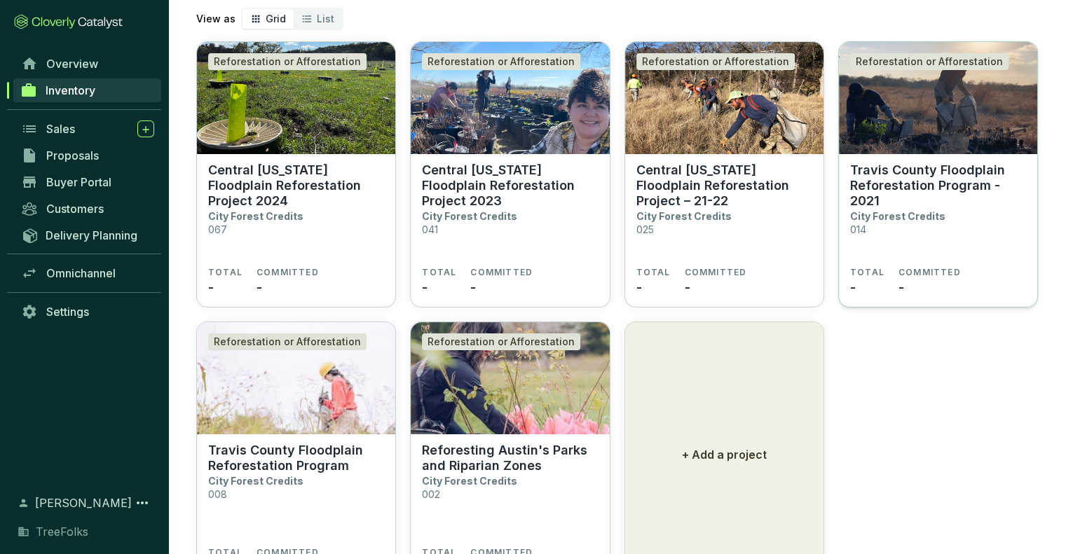
click at [948, 182] on p "Travis County Floodplain Reforestation Program - 2021" at bounding box center [938, 186] width 176 height 46
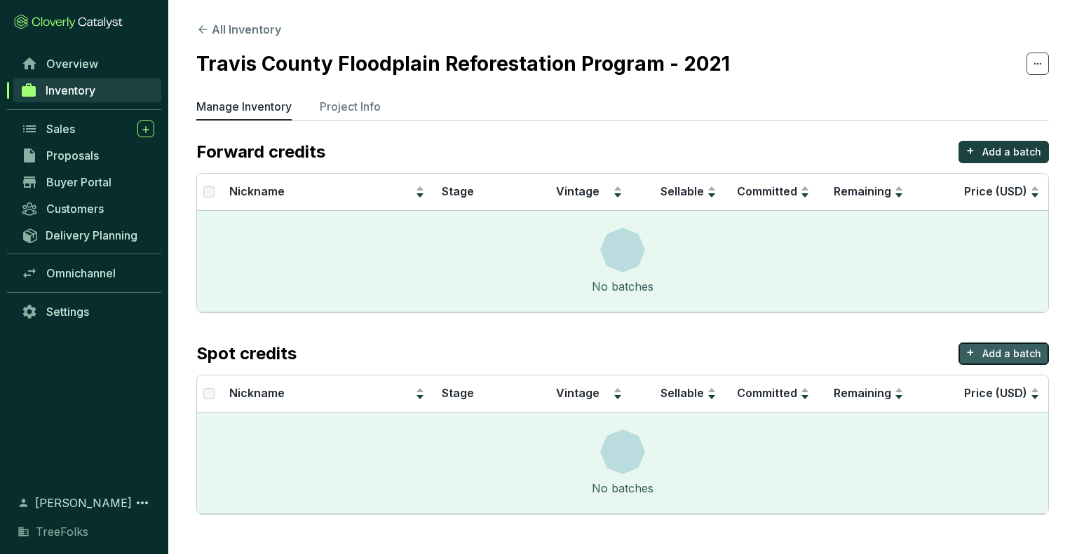
click at [997, 361] on button "+ Add a batch" at bounding box center [1003, 354] width 90 height 22
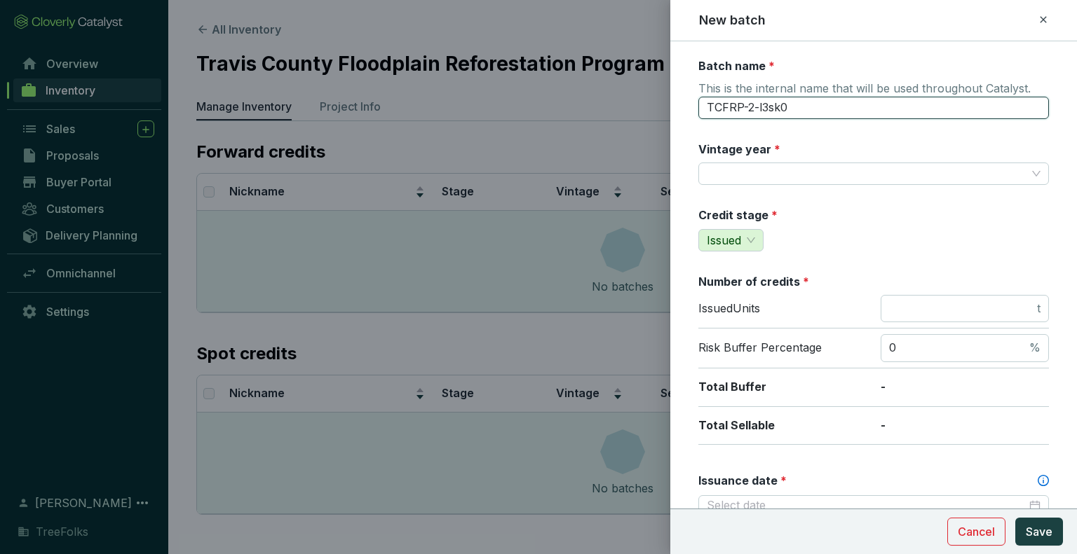
drag, startPoint x: 815, startPoint y: 111, endPoint x: 675, endPoint y: 110, distance: 139.5
type input "PJ014 - Year 1 (2022)"
click at [732, 169] on input "Vintage year *" at bounding box center [867, 173] width 320 height 21
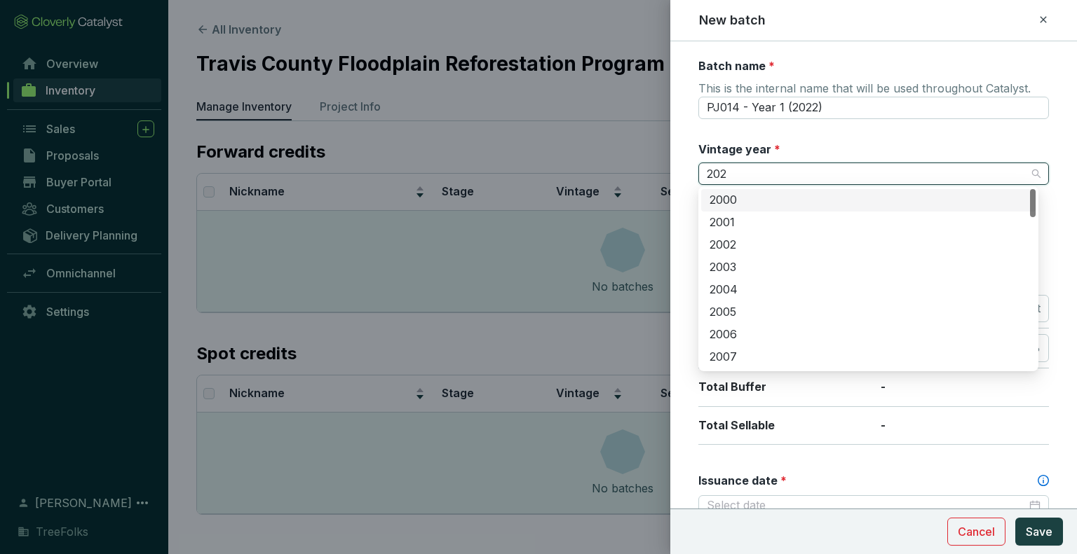
type input "2022"
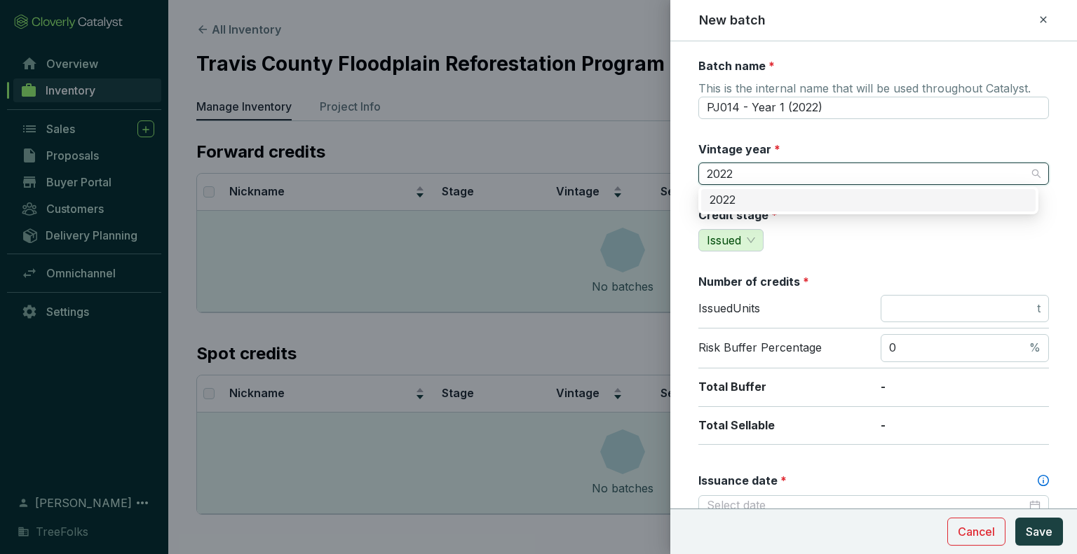
click at [754, 199] on div "2022" at bounding box center [868, 200] width 318 height 15
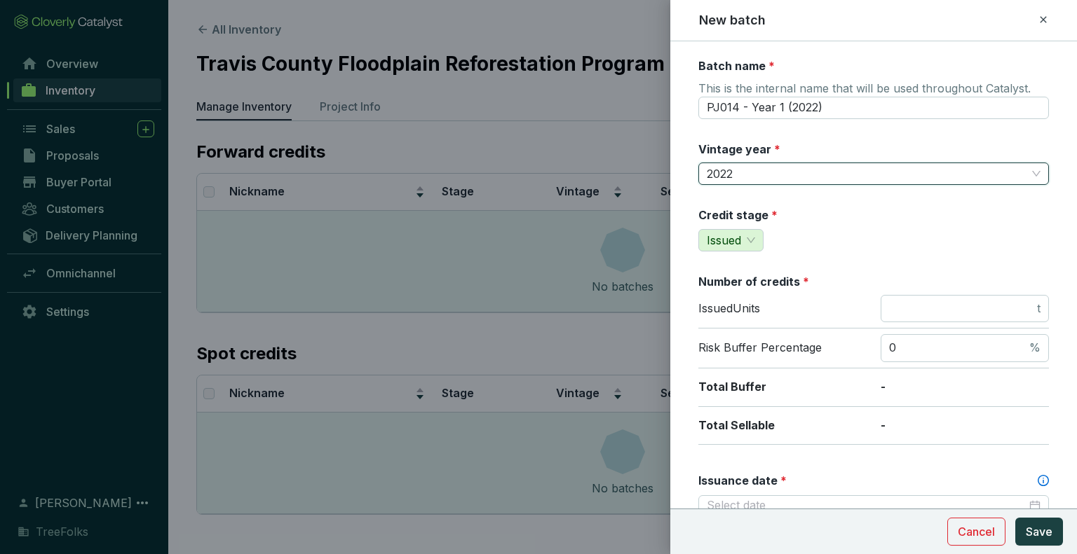
click at [881, 233] on div "Credit stage * Issued" at bounding box center [873, 229] width 350 height 44
click at [944, 315] on span "t" at bounding box center [964, 309] width 168 height 28
click at [946, 314] on input "number" at bounding box center [961, 308] width 145 height 15
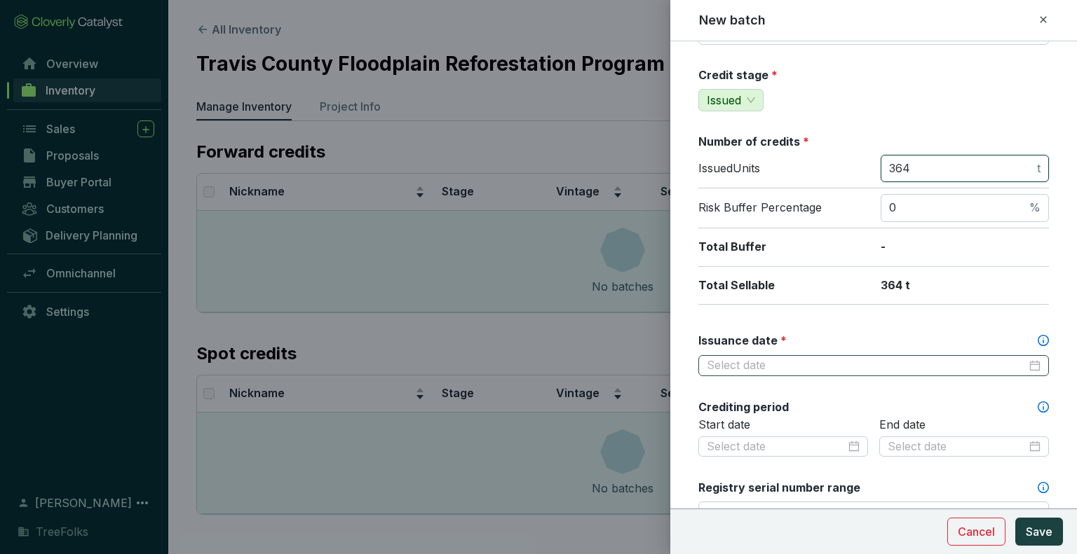
type input "364"
click at [761, 358] on input "Issuance date *" at bounding box center [867, 365] width 320 height 15
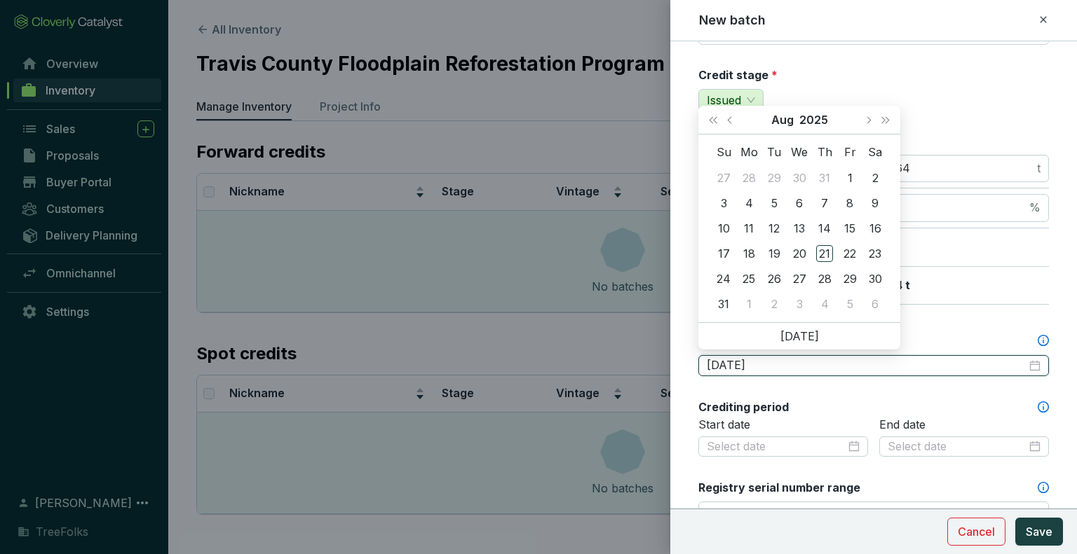
type input "[DATE]"
click at [962, 312] on div "Batch name * This is the internal name that will be used throughout Catalyst. P…" at bounding box center [873, 446] width 350 height 1057
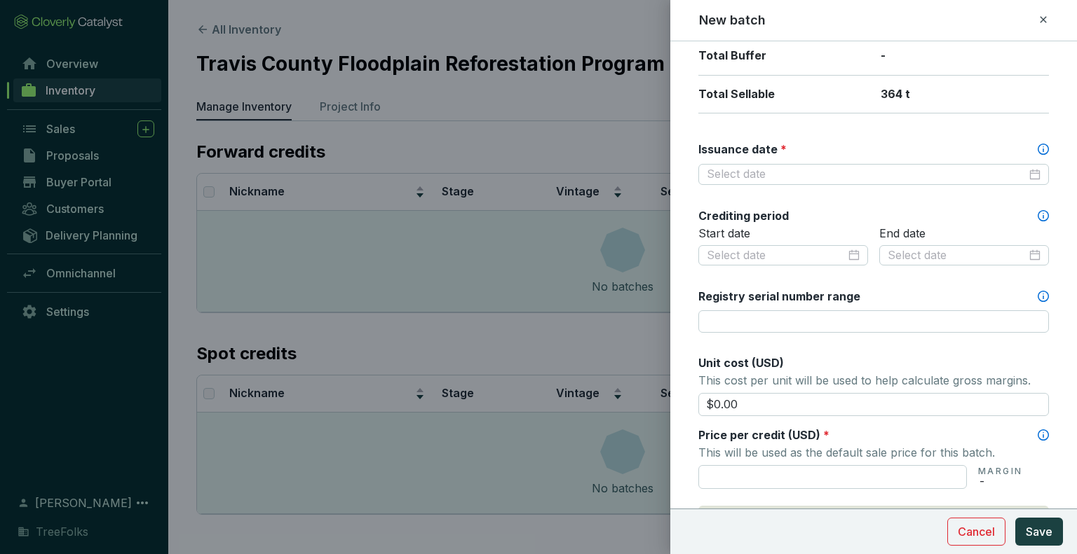
scroll to position [350, 0]
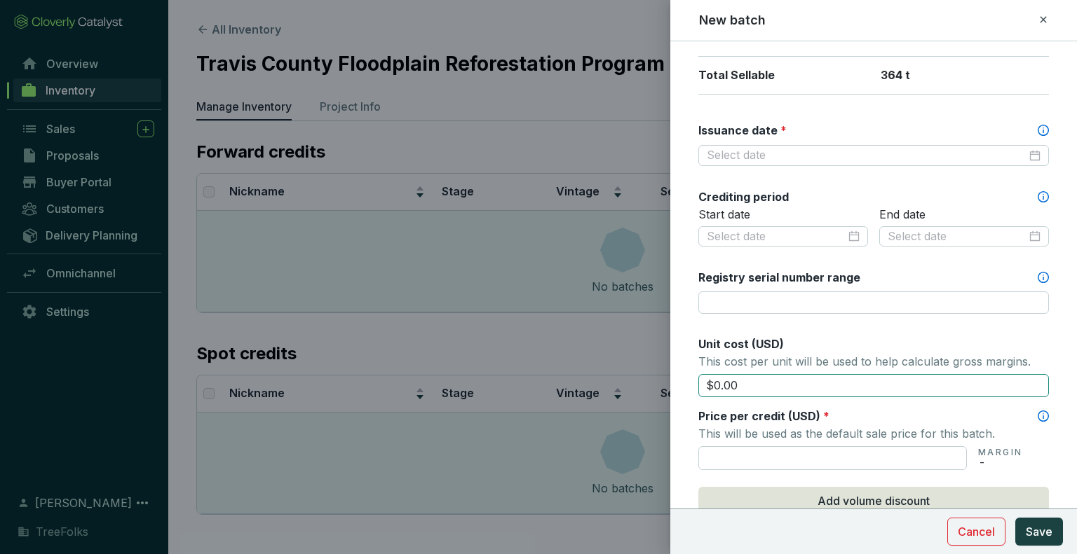
click at [855, 374] on input "$0.00" at bounding box center [873, 386] width 350 height 24
drag, startPoint x: 855, startPoint y: 372, endPoint x: 645, endPoint y: 388, distance: 210.9
click at [645, 388] on div "New batch Batch name * This is the internal name that will be used throughout C…" at bounding box center [538, 277] width 1077 height 554
type input "$64.70"
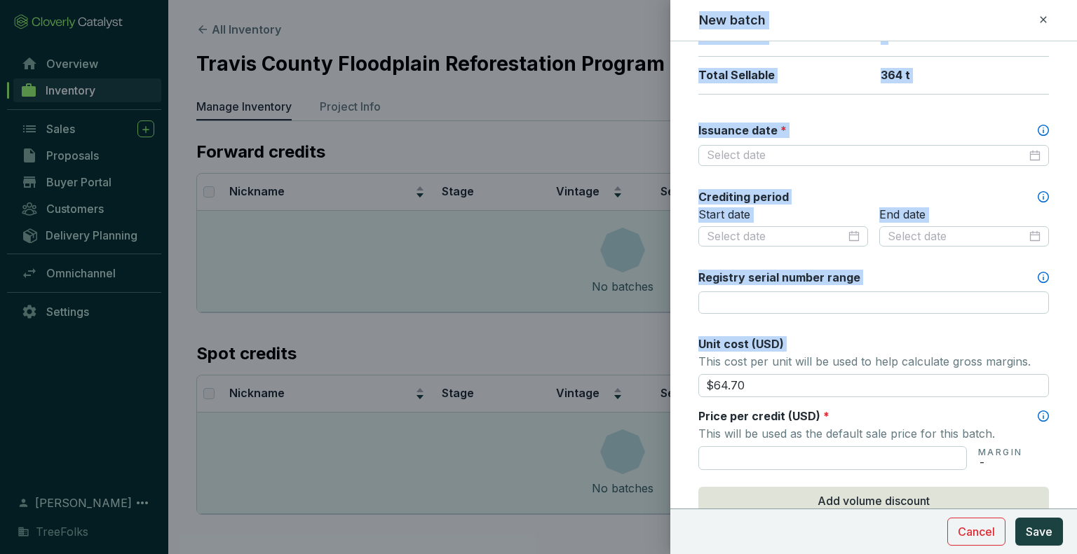
drag, startPoint x: 670, startPoint y: 390, endPoint x: 677, endPoint y: 378, distance: 14.4
click at [656, 383] on div "New batch Batch name * This is the internal name that will be used throughout C…" at bounding box center [538, 277] width 1077 height 554
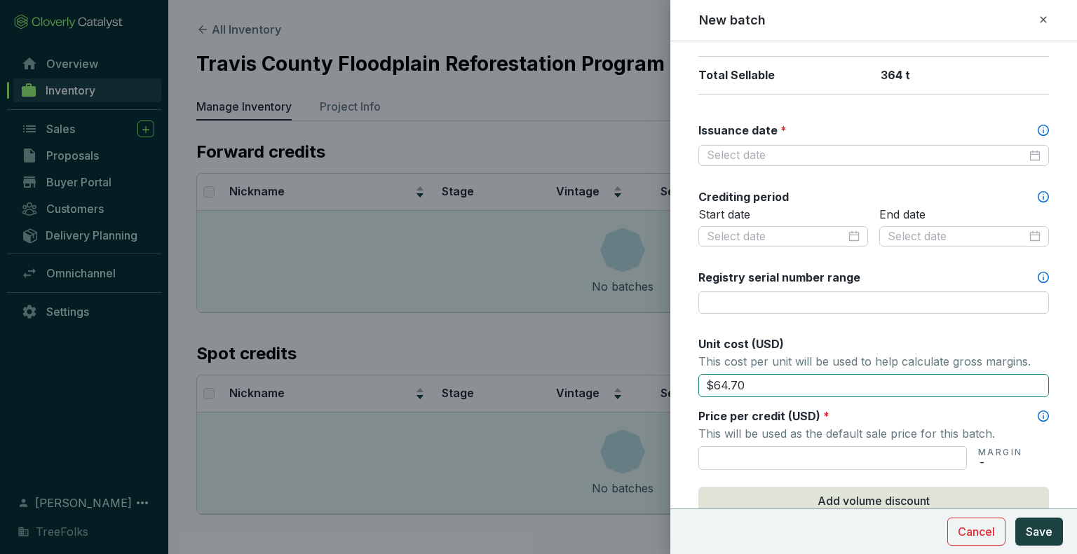
click at [733, 381] on input "$64.70" at bounding box center [873, 386] width 350 height 24
drag, startPoint x: 759, startPoint y: 381, endPoint x: 695, endPoint y: 381, distance: 63.8
click at [695, 381] on form "Batch name * This is the internal name that will be used throughout Catalyst. P…" at bounding box center [873, 270] width 407 height 1124
click at [730, 456] on input "text" at bounding box center [832, 459] width 268 height 24
paste input "$64.70"
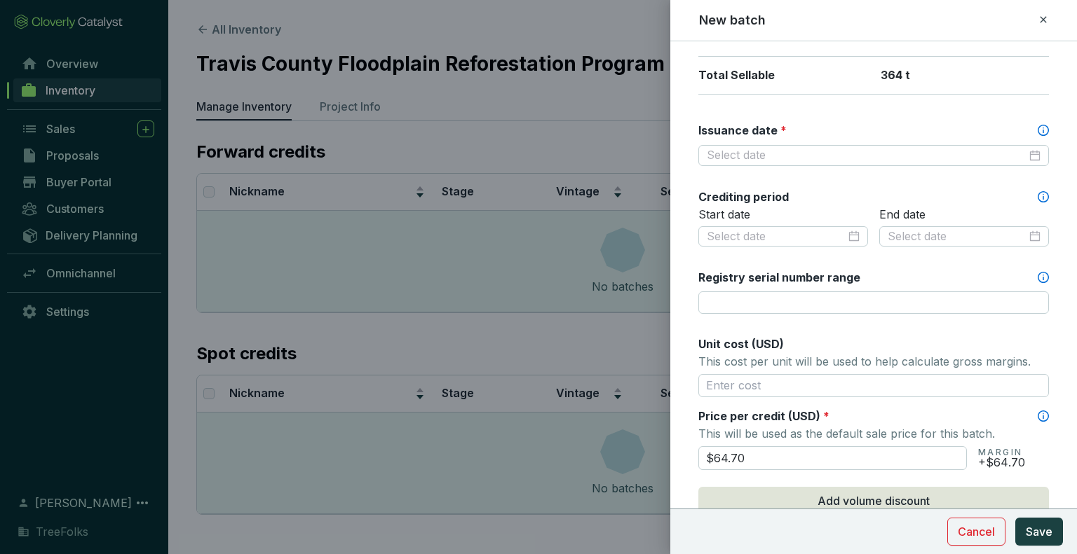
type input "$64.70"
click at [823, 416] on span "*" at bounding box center [826, 416] width 6 height 14
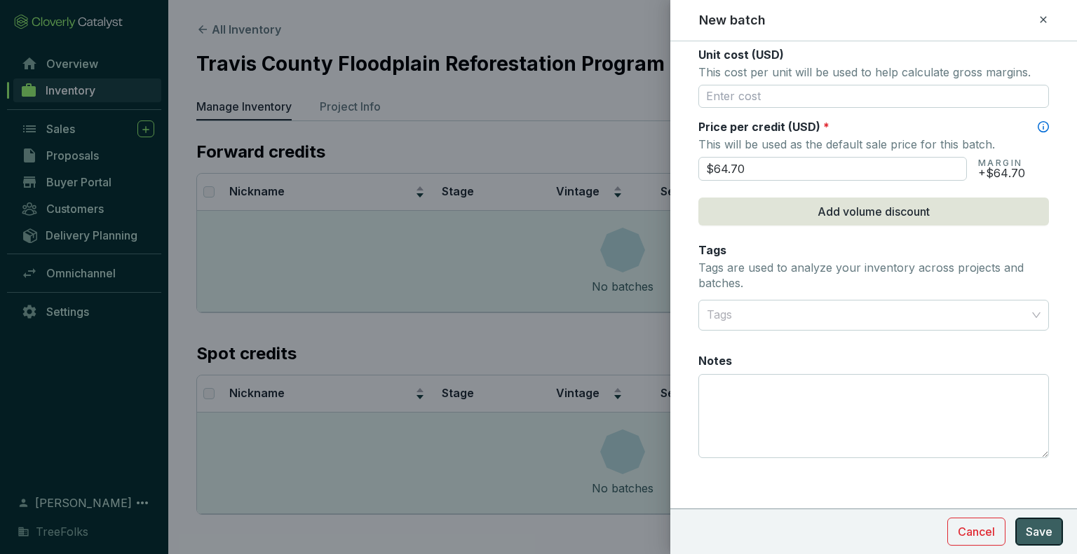
click at [1040, 538] on span "Save" at bounding box center [1039, 532] width 27 height 17
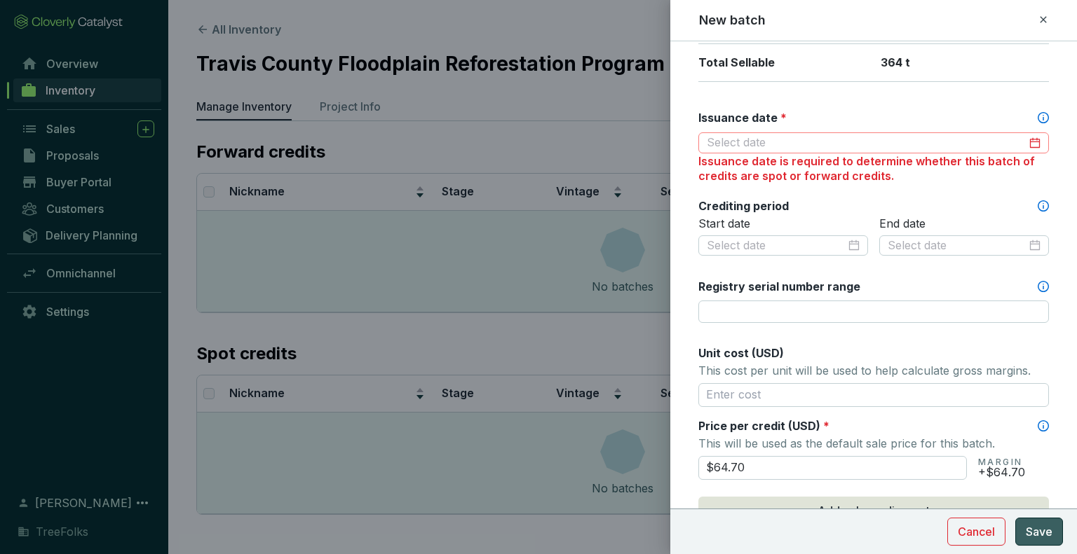
scroll to position [241, 0]
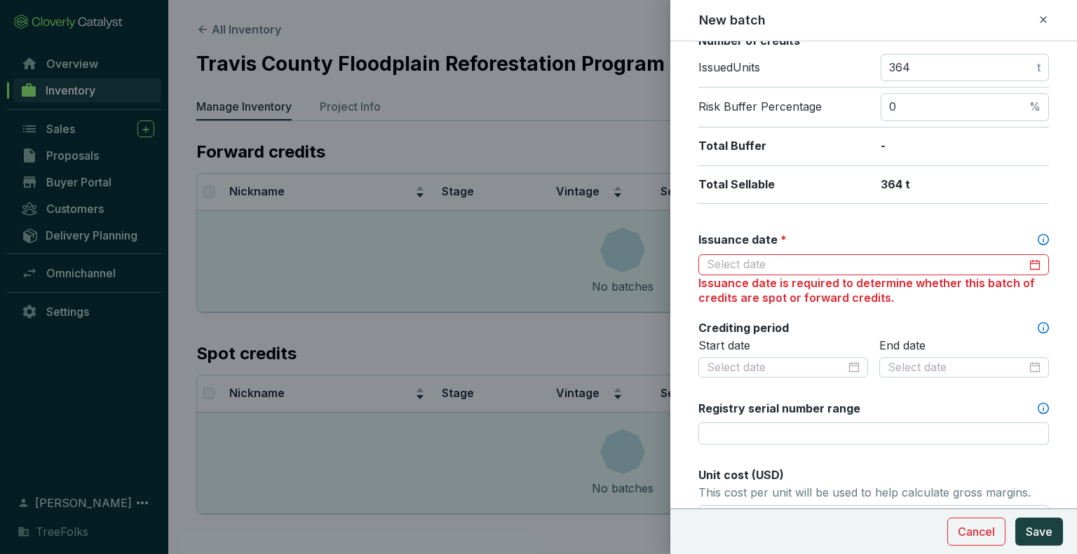
click at [866, 276] on div "Issuance date is required to determine whether this batch of credits are spot o…" at bounding box center [873, 291] width 350 height 30
click at [849, 262] on input "Issuance date *" at bounding box center [867, 264] width 320 height 15
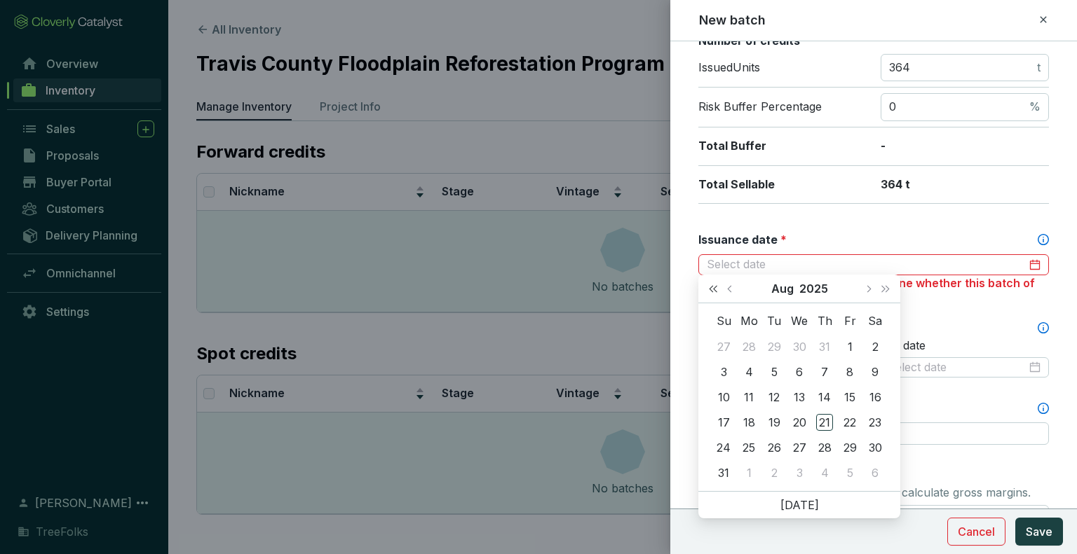
click at [712, 289] on span "Last year (Control + left)" at bounding box center [712, 288] width 7 height 7
click at [730, 293] on button "Previous month (PageUp)" at bounding box center [731, 289] width 18 height 28
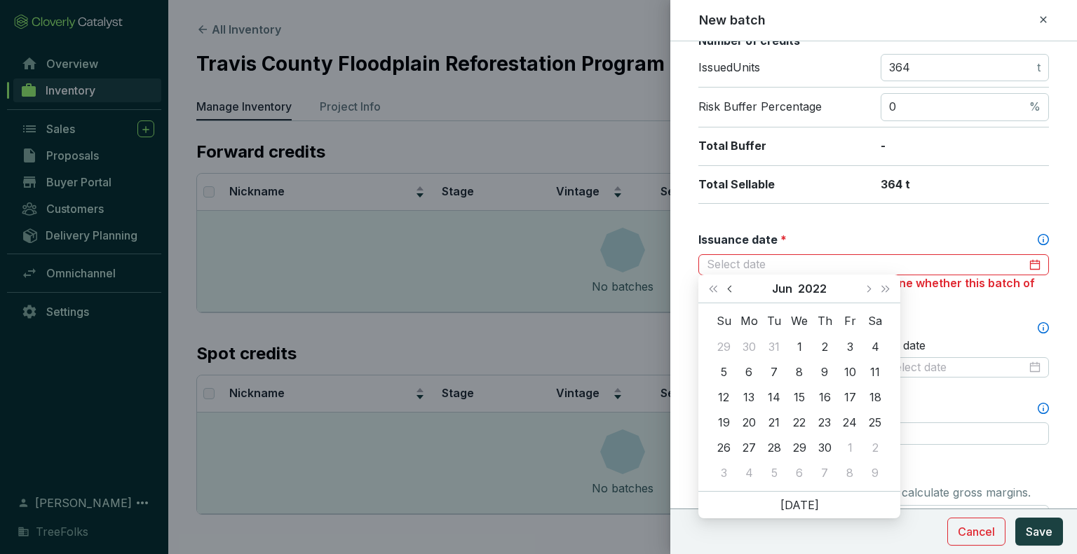
click at [730, 293] on button "Previous month (PageUp)" at bounding box center [731, 289] width 18 height 28
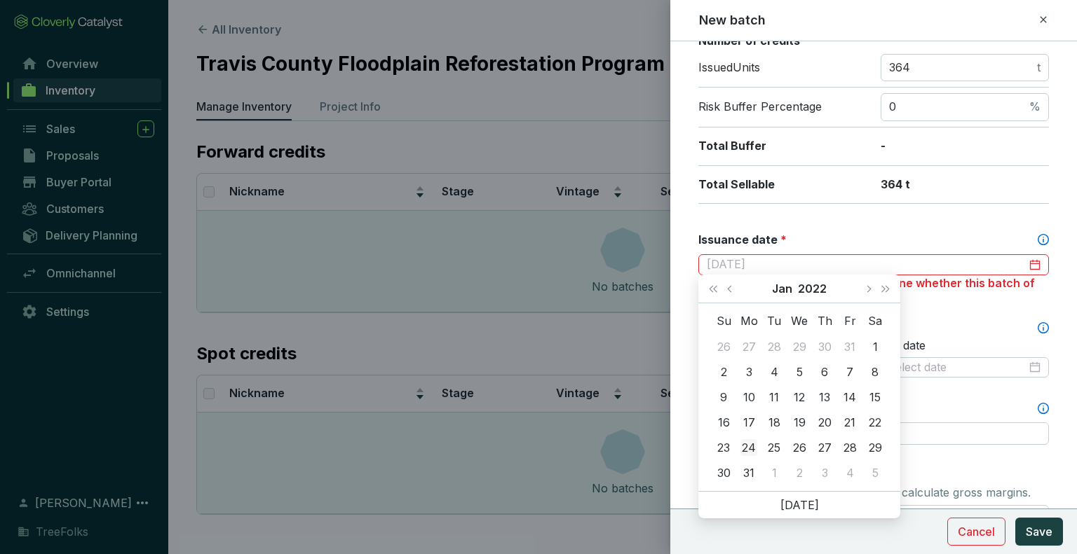
type input "2022-01-24"
click at [747, 444] on div "24" at bounding box center [748, 448] width 17 height 17
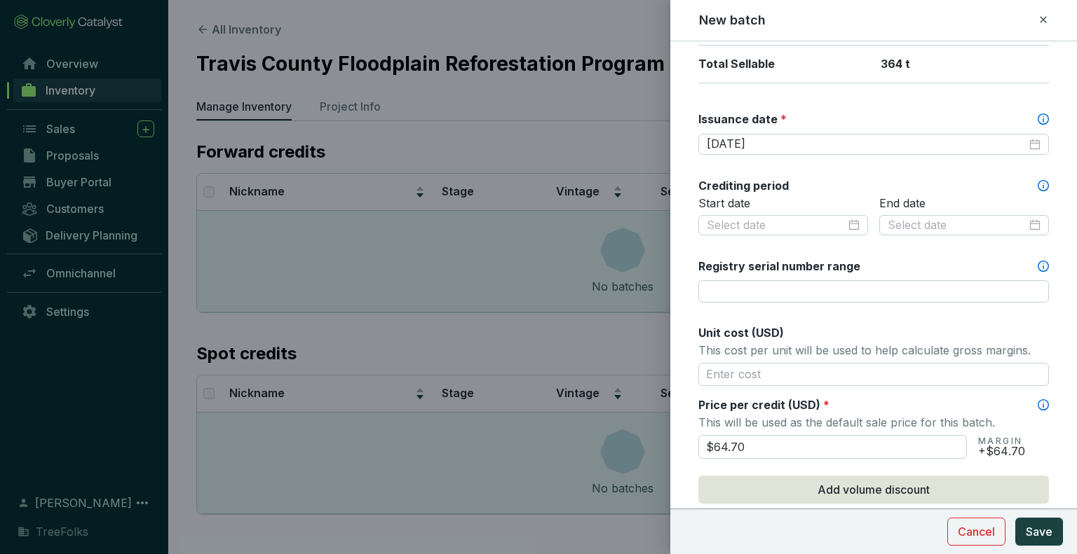
scroll to position [381, 0]
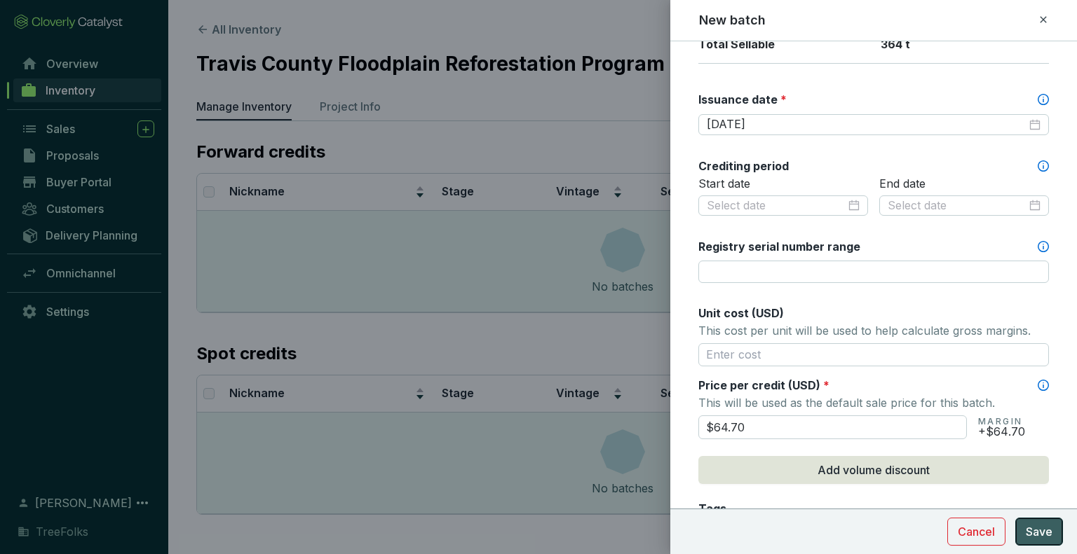
click at [1046, 526] on span "Save" at bounding box center [1039, 532] width 27 height 17
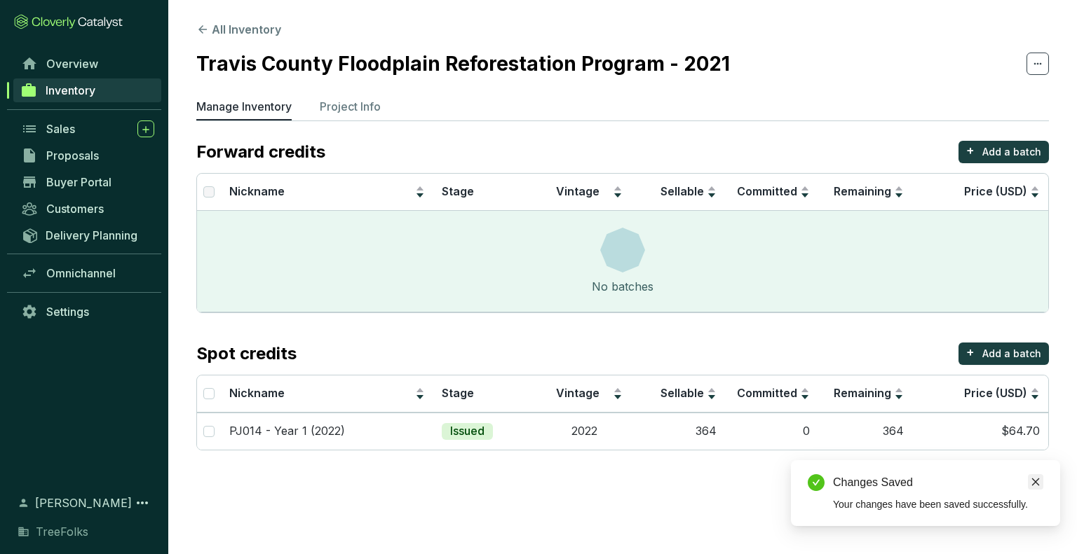
click at [1035, 482] on icon "close" at bounding box center [1036, 483] width 8 height 8
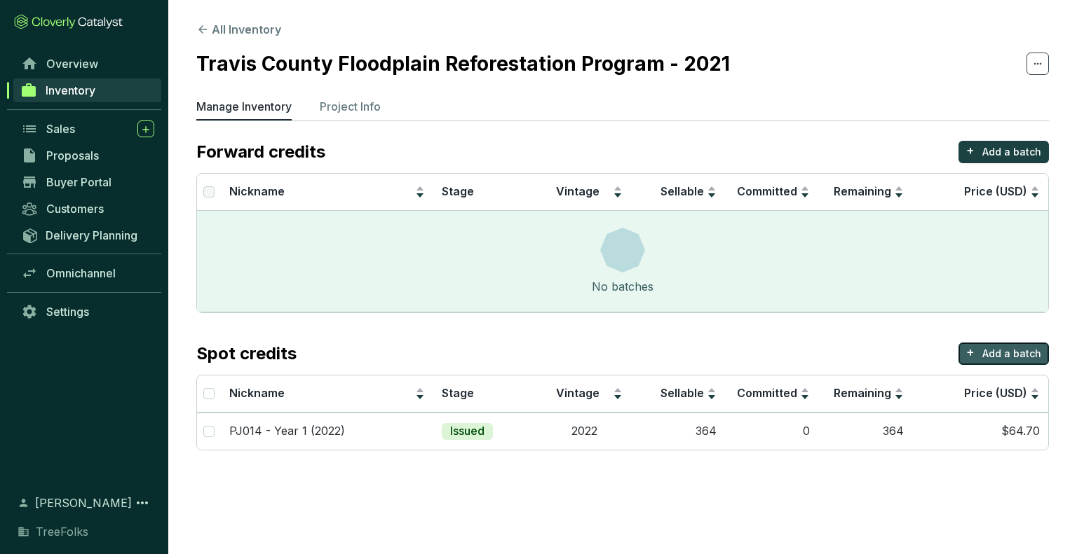
click at [1037, 355] on p "Add a batch" at bounding box center [1011, 354] width 59 height 14
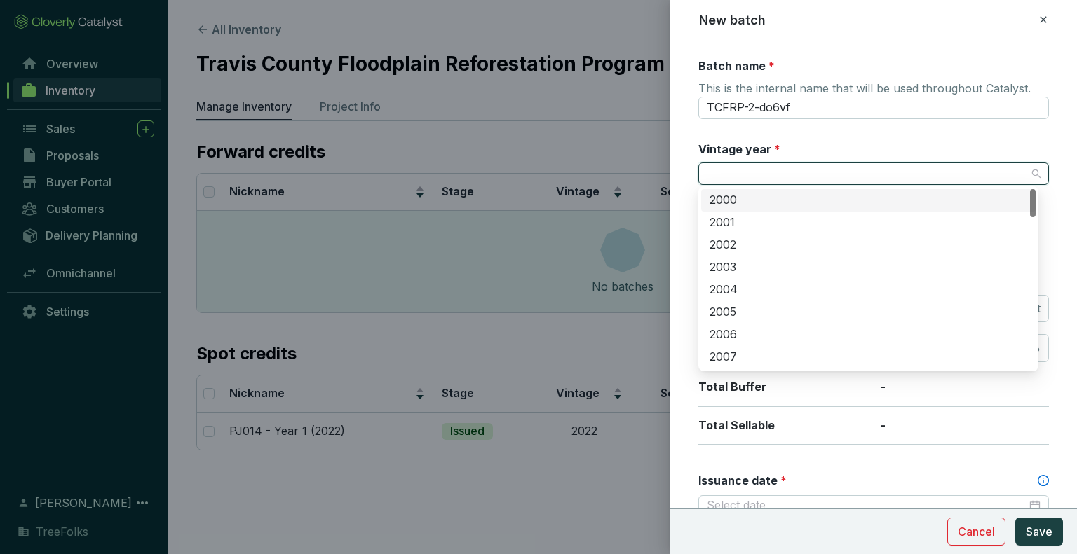
click at [760, 170] on input "Vintage year *" at bounding box center [867, 173] width 320 height 21
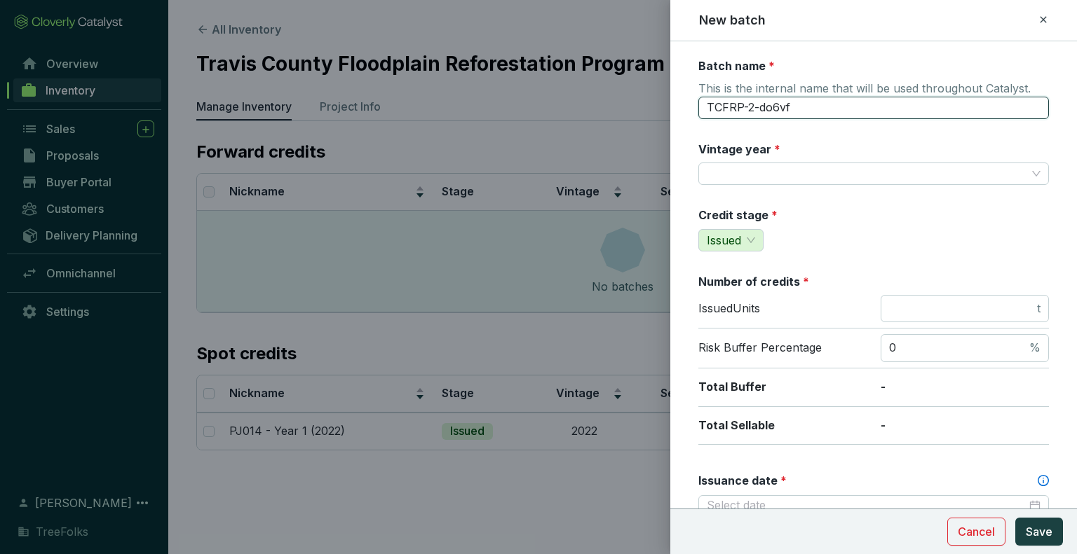
drag, startPoint x: 823, startPoint y: 107, endPoint x: 634, endPoint y: 125, distance: 190.2
click at [634, 125] on div "New batch Batch name * This is the internal name that will be used throughout C…" at bounding box center [538, 277] width 1077 height 554
click at [781, 104] on input "PJ014 - Year 1 (2022)" at bounding box center [873, 108] width 350 height 22
click at [817, 102] on input "PJ014 - Year 4 (2022)" at bounding box center [873, 108] width 350 height 22
type input "PJ014 - Year 4 (2025)"
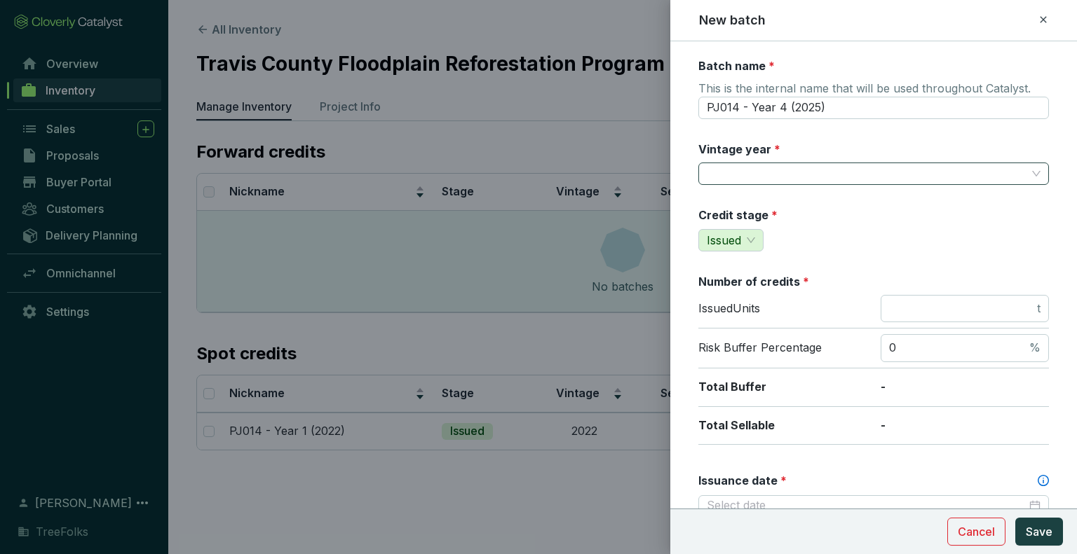
click at [796, 175] on input "Vintage year *" at bounding box center [867, 173] width 320 height 21
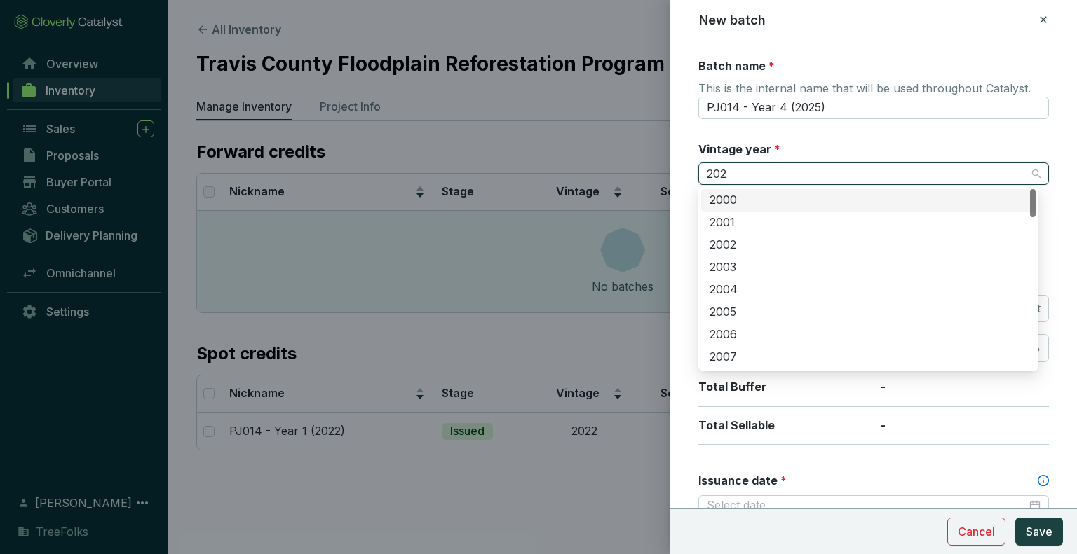
type input "2025"
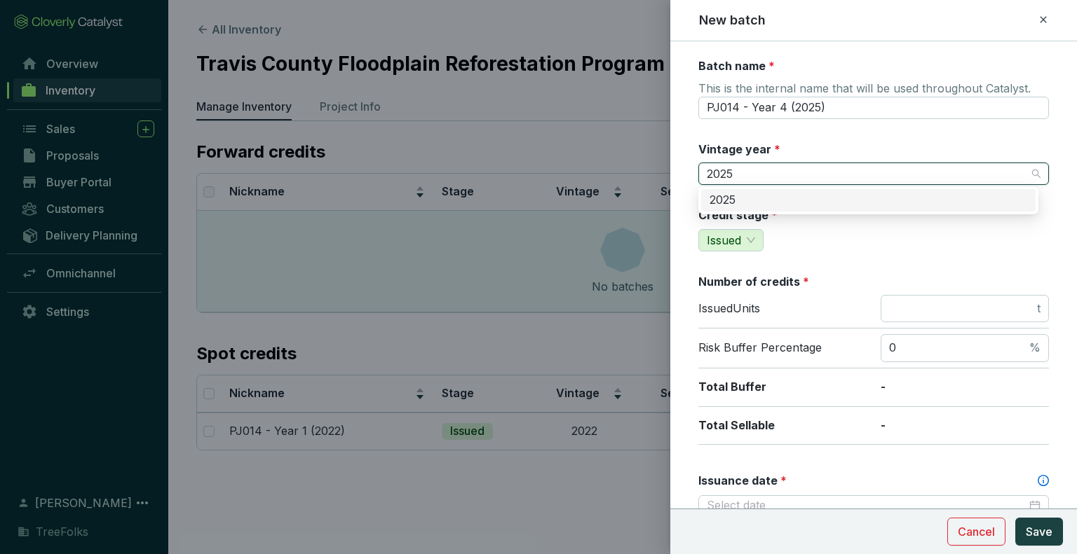
click at [838, 201] on div "2025" at bounding box center [868, 200] width 318 height 15
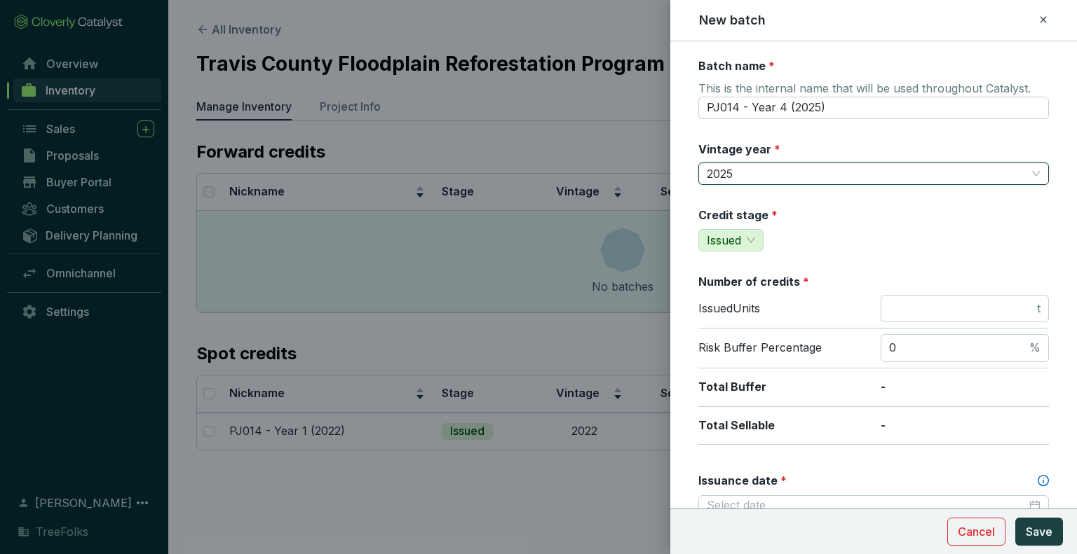
click at [854, 212] on div "Credit stage * Issued" at bounding box center [873, 229] width 350 height 44
click at [932, 297] on span "t" at bounding box center [964, 309] width 168 height 28
click at [932, 309] on input "number" at bounding box center [961, 308] width 145 height 15
type input "1169"
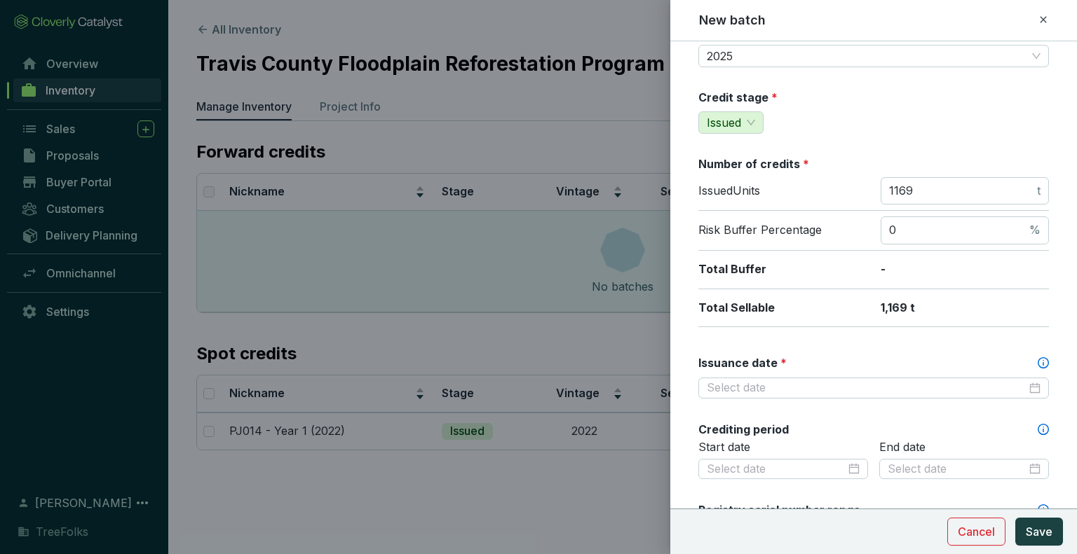
scroll to position [140, 0]
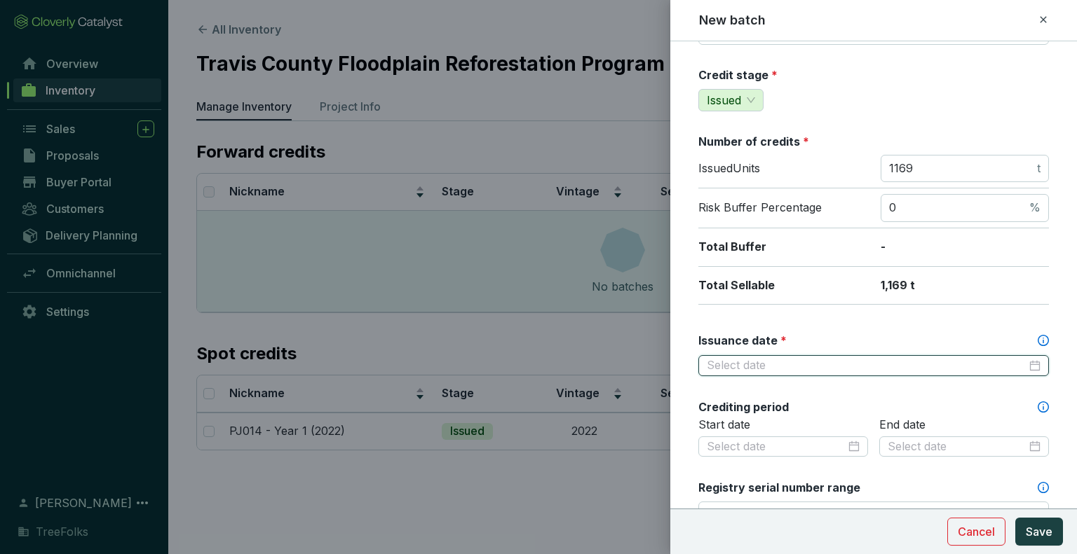
click at [807, 362] on input "Issuance date *" at bounding box center [867, 365] width 320 height 15
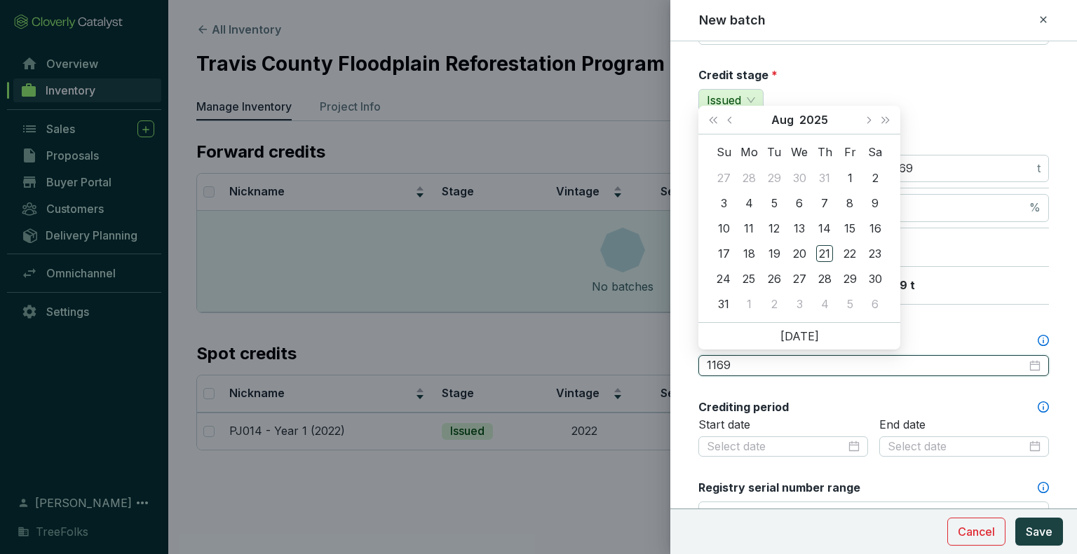
type input "1169"
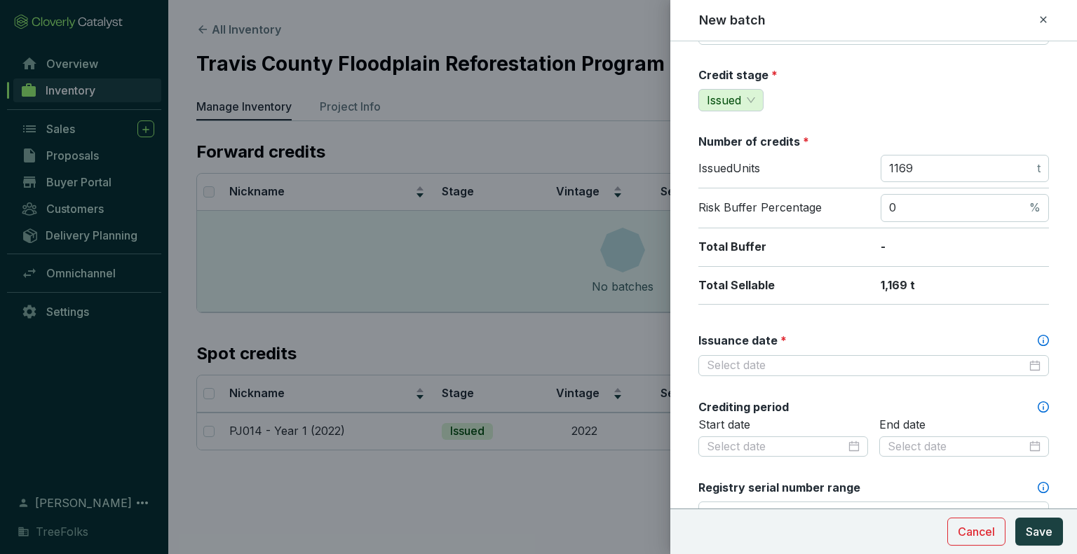
click at [986, 104] on div "Credit stage * Issued" at bounding box center [873, 89] width 350 height 44
click at [783, 358] on input "Issuance date *" at bounding box center [867, 365] width 320 height 15
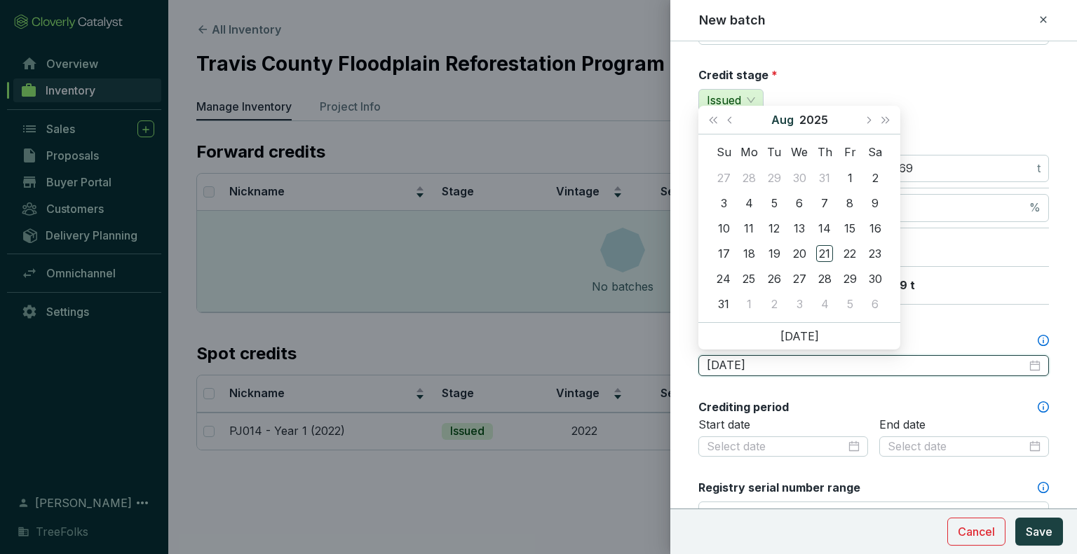
type input "2025-07-29"
click at [732, 126] on button "Previous month (PageUp)" at bounding box center [731, 120] width 18 height 28
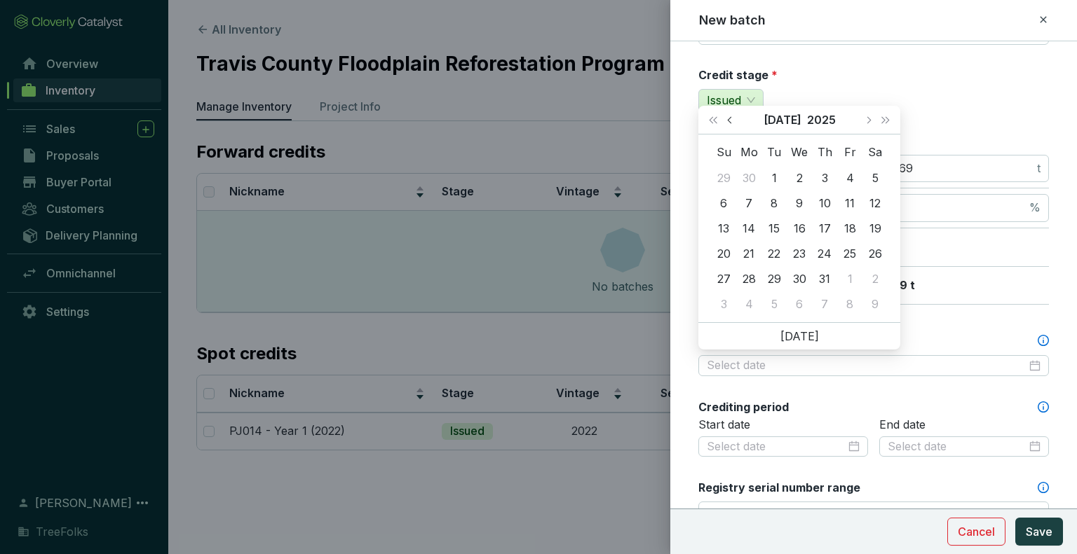
click at [732, 126] on button "Previous month (PageUp)" at bounding box center [731, 120] width 18 height 28
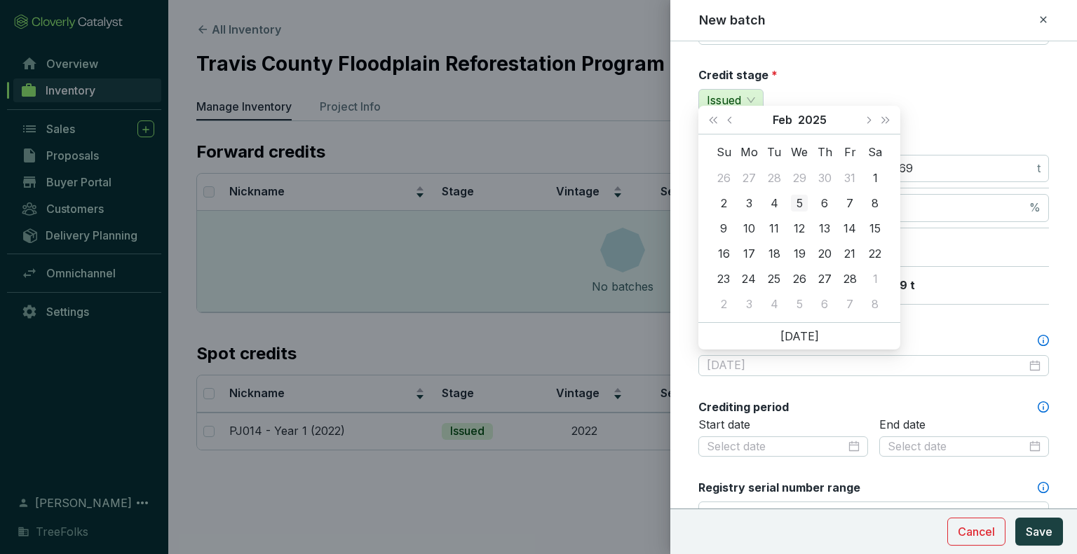
type input "2025-02-05"
click at [793, 201] on div "5" at bounding box center [799, 203] width 17 height 17
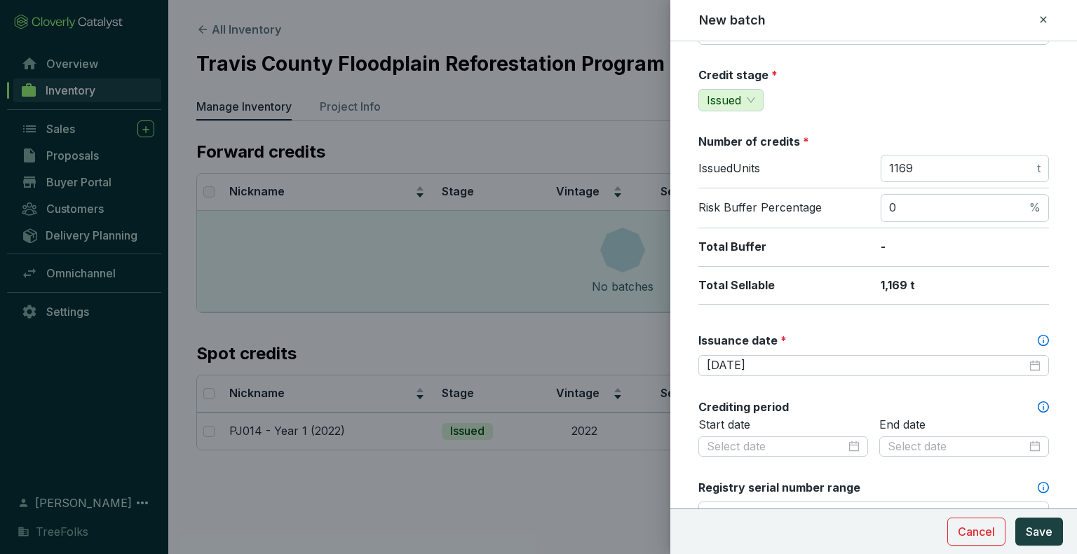
click at [1015, 288] on p "1,169 t" at bounding box center [964, 285] width 168 height 15
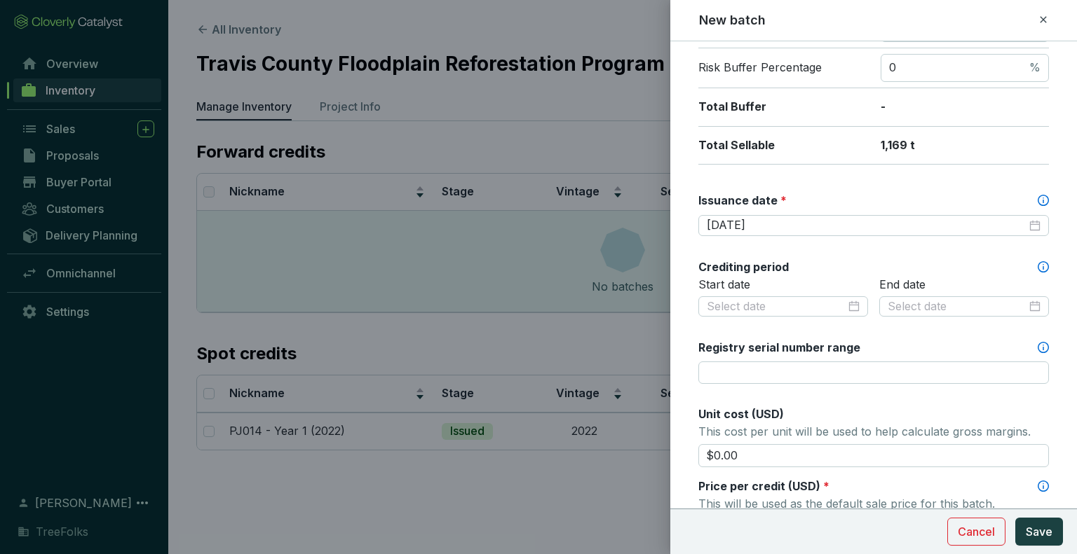
scroll to position [350, 0]
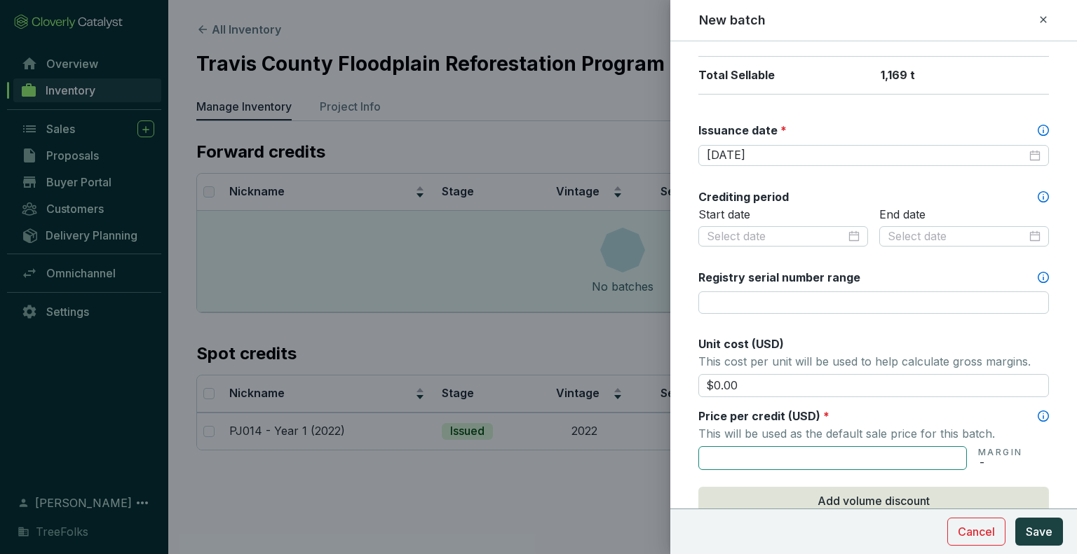
click at [754, 457] on input "text" at bounding box center [832, 459] width 268 height 24
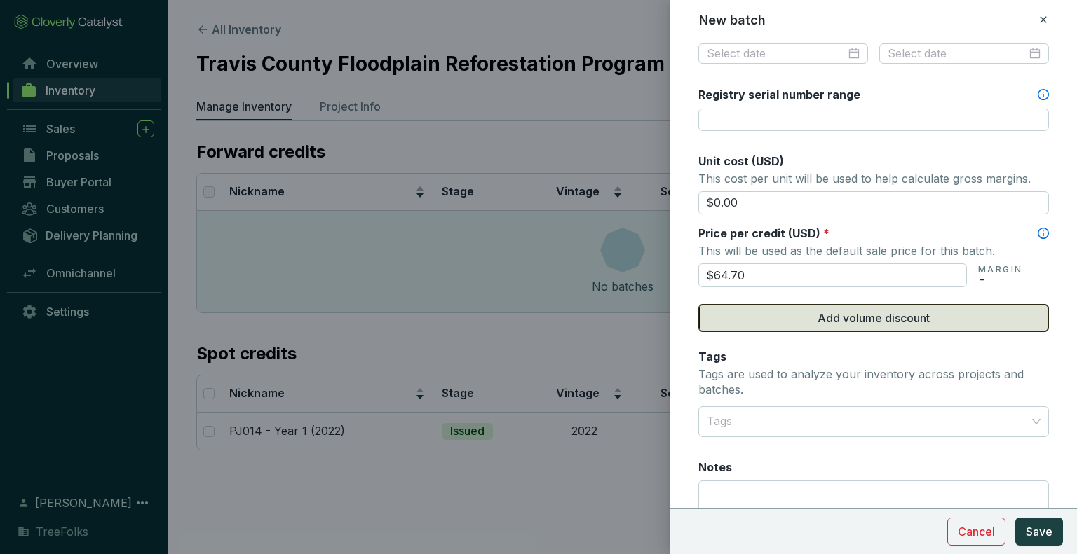
scroll to position [631, 0]
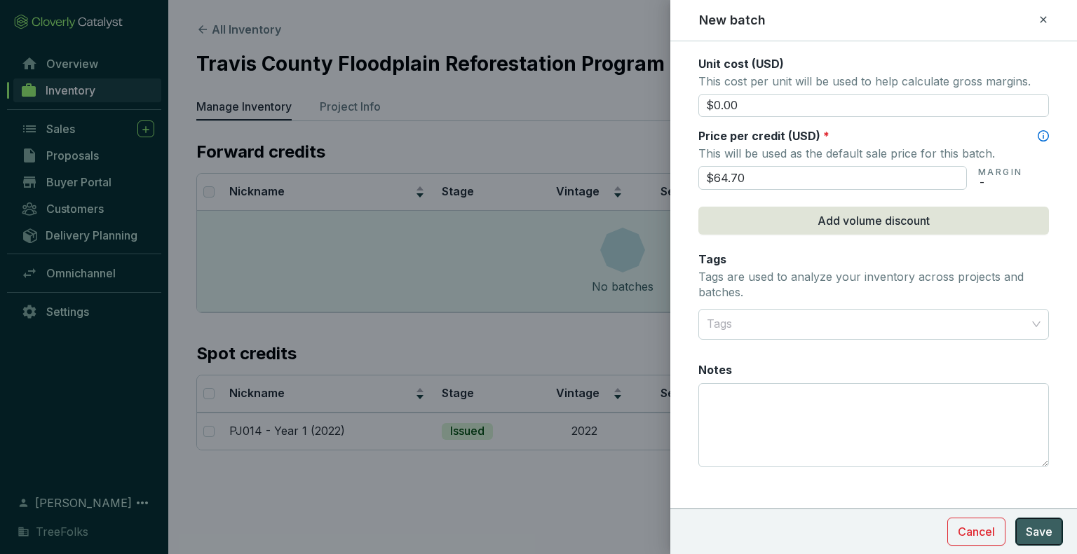
type input "$64.70"
click at [1038, 530] on span "Save" at bounding box center [1039, 532] width 27 height 17
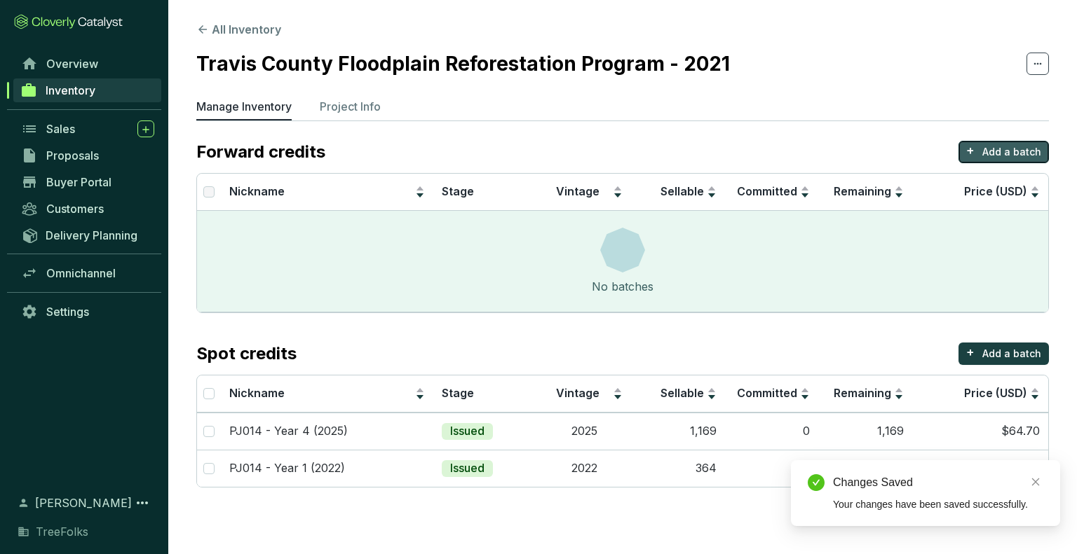
click at [1022, 153] on p "Add a batch" at bounding box center [1011, 152] width 59 height 14
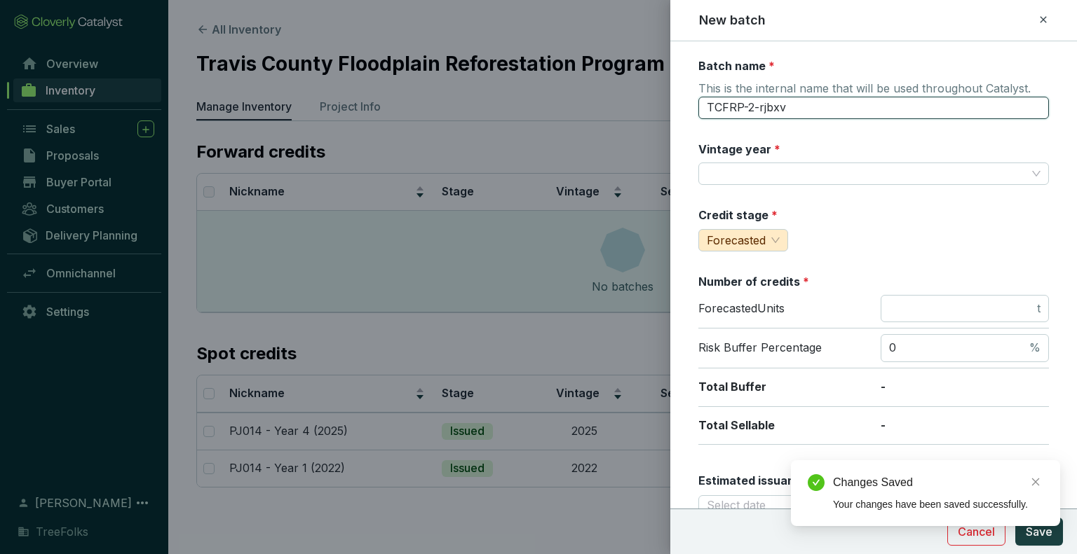
drag, startPoint x: 848, startPoint y: 107, endPoint x: 552, endPoint y: 113, distance: 295.9
click at [552, 113] on div "New batch Batch name * This is the internal name that will be used throughout C…" at bounding box center [538, 277] width 1077 height 554
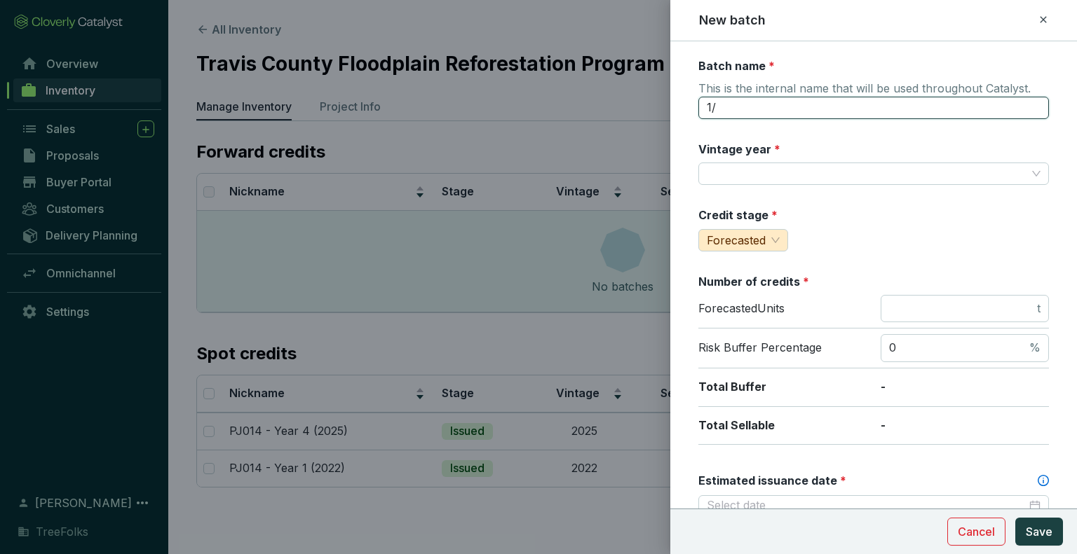
type input "1"
type input "PJ014 - Year 6 (2027)"
click at [782, 186] on div "Batch name * This is the internal name that will be used throughout Catalyst. P…" at bounding box center [873, 553] width 350 height 991
click at [775, 174] on input "Vintage year *" at bounding box center [867, 173] width 320 height 21
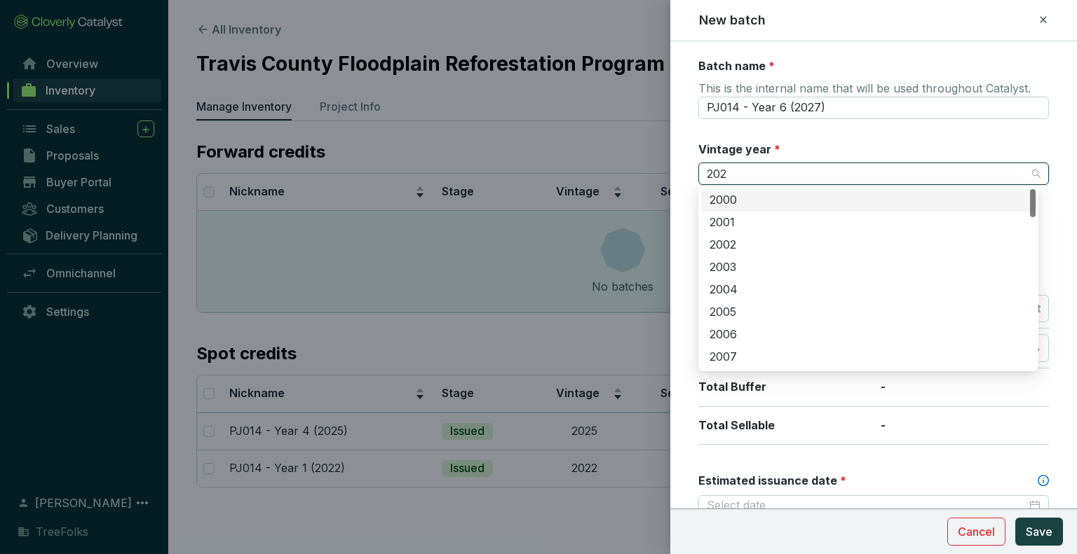
type input "2027"
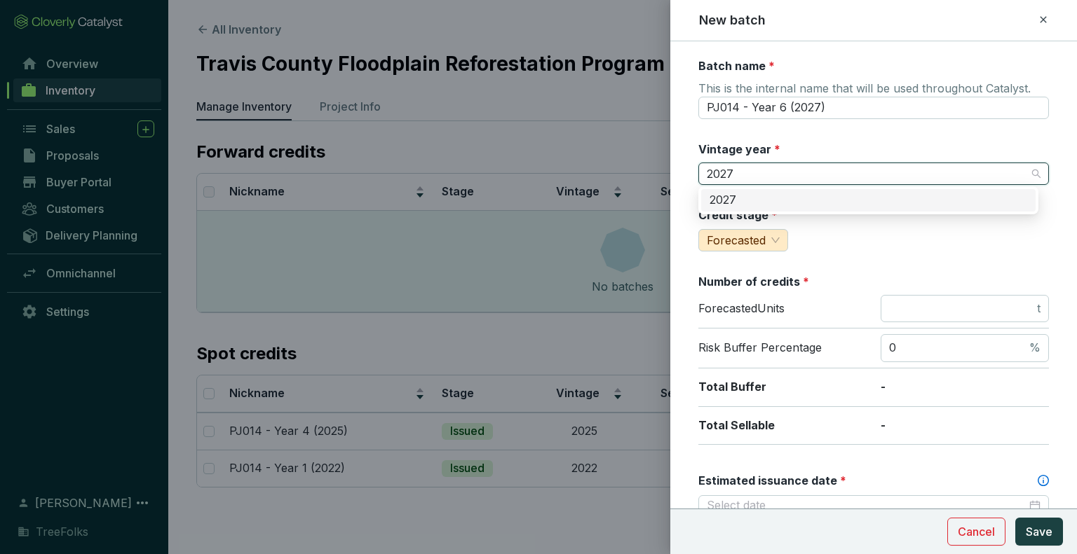
click at [751, 201] on div "2027" at bounding box center [868, 200] width 318 height 15
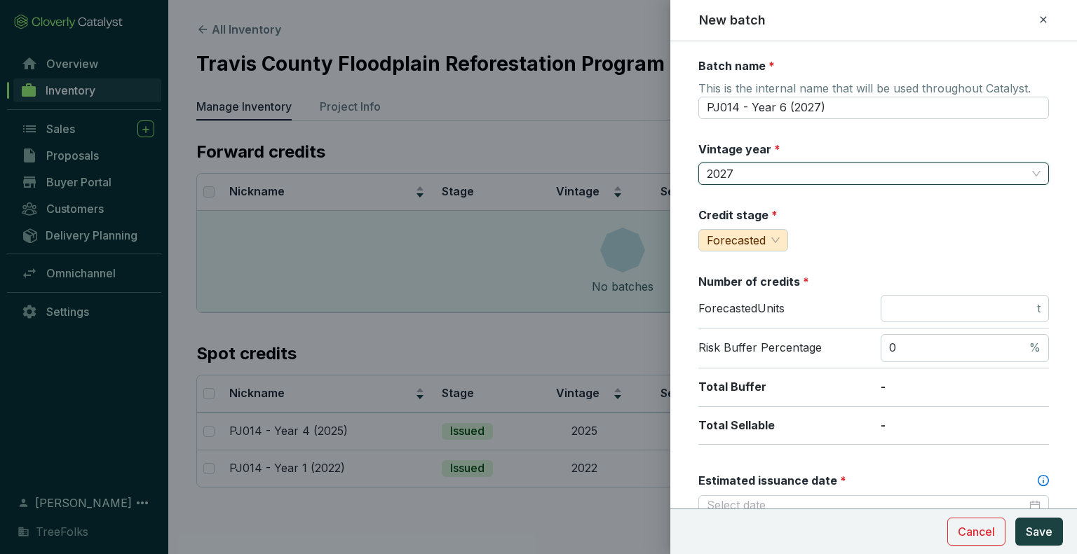
click at [941, 240] on div "Credit stage * Forecasted" at bounding box center [873, 229] width 350 height 44
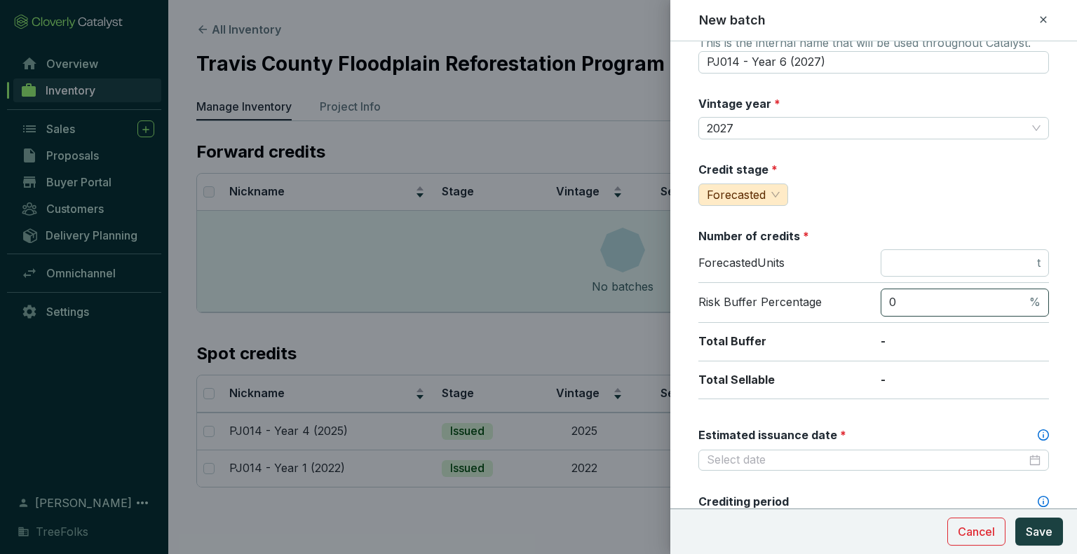
scroll to position [70, 0]
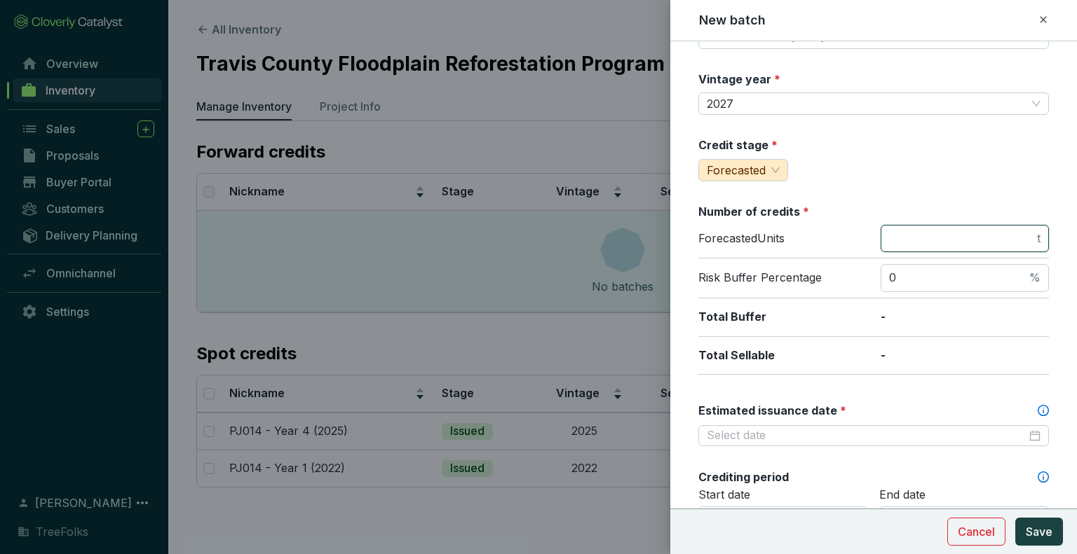
click at [987, 232] on input "number" at bounding box center [961, 238] width 145 height 15
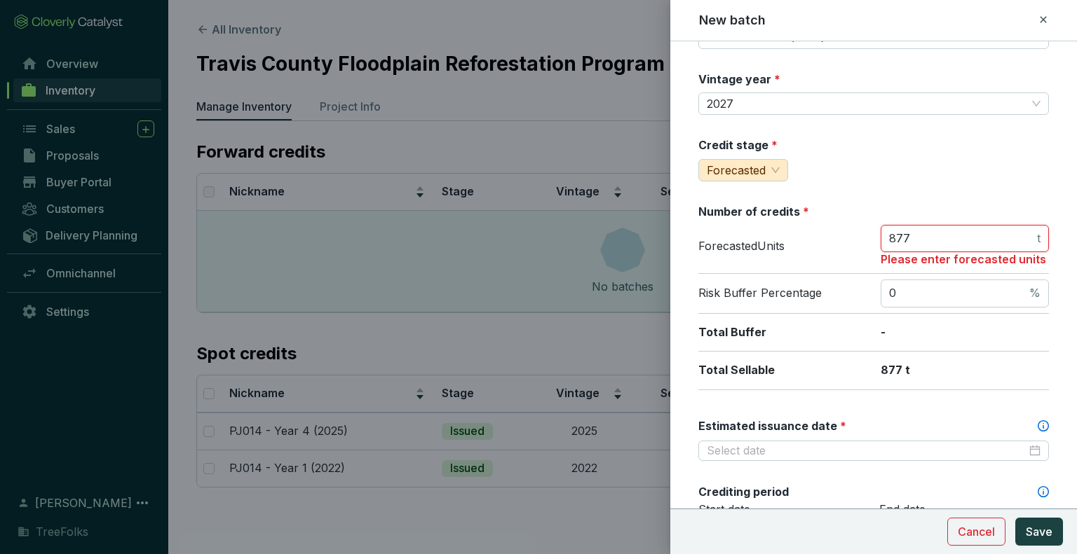
type input "877"
click at [996, 157] on div "Credit stage * Forecasted" at bounding box center [873, 159] width 350 height 44
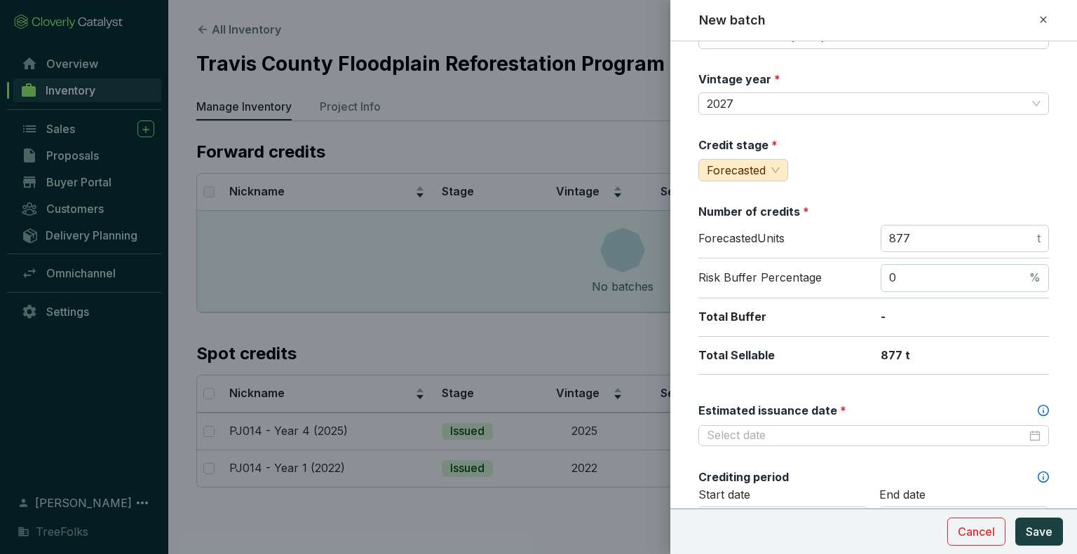
click at [979, 180] on div "Batch name * This is the internal name that will be used throughout Catalyst. P…" at bounding box center [873, 483] width 350 height 991
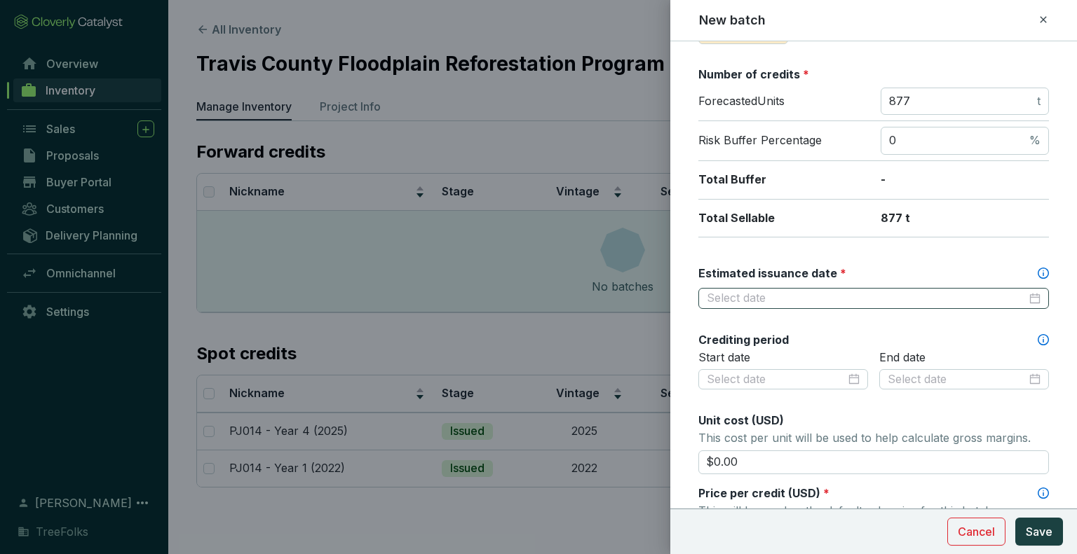
scroll to position [210, 0]
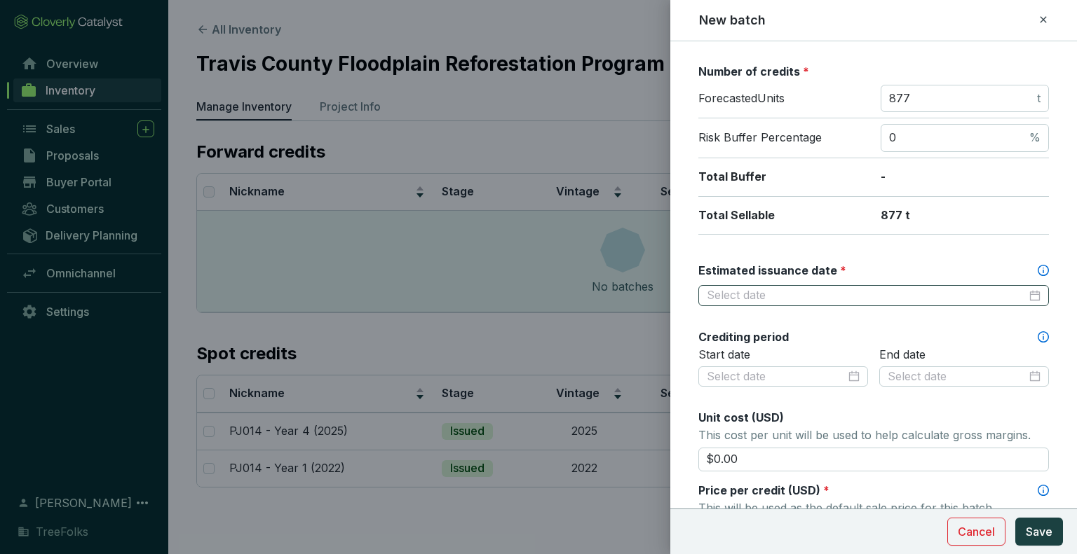
click at [807, 285] on div at bounding box center [873, 295] width 350 height 21
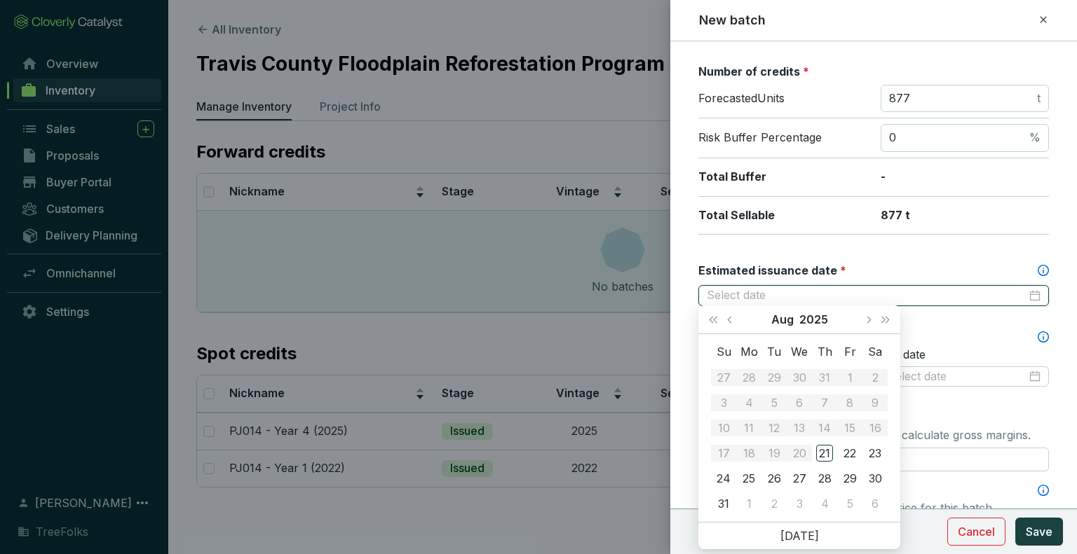
click at [813, 293] on input "Estimated issuance date *" at bounding box center [867, 295] width 320 height 15
click at [882, 318] on span "Next year (Control + right)" at bounding box center [885, 319] width 7 height 7
click at [733, 319] on span "Previous month (PageUp)" at bounding box center [730, 319] width 7 height 7
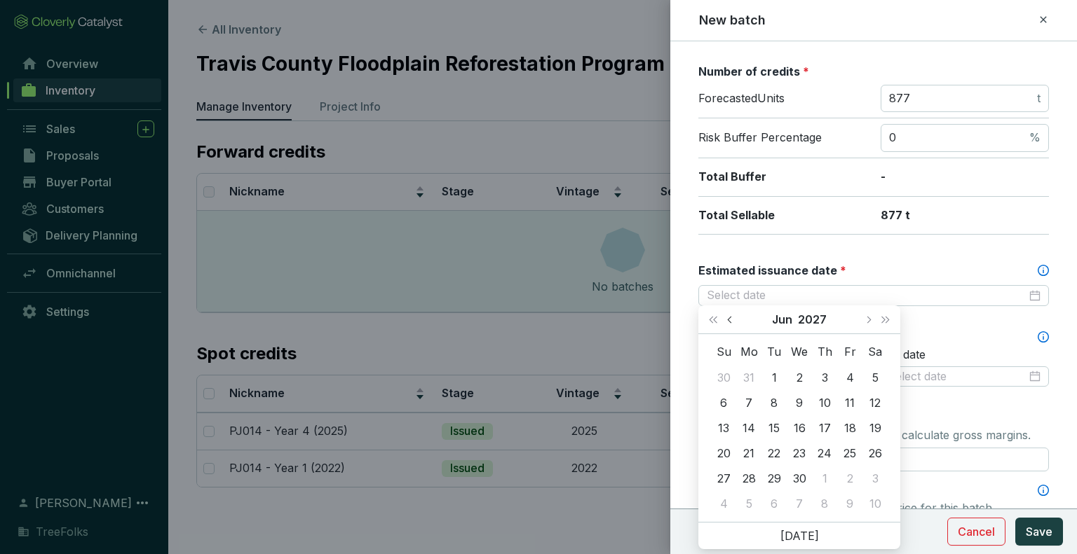
click at [733, 319] on span "Previous month (PageUp)" at bounding box center [730, 319] width 7 height 7
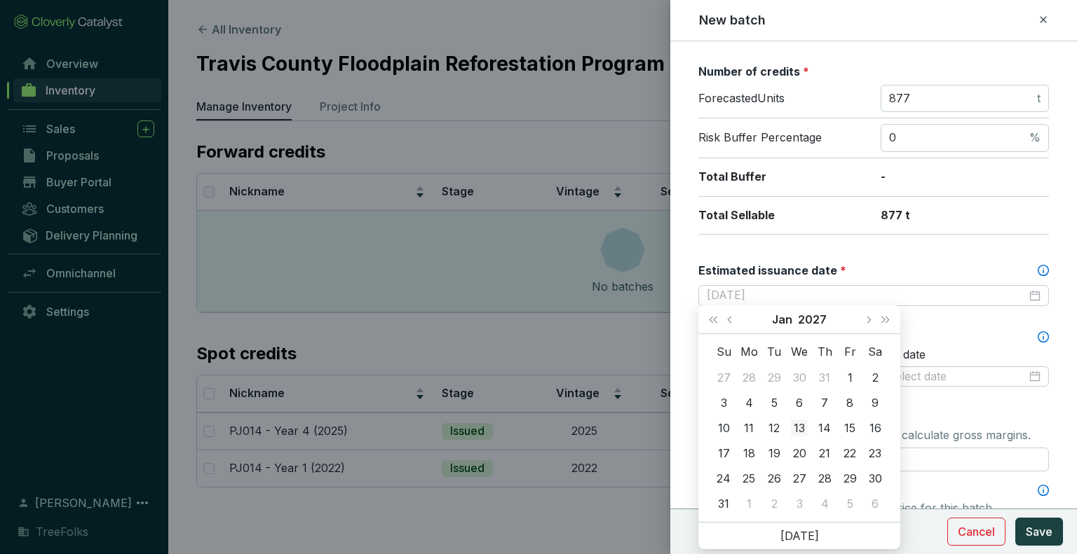
type input "2027-01-13"
click at [802, 432] on div "13" at bounding box center [799, 428] width 17 height 17
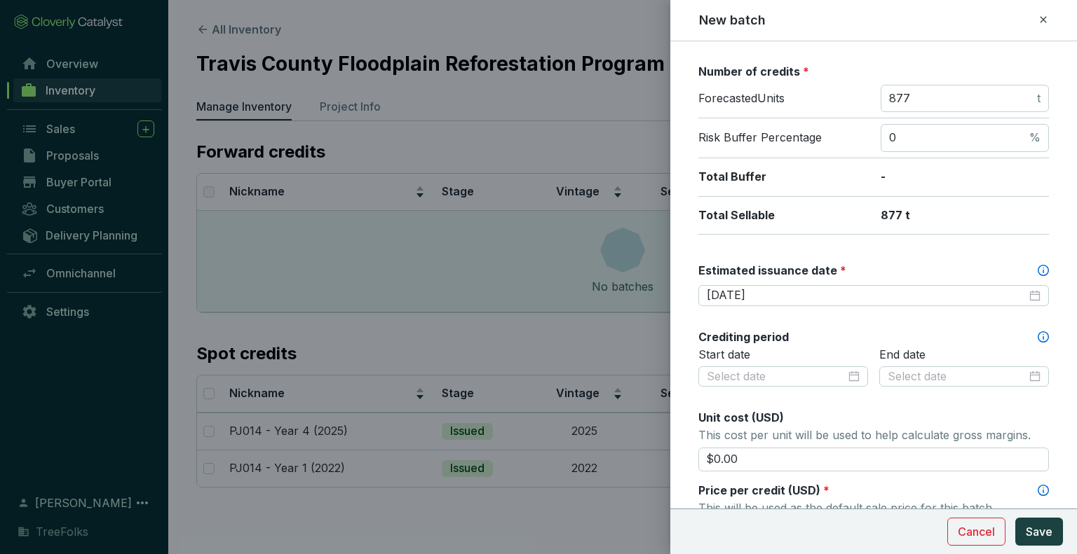
click at [833, 429] on p "This cost per unit will be used to help calculate gross margins." at bounding box center [873, 435] width 350 height 20
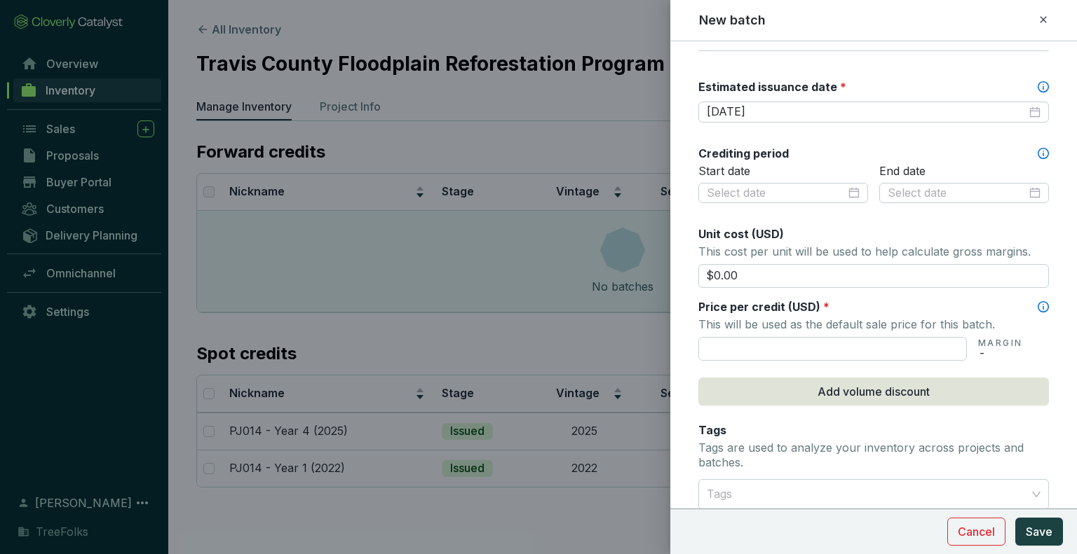
scroll to position [421, 0]
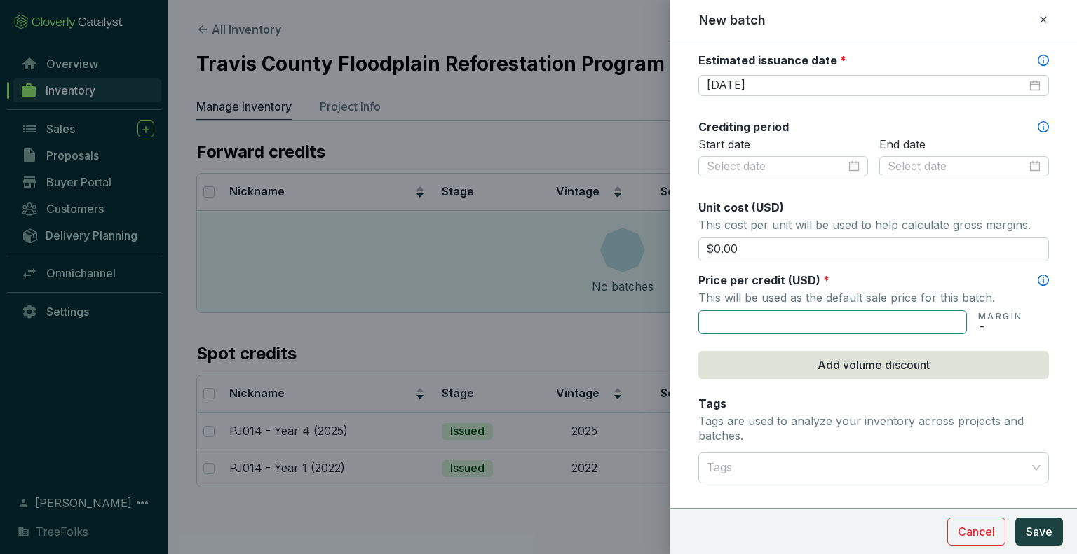
click at [768, 321] on input "text" at bounding box center [832, 323] width 268 height 24
type input "$64.70"
click at [957, 414] on p "Tags are used to analyze your inventory across projects and batches." at bounding box center [873, 429] width 350 height 30
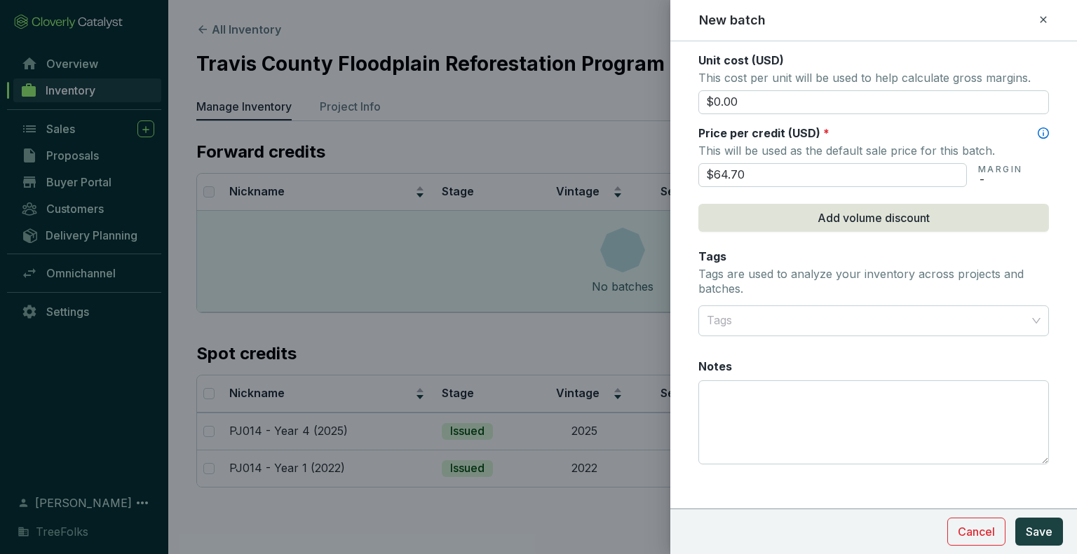
scroll to position [574, 0]
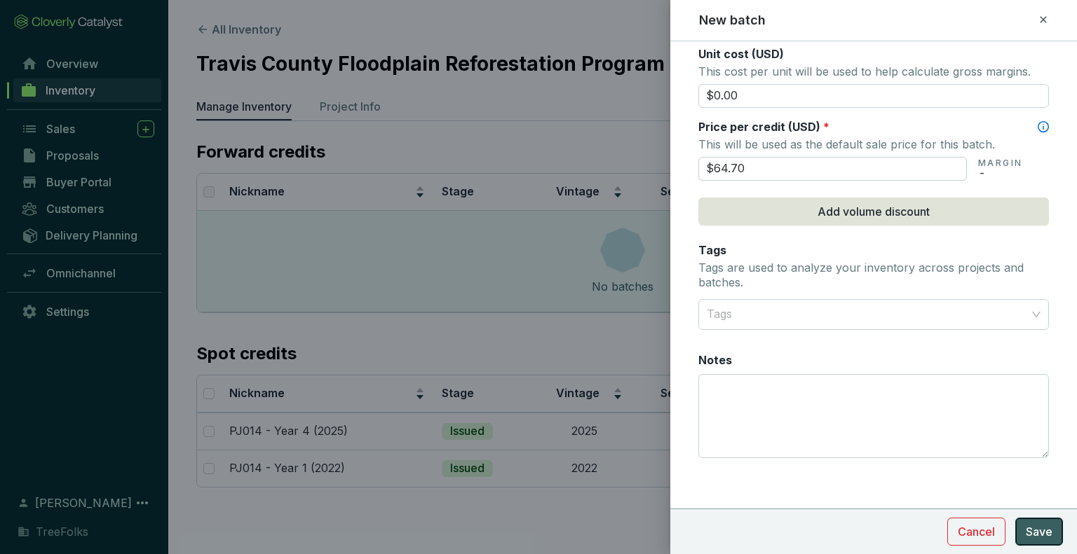
click at [1023, 521] on button "Save" at bounding box center [1039, 532] width 48 height 28
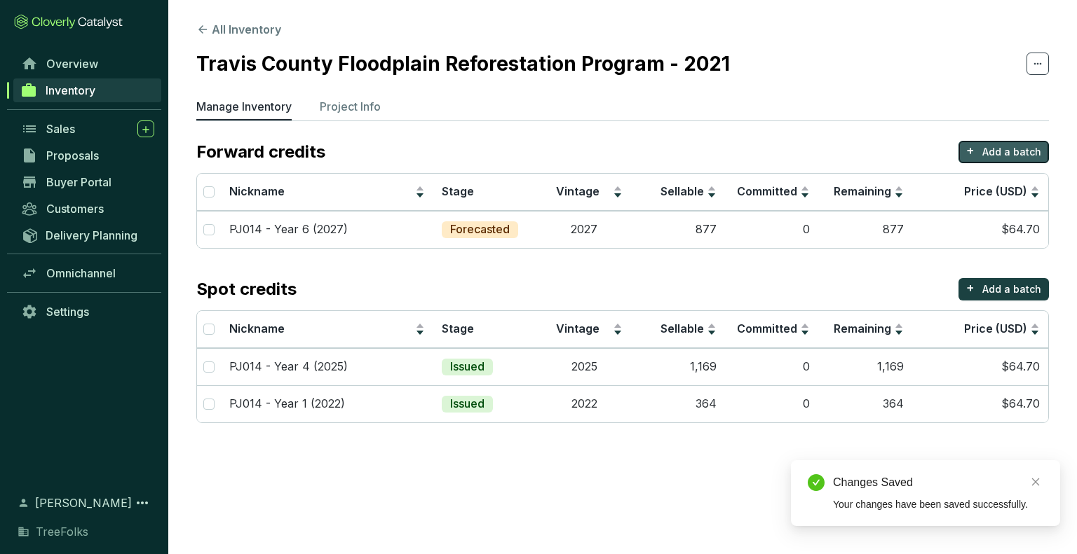
click at [1001, 150] on p "Add a batch" at bounding box center [1011, 152] width 59 height 14
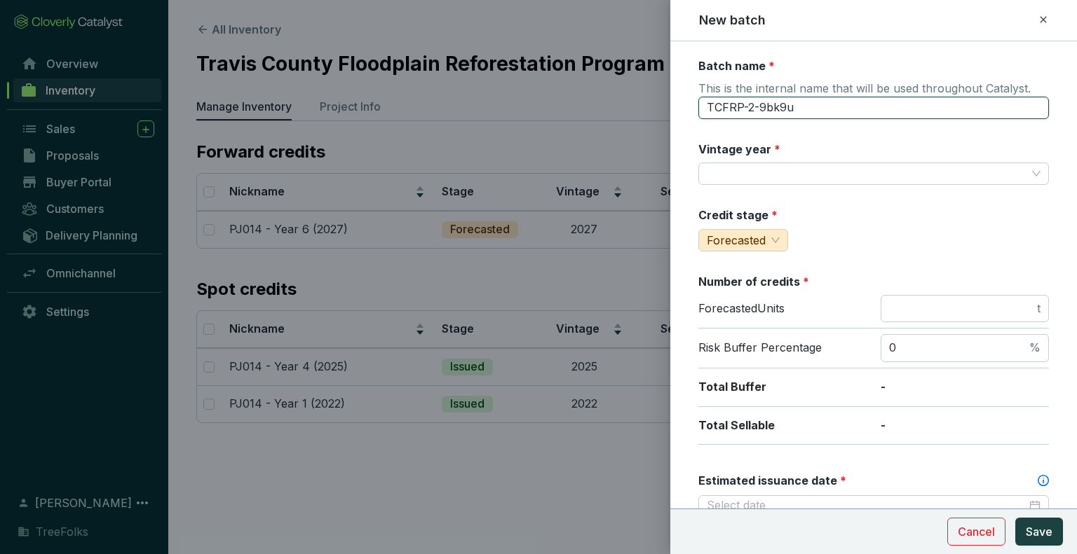
drag, startPoint x: 824, startPoint y: 102, endPoint x: 713, endPoint y: 110, distance: 111.0
click at [713, 110] on input "TCFRP-2-9bk9u" at bounding box center [873, 108] width 350 height 22
type input "T"
type input "PJ014 - Year 26 (2047)"
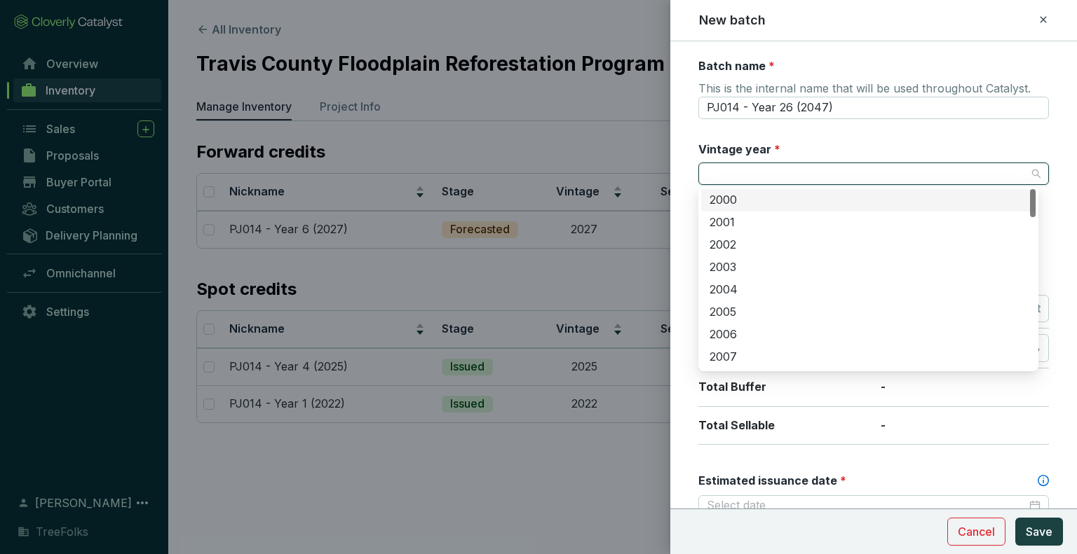
click at [778, 173] on input "Vintage year *" at bounding box center [867, 173] width 320 height 21
type input "2047"
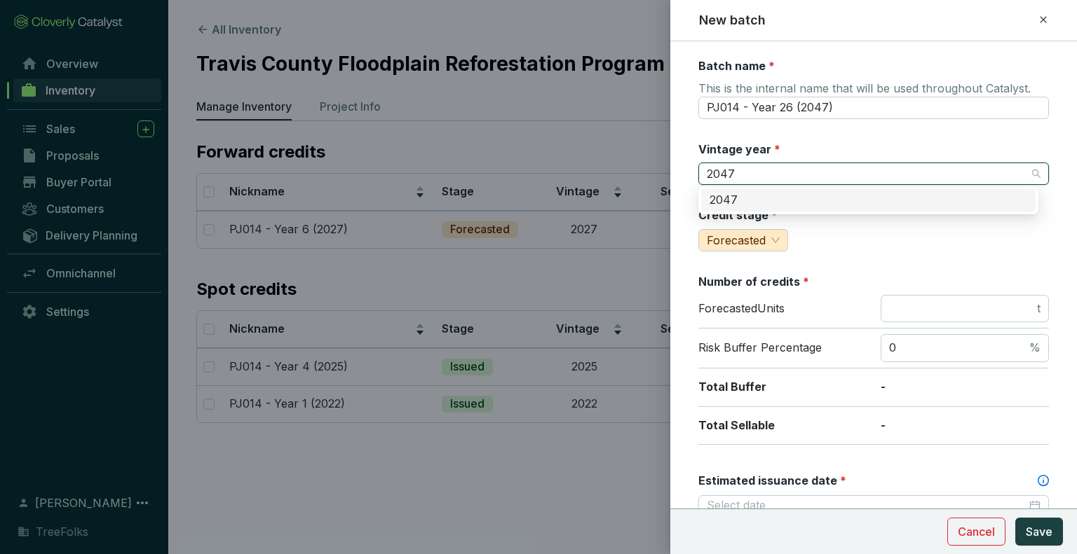
click at [804, 210] on div "2047" at bounding box center [868, 200] width 334 height 22
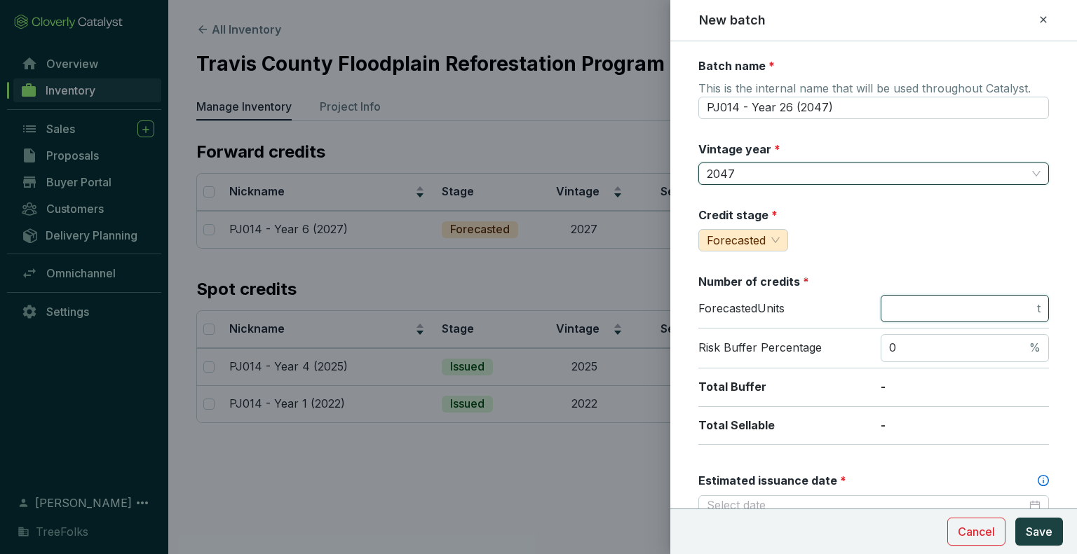
click at [920, 312] on input "number" at bounding box center [961, 308] width 145 height 15
type input "512"
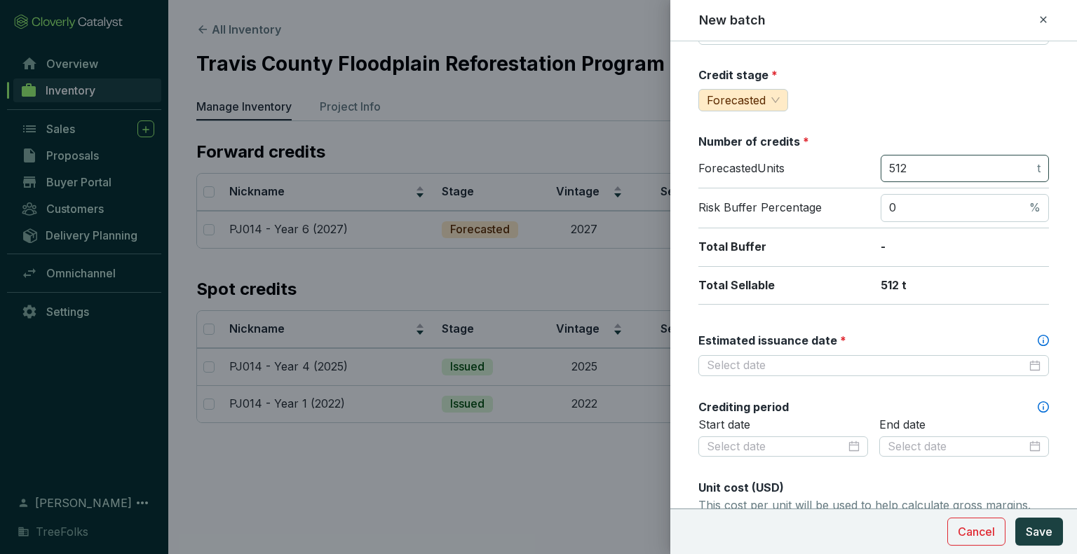
scroll to position [210, 0]
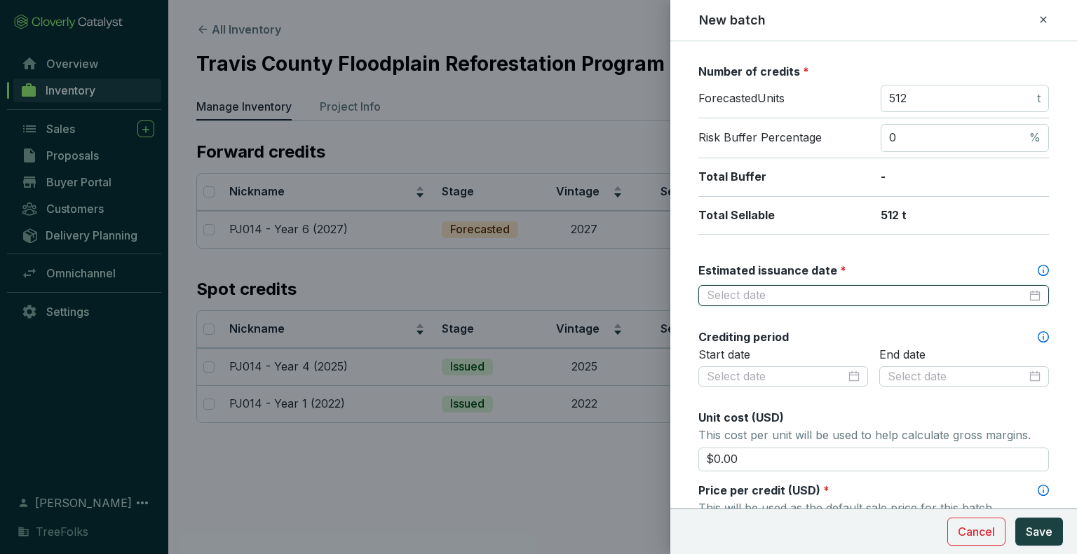
click at [822, 293] on input "Estimated issuance date *" at bounding box center [867, 295] width 320 height 15
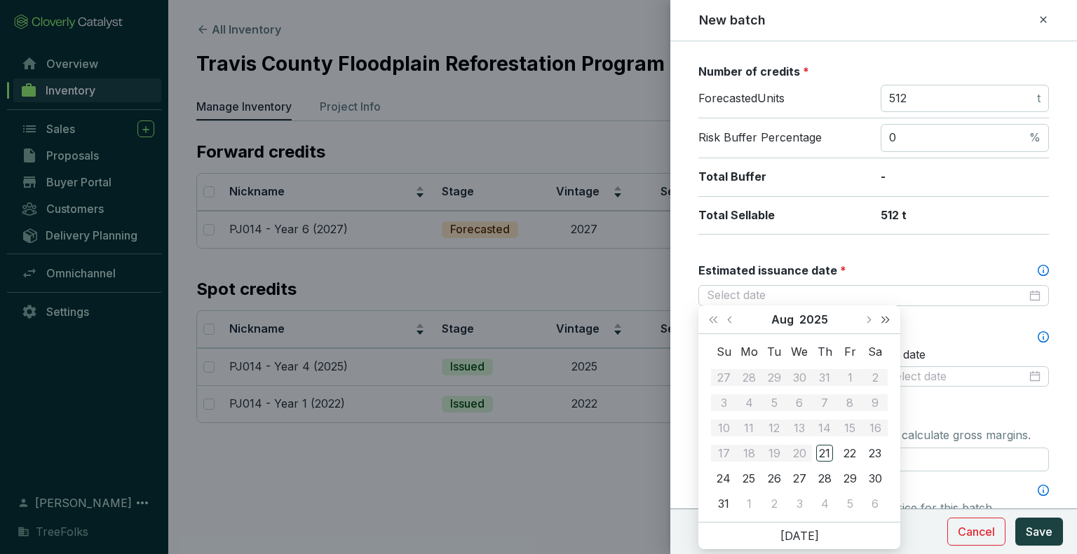
click at [890, 322] on button "Next year (Control + right)" at bounding box center [885, 320] width 18 height 28
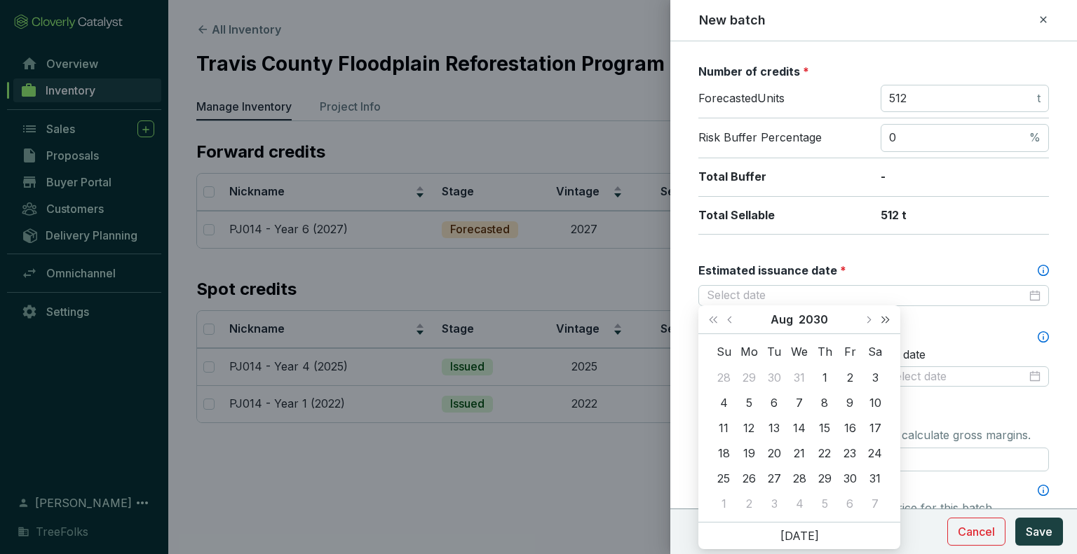
click at [890, 322] on button "Next year (Control + right)" at bounding box center [885, 320] width 18 height 28
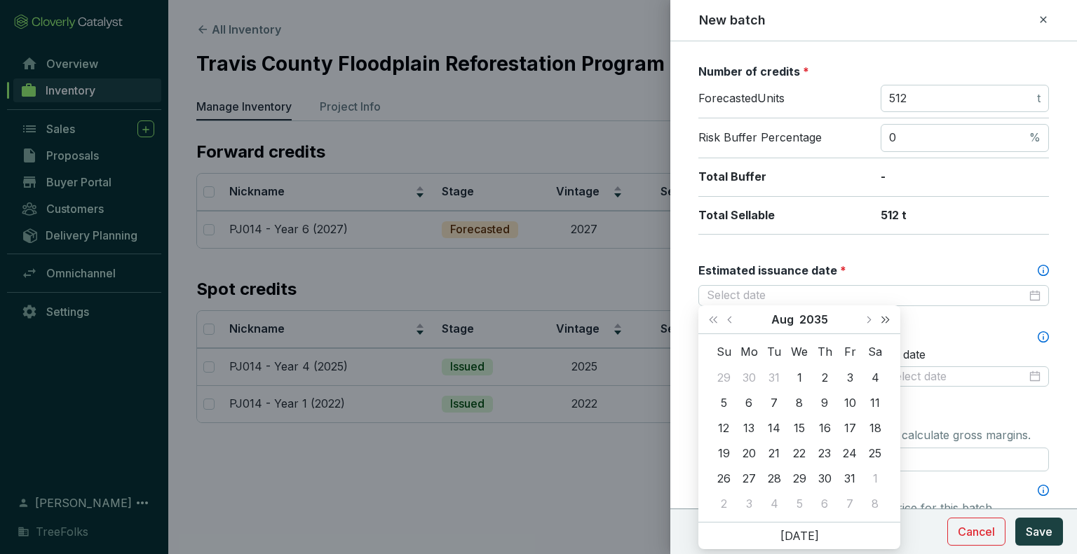
click at [890, 322] on button "Next year (Control + right)" at bounding box center [885, 320] width 18 height 28
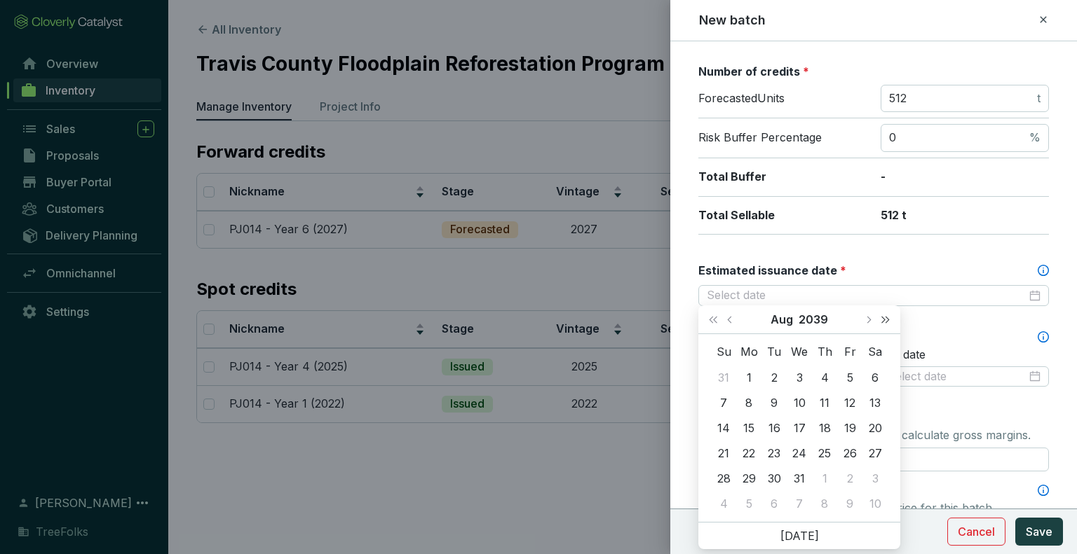
click at [890, 322] on button "Next year (Control + right)" at bounding box center [885, 320] width 18 height 28
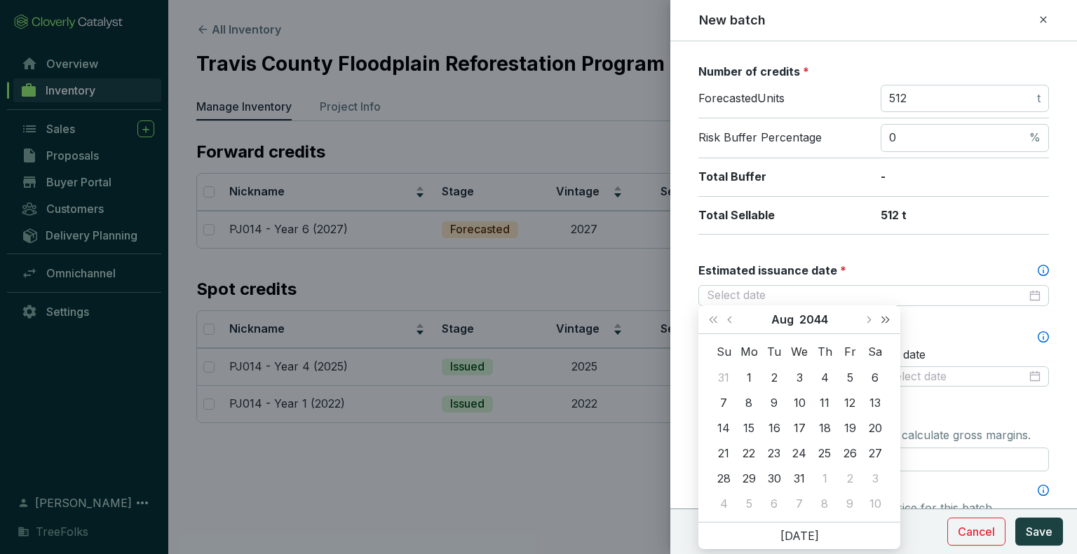
click at [890, 322] on button "Next year (Control + right)" at bounding box center [885, 320] width 18 height 28
click at [729, 318] on span "Previous month (PageUp)" at bounding box center [730, 319] width 7 height 7
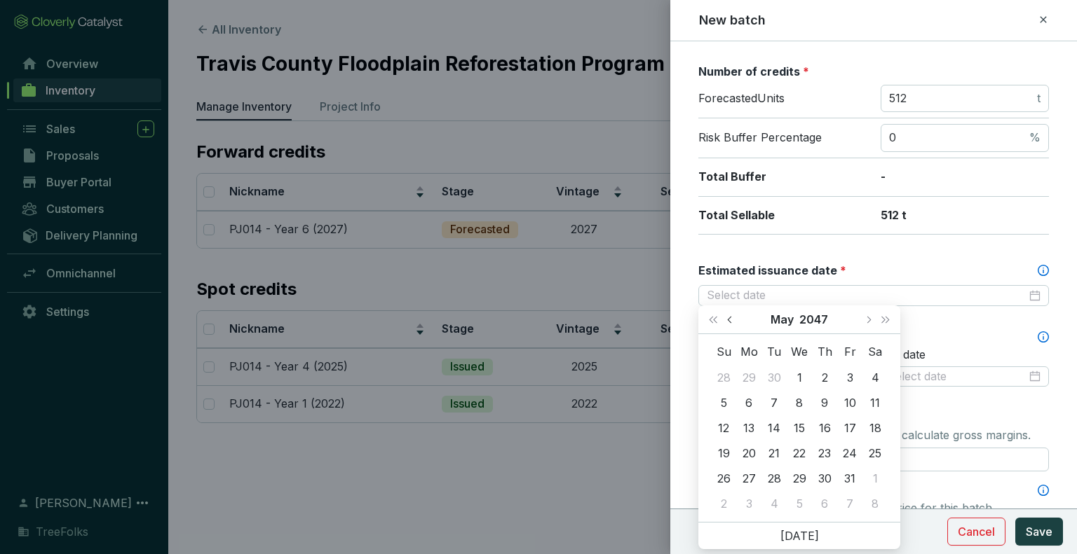
click at [729, 318] on span "Previous month (PageUp)" at bounding box center [730, 319] width 7 height 7
type input "2047-01-08"
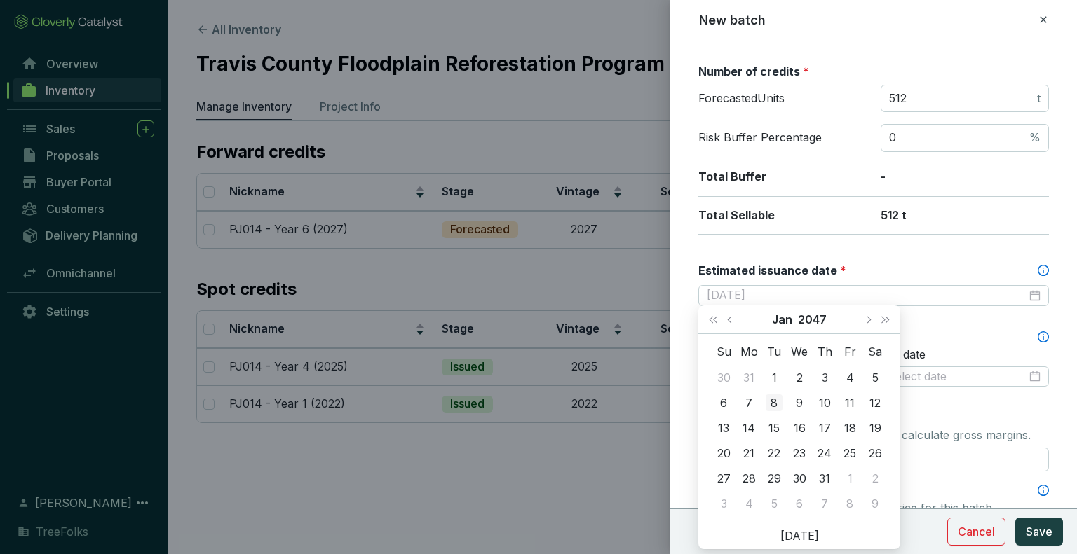
click at [777, 400] on div "8" at bounding box center [773, 403] width 17 height 17
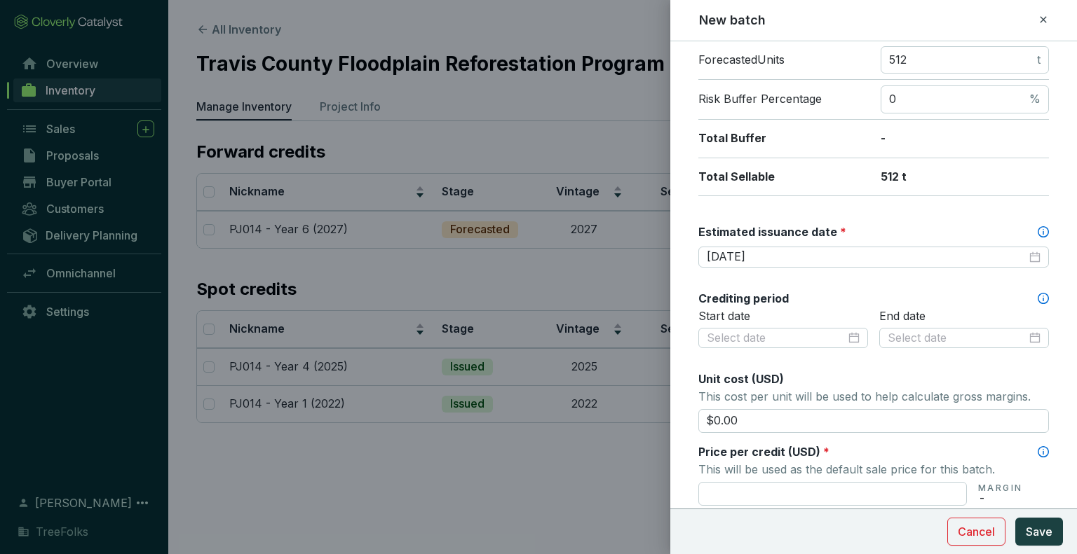
scroll to position [280, 0]
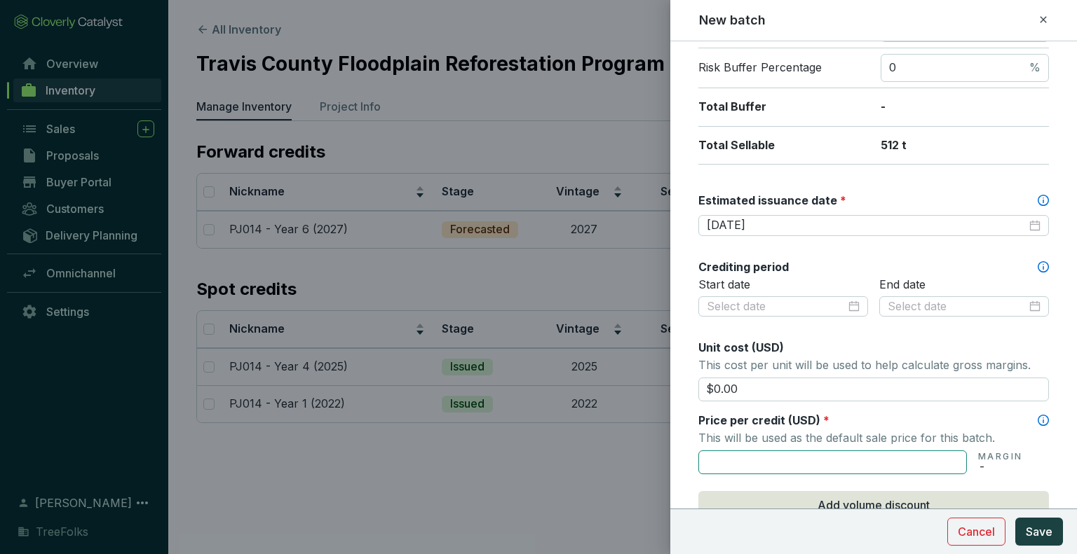
click at [779, 451] on input "text" at bounding box center [832, 463] width 268 height 24
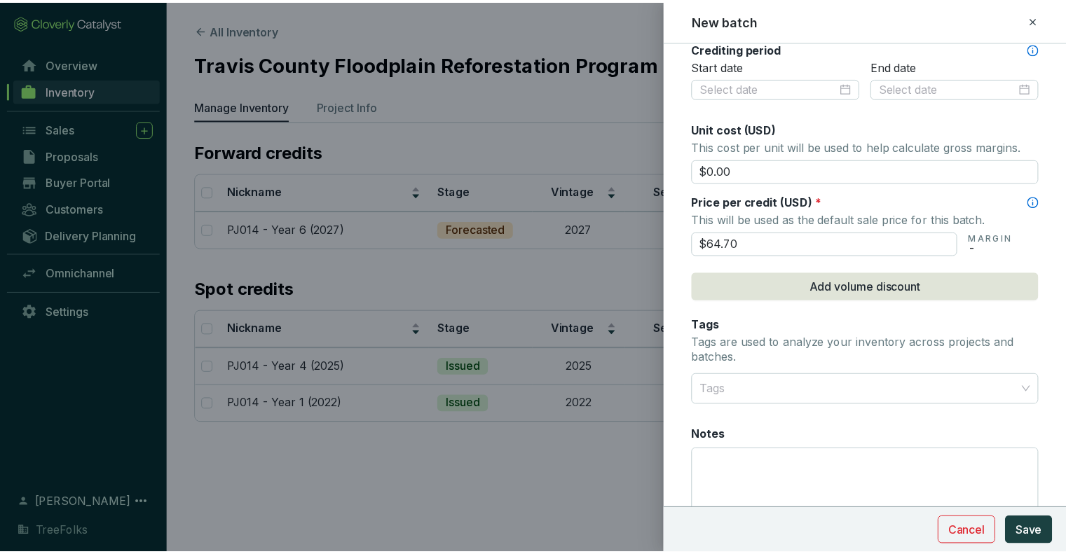
scroll to position [574, 0]
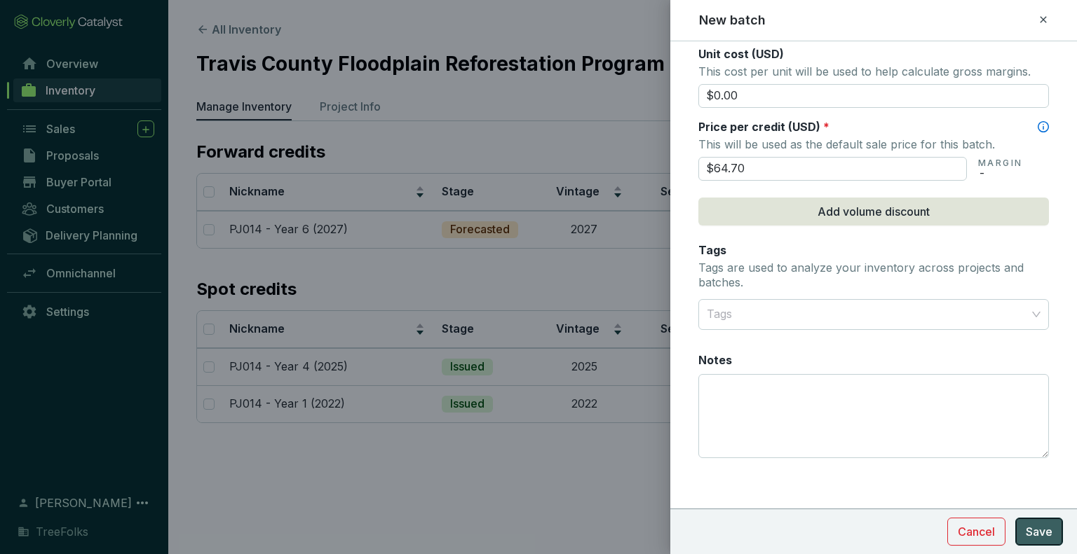
type input "$64.70"
click at [1037, 526] on span "Save" at bounding box center [1039, 532] width 27 height 17
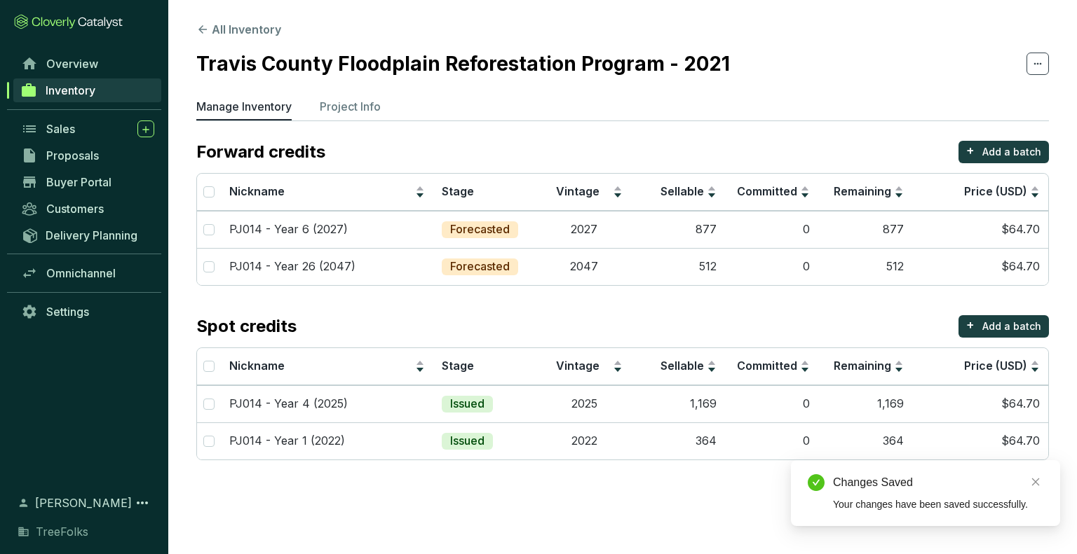
click at [629, 524] on section "All Inventory Travis County Floodplain Reforestation Program - 2021 Manage Inve…" at bounding box center [538, 277] width 1077 height 554
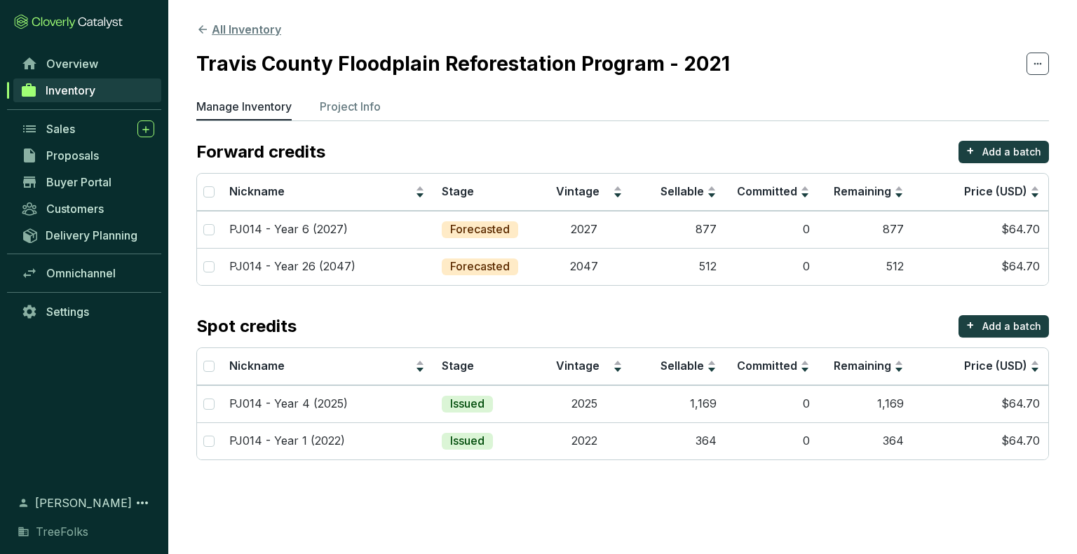
click at [229, 26] on button "All Inventory" at bounding box center [238, 29] width 85 height 17
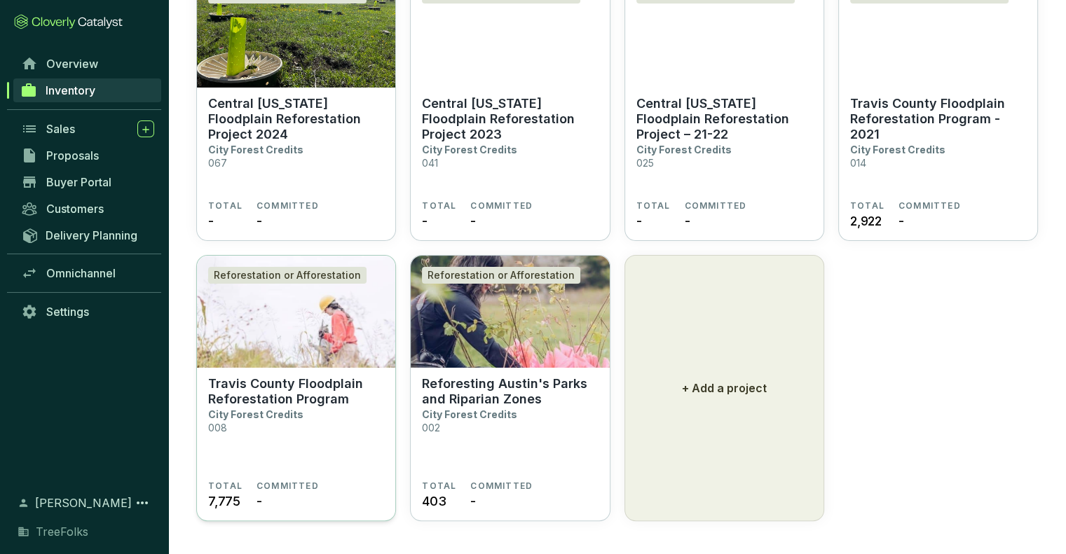
scroll to position [160, 0]
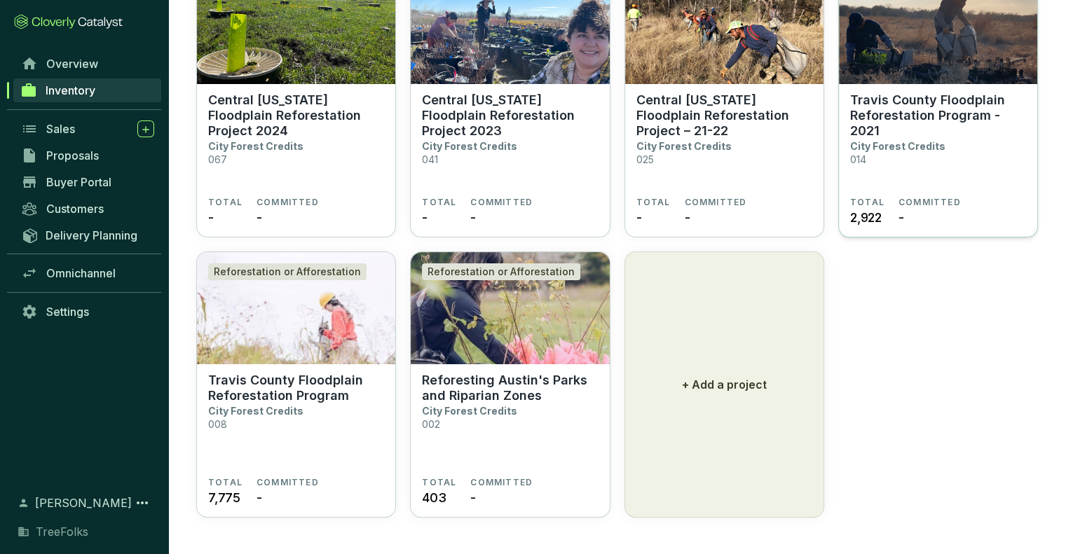
click at [936, 135] on p "Travis County Floodplain Reforestation Program - 2021" at bounding box center [938, 116] width 176 height 46
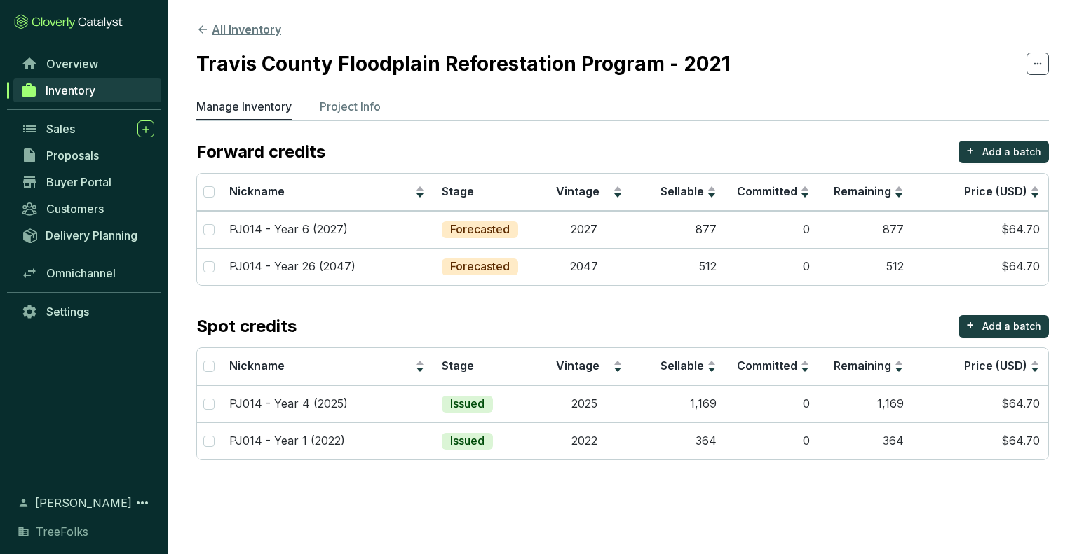
click at [199, 27] on icon at bounding box center [202, 29] width 13 height 13
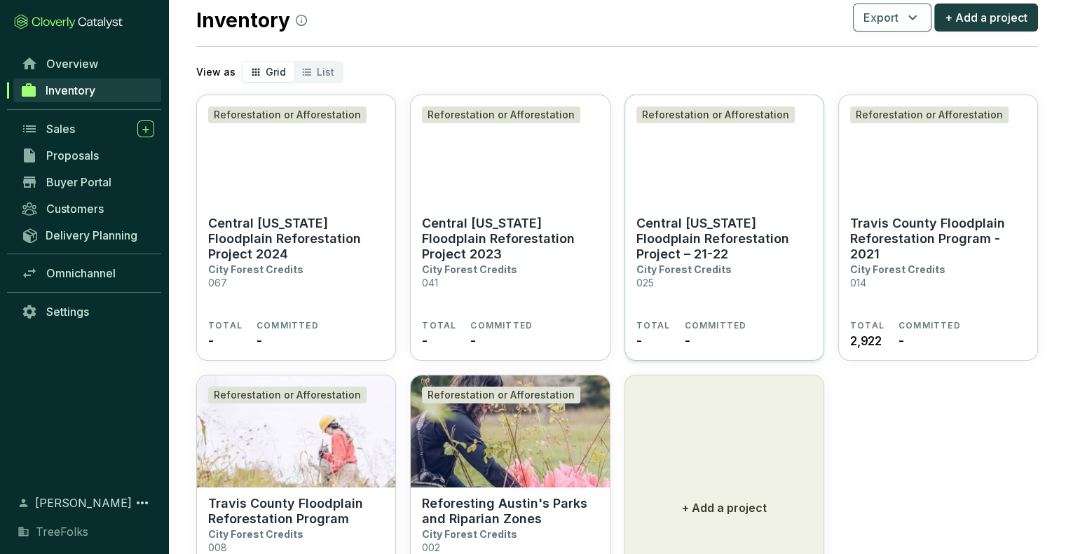
scroll to position [70, 0]
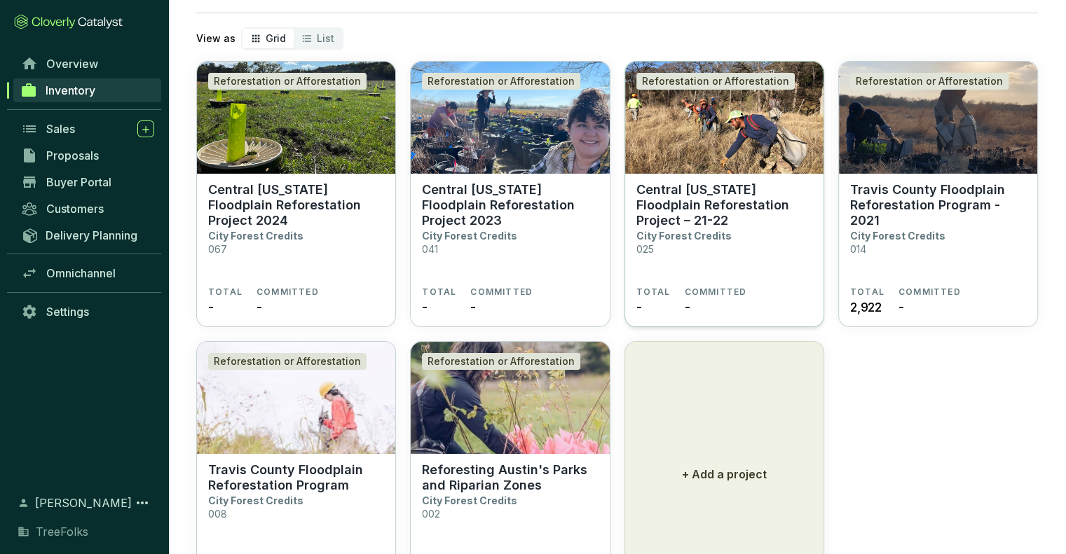
click at [723, 230] on p "City Forest Credits" at bounding box center [683, 236] width 95 height 12
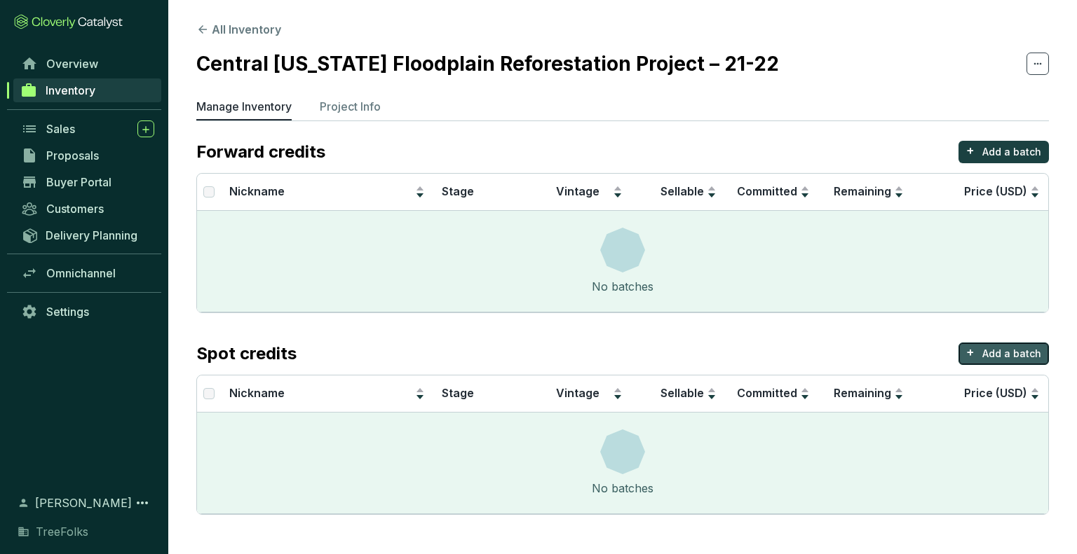
click at [997, 353] on p "Add a batch" at bounding box center [1011, 354] width 59 height 14
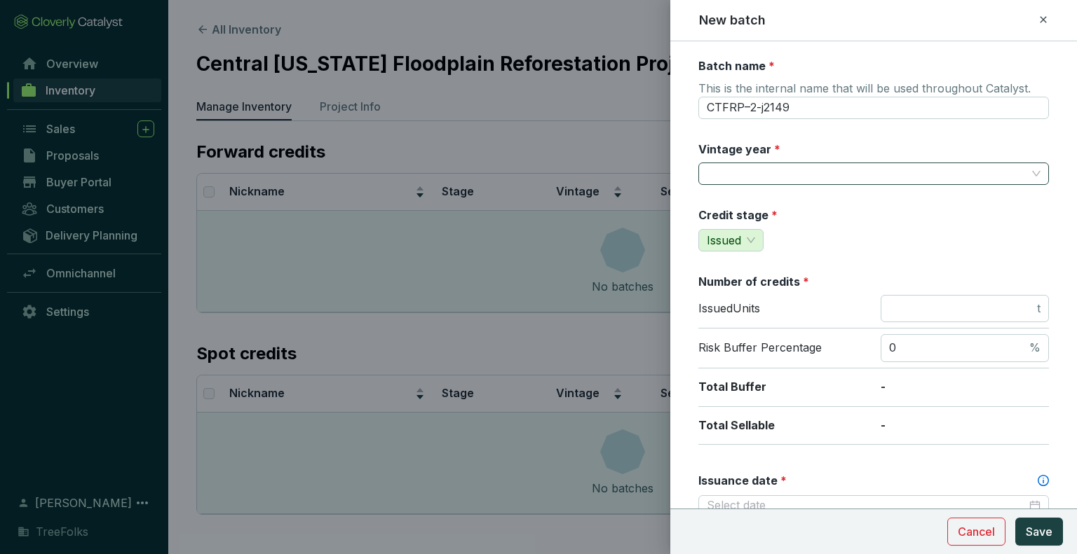
click at [776, 166] on input "Vintage year *" at bounding box center [867, 173] width 320 height 21
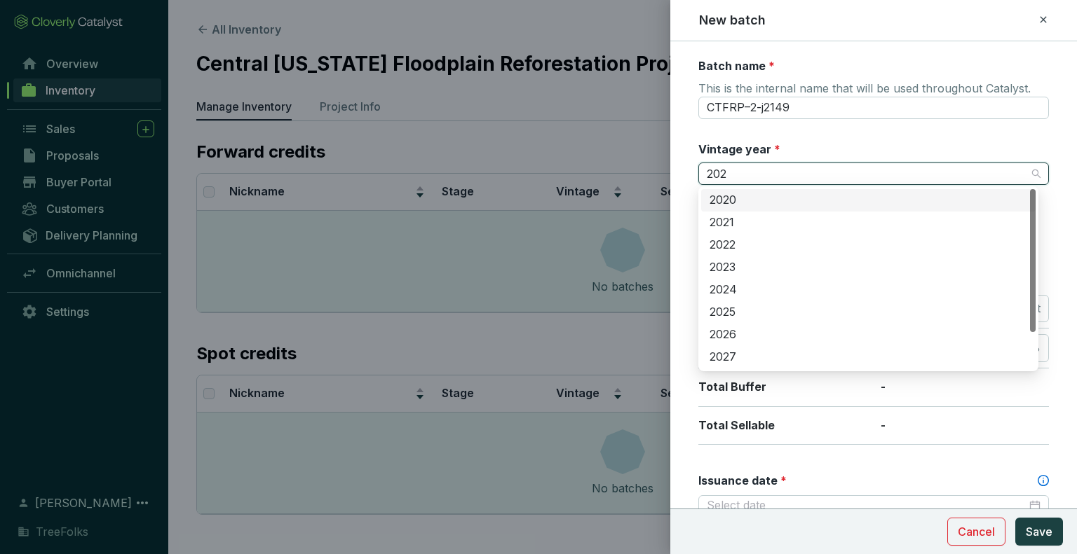
type input "2022"
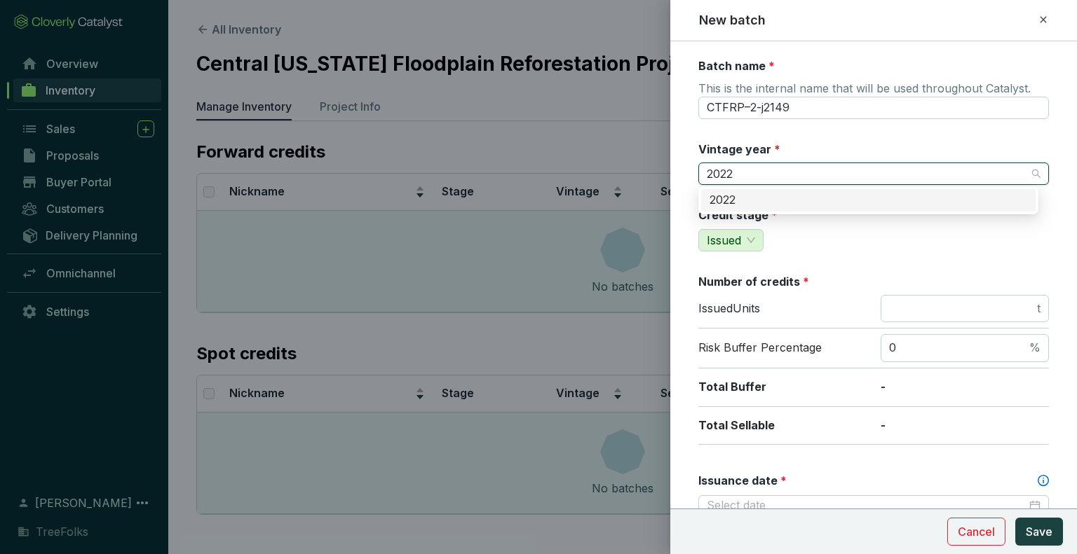
click at [748, 207] on div "2022" at bounding box center [868, 200] width 318 height 15
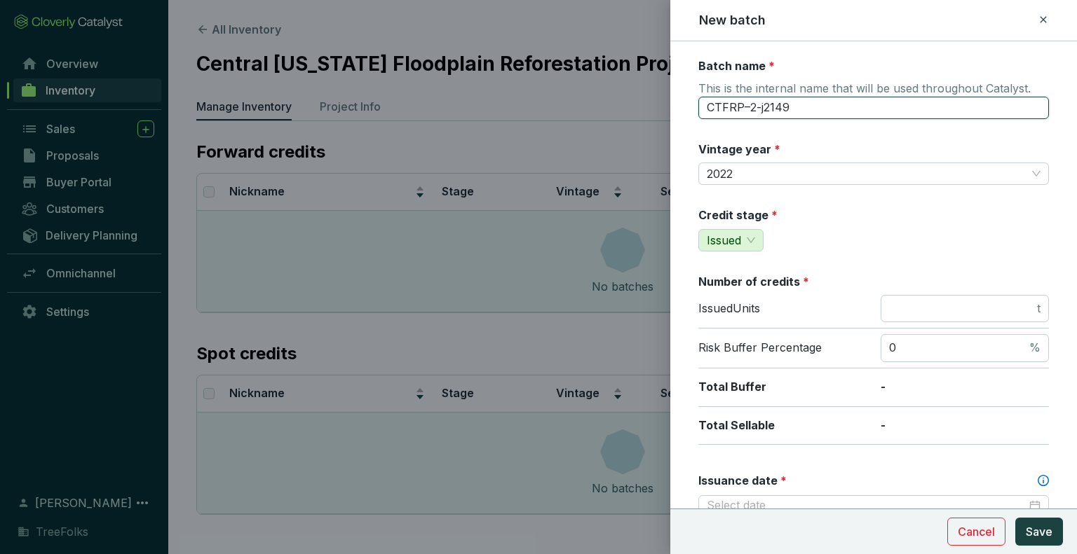
drag, startPoint x: 808, startPoint y: 109, endPoint x: 701, endPoint y: 116, distance: 106.7
click at [701, 116] on input "CTFRP–2-j2149" at bounding box center [873, 108] width 350 height 22
type input "PJ025 - Year 1 (2022)"
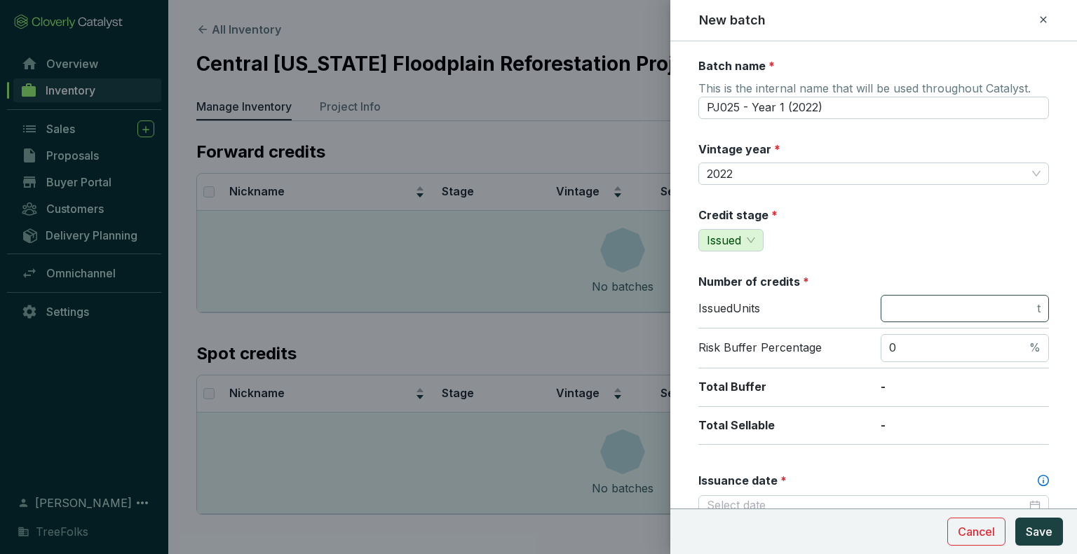
click at [979, 319] on span "t" at bounding box center [964, 309] width 168 height 28
click at [976, 311] on input "number" at bounding box center [961, 308] width 145 height 15
type input "407"
click at [948, 247] on div "Credit stage * Issued" at bounding box center [873, 229] width 350 height 44
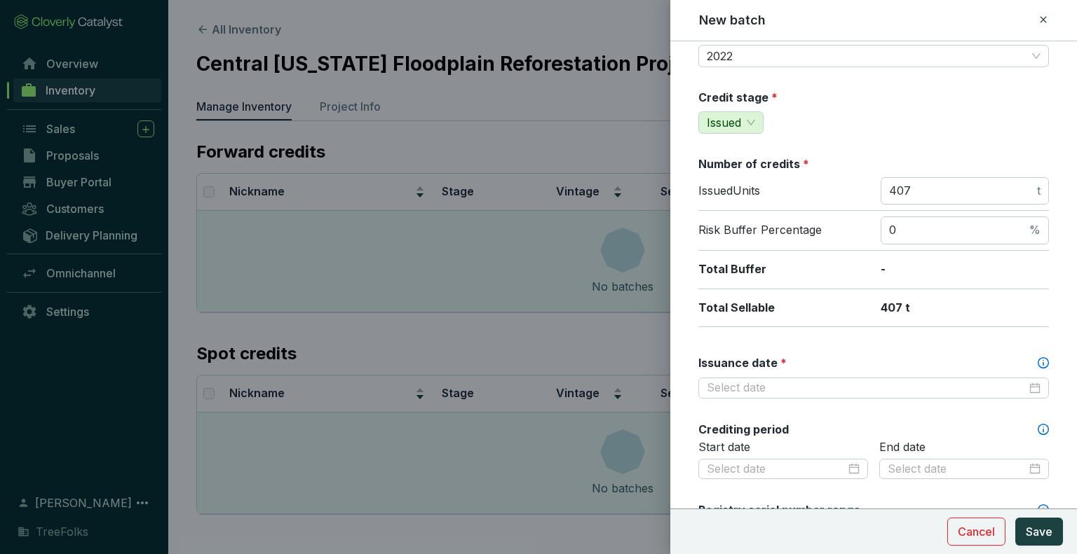
scroll to position [140, 0]
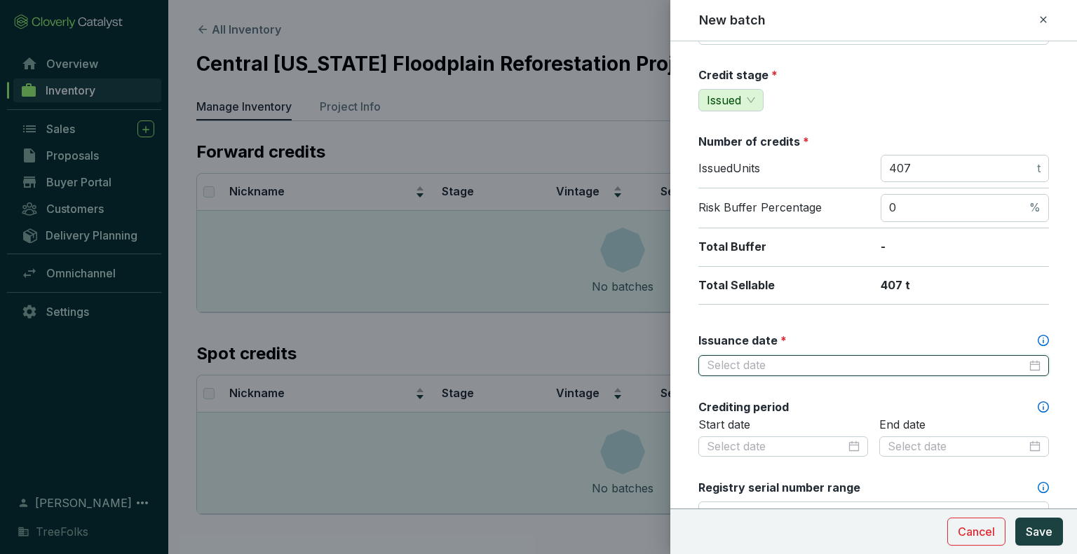
click at [791, 358] on input "Issuance date *" at bounding box center [867, 365] width 320 height 15
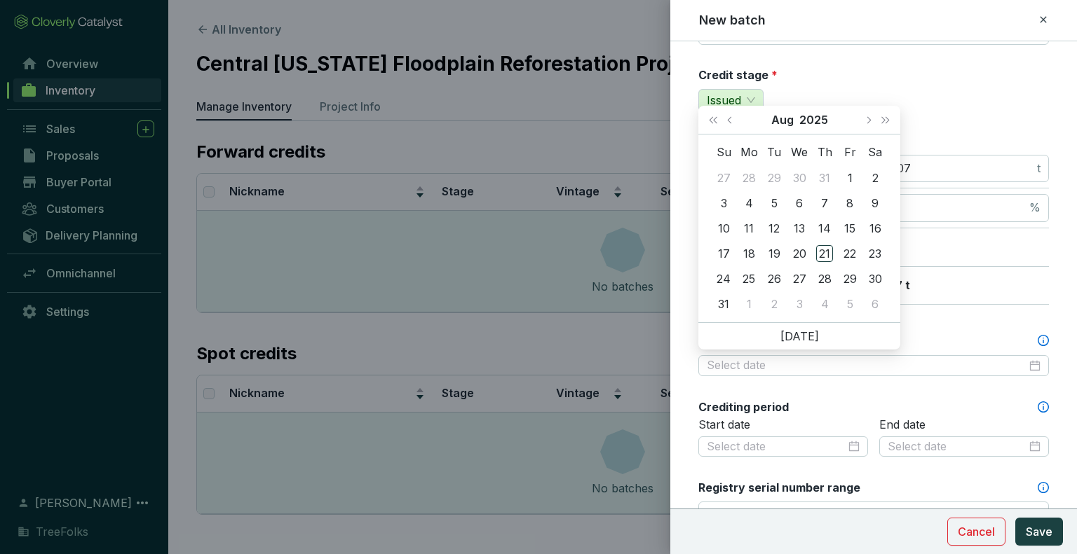
click at [946, 327] on div "Batch name * This is the internal name that will be used throughout Catalyst. P…" at bounding box center [873, 446] width 350 height 1057
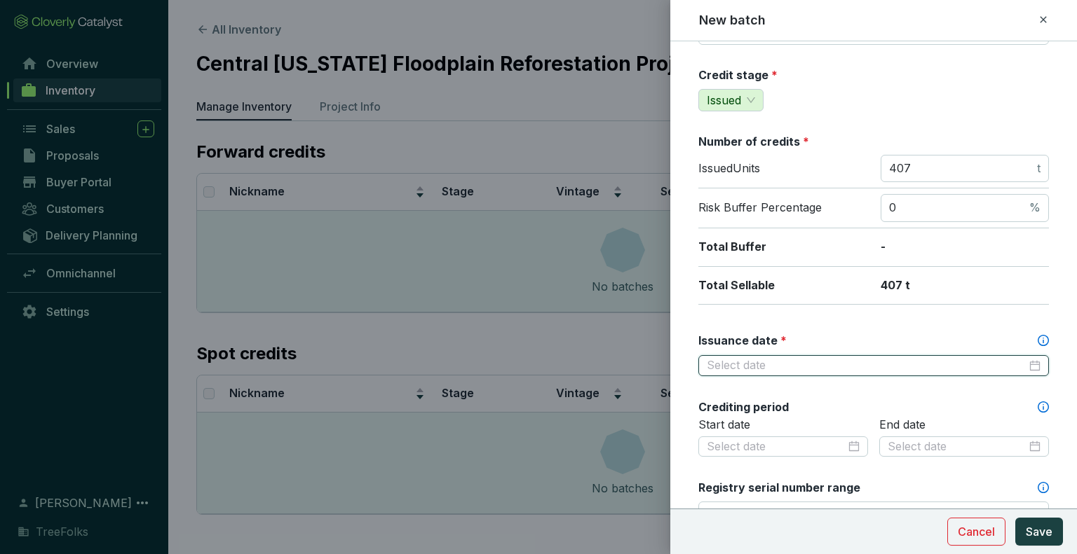
click at [735, 364] on input "Issuance date *" at bounding box center [867, 365] width 320 height 15
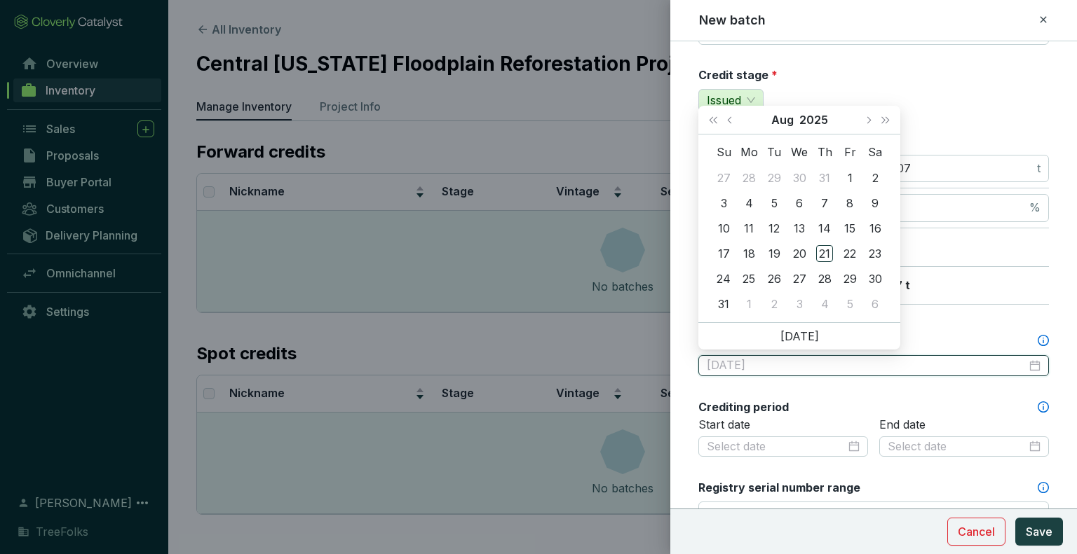
type input "[DATE]"
click at [716, 121] on span "Last year (Control + left)" at bounding box center [712, 119] width 7 height 7
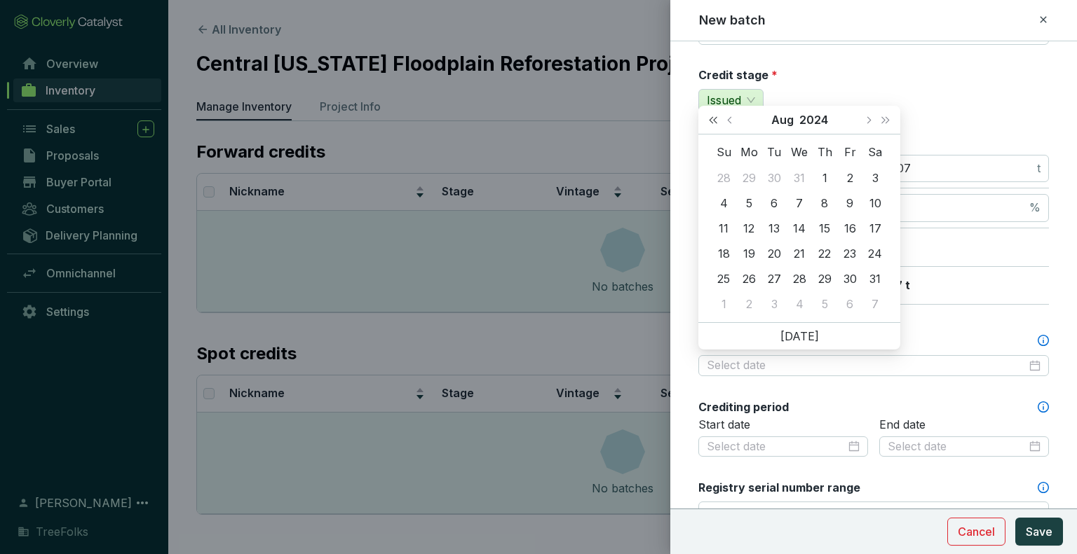
click at [716, 121] on span "Last year (Control + left)" at bounding box center [712, 119] width 7 height 7
click at [883, 119] on span "Next year (Control + right)" at bounding box center [885, 119] width 7 height 7
click at [733, 116] on button "Previous month (PageUp)" at bounding box center [731, 120] width 18 height 28
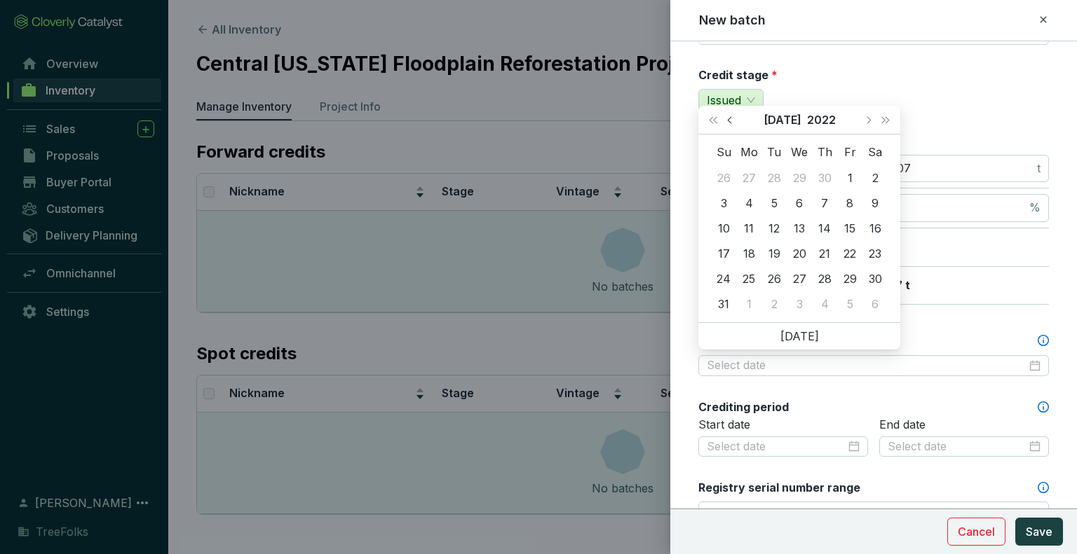
click at [729, 119] on span "Previous month (PageUp)" at bounding box center [730, 119] width 7 height 7
click at [870, 120] on span "Next month (PageDown)" at bounding box center [867, 119] width 7 height 7
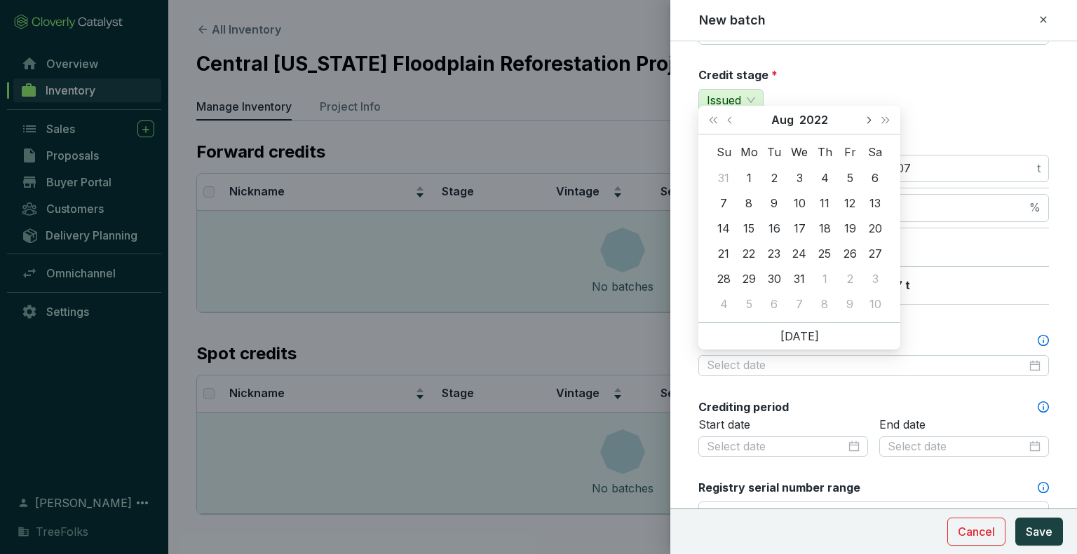
click at [870, 120] on span "Next month (PageDown)" at bounding box center [867, 119] width 7 height 7
type input "[DATE]"
click at [777, 250] on div "22" at bounding box center [773, 253] width 17 height 17
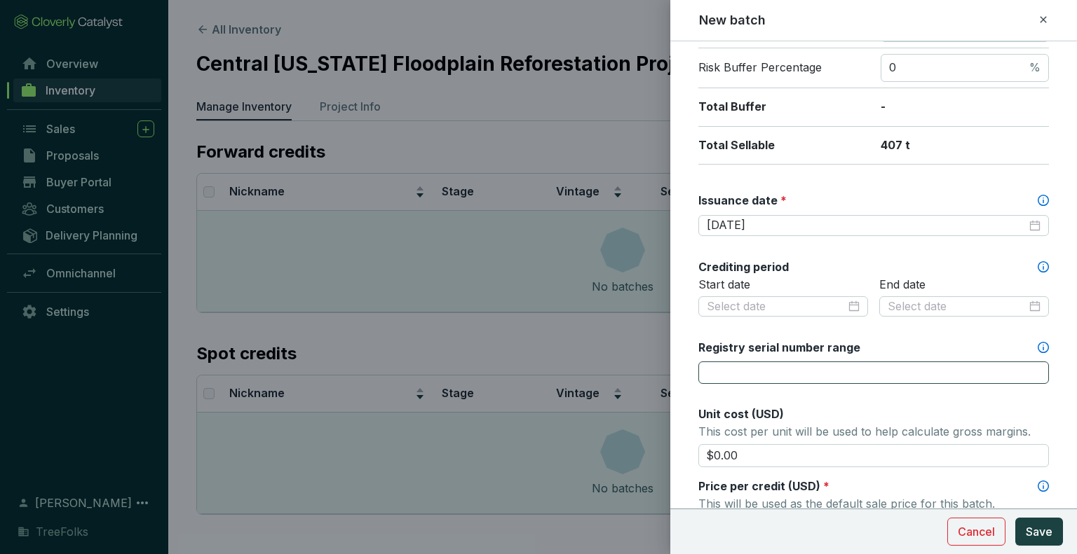
scroll to position [350, 0]
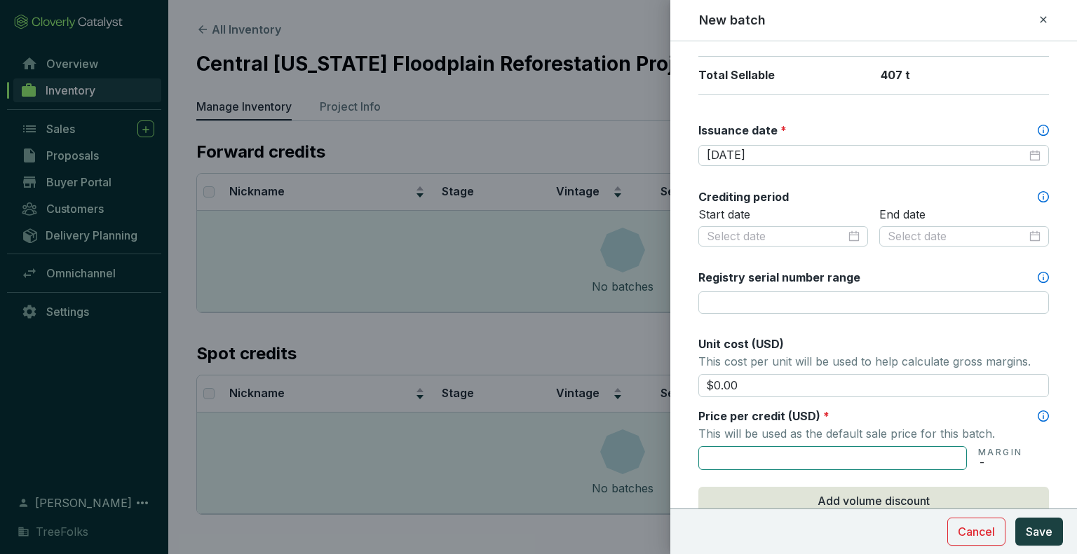
click at [785, 447] on input "text" at bounding box center [832, 459] width 268 height 24
type input "$64.70"
click at [900, 256] on div "End date" at bounding box center [964, 235] width 170 height 57
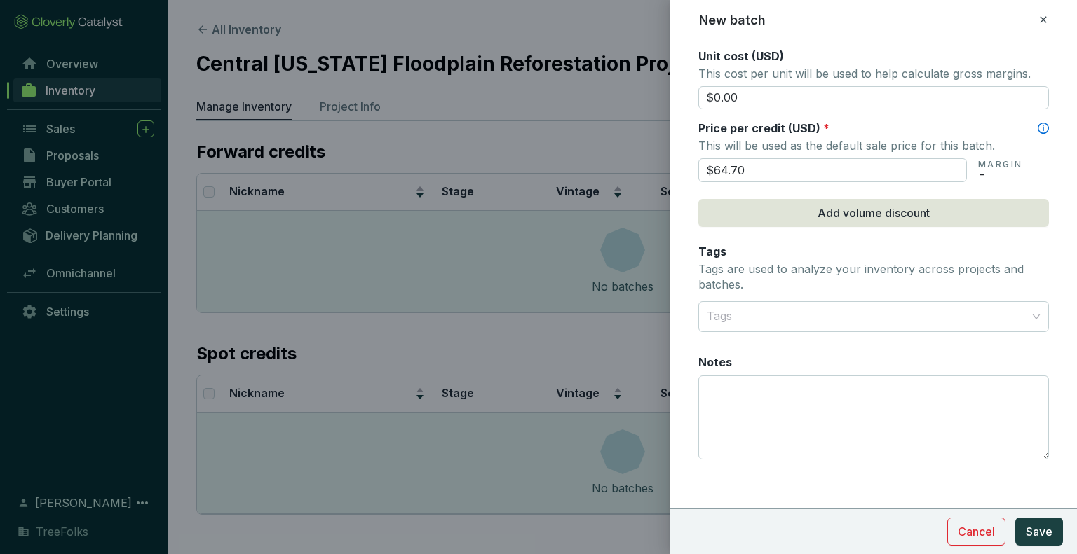
scroll to position [640, 0]
click at [1046, 532] on span "Save" at bounding box center [1039, 532] width 27 height 17
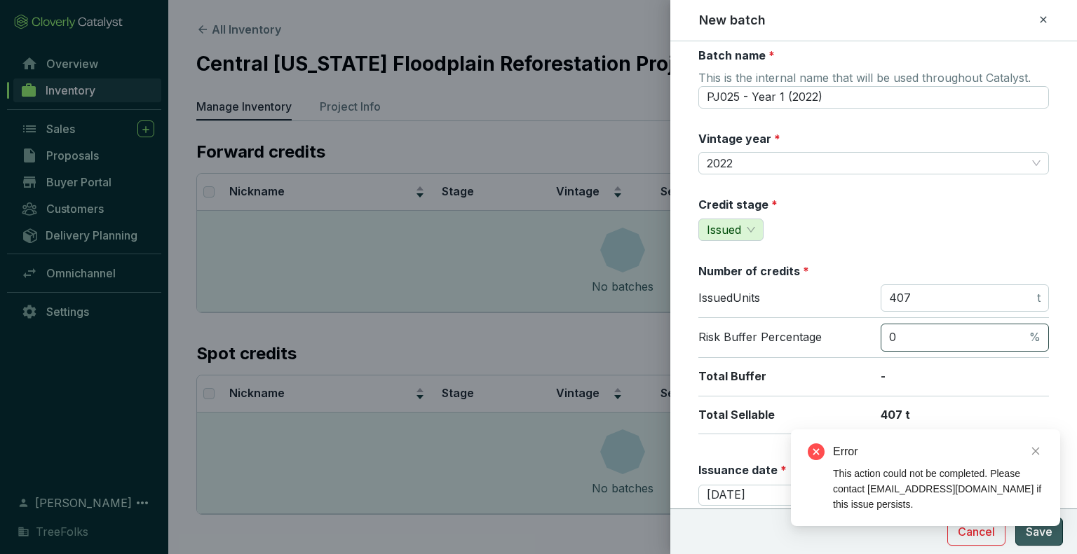
scroll to position [0, 0]
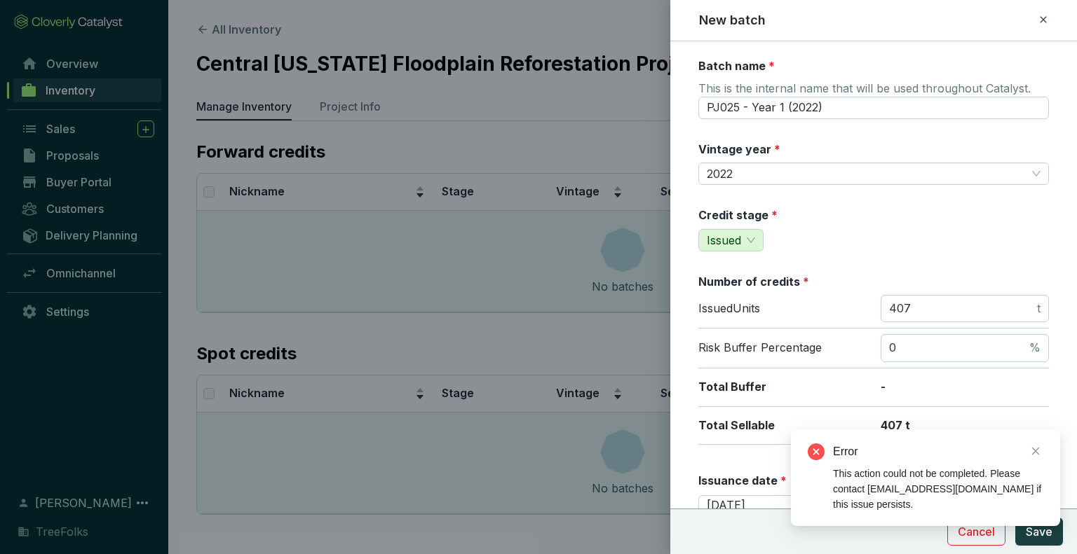
click at [935, 242] on div "Credit stage * Issued" at bounding box center [873, 229] width 350 height 44
click at [866, 170] on span "2022" at bounding box center [874, 173] width 334 height 21
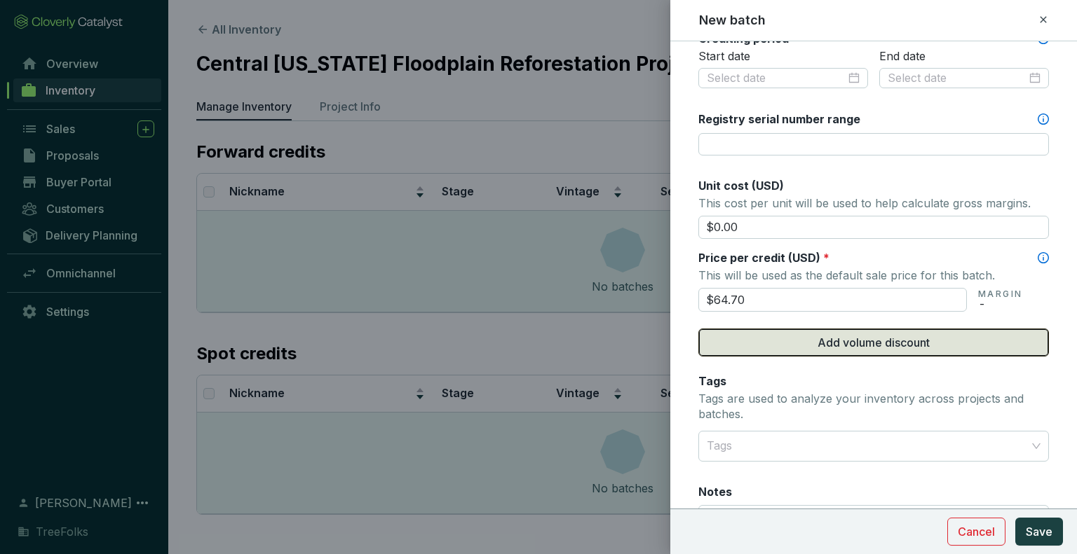
scroll to position [500, 0]
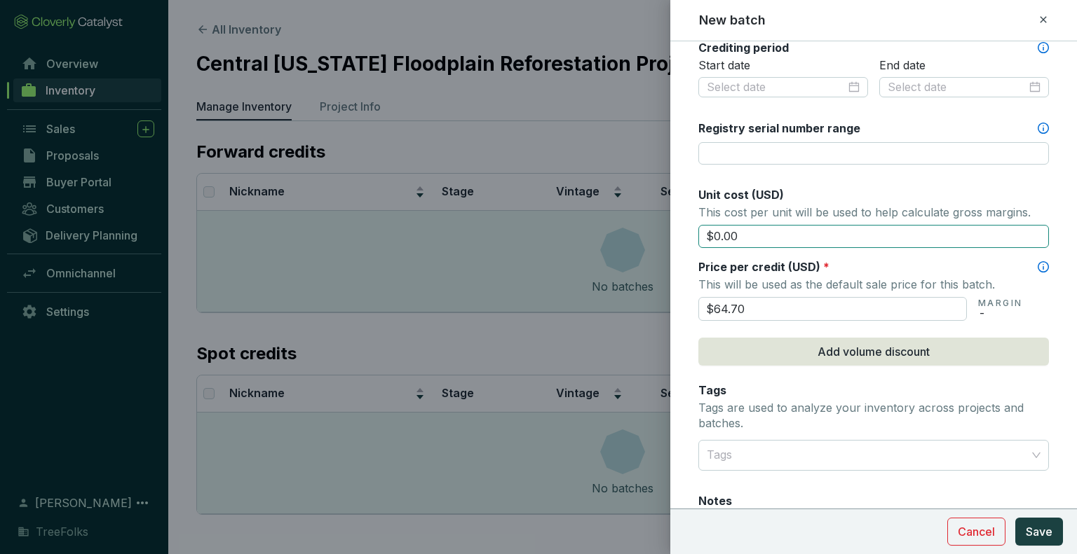
click at [774, 231] on input "$0.00" at bounding box center [873, 237] width 350 height 24
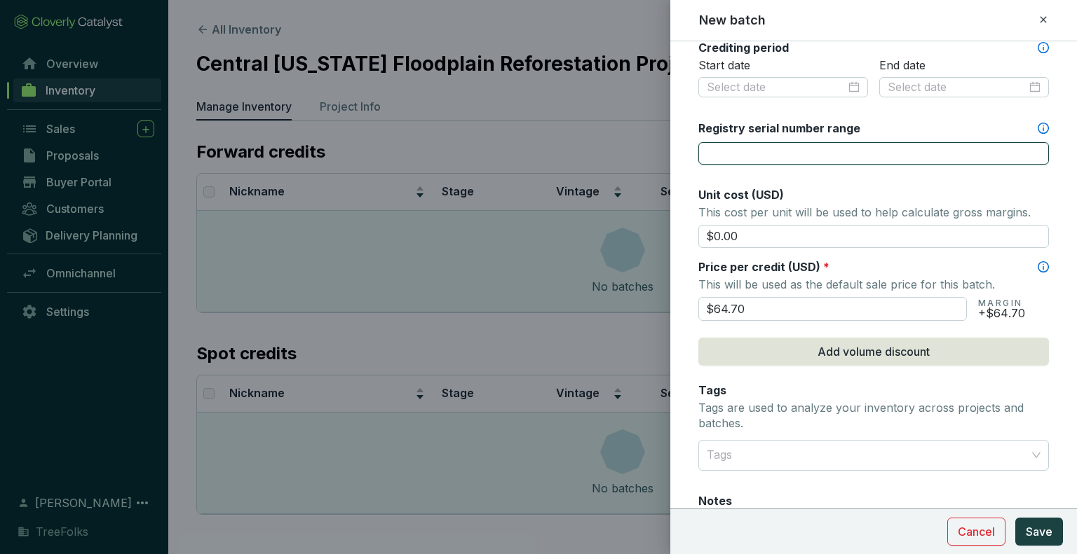
click at [791, 156] on input "Registry serial number range" at bounding box center [873, 153] width 350 height 22
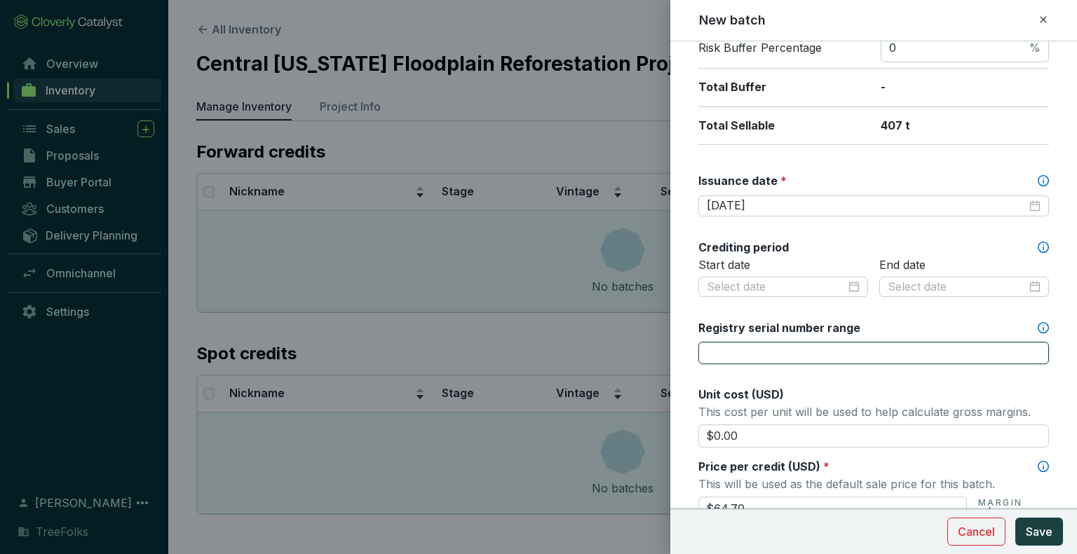
scroll to position [289, 0]
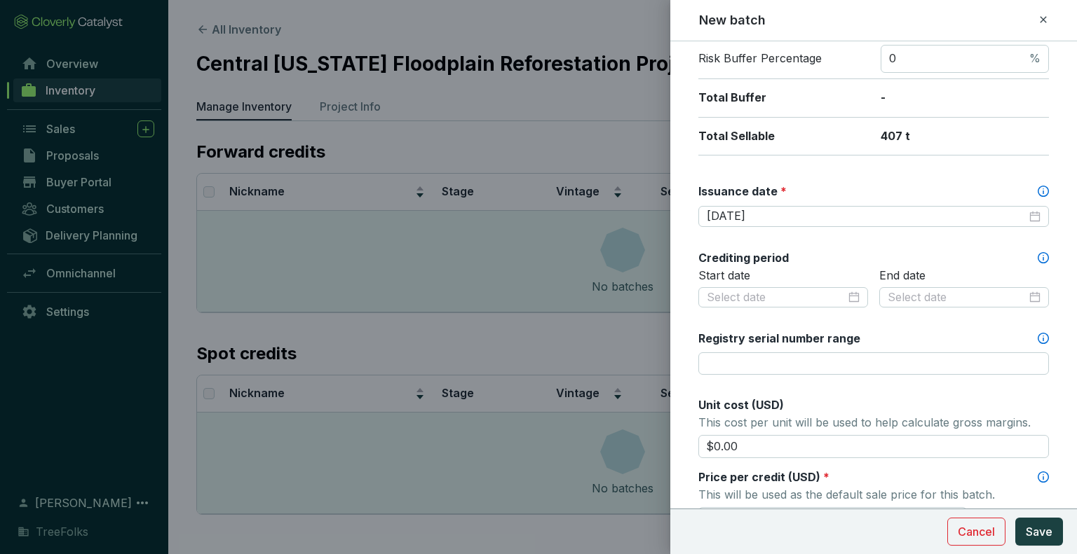
click at [953, 134] on p "407 t" at bounding box center [964, 136] width 168 height 15
click at [1040, 538] on span "Save" at bounding box center [1039, 532] width 27 height 17
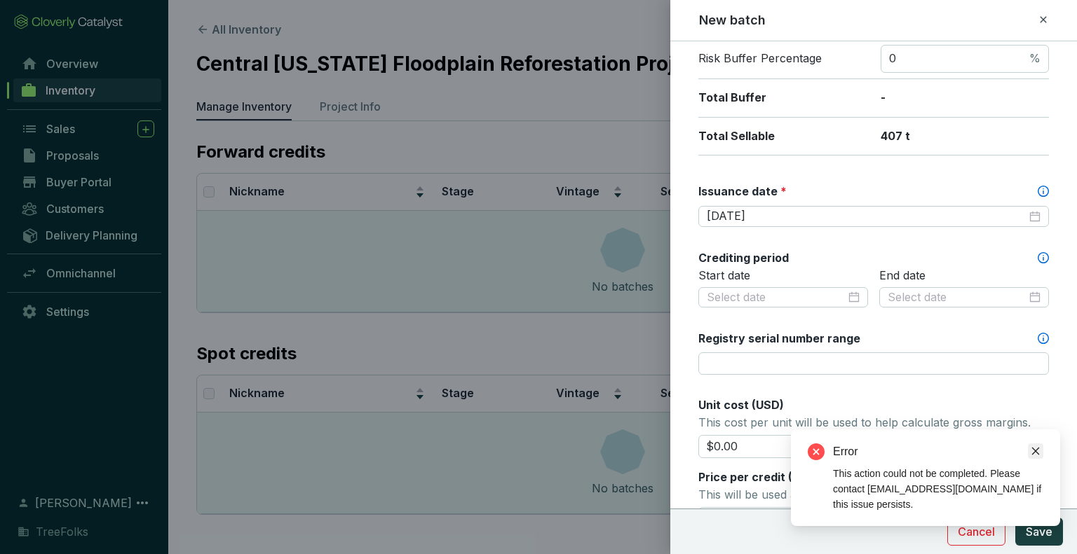
click at [1036, 452] on icon "close" at bounding box center [1036, 452] width 8 height 8
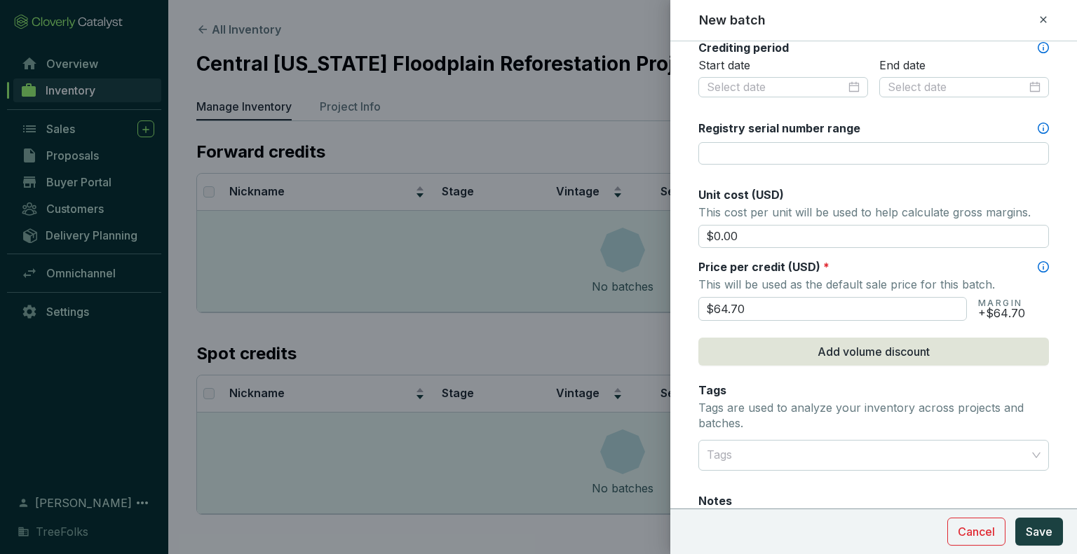
scroll to position [570, 0]
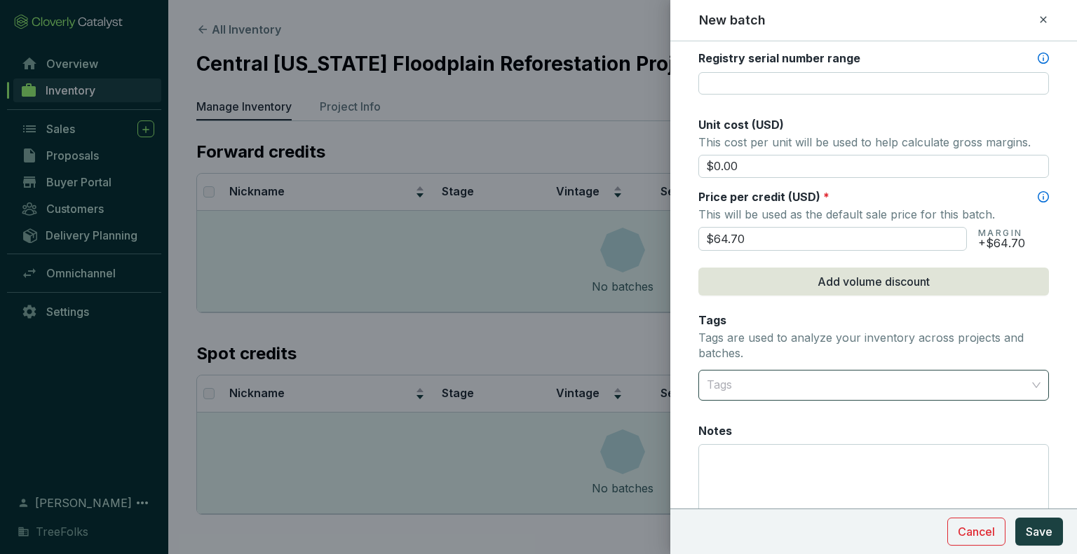
click at [787, 372] on div at bounding box center [865, 386] width 329 height 28
click at [882, 106] on div "Batch name * This is the internal name that will be used throughout Catalyst. P…" at bounding box center [873, 16] width 350 height 1057
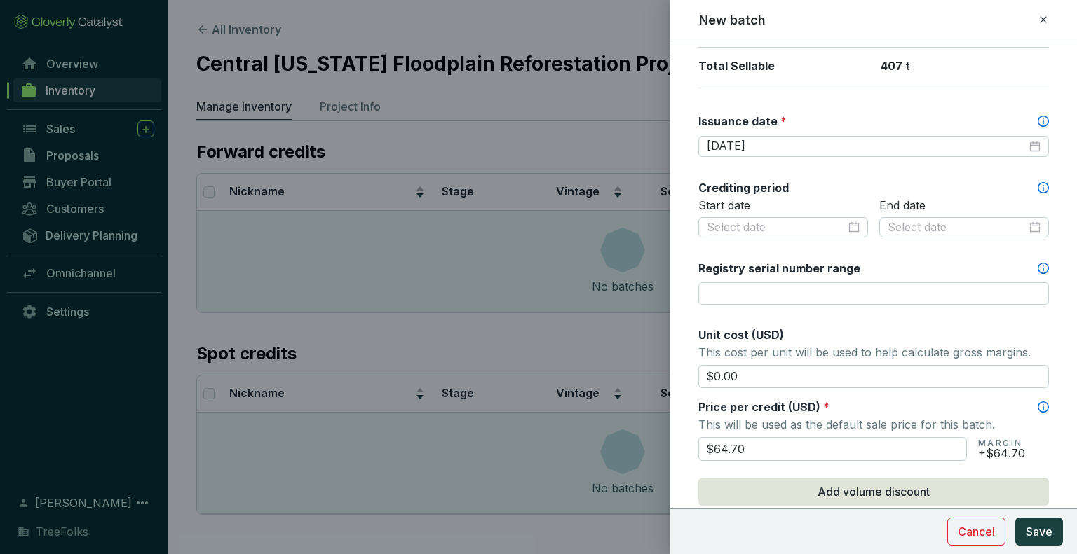
click at [1042, 20] on icon at bounding box center [1043, 19] width 6 height 6
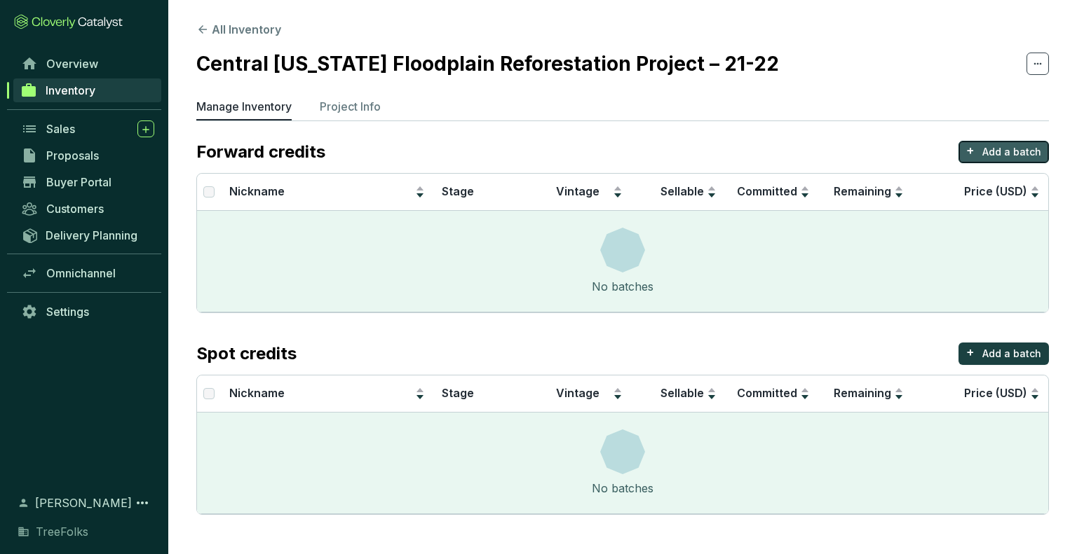
click at [981, 147] on button "+ Add a batch" at bounding box center [1003, 152] width 90 height 22
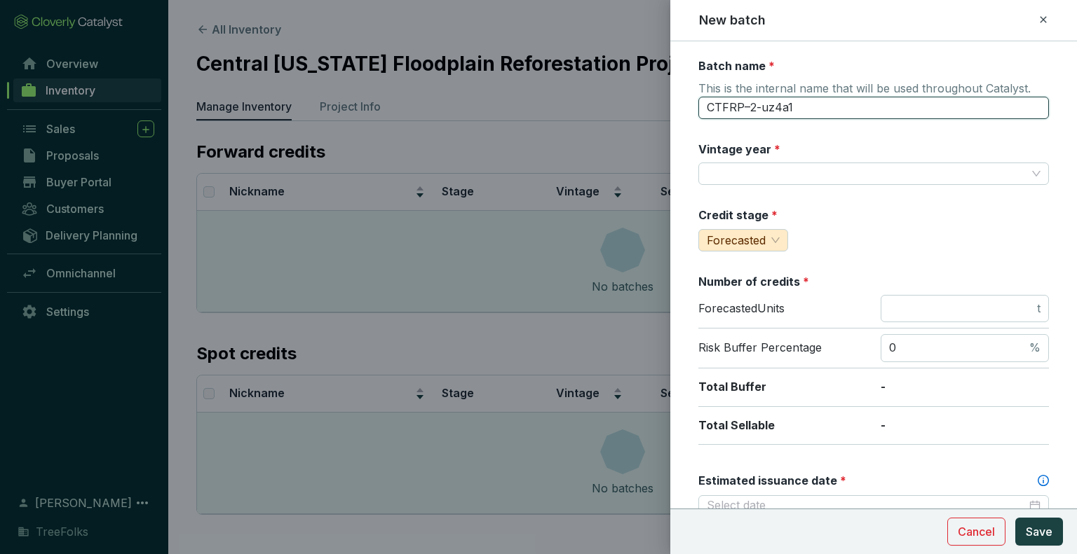
drag, startPoint x: 808, startPoint y: 102, endPoint x: 639, endPoint y: 112, distance: 168.6
click at [639, 112] on div "New batch Batch name * This is the internal name that will be used throughout C…" at bounding box center [538, 277] width 1077 height 554
type input "PJ025 - Year 4 (2026)"
click at [740, 175] on input "Vintage year *" at bounding box center [867, 173] width 320 height 21
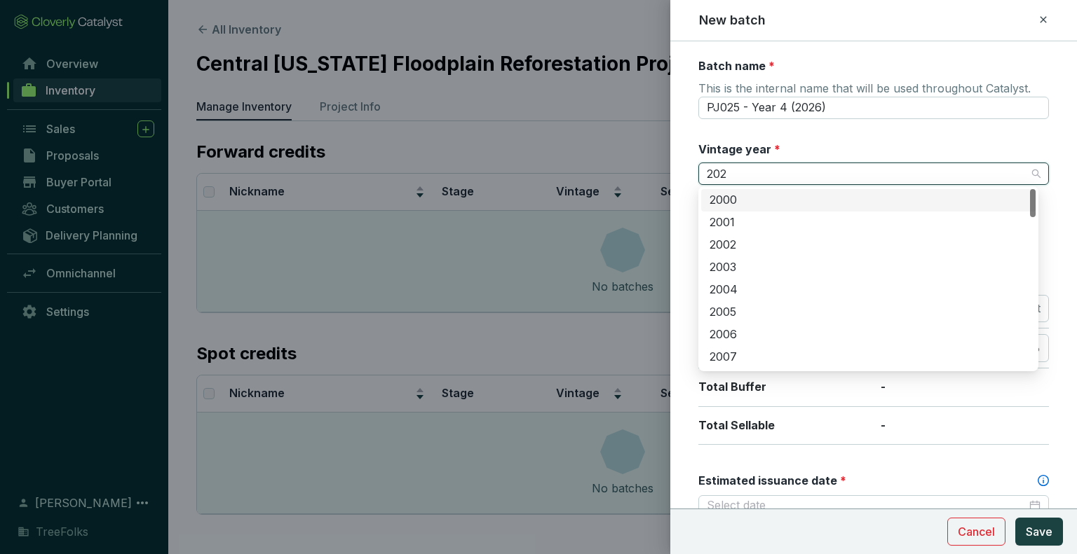
type input "2026"
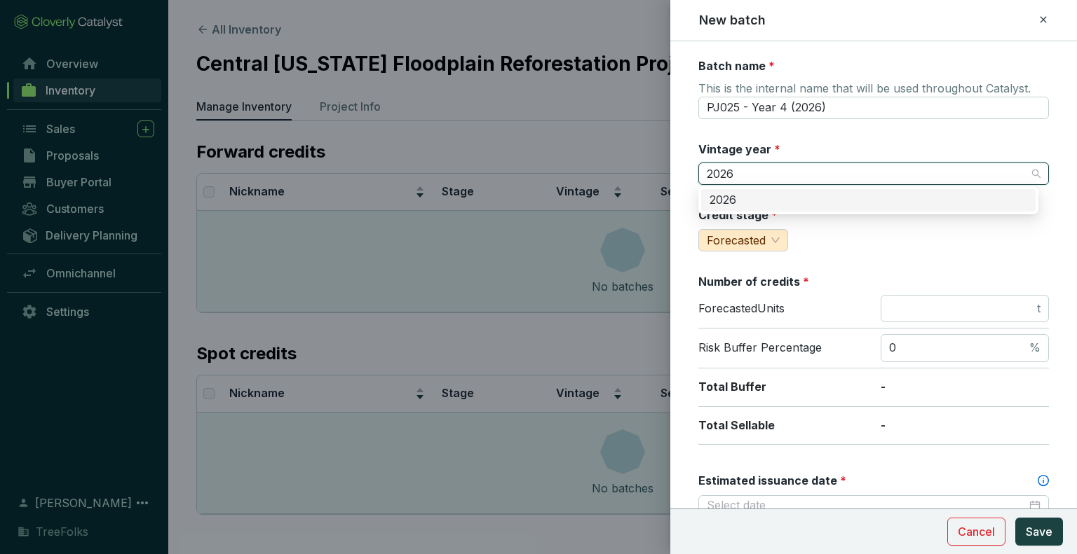
click at [737, 201] on div "2026" at bounding box center [868, 200] width 318 height 15
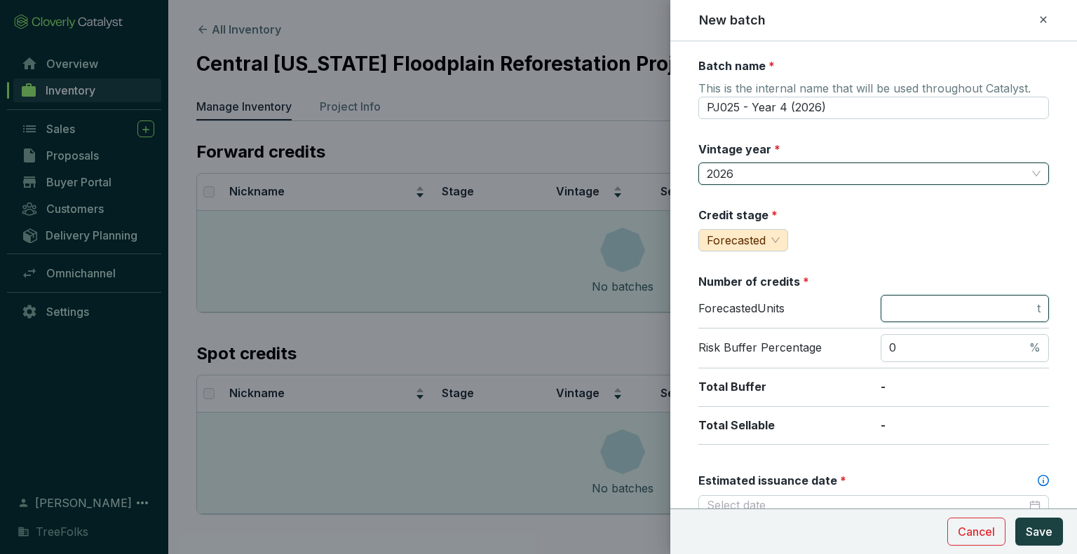
click at [894, 314] on input "number" at bounding box center [961, 308] width 145 height 15
type input "1221"
click at [958, 243] on div "Credit stage * Forecasted" at bounding box center [873, 229] width 350 height 44
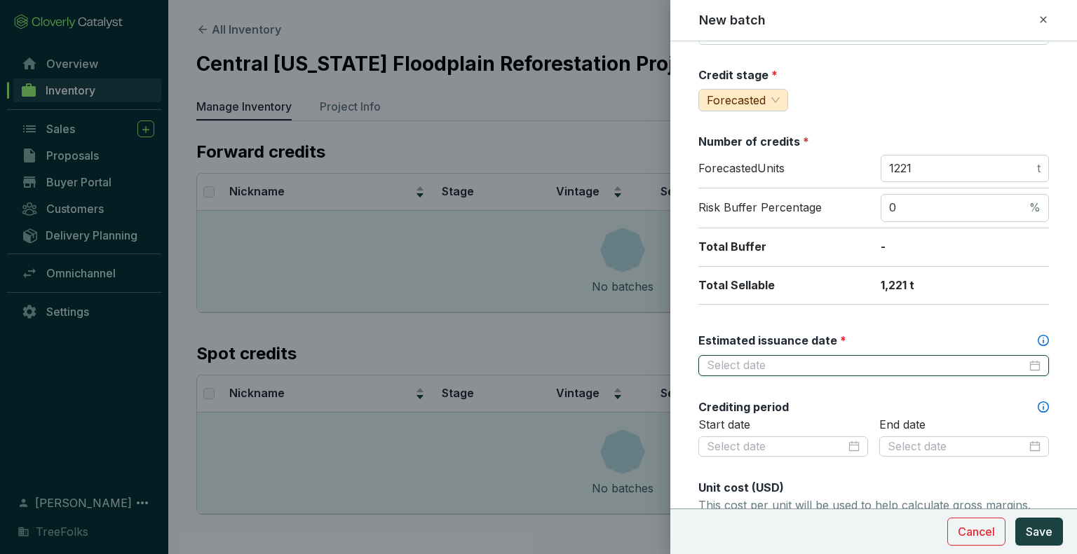
click at [870, 363] on input "Estimated issuance date *" at bounding box center [867, 365] width 320 height 15
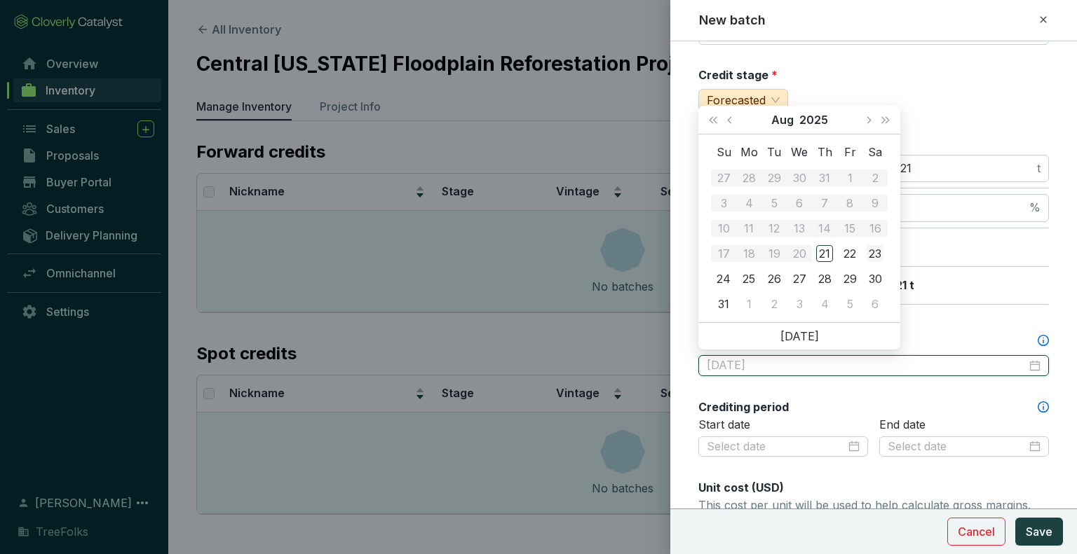
type input "[DATE]"
click at [883, 118] on span "Next year (Control + right)" at bounding box center [885, 119] width 7 height 7
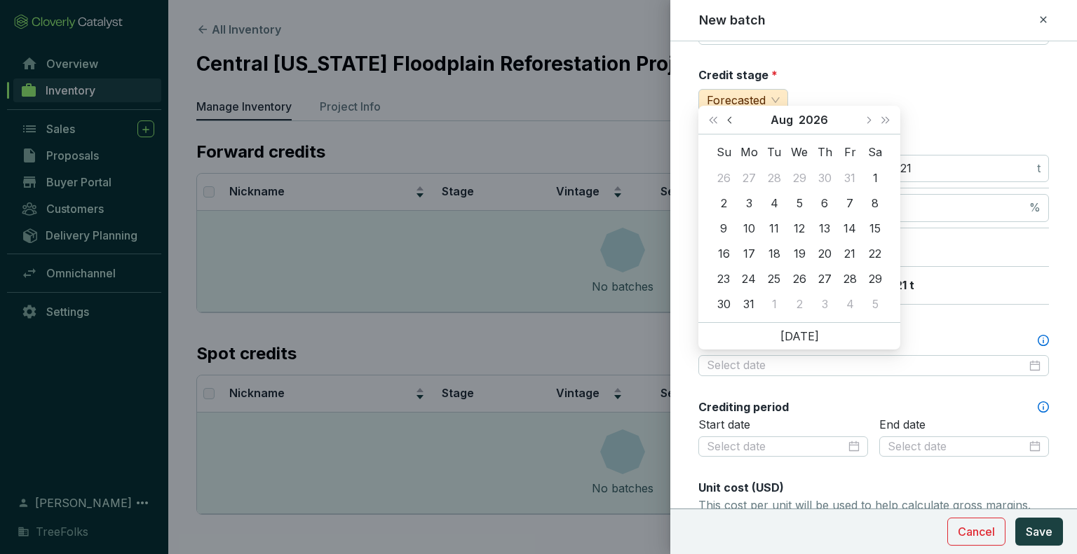
click at [730, 123] on span "Previous month (PageUp)" at bounding box center [730, 119] width 7 height 7
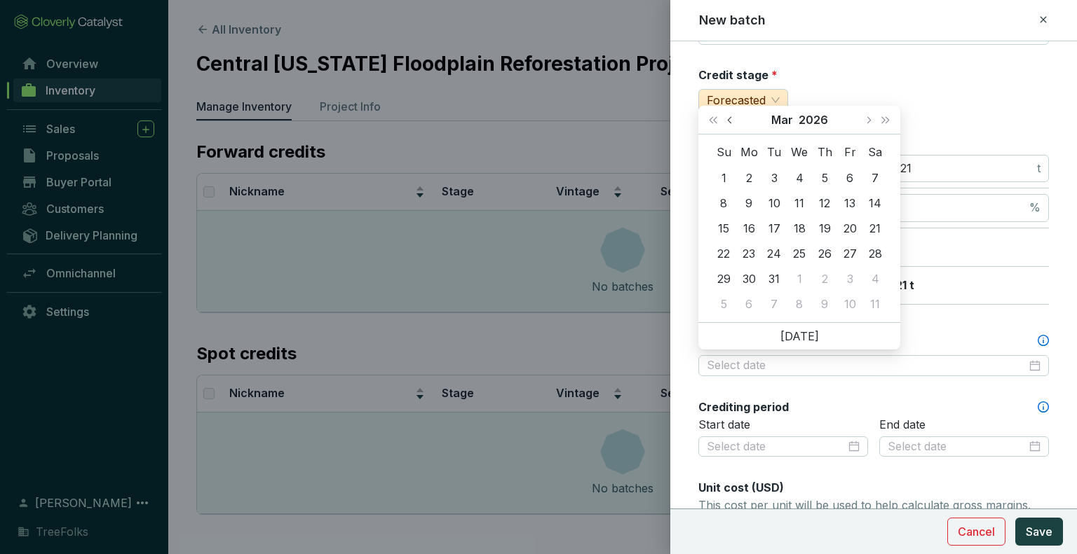
click at [730, 123] on span "Previous month (PageUp)" at bounding box center [730, 119] width 7 height 7
type input "[DATE]"
click at [820, 277] on div "1" at bounding box center [824, 279] width 17 height 17
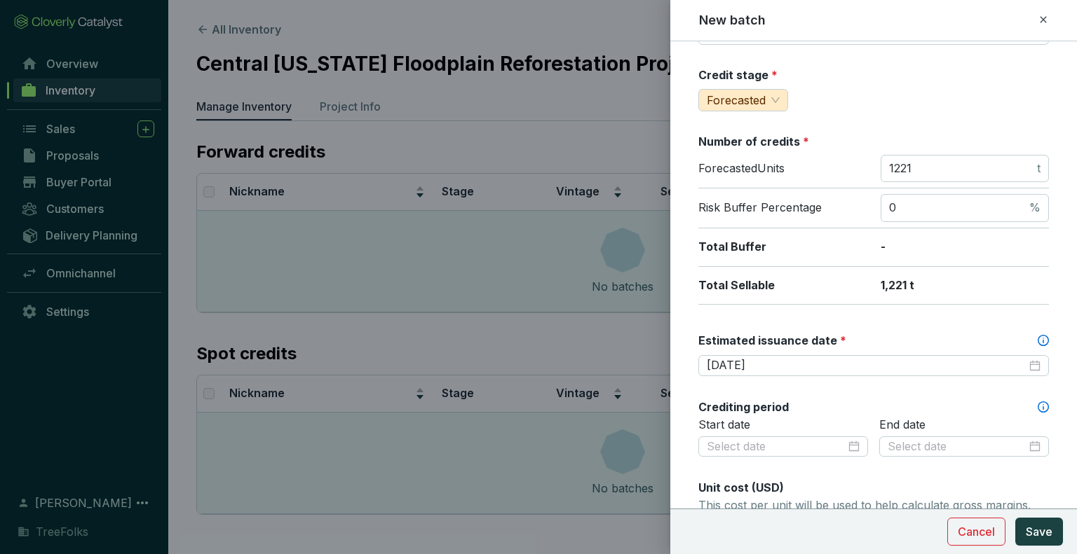
click at [798, 400] on div "Crediting period" at bounding box center [873, 407] width 350 height 15
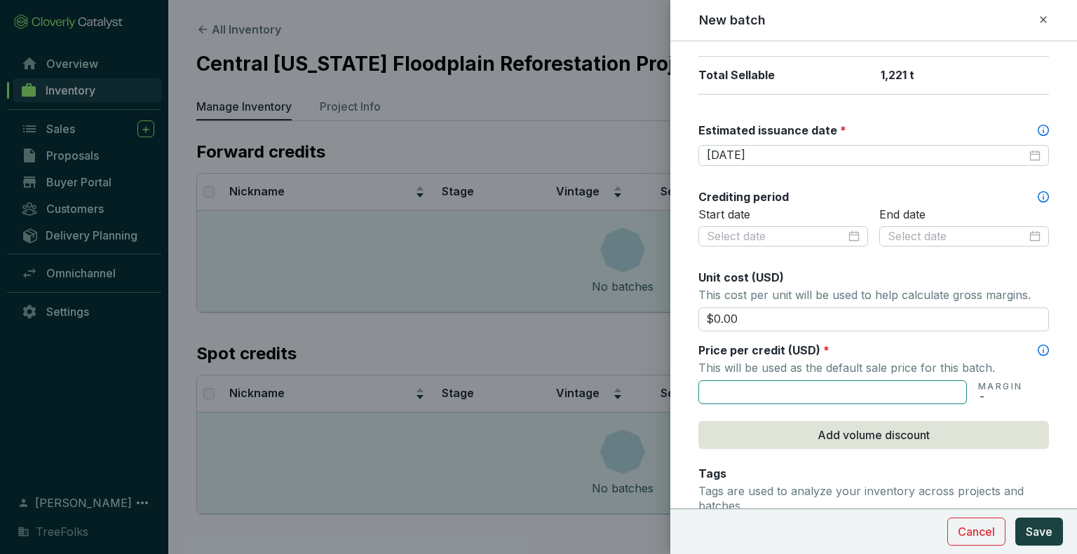
click at [810, 395] on input "text" at bounding box center [832, 393] width 268 height 24
type input "$64.70"
click at [1052, 371] on form "Batch name * This is the internal name that will be used throughout Catalyst. P…" at bounding box center [873, 237] width 407 height 1058
click at [1050, 526] on span "Save" at bounding box center [1039, 532] width 27 height 17
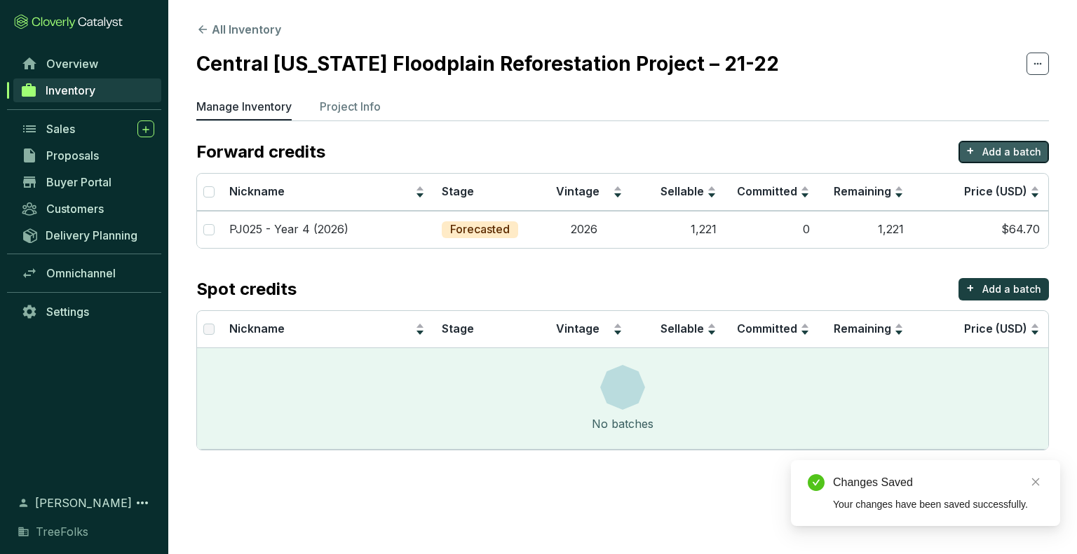
click at [1009, 161] on button "+ Add a batch" at bounding box center [1003, 152] width 90 height 22
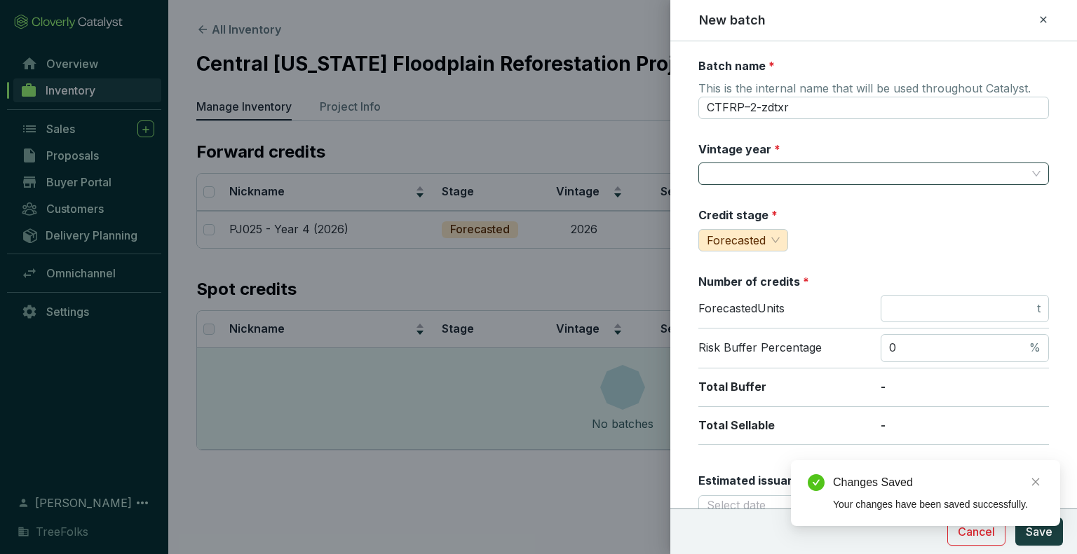
click at [775, 180] on input "Vintage year *" at bounding box center [867, 173] width 320 height 21
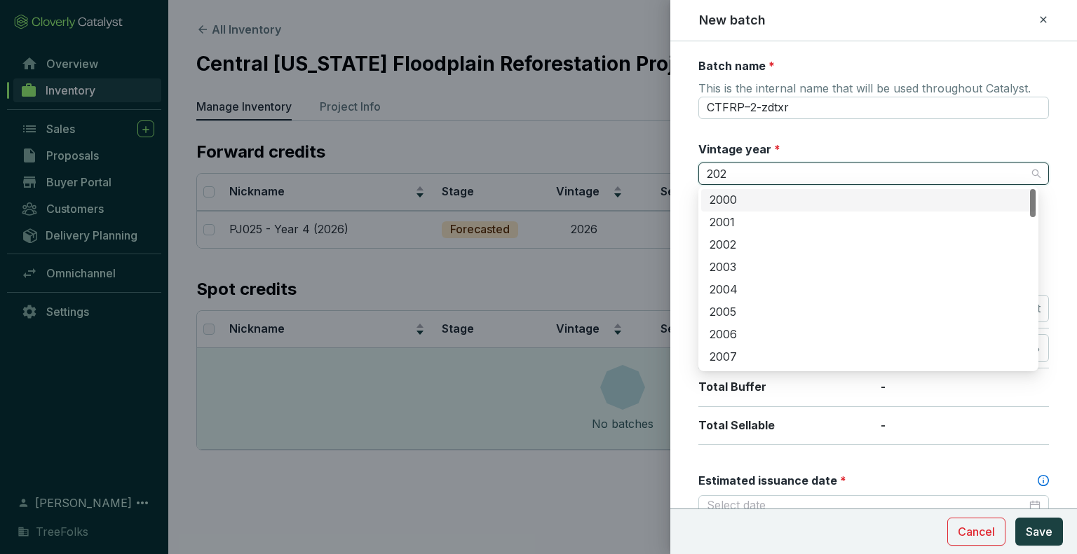
type input "2028"
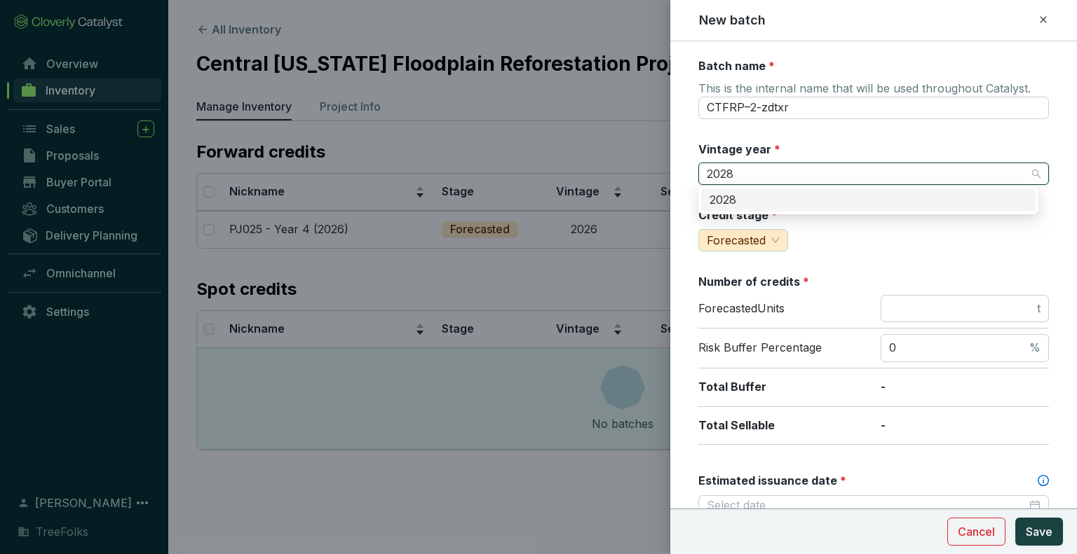
click at [749, 201] on div "2028" at bounding box center [868, 200] width 318 height 15
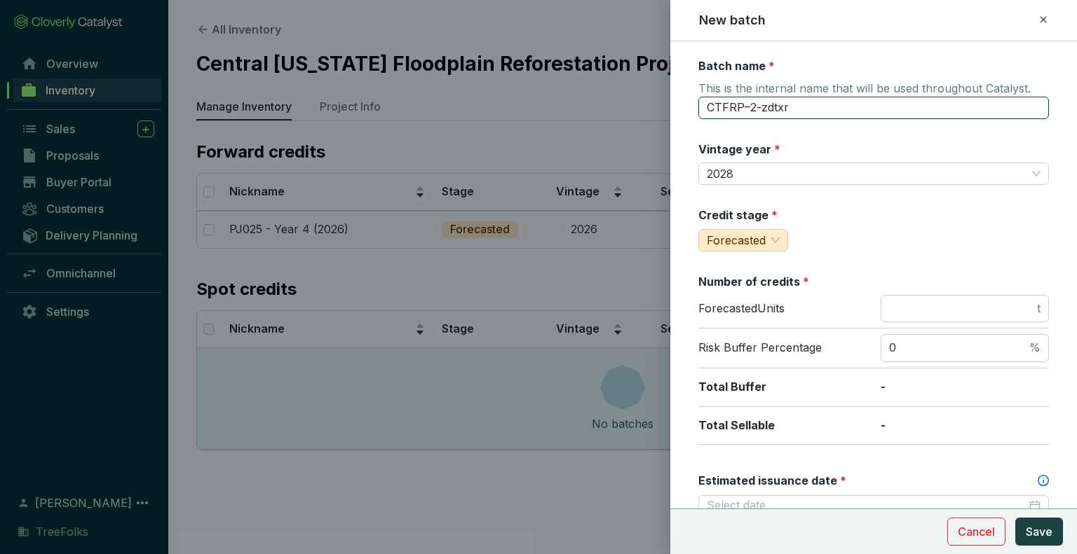
drag, startPoint x: 799, startPoint y: 104, endPoint x: 658, endPoint y: 111, distance: 141.1
click at [658, 111] on div "New batch Batch name * This is the internal name that will be used throughout C…" at bounding box center [538, 277] width 1077 height 554
type input "PJ025 - Year 6 (2028)"
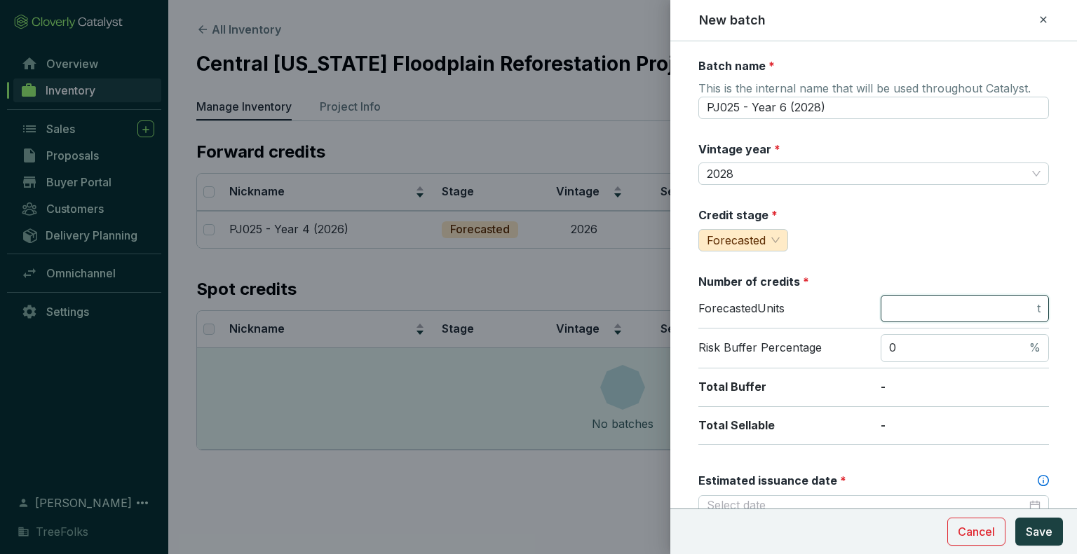
click at [911, 311] on input "number" at bounding box center [961, 308] width 145 height 15
click at [925, 301] on input "number" at bounding box center [961, 308] width 145 height 15
type input "1221"
click at [939, 249] on div "Credit stage * Forecasted" at bounding box center [873, 229] width 350 height 44
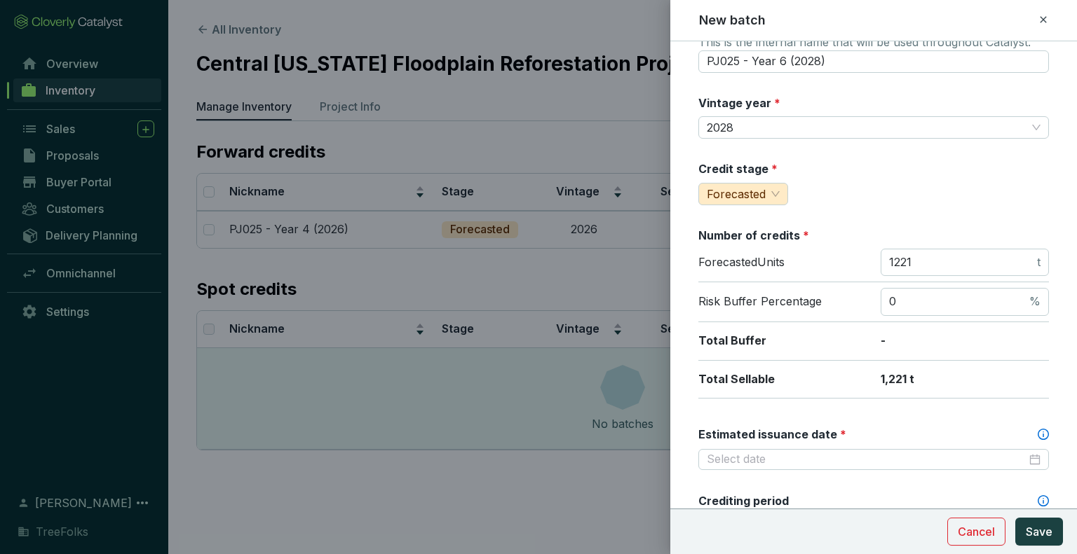
scroll to position [70, 0]
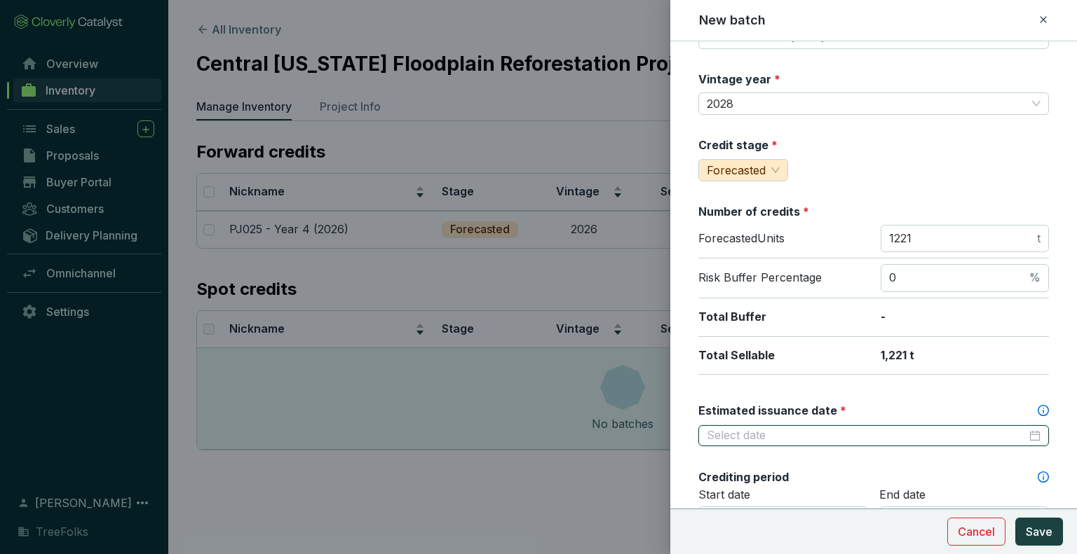
click at [821, 437] on input "Estimated issuance date *" at bounding box center [867, 435] width 320 height 15
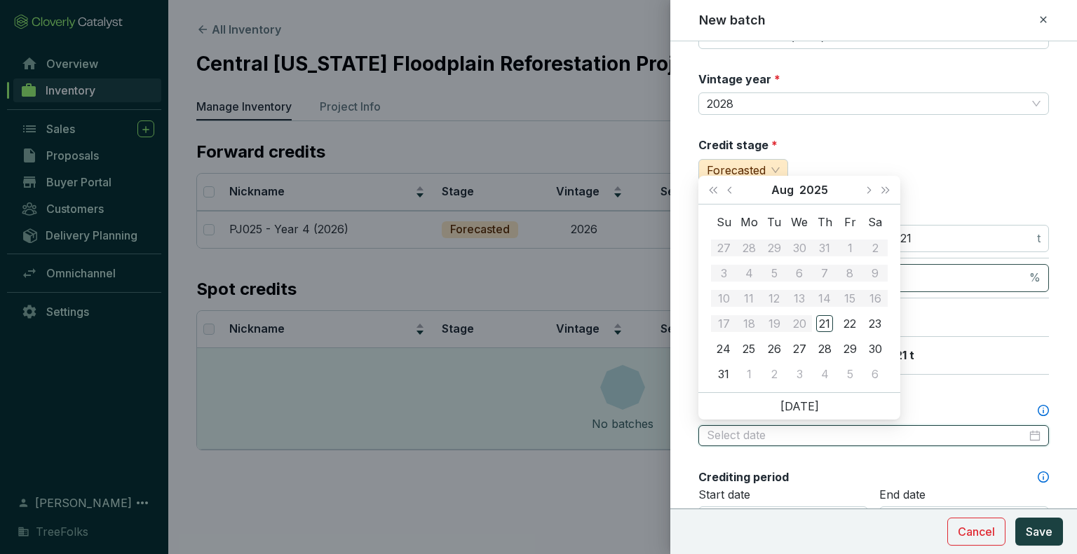
type input "[DATE]"
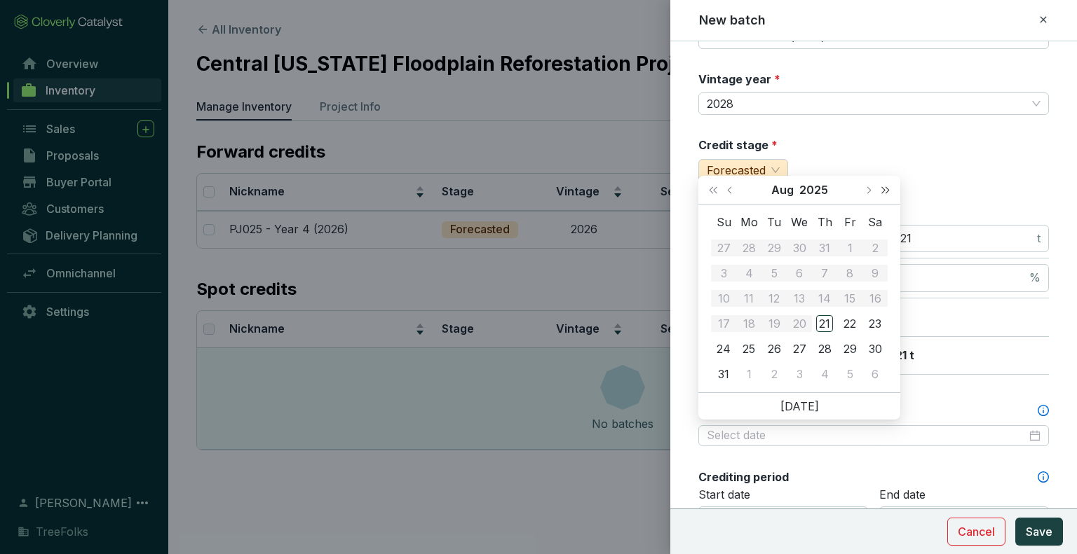
click at [890, 195] on button "Next year (Control + right)" at bounding box center [885, 190] width 18 height 28
click at [733, 188] on button "Previous month (PageUp)" at bounding box center [731, 190] width 18 height 28
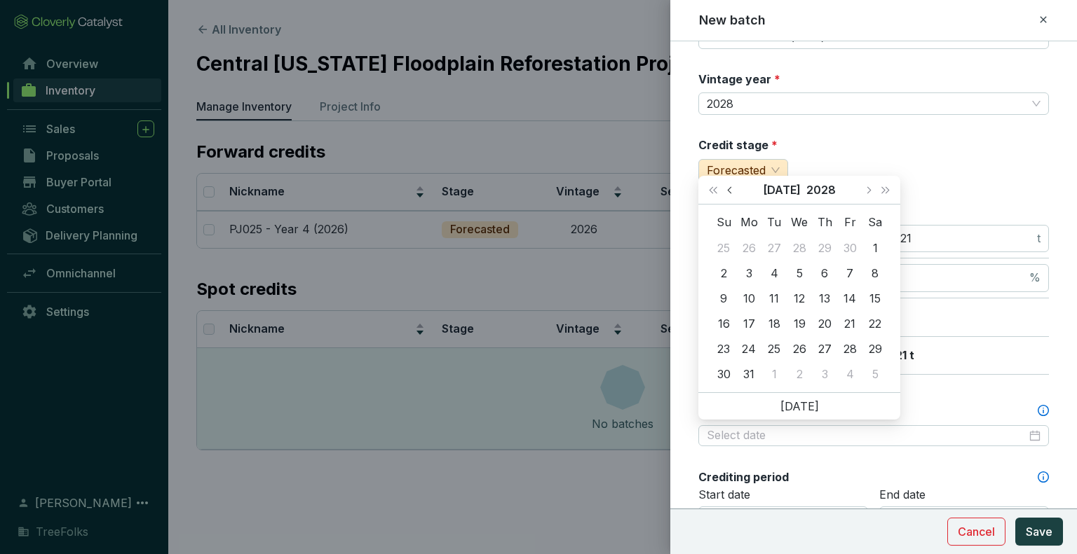
click at [733, 188] on button "Previous month (PageUp)" at bounding box center [731, 190] width 18 height 28
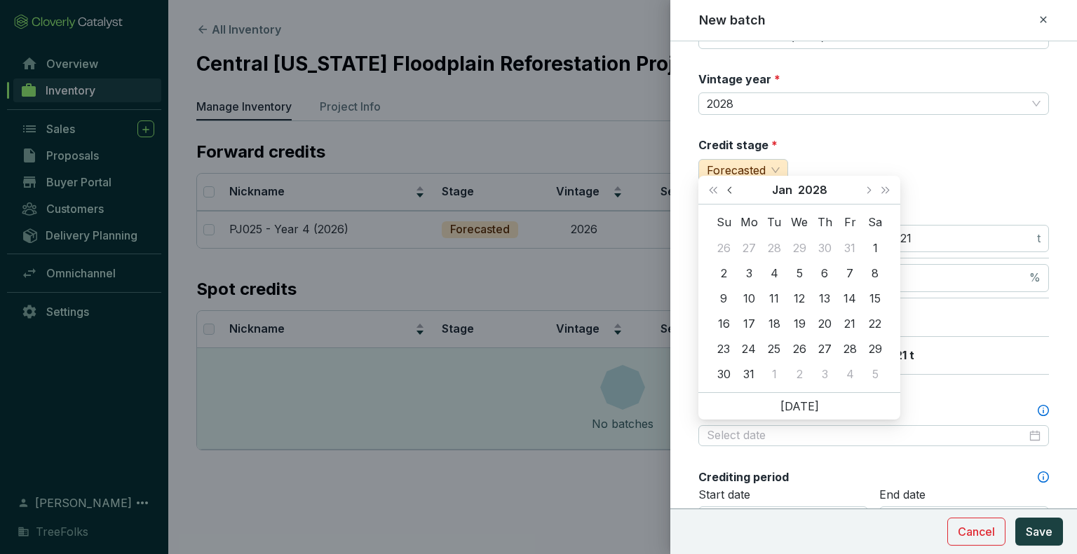
click at [733, 188] on button "Previous month (PageUp)" at bounding box center [731, 190] width 18 height 28
type input "2028-01-01"
click at [878, 348] on div "1" at bounding box center [874, 349] width 17 height 17
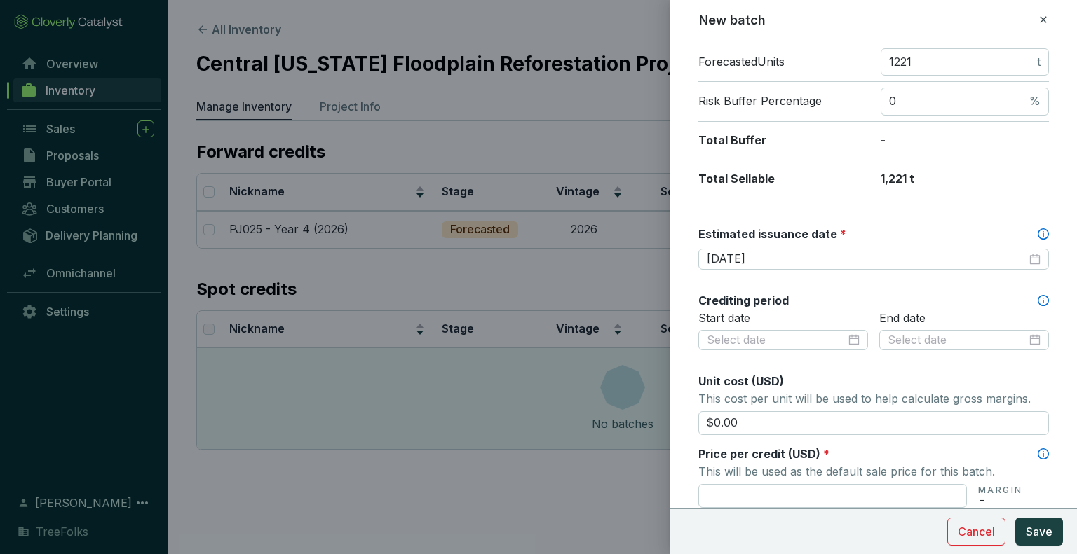
scroll to position [280, 0]
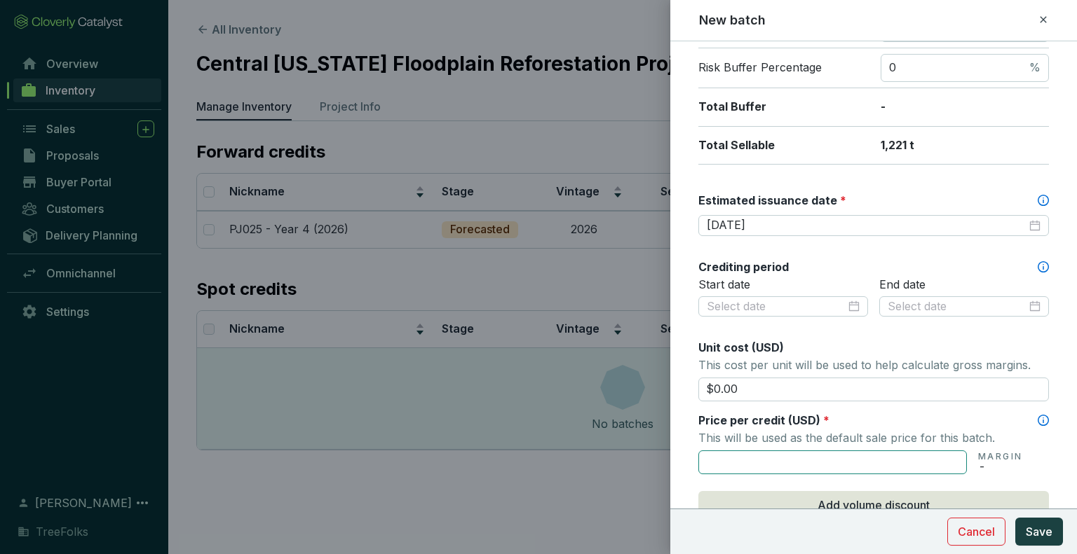
click at [770, 458] on input "text" at bounding box center [832, 463] width 268 height 24
type input "$64.70"
click at [941, 142] on p "1,221 t" at bounding box center [964, 145] width 168 height 15
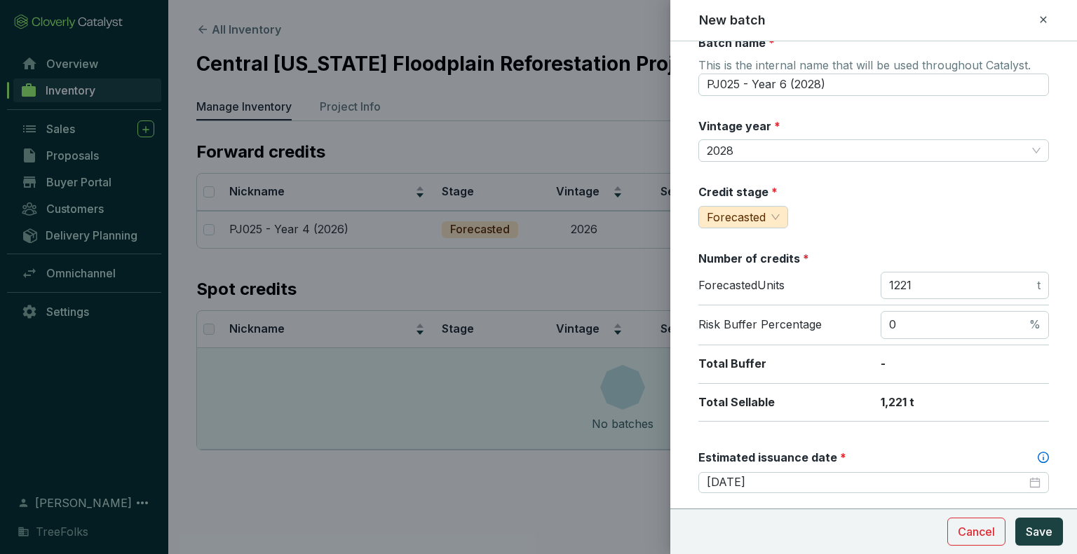
scroll to position [0, 0]
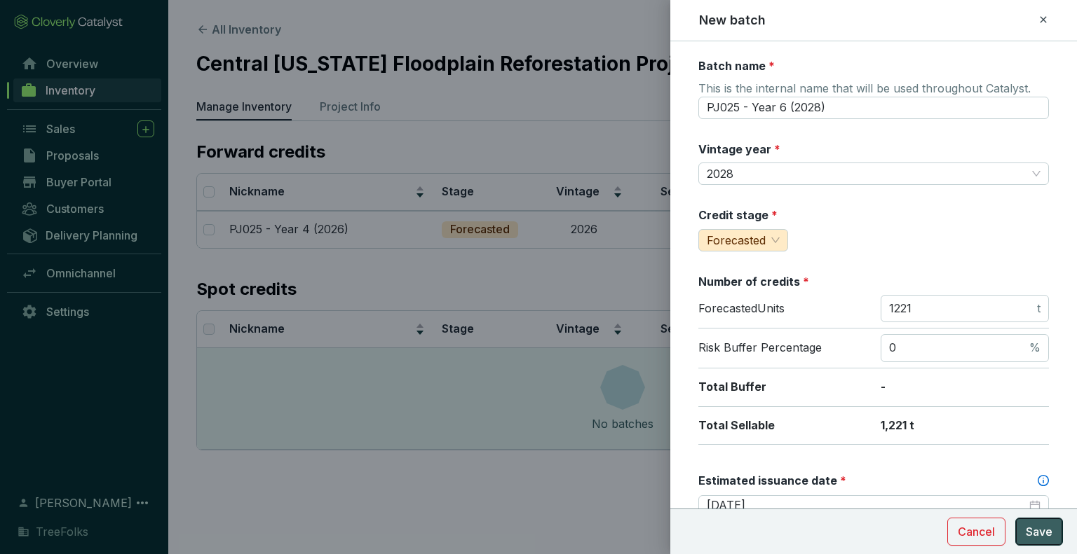
click at [1047, 537] on span "Save" at bounding box center [1039, 532] width 27 height 17
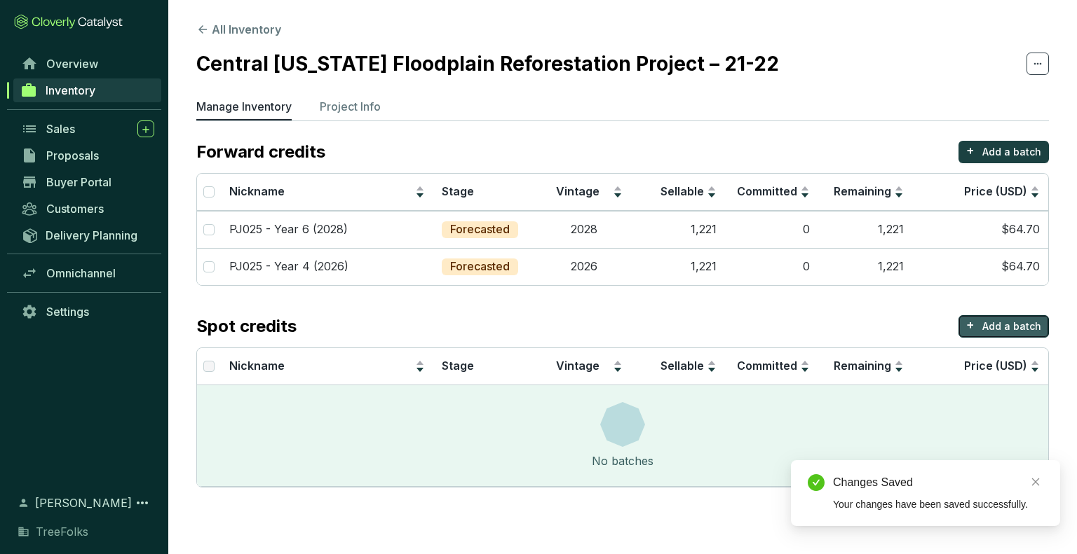
click at [1032, 322] on p "Add a batch" at bounding box center [1011, 327] width 59 height 14
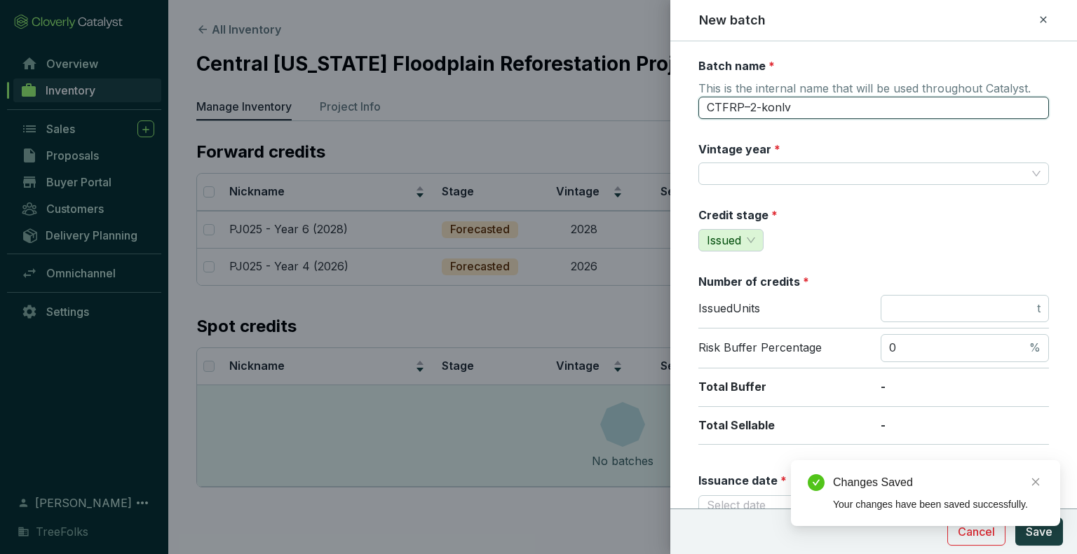
drag, startPoint x: 822, startPoint y: 97, endPoint x: 611, endPoint y: 114, distance: 211.6
click at [611, 114] on div "New batch Batch name * This is the internal name that will be used throughout C…" at bounding box center [538, 277] width 1077 height 554
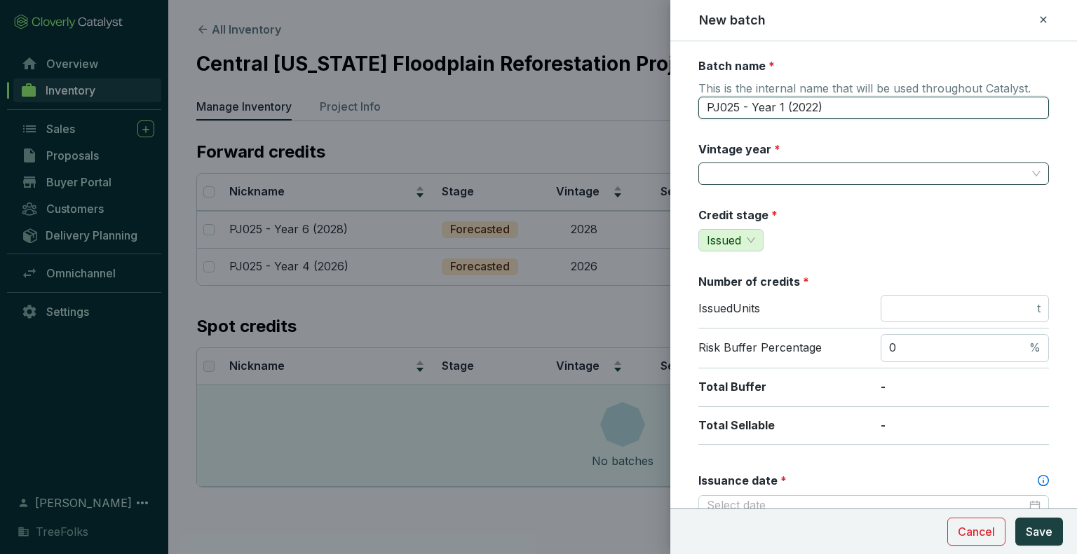
type input "PJ025 - Year 1 (2022)"
click at [742, 167] on input "Vintage year *" at bounding box center [867, 173] width 320 height 21
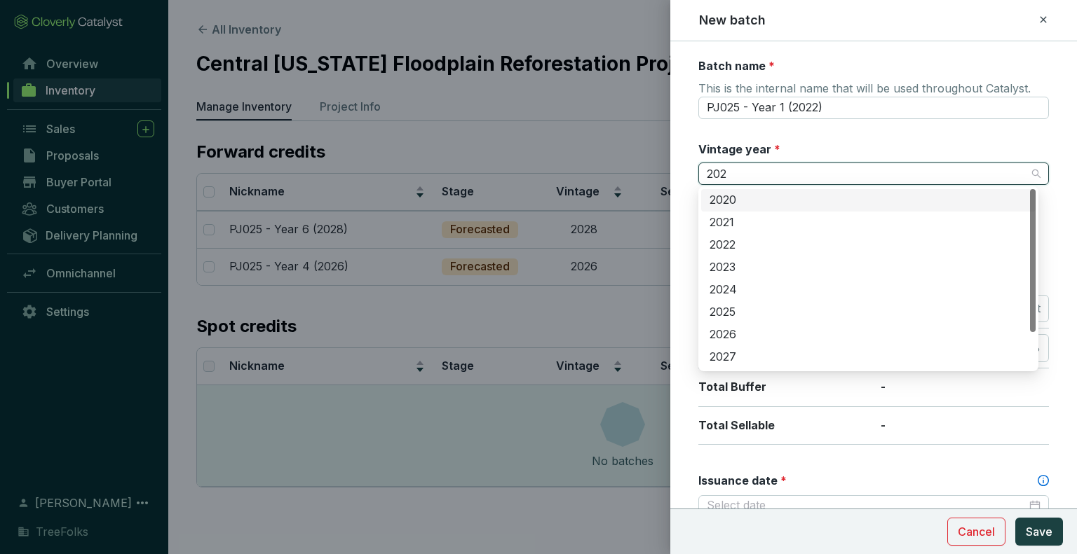
type input "2022"
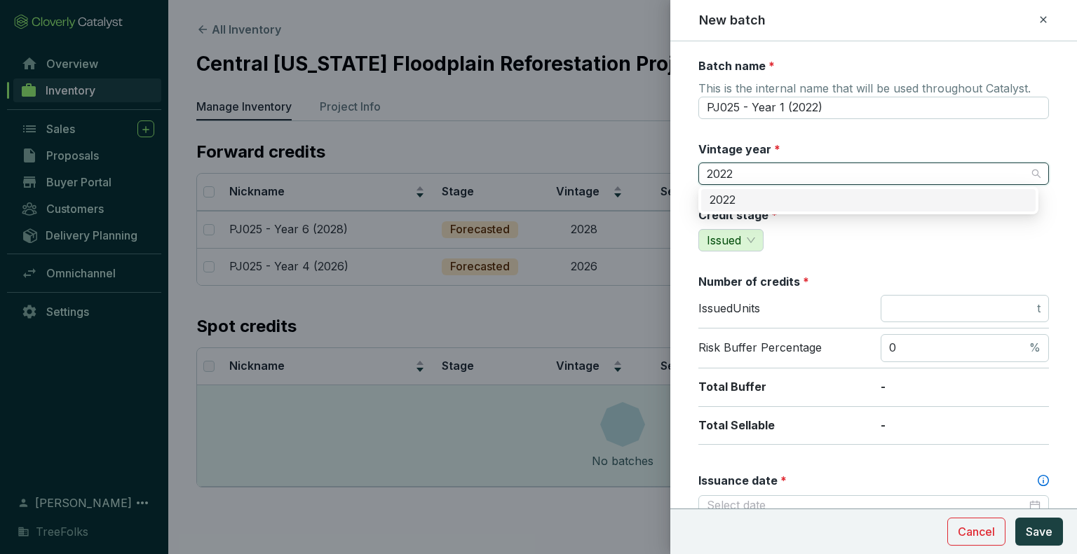
click at [732, 197] on div "2022" at bounding box center [868, 200] width 318 height 15
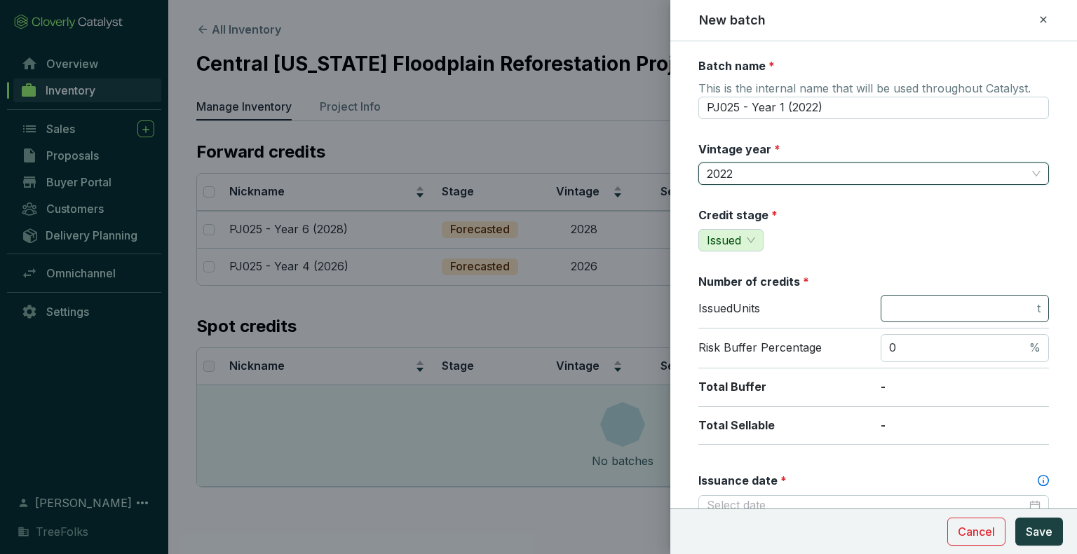
click at [956, 319] on span "t" at bounding box center [964, 309] width 168 height 28
type input "407"
click at [905, 242] on div "Credit stage * Issued" at bounding box center [873, 229] width 350 height 44
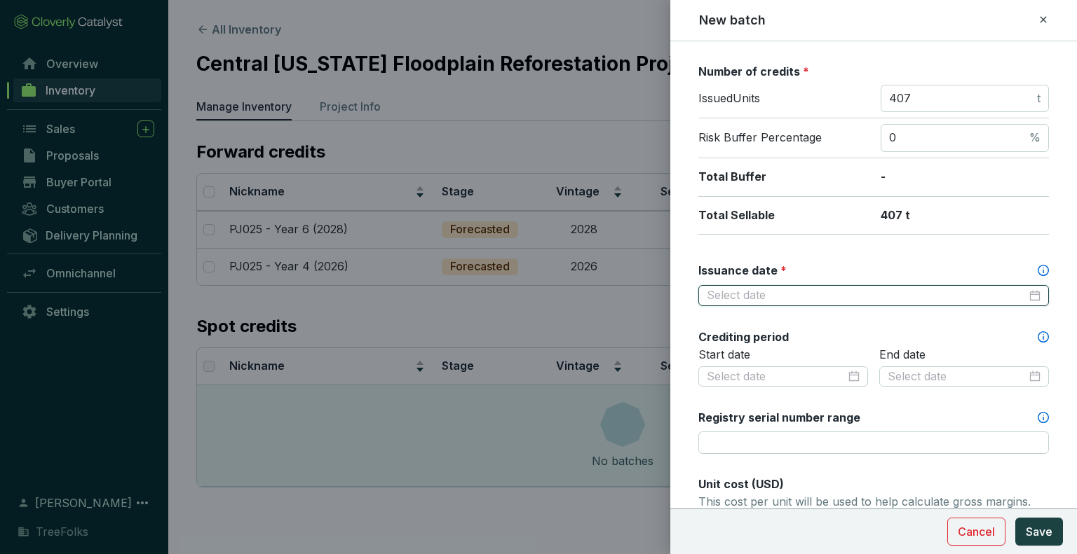
click at [845, 299] on input "Issuance date *" at bounding box center [867, 295] width 320 height 15
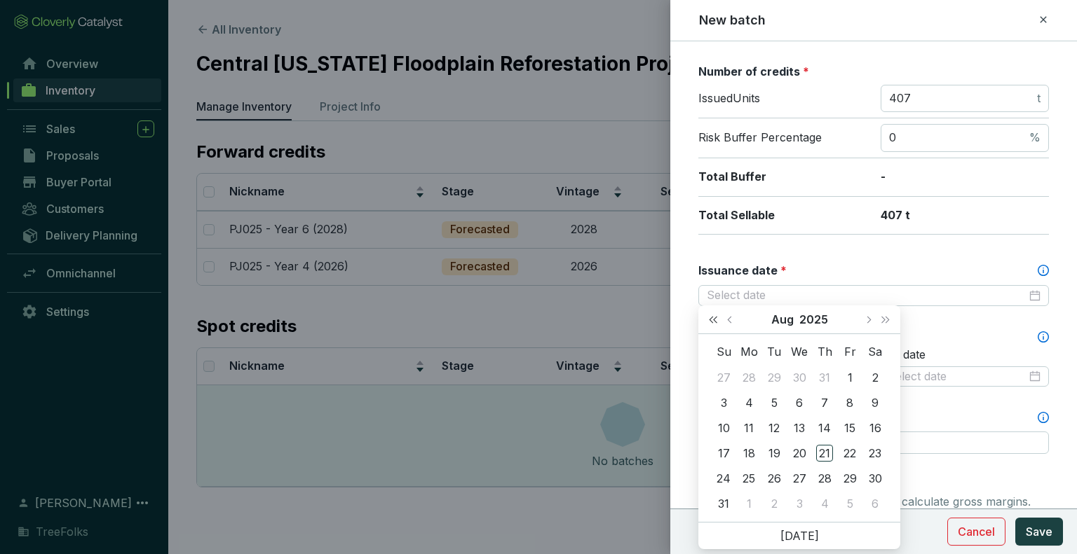
click at [709, 320] on span "Last year (Control + left)" at bounding box center [712, 319] width 7 height 7
click at [874, 322] on button "Next month (PageDown)" at bounding box center [868, 320] width 18 height 28
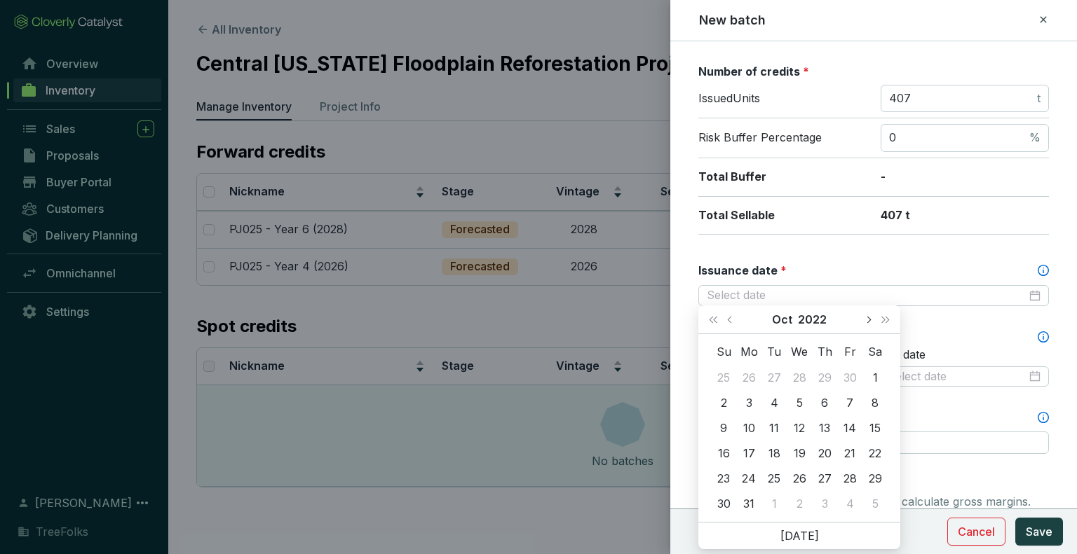
click at [874, 322] on button "Next month (PageDown)" at bounding box center [868, 320] width 18 height 28
click at [735, 325] on button "Previous month (PageUp)" at bounding box center [731, 320] width 18 height 28
type input "2022-11-22"
click at [774, 451] on div "22" at bounding box center [773, 453] width 17 height 17
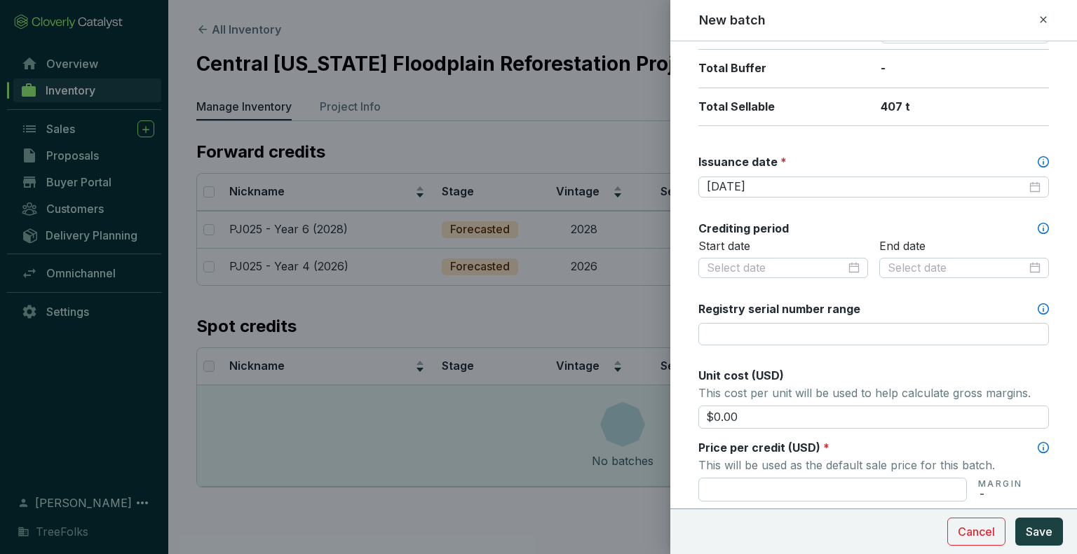
scroll to position [350, 0]
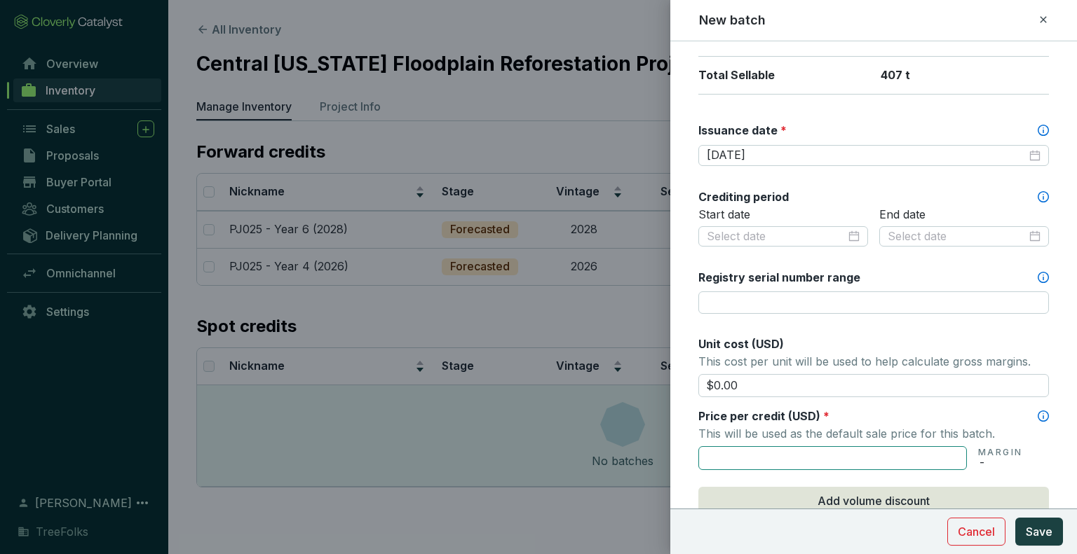
click at [785, 450] on input "text" at bounding box center [832, 459] width 268 height 24
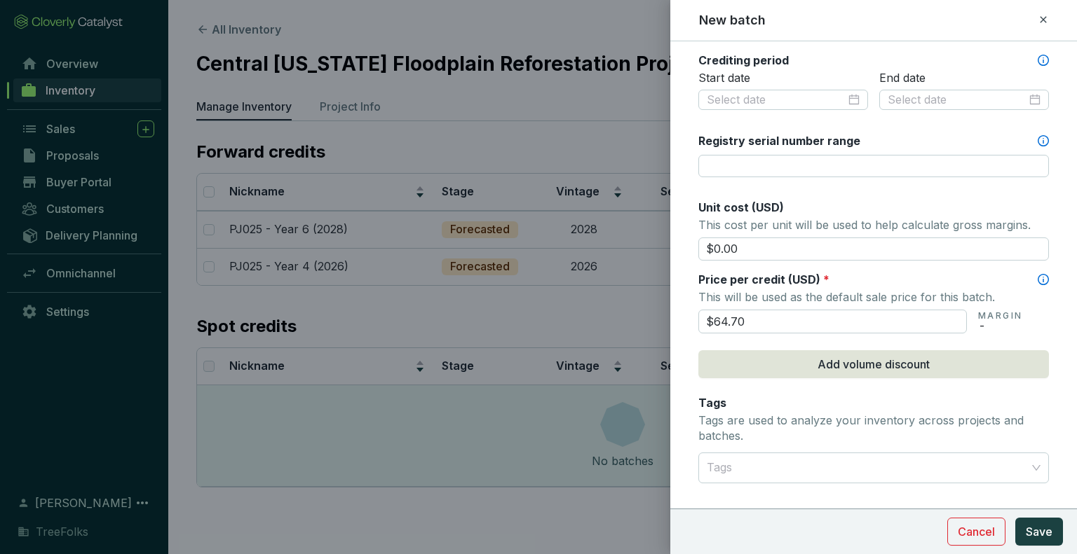
scroll to position [491, 0]
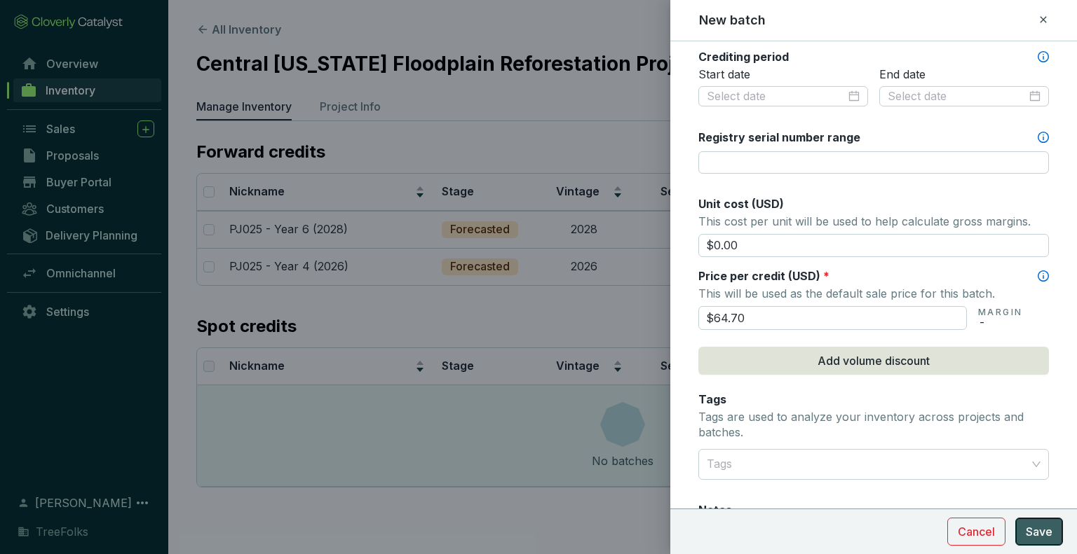
type input "$64.70"
click at [1030, 531] on span "Save" at bounding box center [1039, 532] width 27 height 17
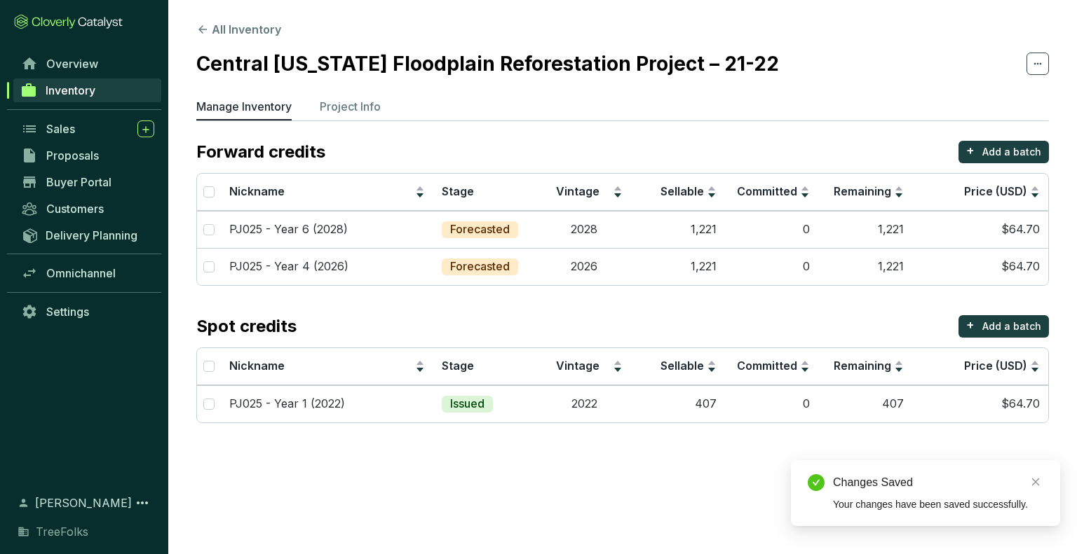
click at [620, 498] on section "All Inventory Central Texas Floodplain Reforestation Project – 21-22 Manage Inv…" at bounding box center [538, 277] width 1077 height 554
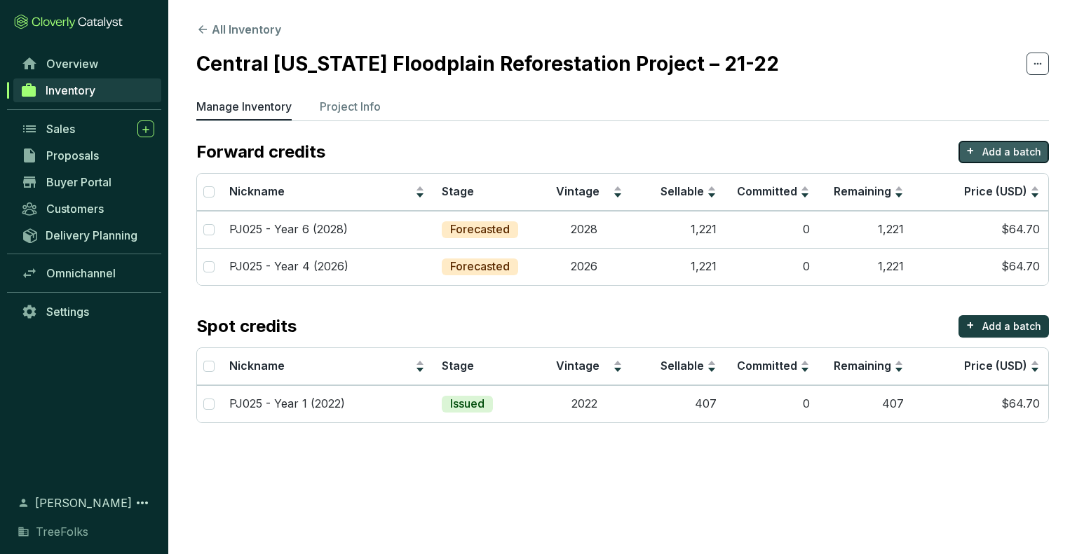
click at [1002, 154] on p "Add a batch" at bounding box center [1011, 152] width 59 height 14
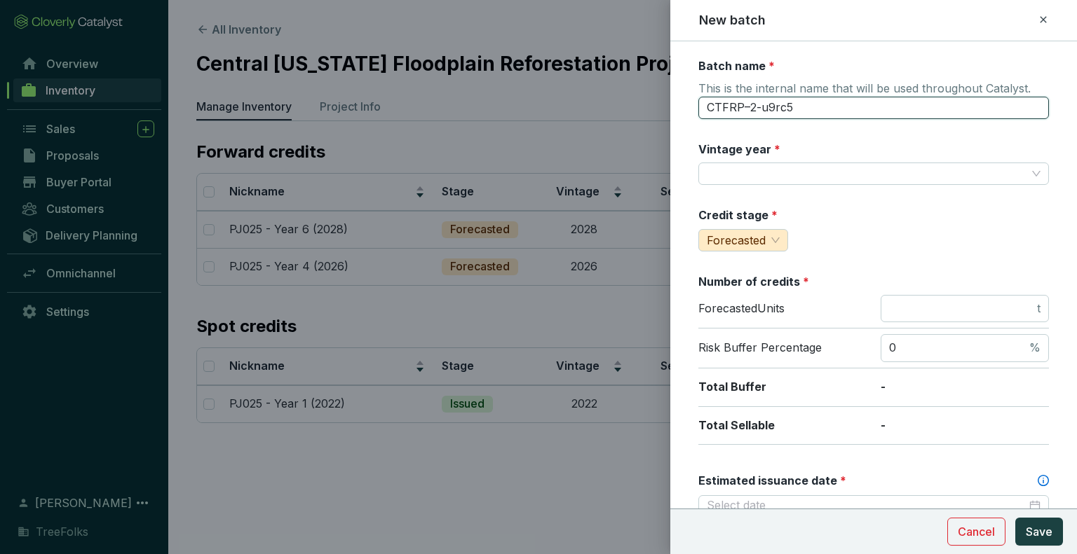
drag, startPoint x: 808, startPoint y: 102, endPoint x: 695, endPoint y: 105, distance: 112.2
click at [781, 104] on input "PJ025 - Year 1 (2022)" at bounding box center [873, 108] width 350 height 22
click at [824, 100] on input "PJ025 - Year 14 (2022)" at bounding box center [873, 108] width 350 height 22
type input "PJ025 - Year 14 (2036)"
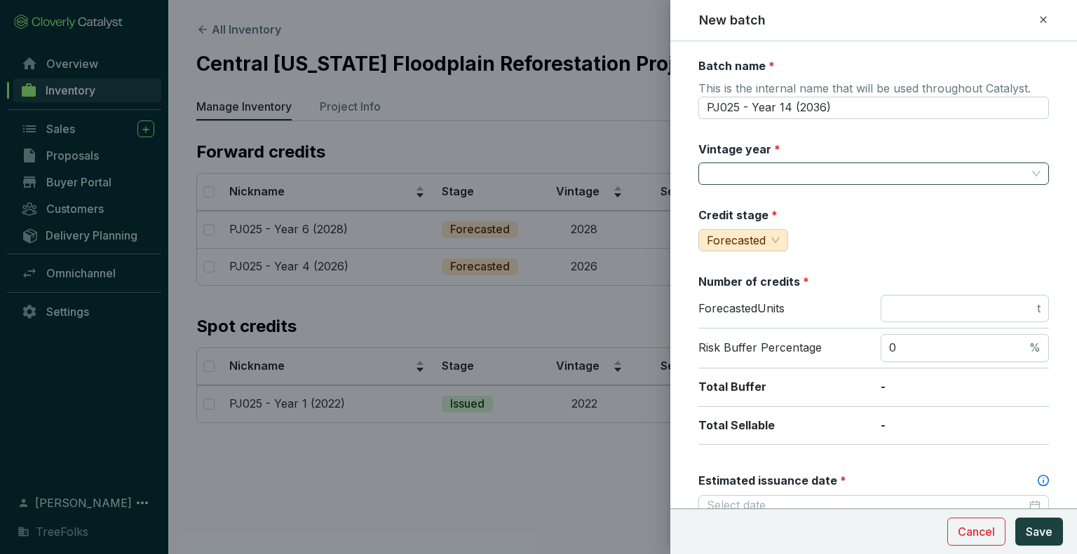
click at [784, 169] on input "Vintage year *" at bounding box center [867, 173] width 320 height 21
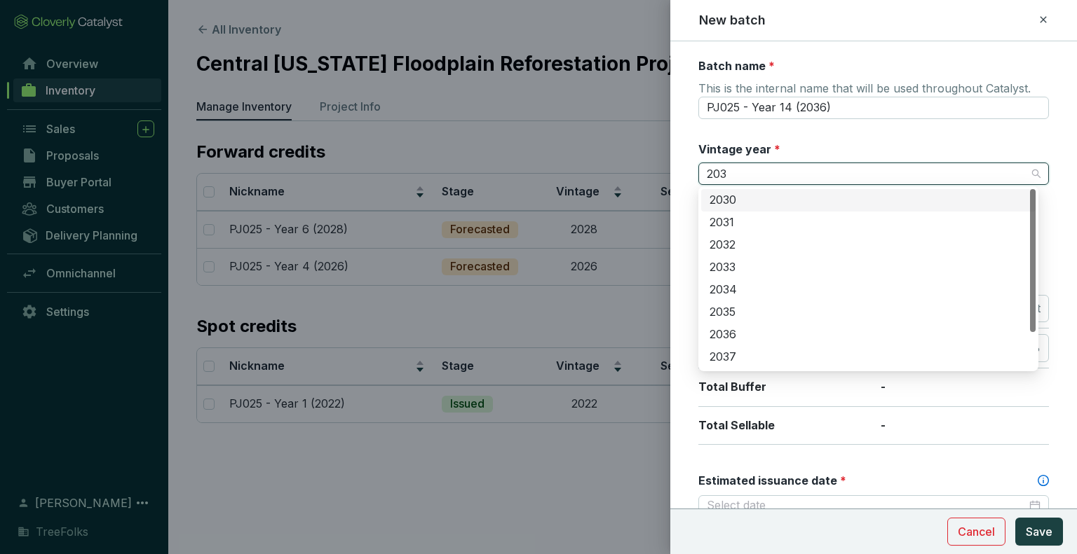
type input "2036"
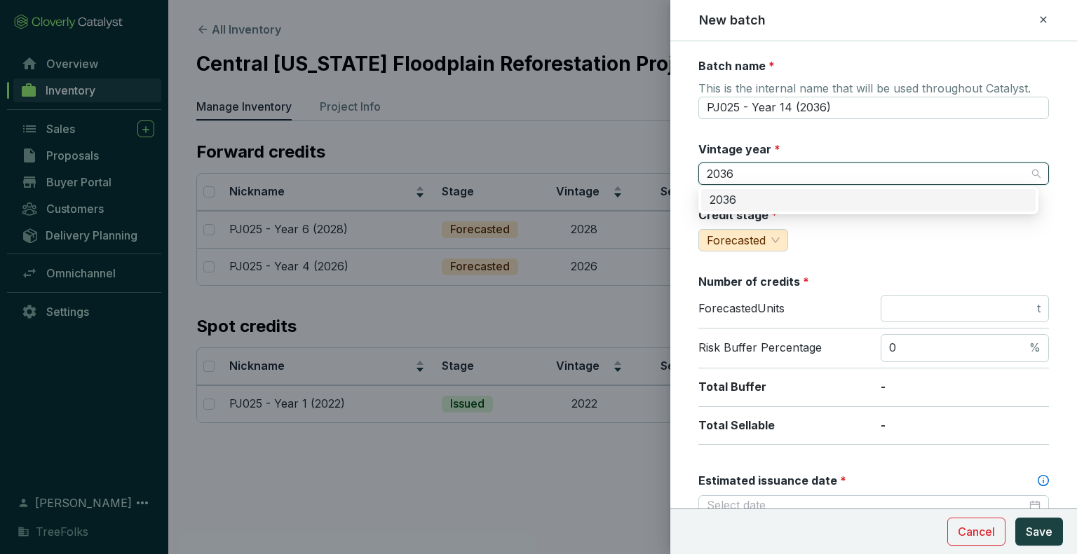
click at [765, 193] on div "2036" at bounding box center [868, 200] width 318 height 15
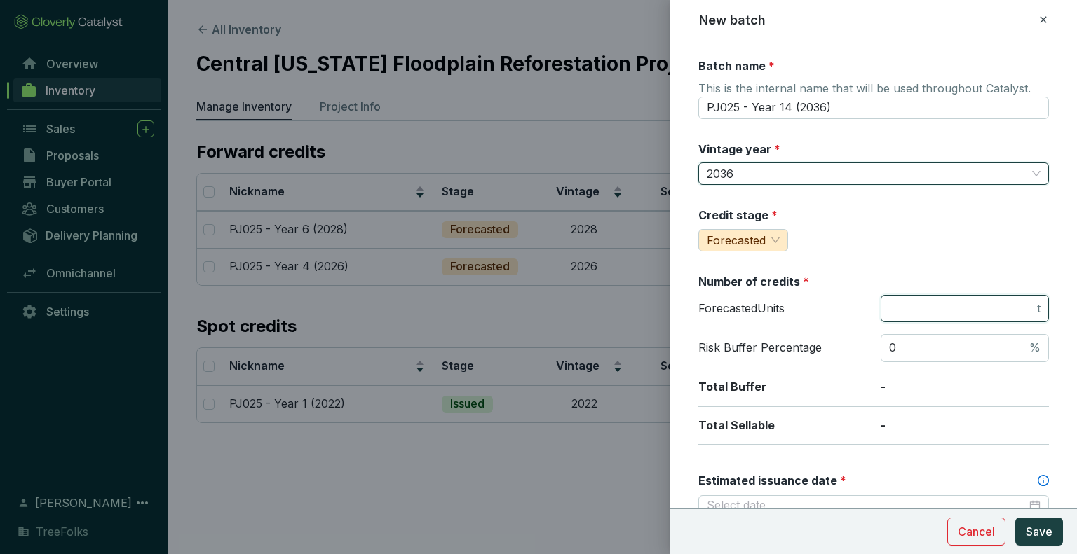
click at [993, 310] on input "number" at bounding box center [961, 308] width 145 height 15
type input "407"
click at [958, 147] on div "Vintage year * 2036" at bounding box center [873, 164] width 350 height 44
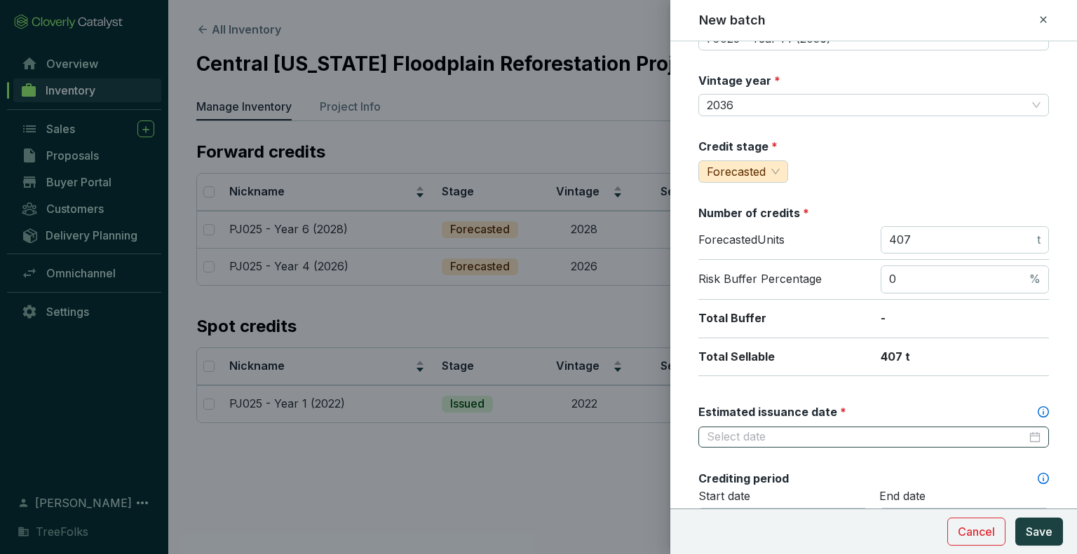
scroll to position [140, 0]
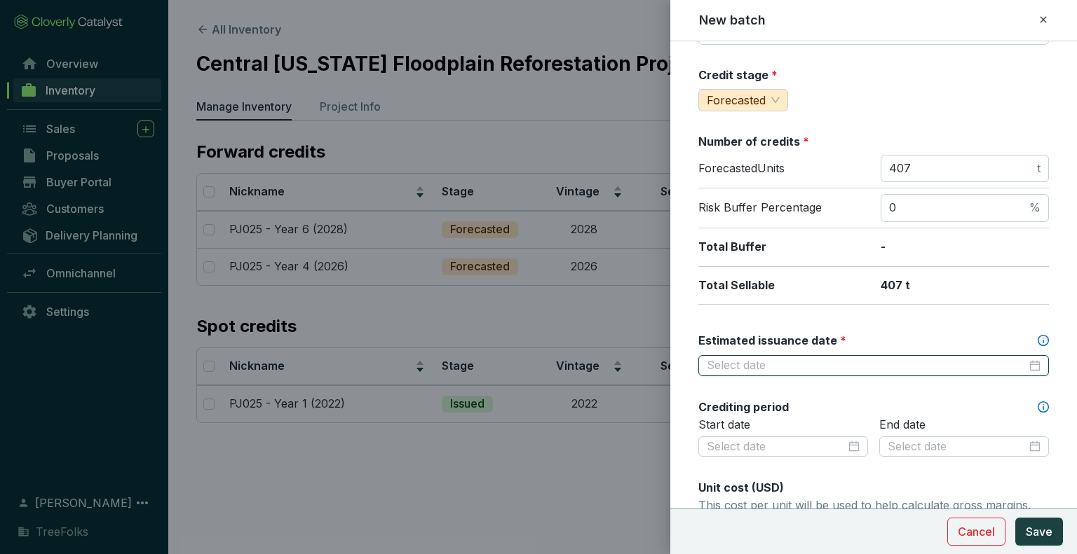
click at [796, 364] on input "Estimated issuance date *" at bounding box center [867, 365] width 320 height 15
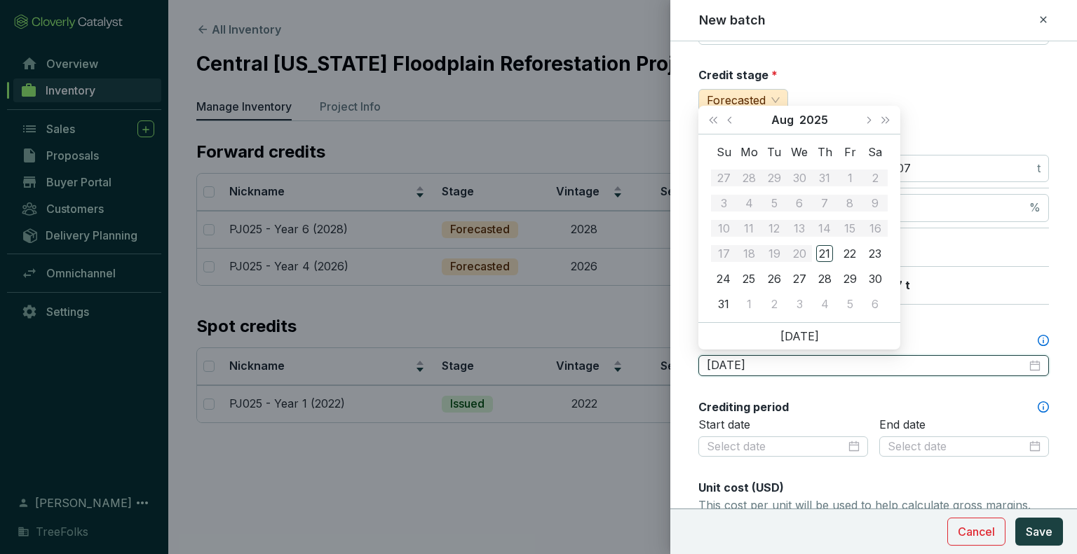
type input "2025-08-21"
click at [882, 121] on span "Next year (Control + right)" at bounding box center [885, 119] width 7 height 7
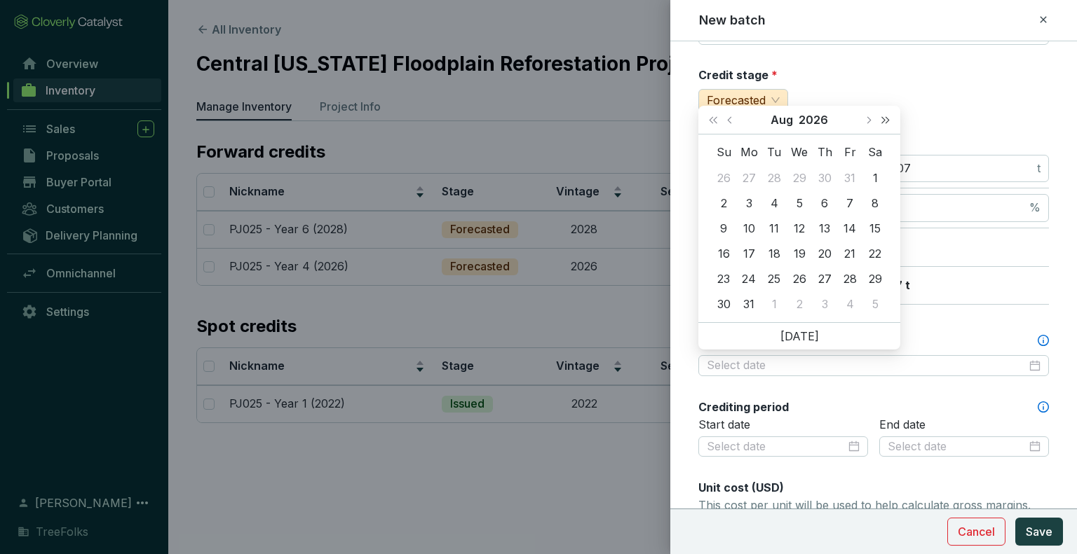
click at [882, 121] on span "Next year (Control + right)" at bounding box center [885, 119] width 7 height 7
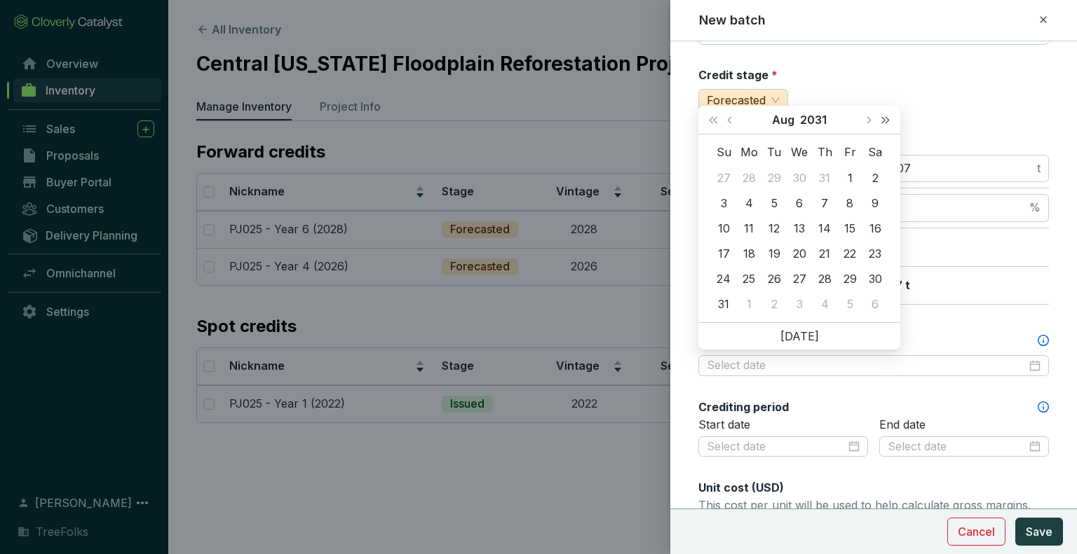
click at [882, 121] on span "Next year (Control + right)" at bounding box center [885, 119] width 7 height 7
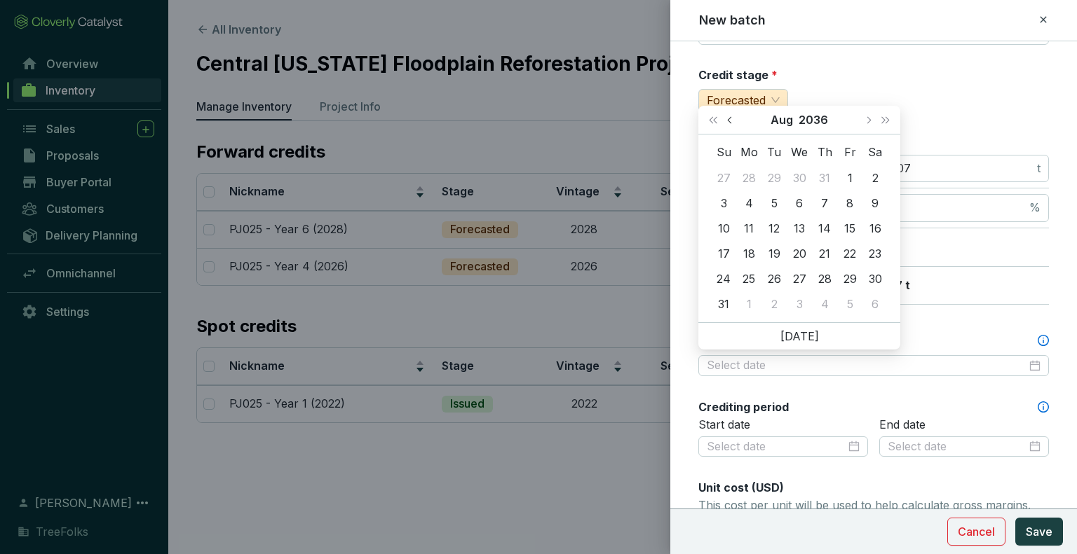
click at [731, 124] on button "Previous month (PageUp)" at bounding box center [731, 120] width 18 height 28
click at [730, 123] on button "Previous month (PageUp)" at bounding box center [731, 120] width 18 height 28
click at [729, 123] on button "Previous month (PageUp)" at bounding box center [731, 120] width 18 height 28
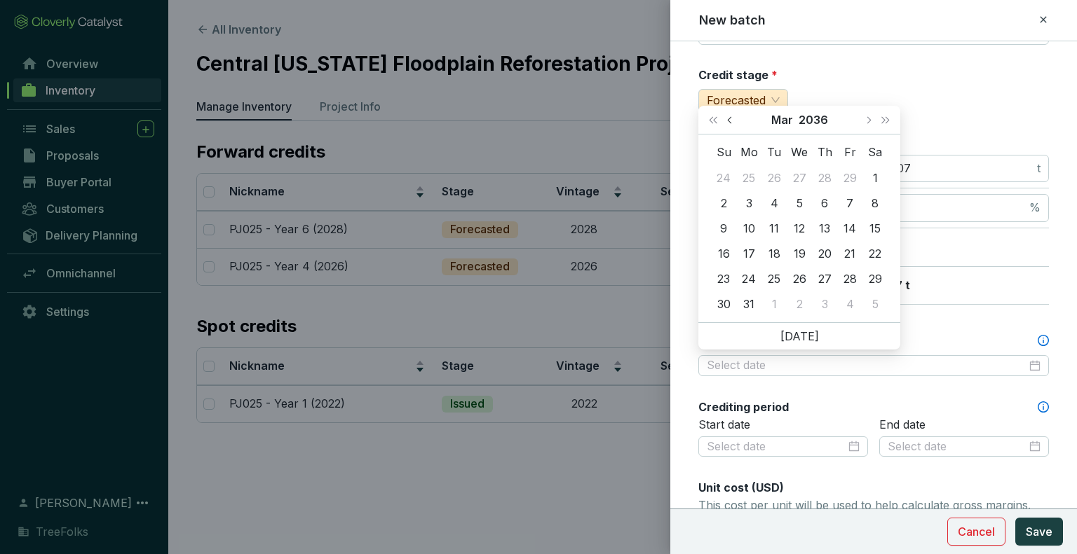
click at [729, 123] on button "Previous month (PageUp)" at bounding box center [731, 120] width 18 height 28
type input "2036-01-01"
click at [777, 174] on div "1" at bounding box center [773, 178] width 17 height 17
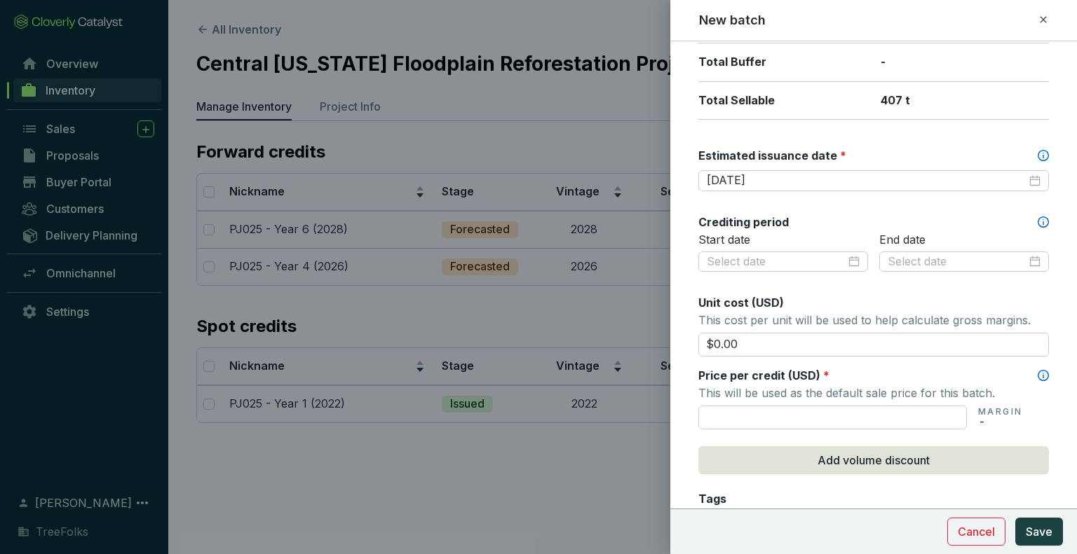
scroll to position [350, 0]
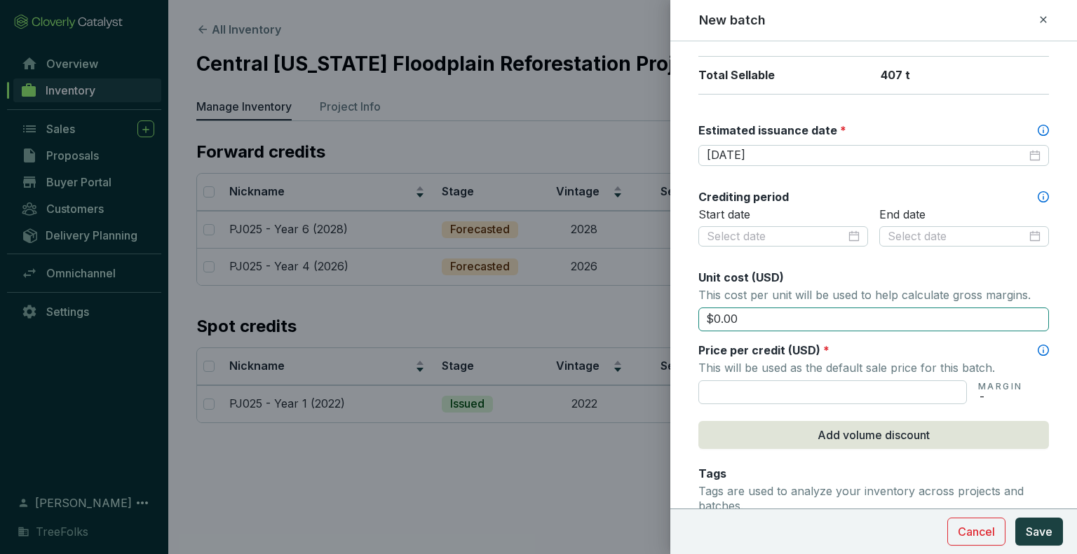
click at [768, 317] on input "$0.00" at bounding box center [873, 320] width 350 height 24
type input "$0"
click at [725, 314] on input "$60.70" at bounding box center [873, 320] width 350 height 24
type input "$64.70"
drag, startPoint x: 768, startPoint y: 320, endPoint x: 665, endPoint y: 330, distance: 103.5
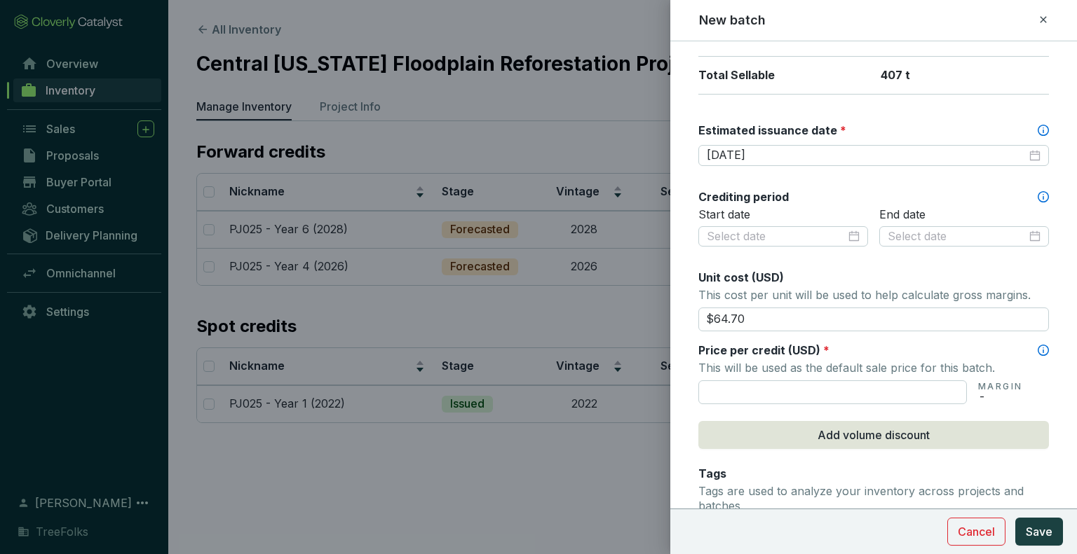
click at [665, 330] on div "New batch Batch name * This is the internal name that will be used throughout C…" at bounding box center [538, 277] width 1077 height 554
click at [737, 397] on input "text" at bounding box center [832, 393] width 268 height 24
paste input "$64.70"
type input "$64.70"
click at [897, 358] on p "This will be used as the default sale price for this batch." at bounding box center [873, 368] width 350 height 20
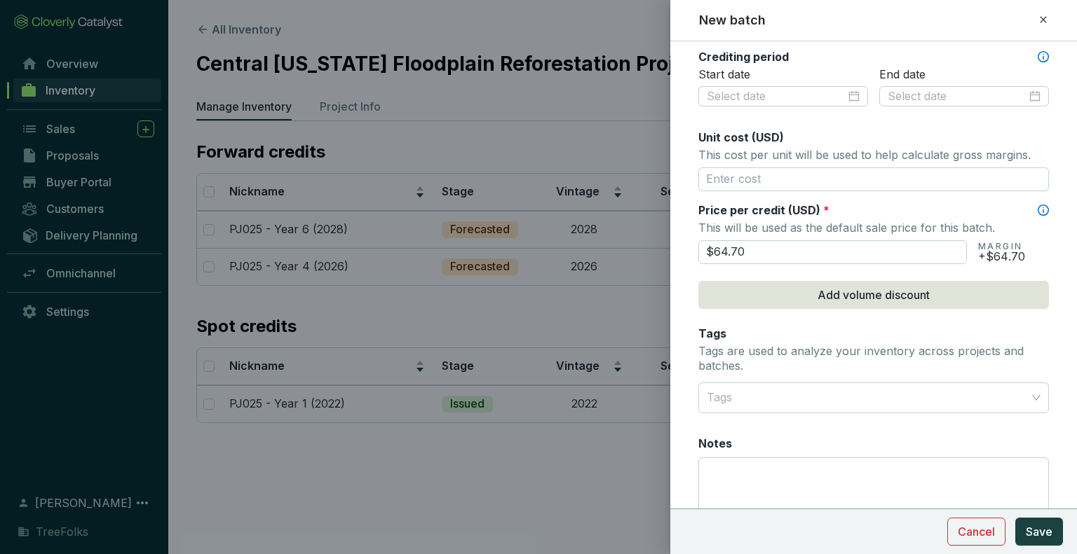
scroll to position [574, 0]
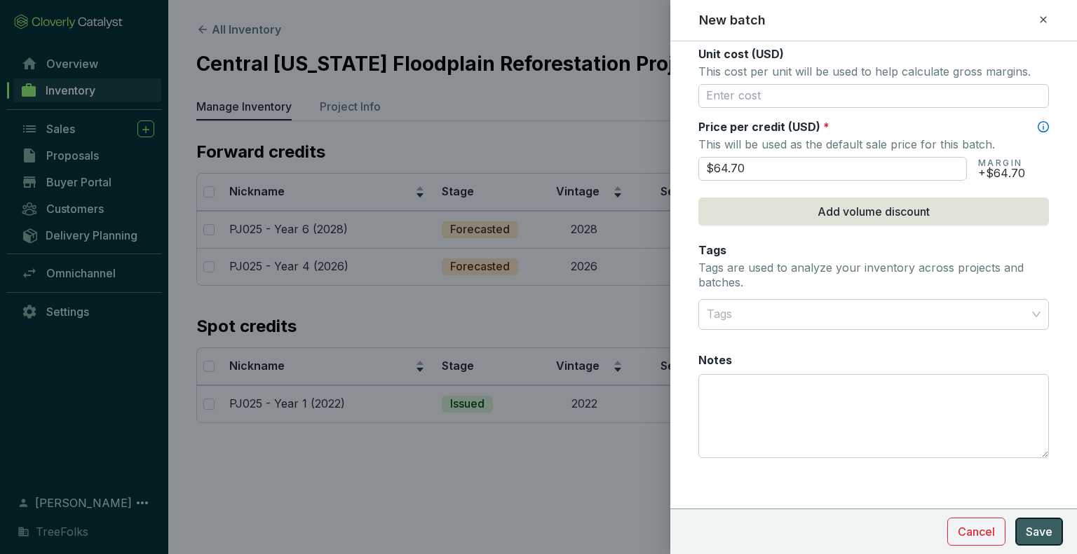
click at [1047, 533] on span "Save" at bounding box center [1039, 532] width 27 height 17
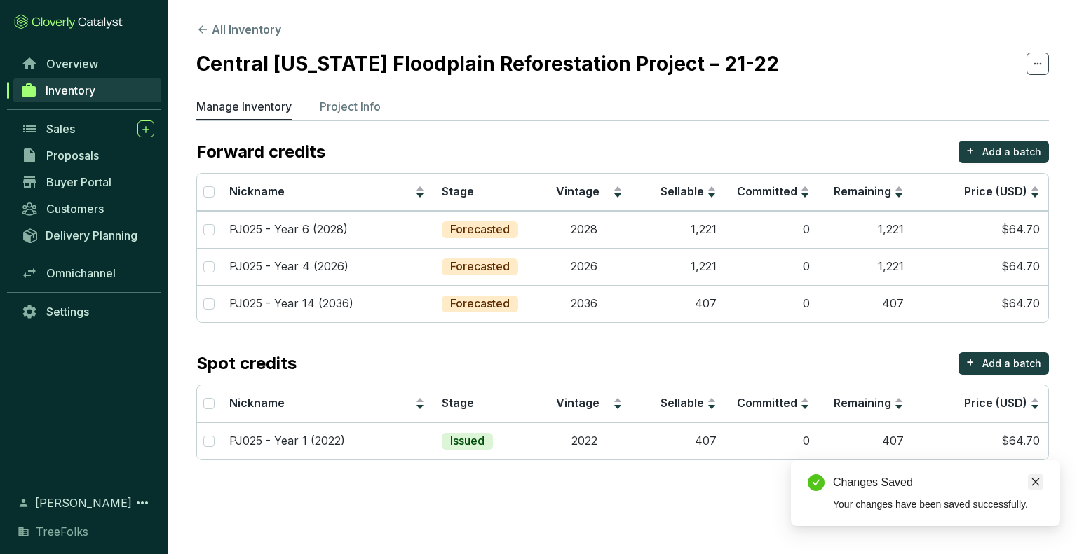
click at [1032, 487] on icon "close" at bounding box center [1035, 482] width 10 height 10
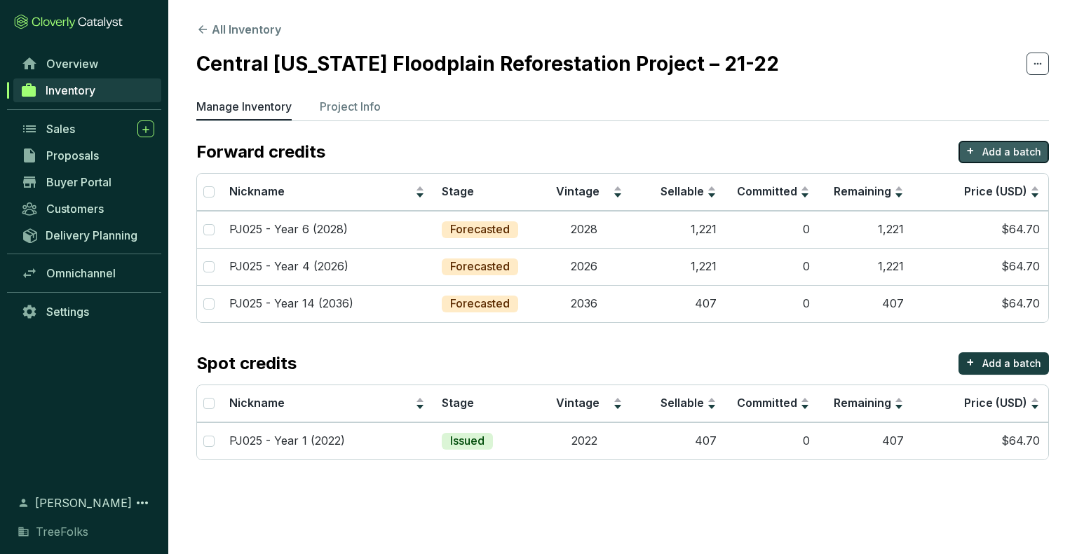
click at [1038, 159] on button "+ Add a batch" at bounding box center [1003, 152] width 90 height 22
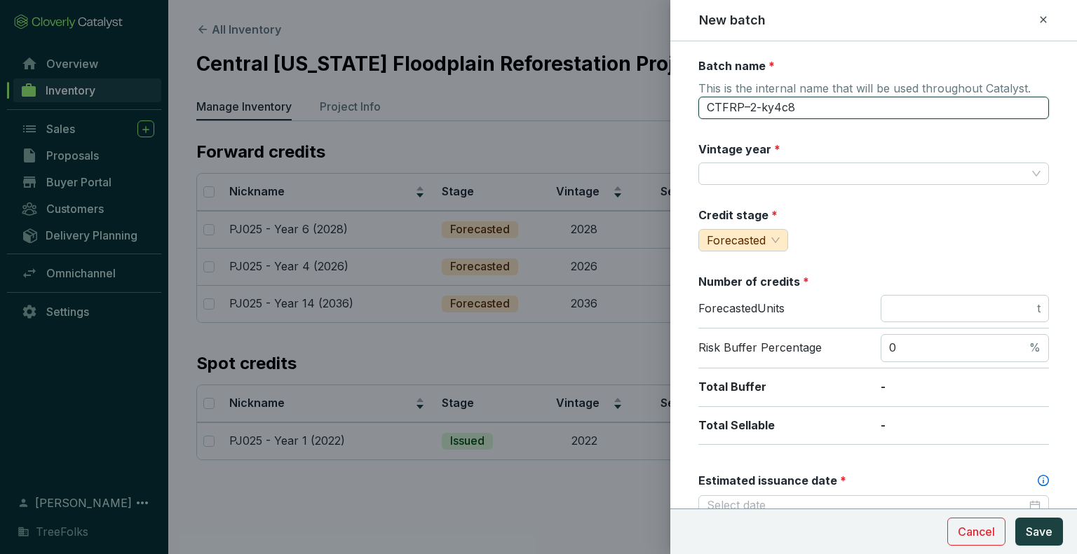
drag, startPoint x: 812, startPoint y: 110, endPoint x: 684, endPoint y: 100, distance: 128.7
click at [1015, 518] on button "Save" at bounding box center [1039, 532] width 48 height 28
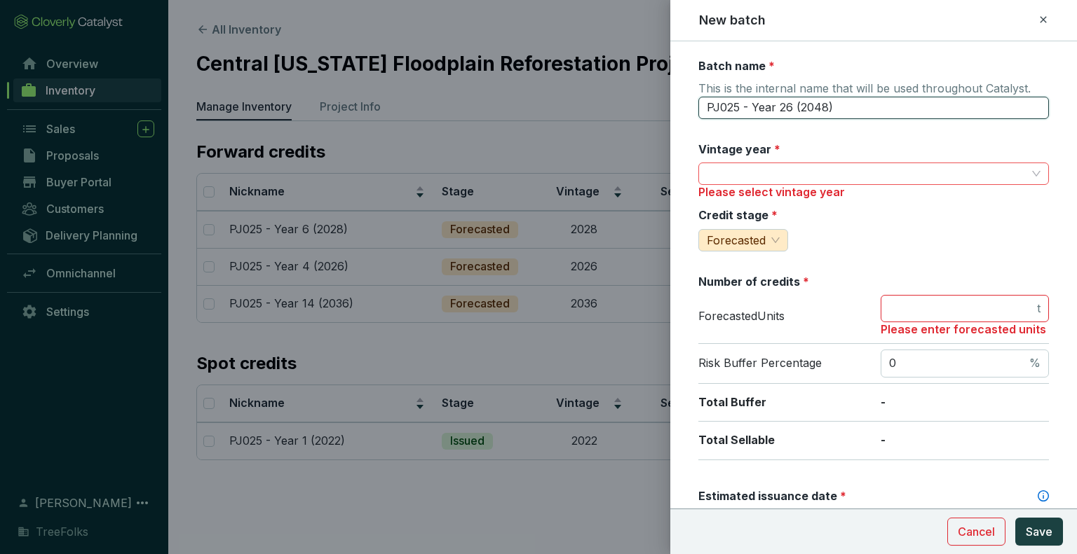
type input "PJ025 - Year 26 (2048)"
click at [809, 176] on input "Vintage year *" at bounding box center [867, 173] width 320 height 21
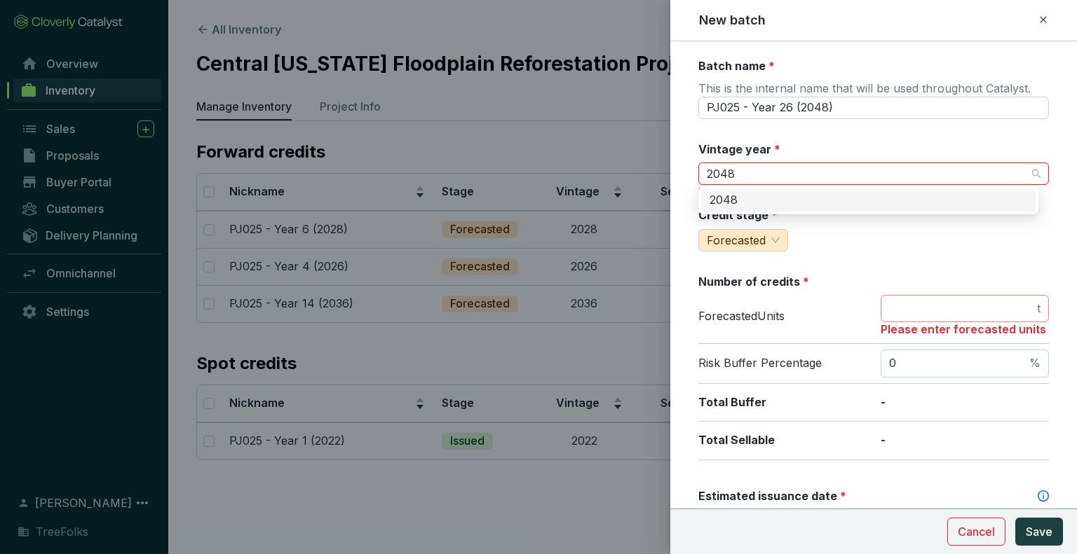
type input "2048"
click at [905, 316] on span "t" at bounding box center [964, 309] width 168 height 28
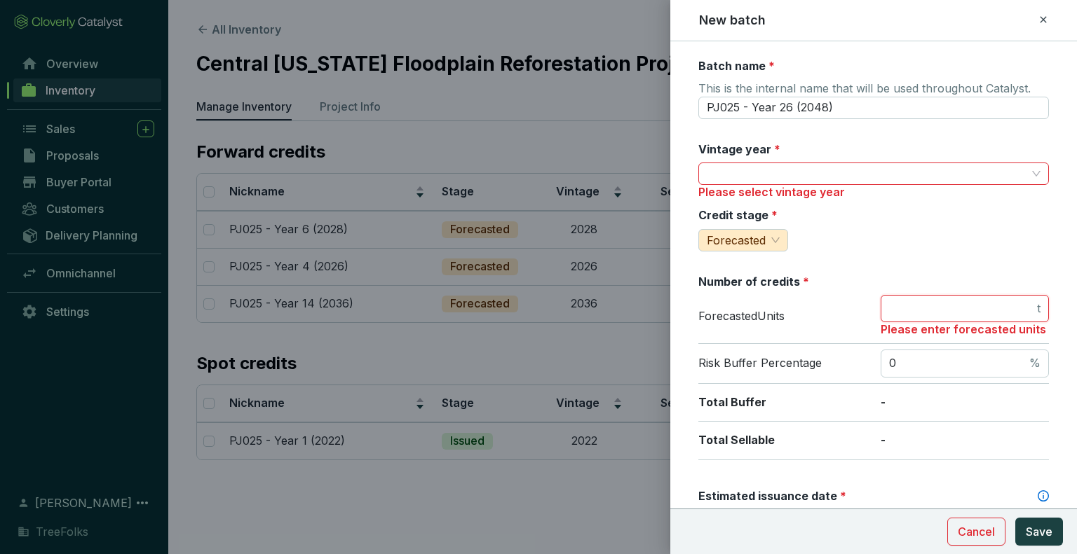
click at [910, 311] on input "number" at bounding box center [961, 308] width 145 height 15
click at [914, 308] on input "number" at bounding box center [961, 308] width 145 height 15
type input "814"
click at [900, 274] on div "Number of credits *" at bounding box center [873, 281] width 350 height 15
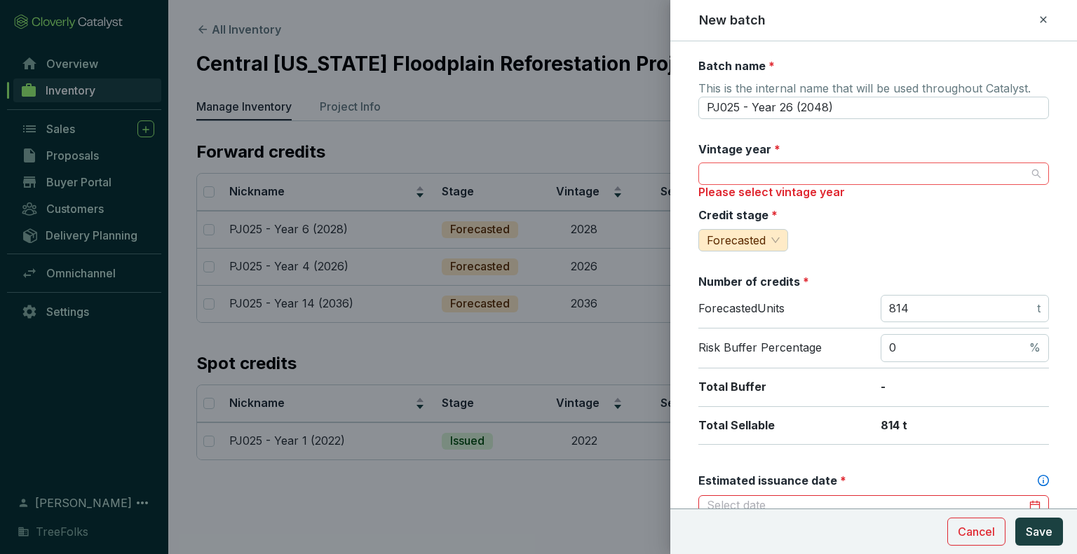
click at [845, 170] on input "Vintage year *" at bounding box center [867, 173] width 320 height 21
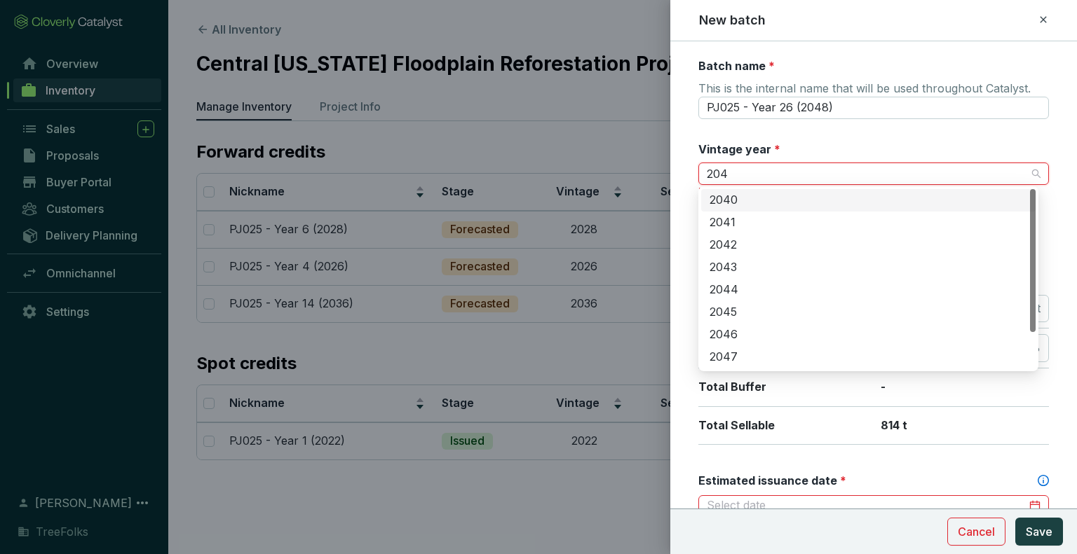
type input "2048"
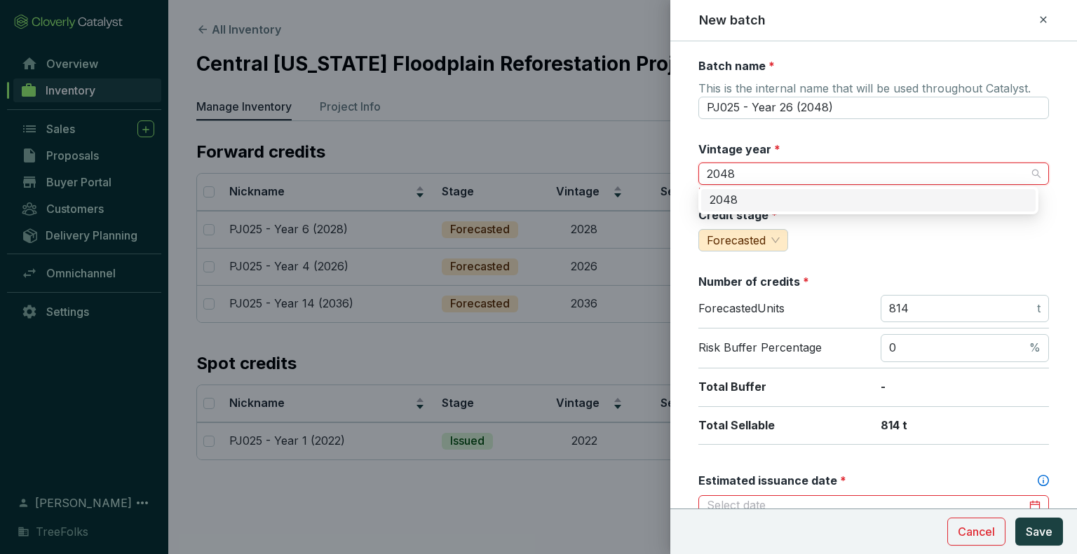
click at [807, 204] on div "2048" at bounding box center [868, 200] width 318 height 15
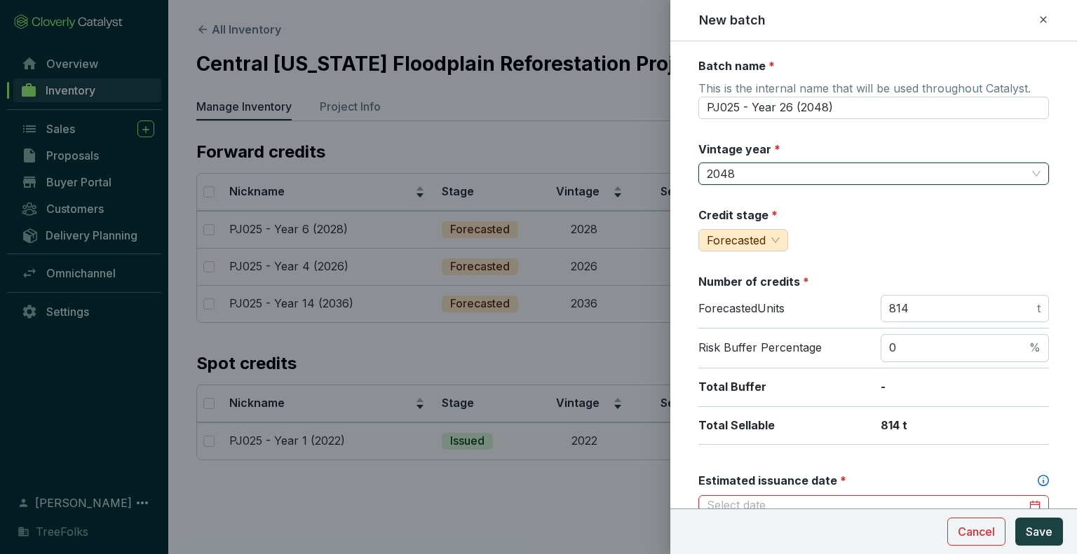
click at [911, 239] on div "Credit stage * Forecasted" at bounding box center [873, 229] width 350 height 44
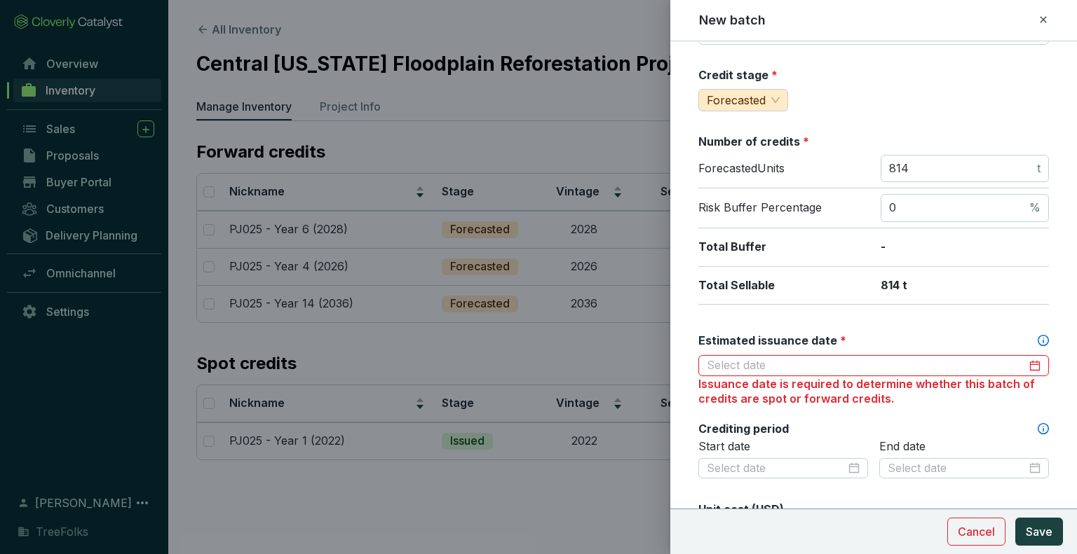
click at [833, 358] on input "Estimated issuance date *" at bounding box center [867, 365] width 320 height 15
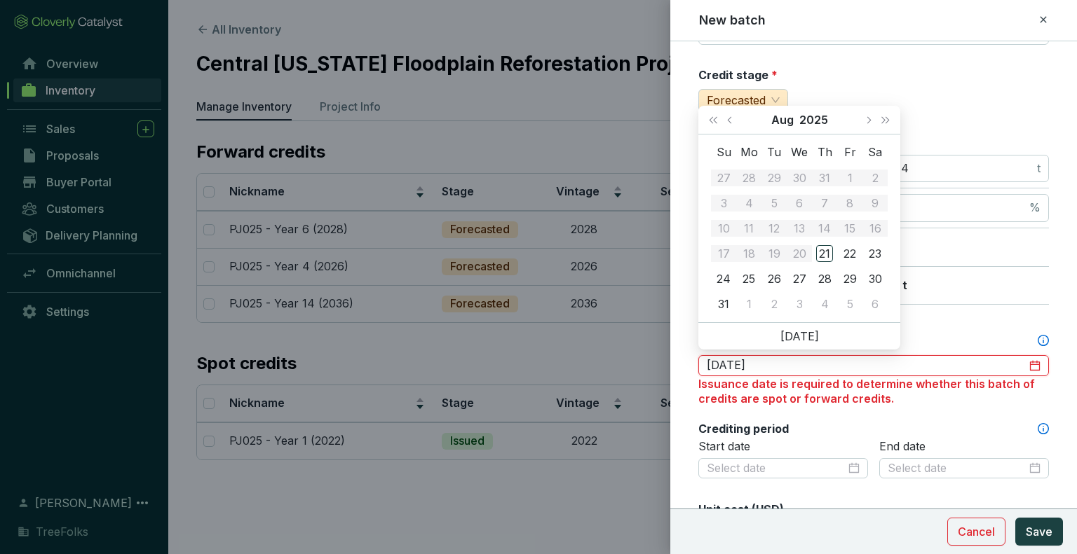
click at [1015, 518] on button "Save" at bounding box center [1039, 532] width 48 height 28
click at [709, 118] on button "Last year (Control + left)" at bounding box center [713, 120] width 18 height 28
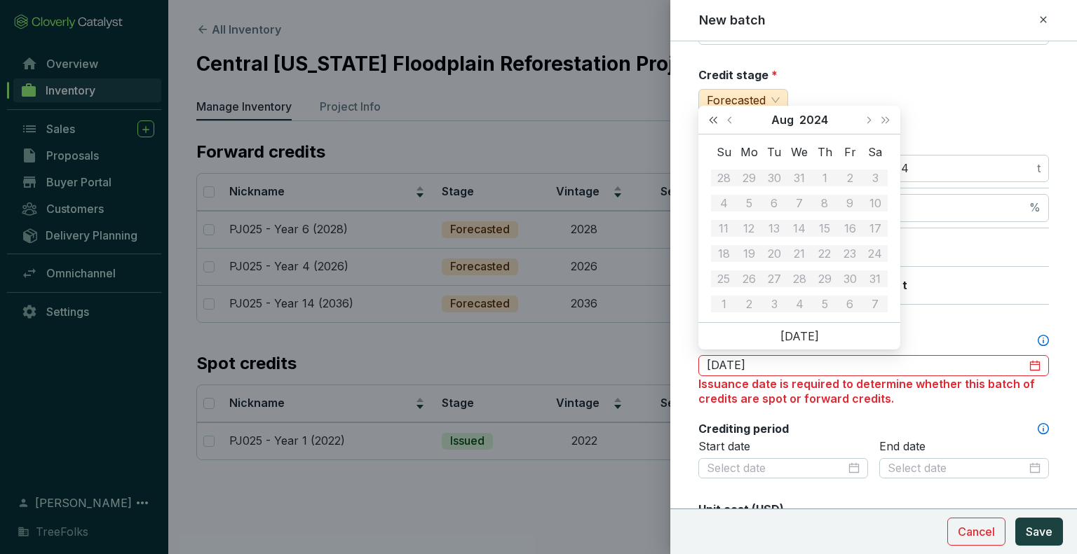
click at [709, 118] on button "Last year (Control + left)" at bounding box center [713, 120] width 18 height 28
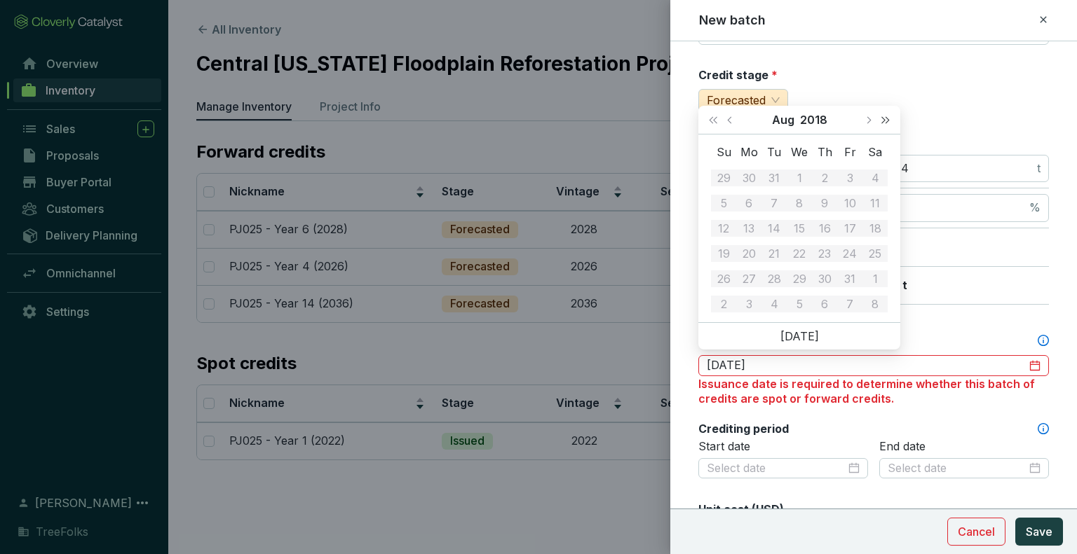
click at [878, 122] on button "Next year (Control + right)" at bounding box center [885, 120] width 18 height 28
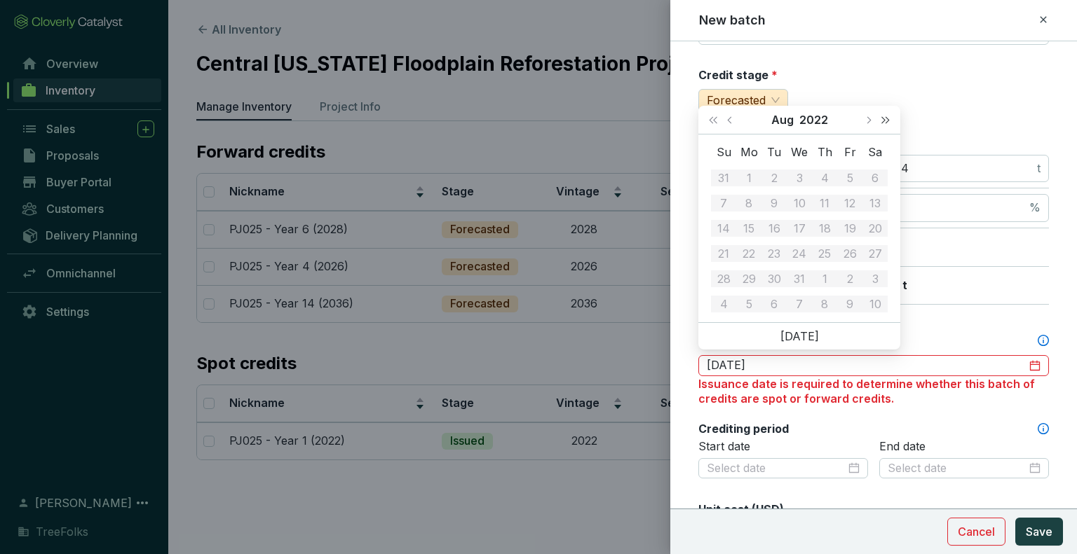
click at [878, 122] on button "Next year (Control + right)" at bounding box center [885, 120] width 18 height 28
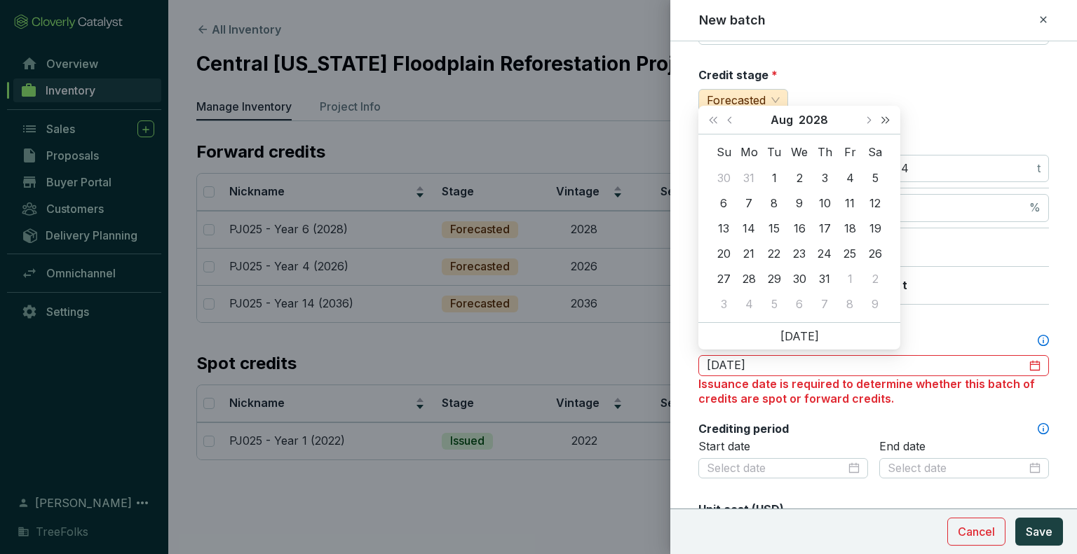
click at [878, 122] on button "Next year (Control + right)" at bounding box center [885, 120] width 18 height 28
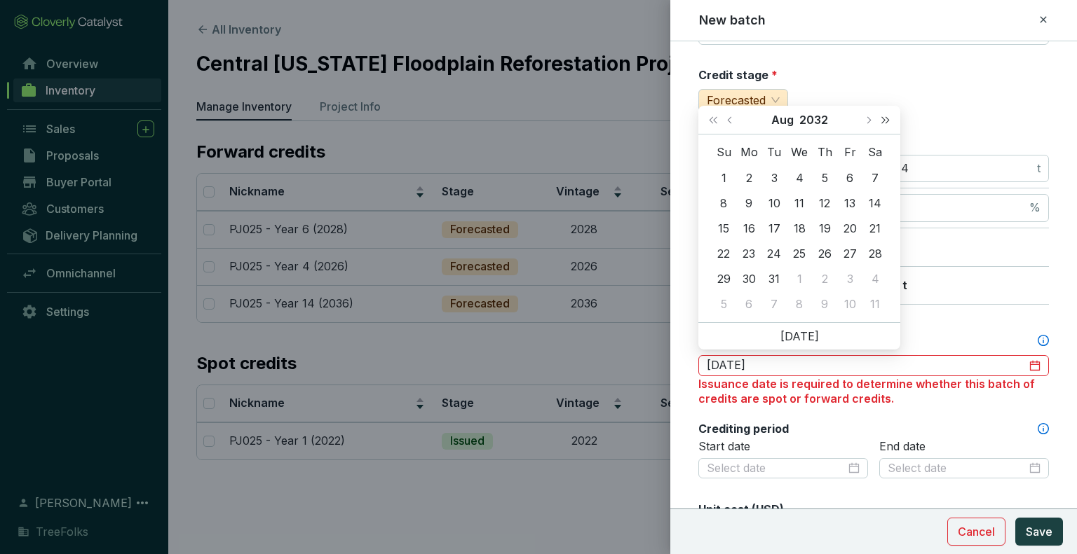
click at [878, 122] on button "Next year (Control + right)" at bounding box center [885, 120] width 18 height 28
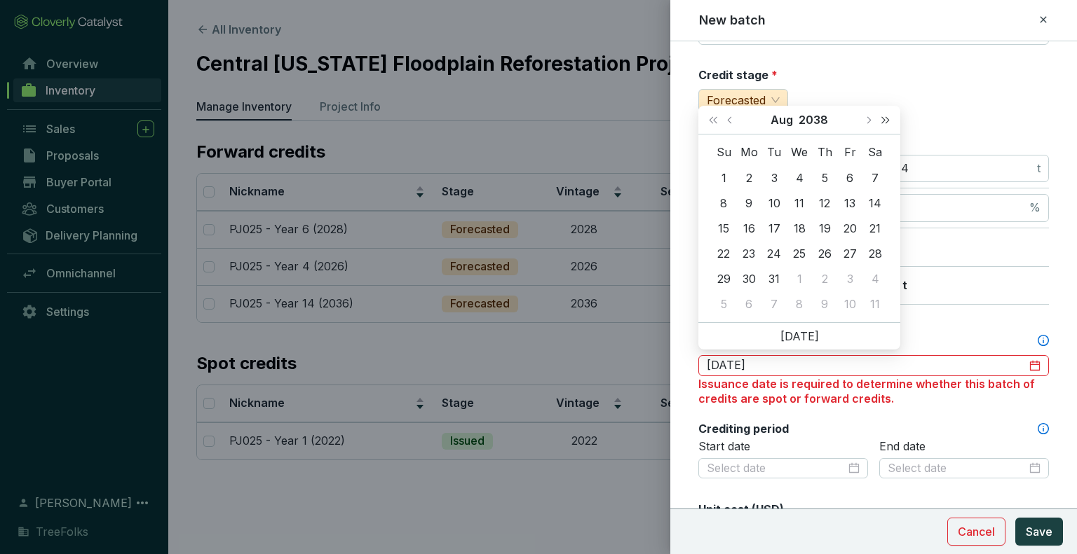
click at [878, 122] on button "Next year (Control + right)" at bounding box center [885, 120] width 18 height 28
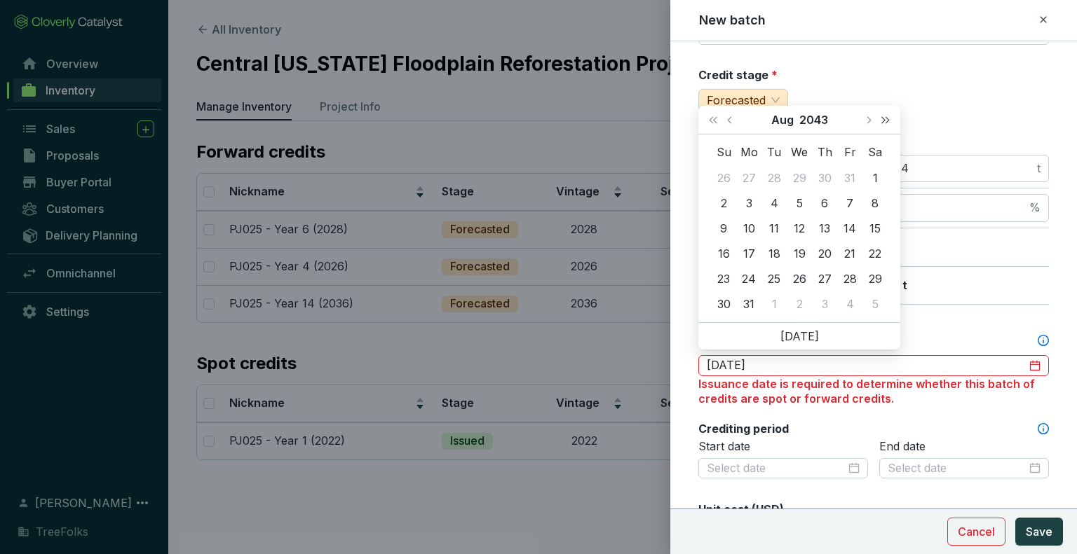
click at [878, 122] on button "Next year (Control + right)" at bounding box center [885, 120] width 18 height 28
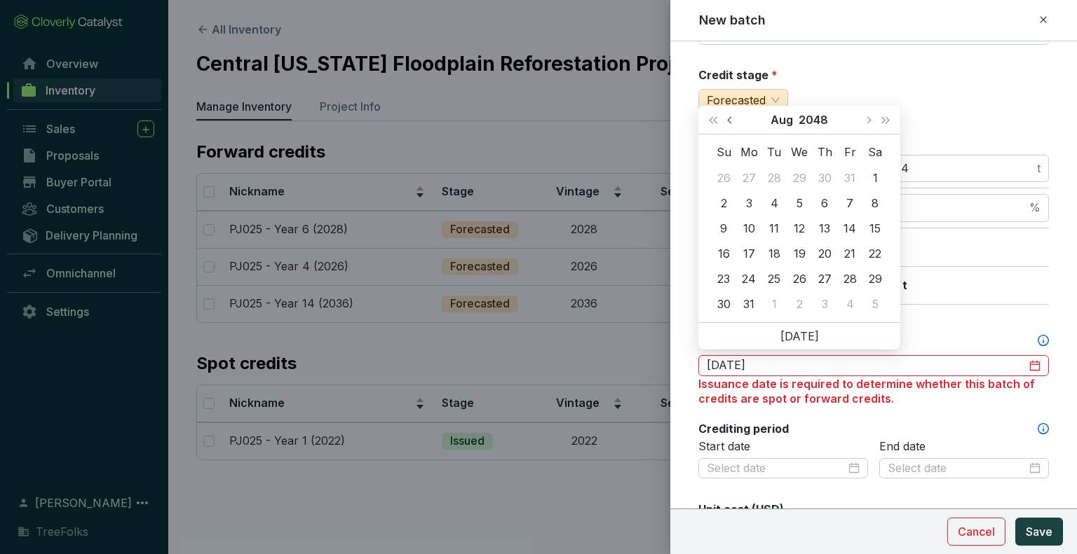
click at [733, 122] on button "Previous month (PageUp)" at bounding box center [731, 120] width 18 height 28
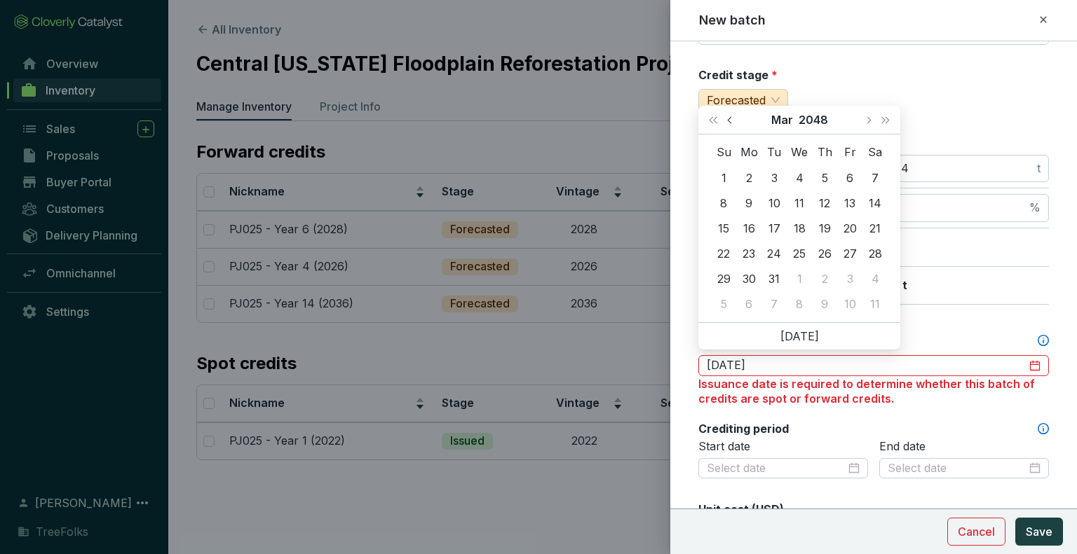
click at [733, 122] on button "Previous month (PageUp)" at bounding box center [731, 120] width 18 height 28
type input "2048-01-01"
click at [798, 178] on div "1" at bounding box center [799, 178] width 17 height 17
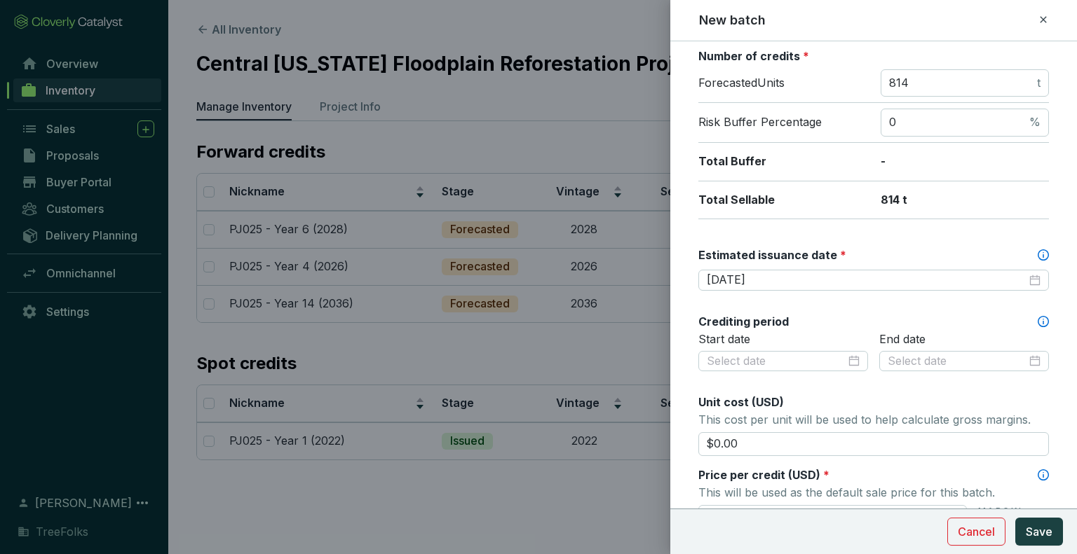
scroll to position [350, 0]
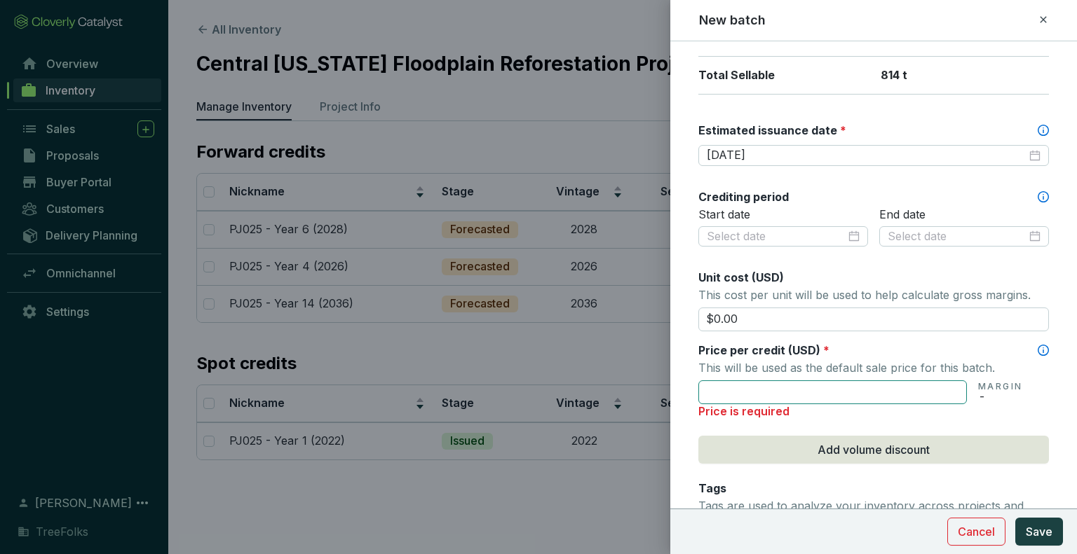
click at [850, 395] on input "text" at bounding box center [832, 393] width 268 height 24
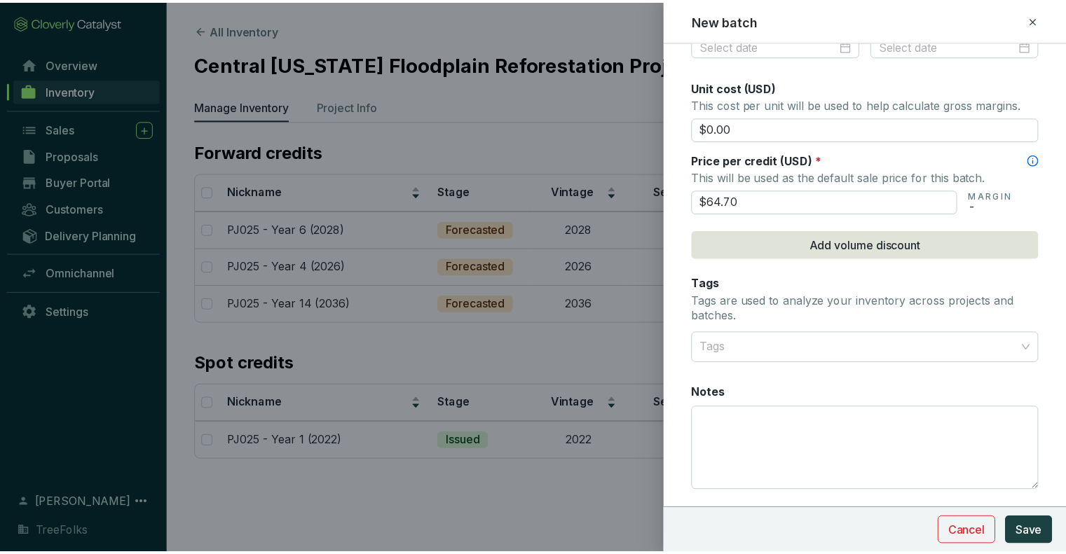
scroll to position [561, 0]
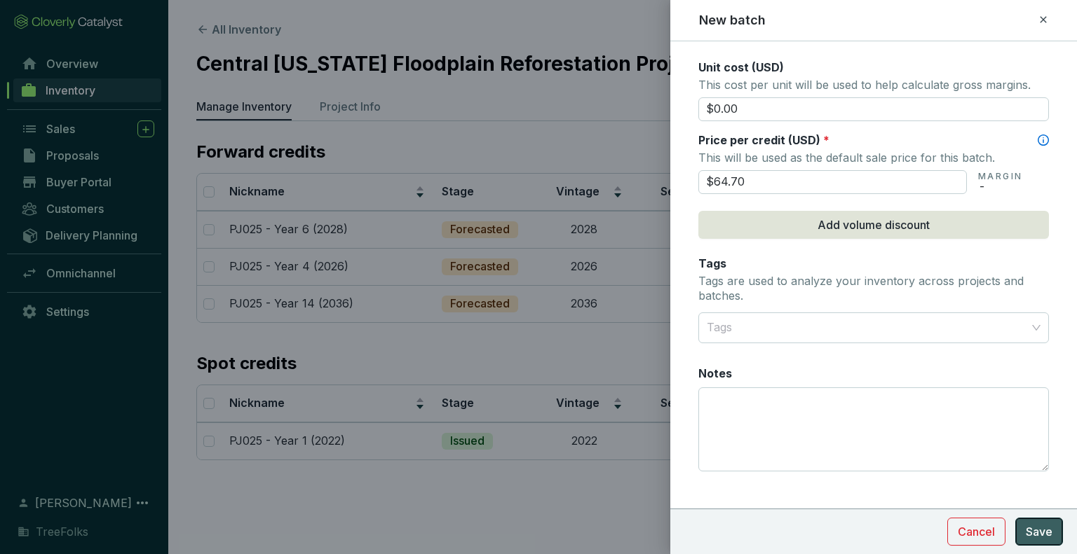
type input "$64.70"
click at [1037, 533] on span "Save" at bounding box center [1039, 532] width 27 height 17
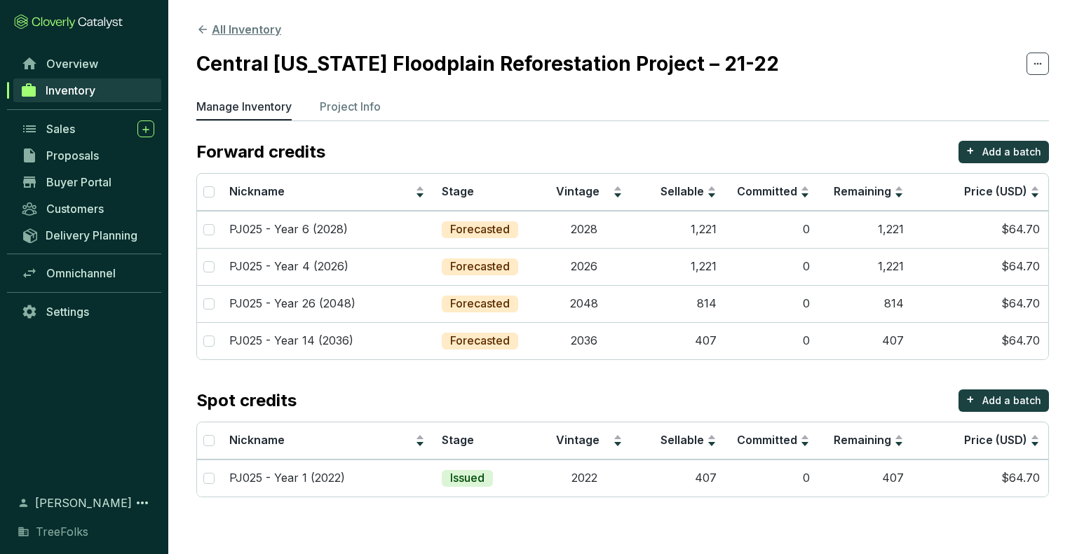
click at [257, 27] on button "All Inventory" at bounding box center [238, 29] width 85 height 17
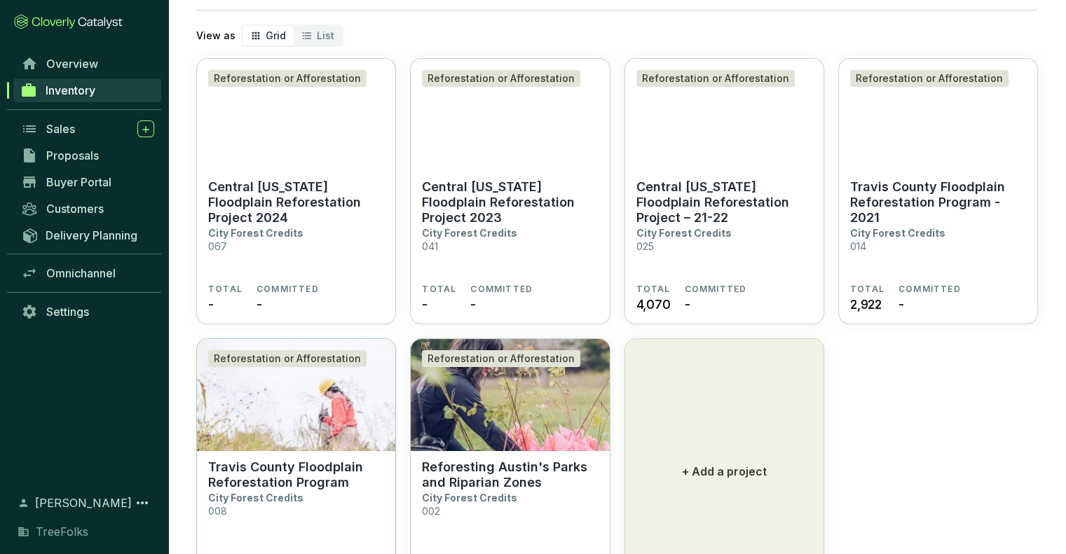
scroll to position [160, 0]
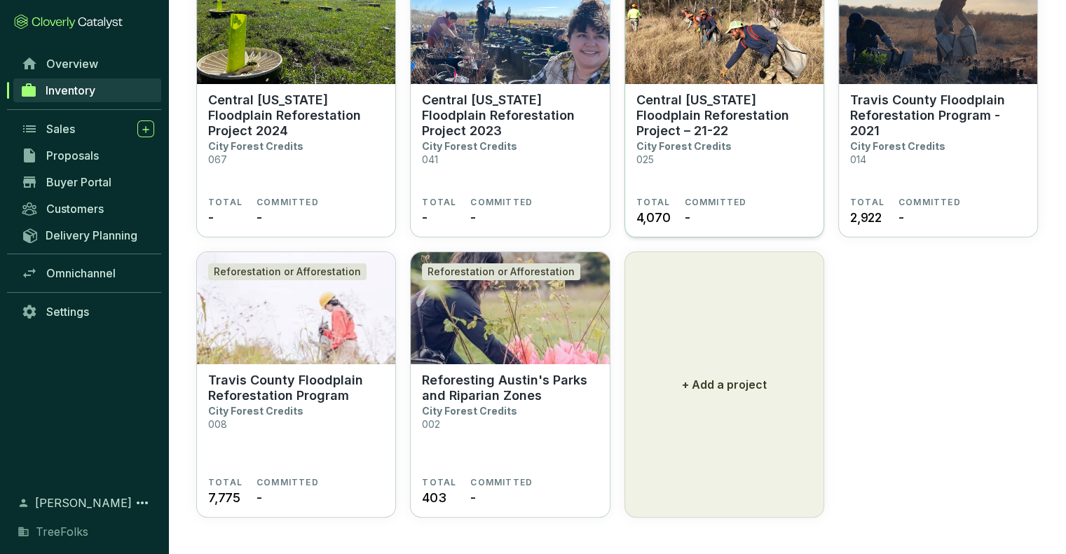
click at [724, 156] on section "Central Texas Floodplain Reforestation Project – 21-22 City Forest Credits 025" at bounding box center [724, 145] width 176 height 104
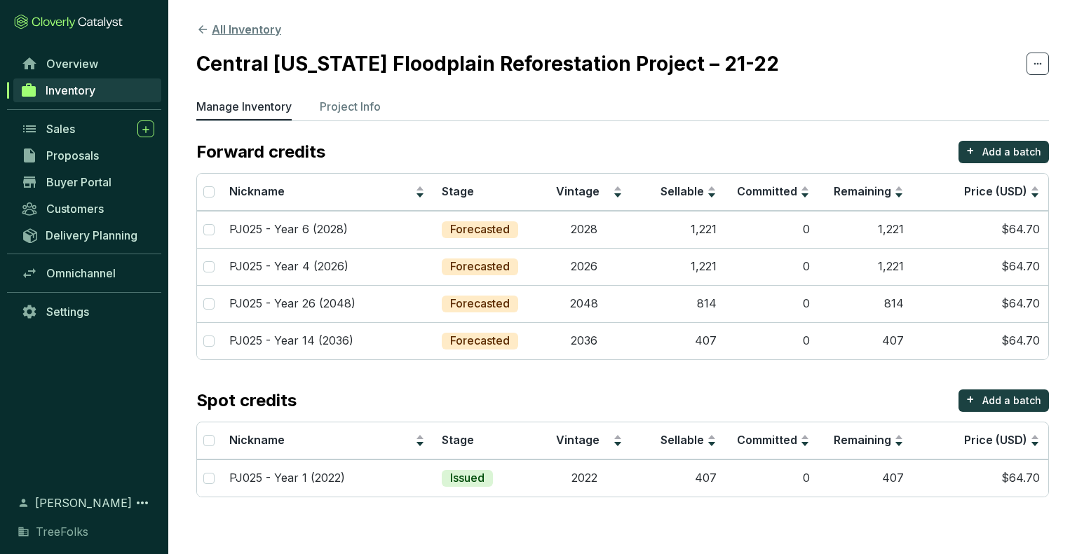
click at [261, 37] on button "All Inventory" at bounding box center [238, 29] width 85 height 17
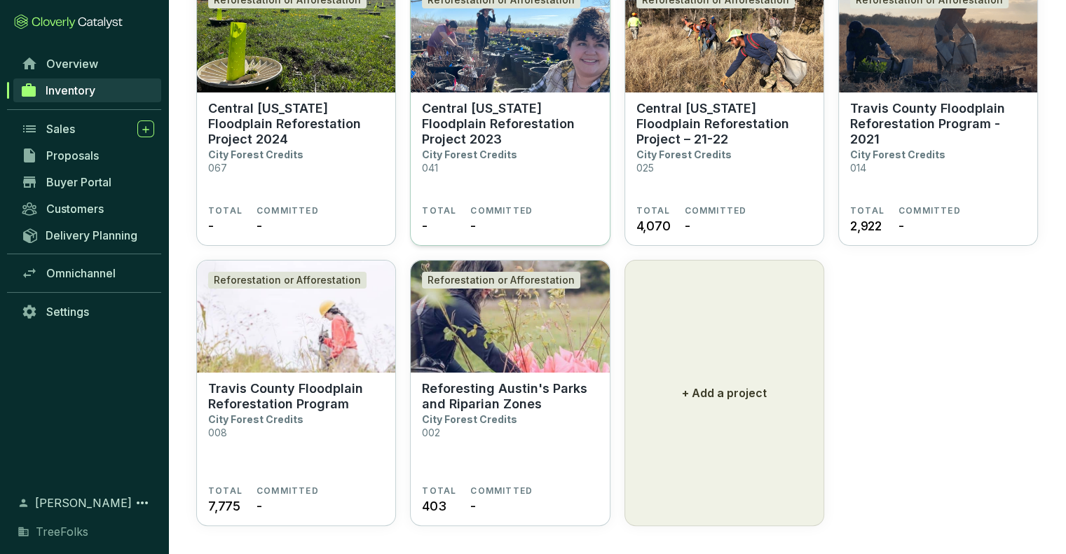
scroll to position [160, 0]
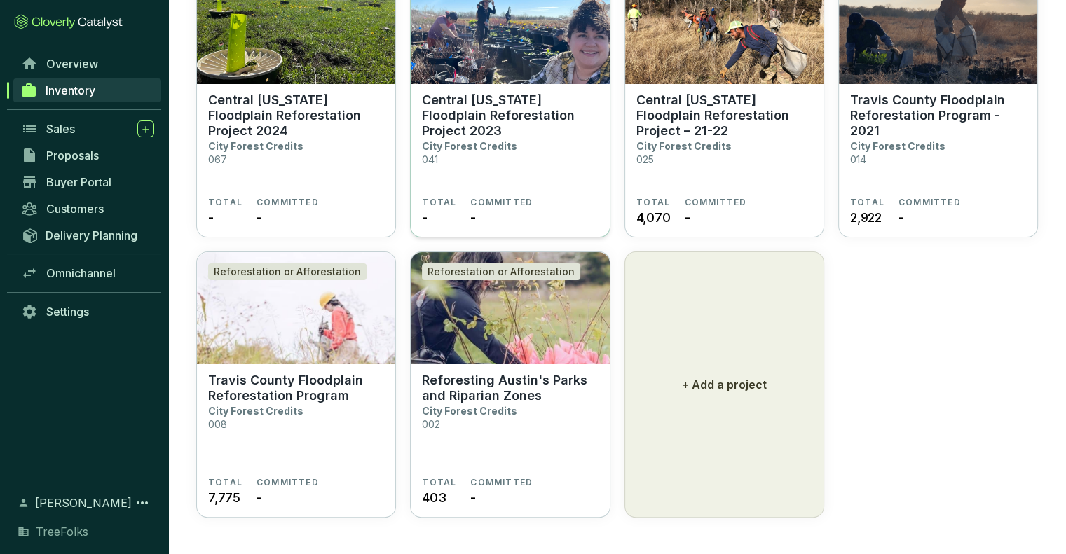
click at [524, 116] on p "Central [US_STATE] Floodplain Reforestation Project 2023" at bounding box center [510, 116] width 176 height 46
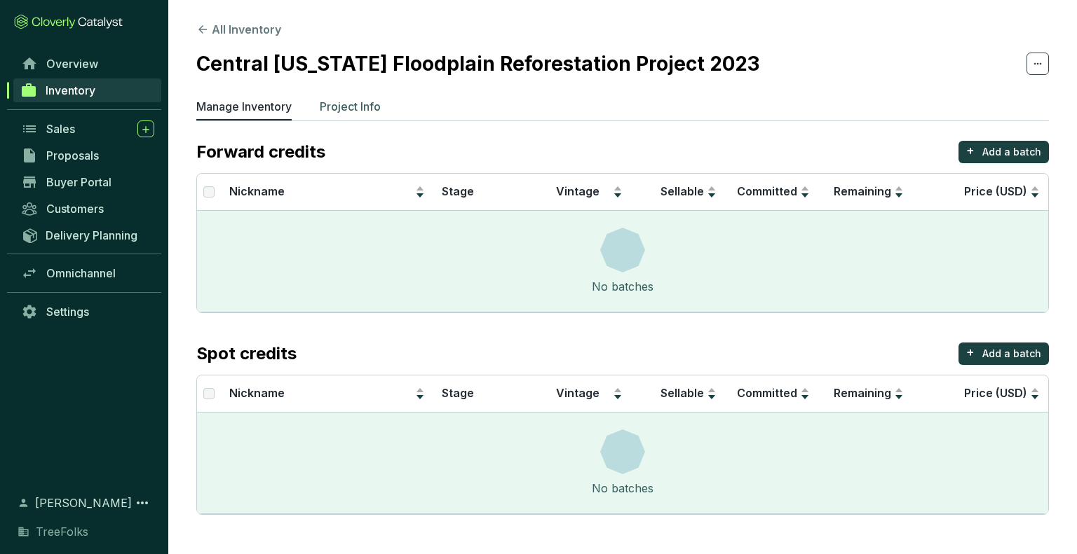
click at [360, 106] on p "Project Info" at bounding box center [350, 106] width 61 height 17
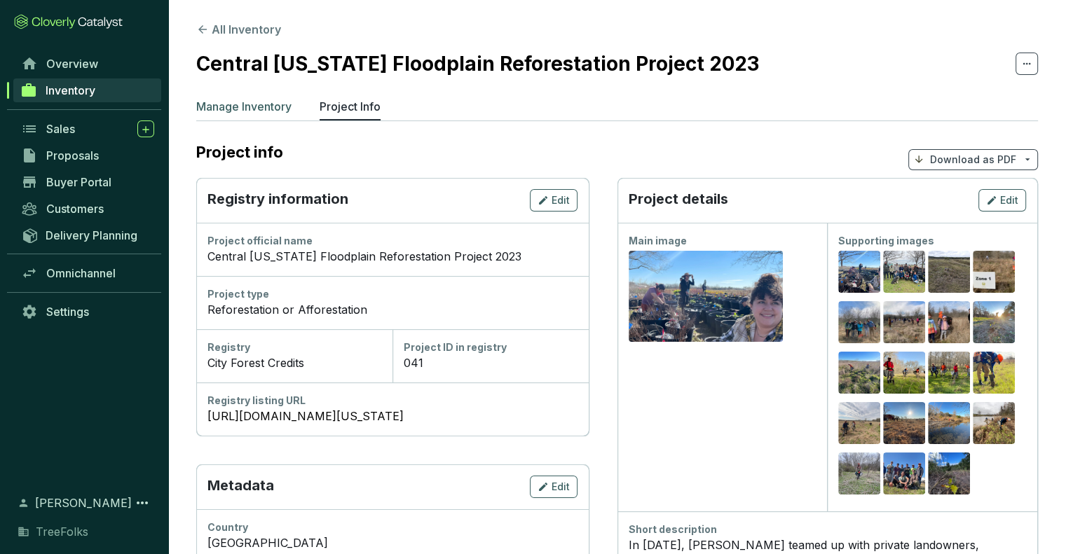
click at [250, 105] on p "Manage Inventory" at bounding box center [243, 106] width 95 height 17
